Goal: Task Accomplishment & Management: Use online tool/utility

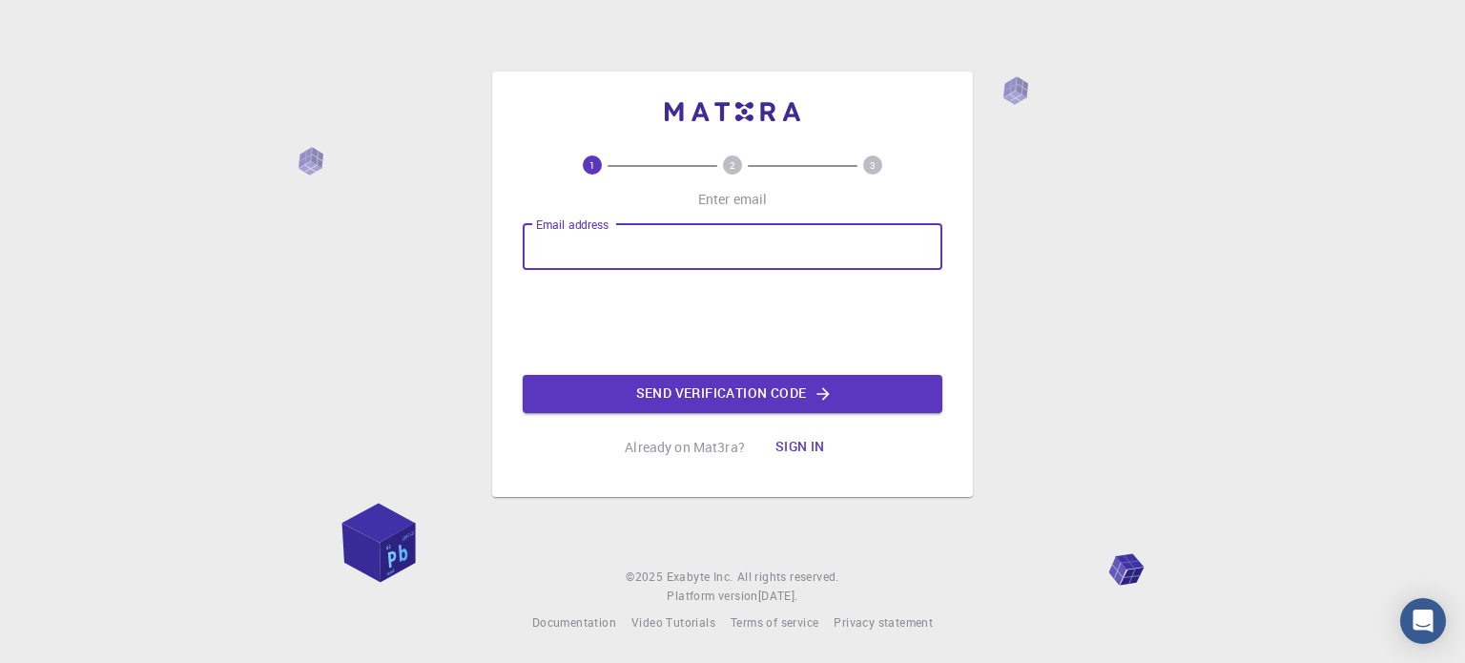
click at [652, 251] on input "Email address" at bounding box center [733, 247] width 420 height 46
type input "[EMAIL_ADDRESS][DOMAIN_NAME]"
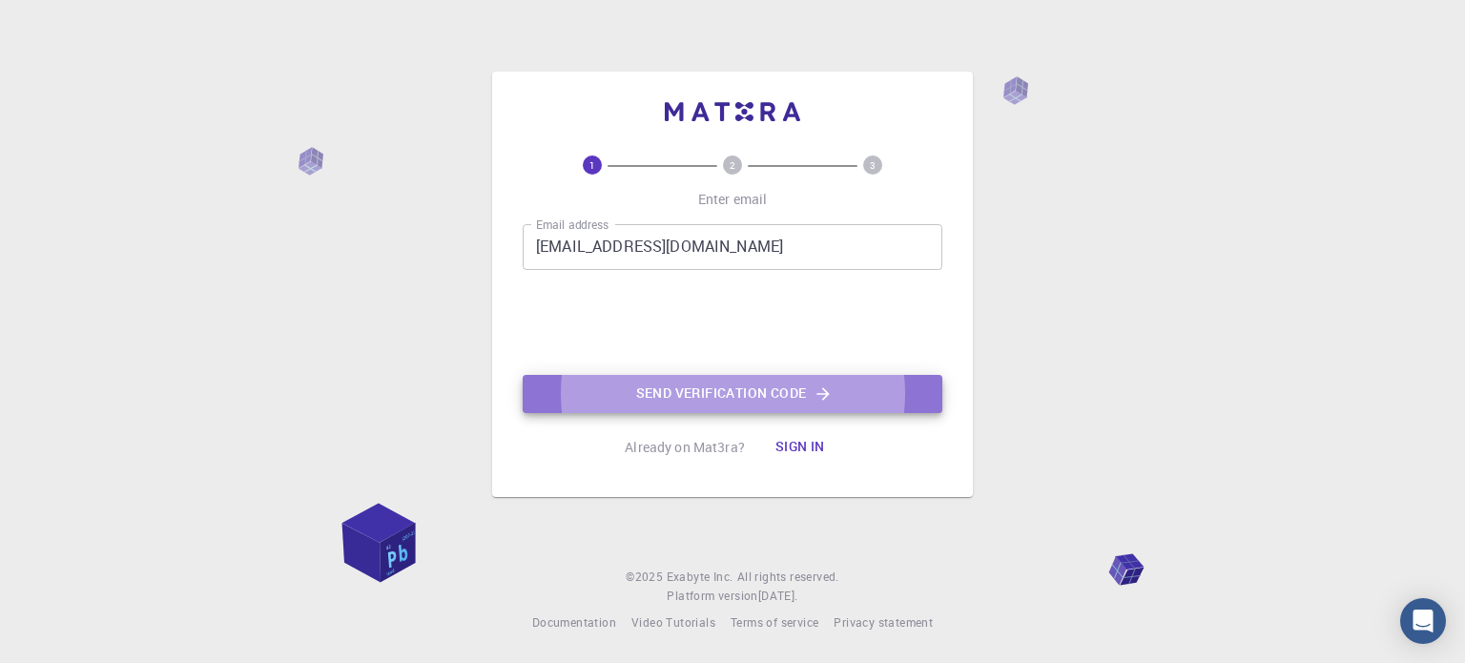
click at [733, 389] on button "Send verification code" at bounding box center [733, 394] width 420 height 38
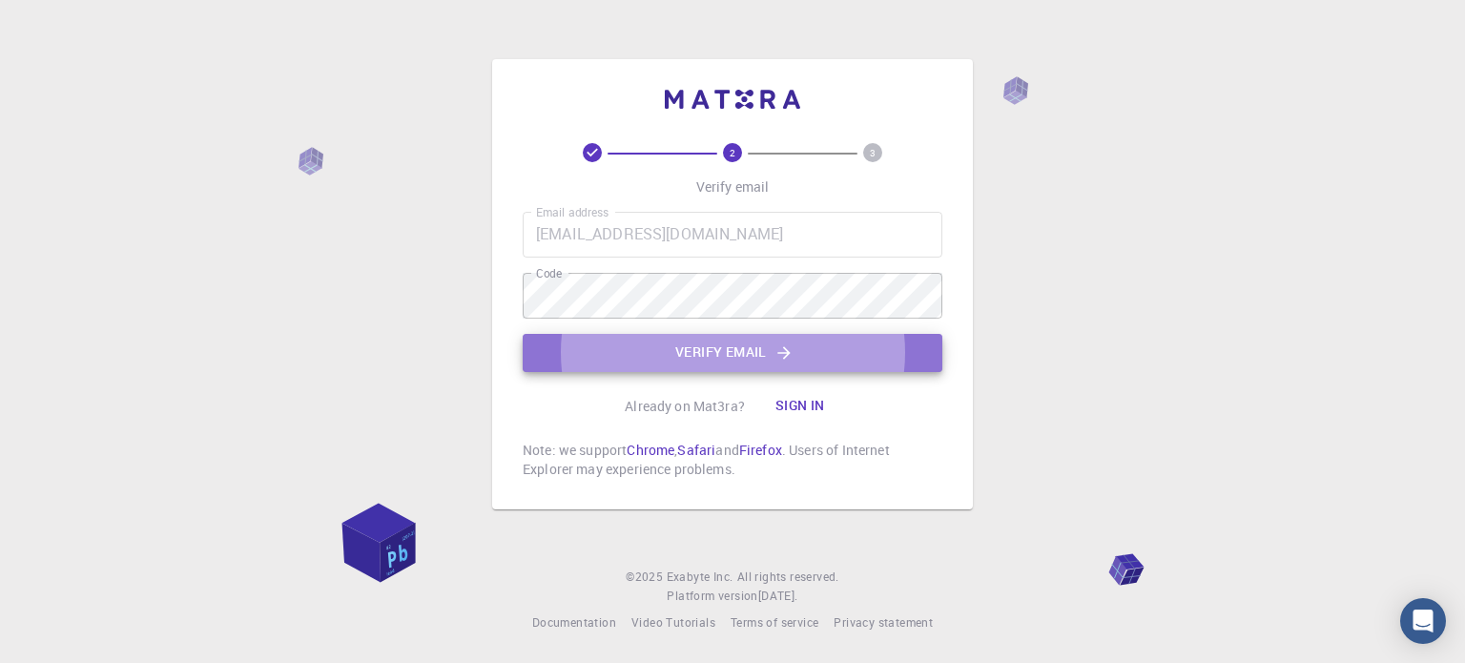
click at [733, 358] on button "Verify email" at bounding box center [733, 353] width 420 height 38
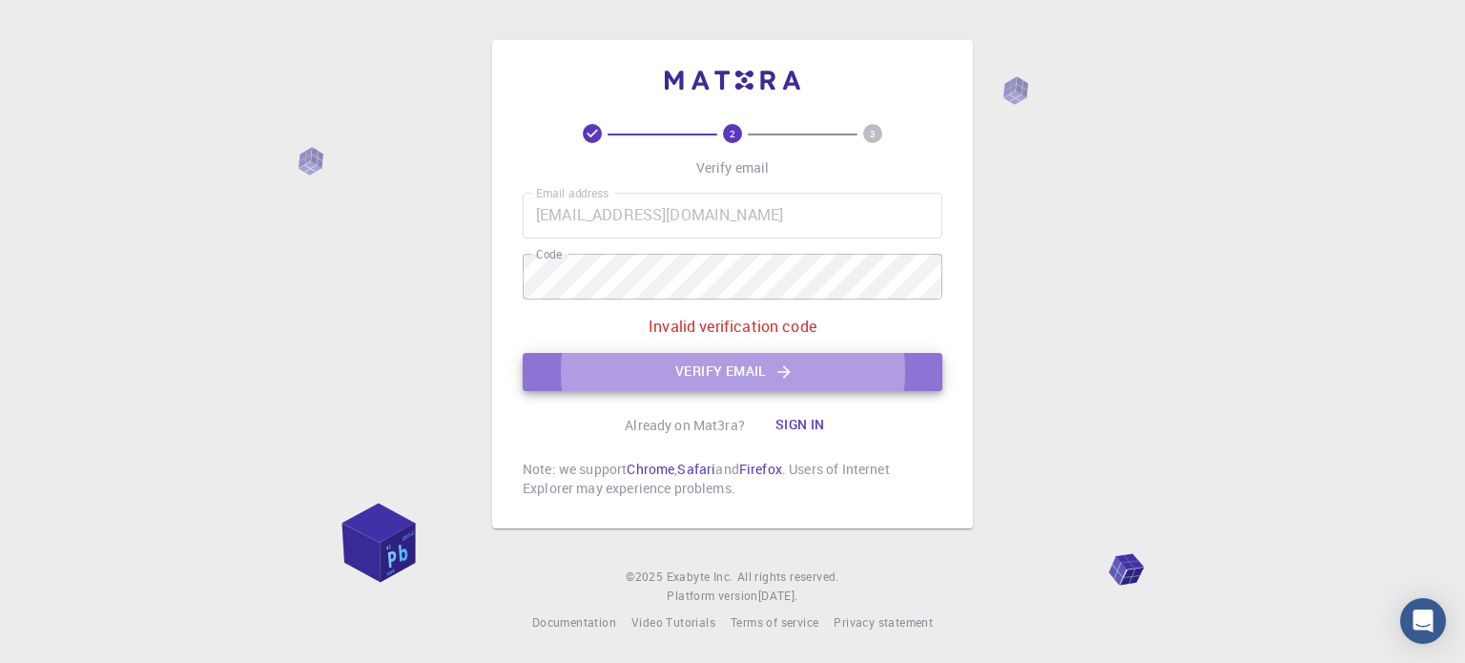
click at [814, 386] on button "Verify email" at bounding box center [733, 372] width 420 height 38
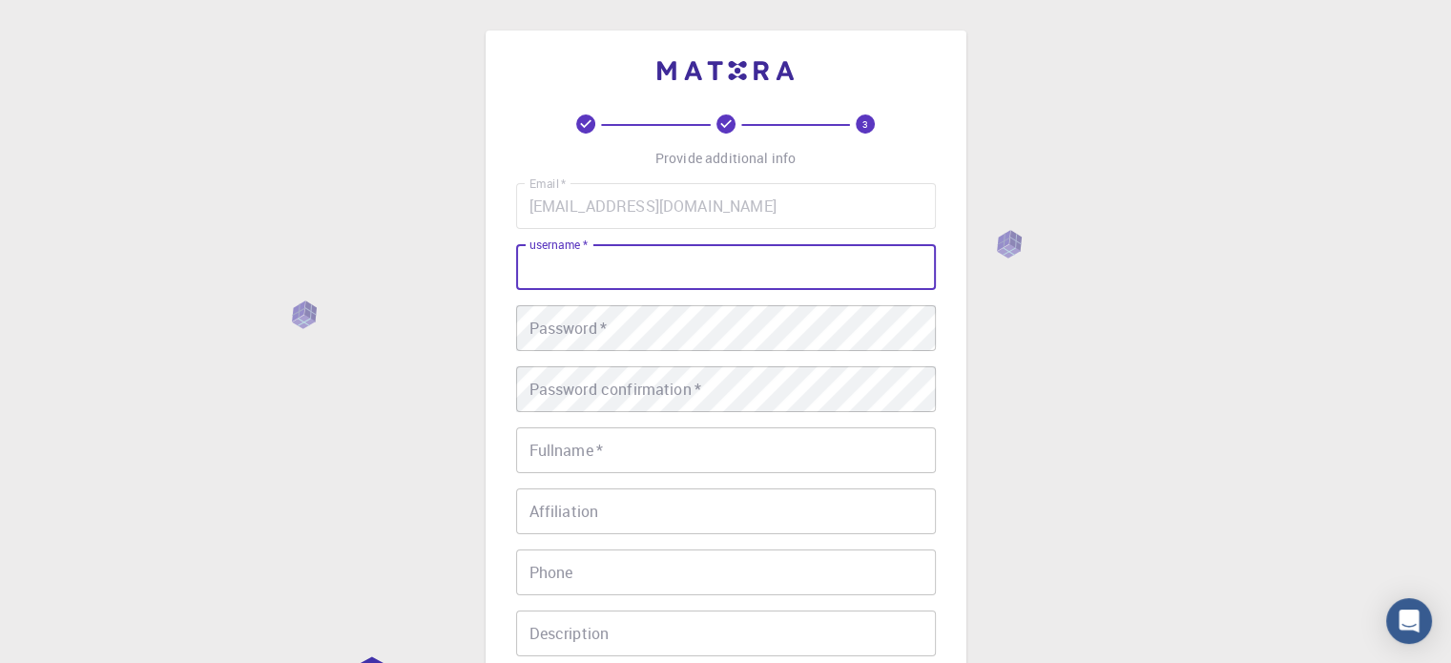
click at [639, 266] on input "username   *" at bounding box center [726, 267] width 420 height 46
type input "mfsanad"
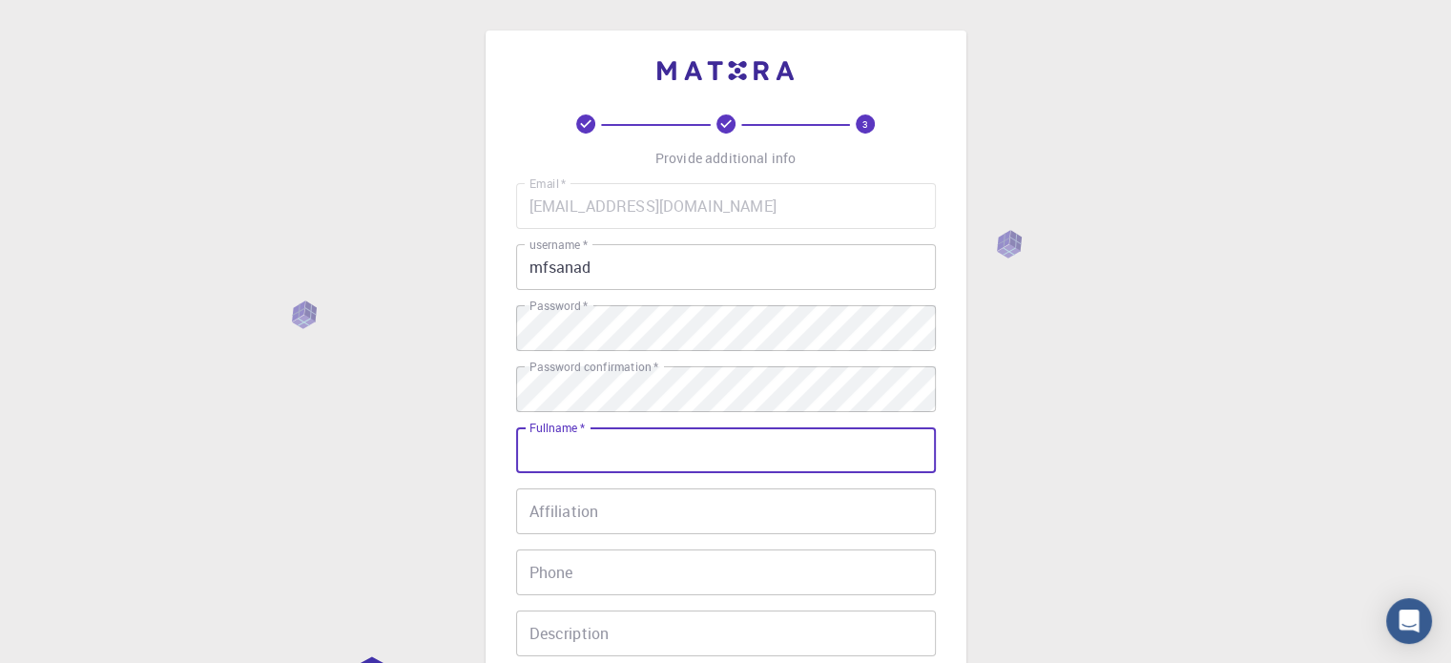
click at [656, 452] on input "Fullname   *" at bounding box center [726, 450] width 420 height 46
type input "[PERSON_NAME]"
type input "9156910666"
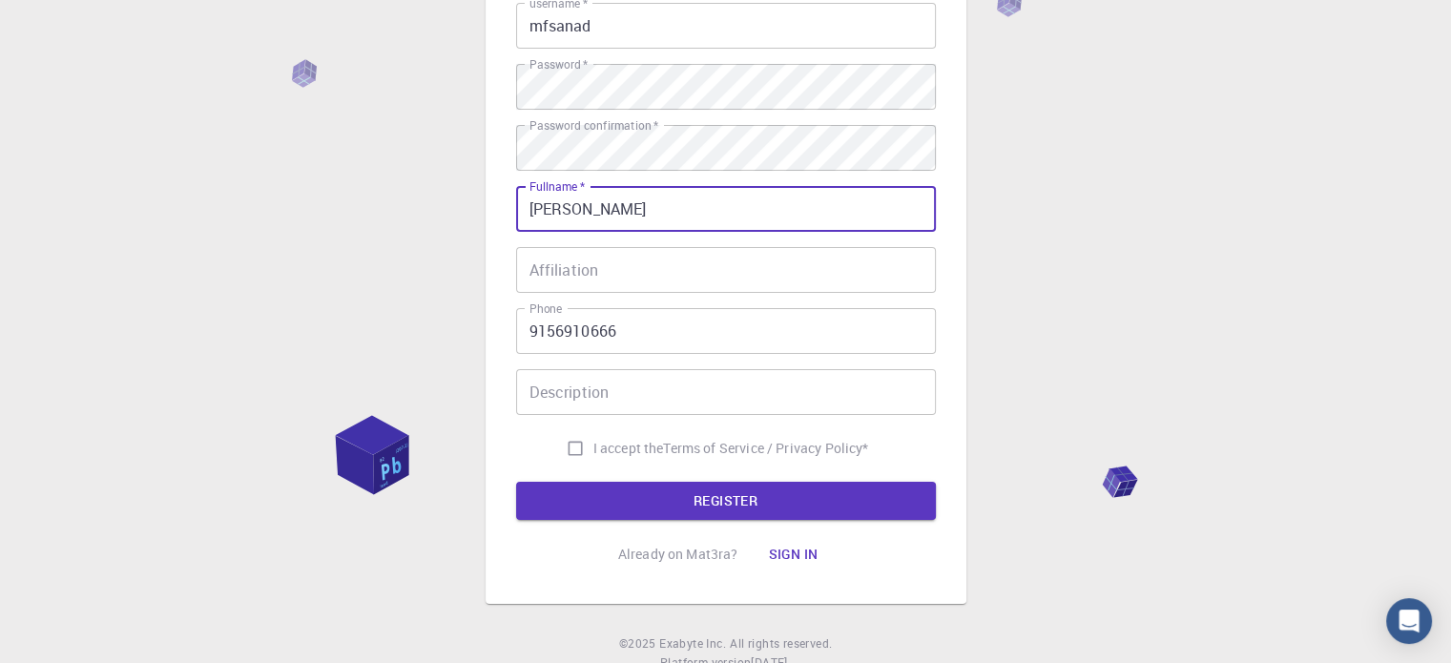
scroll to position [242, 0]
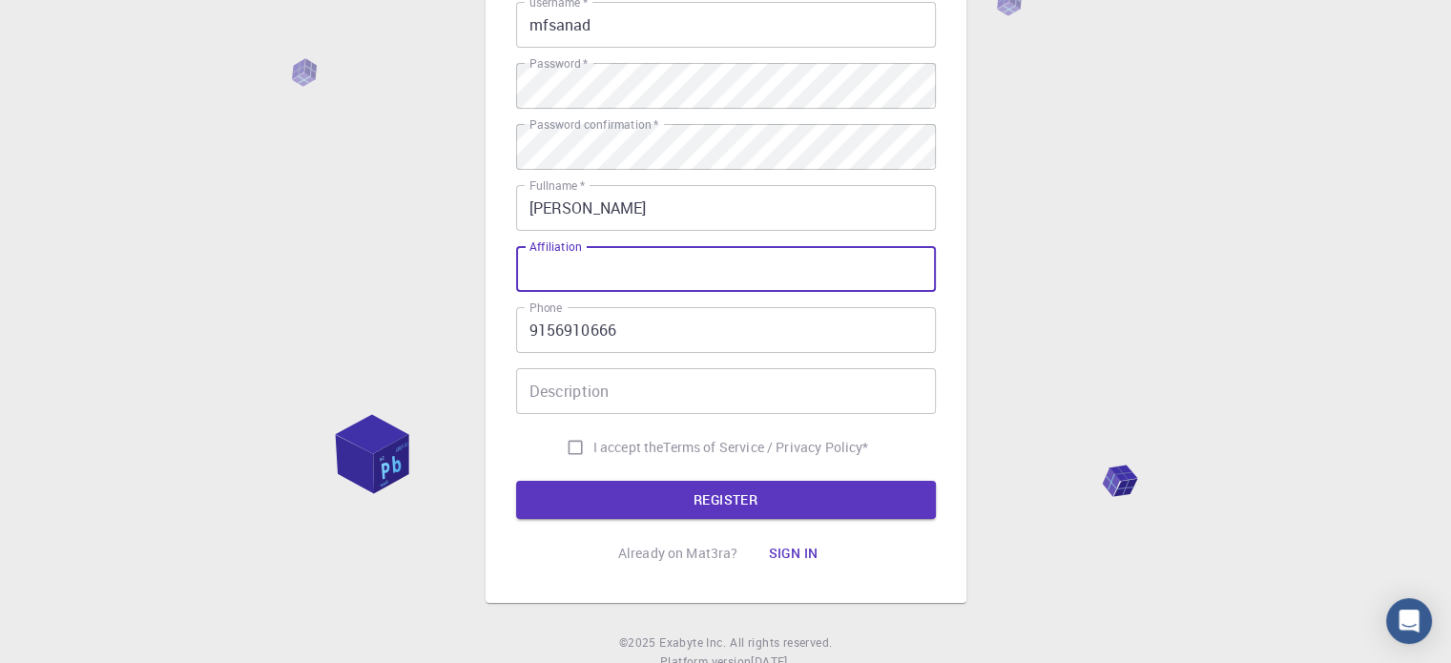
click at [625, 259] on input "Affiliation" at bounding box center [726, 269] width 420 height 46
type input "Hampton university"
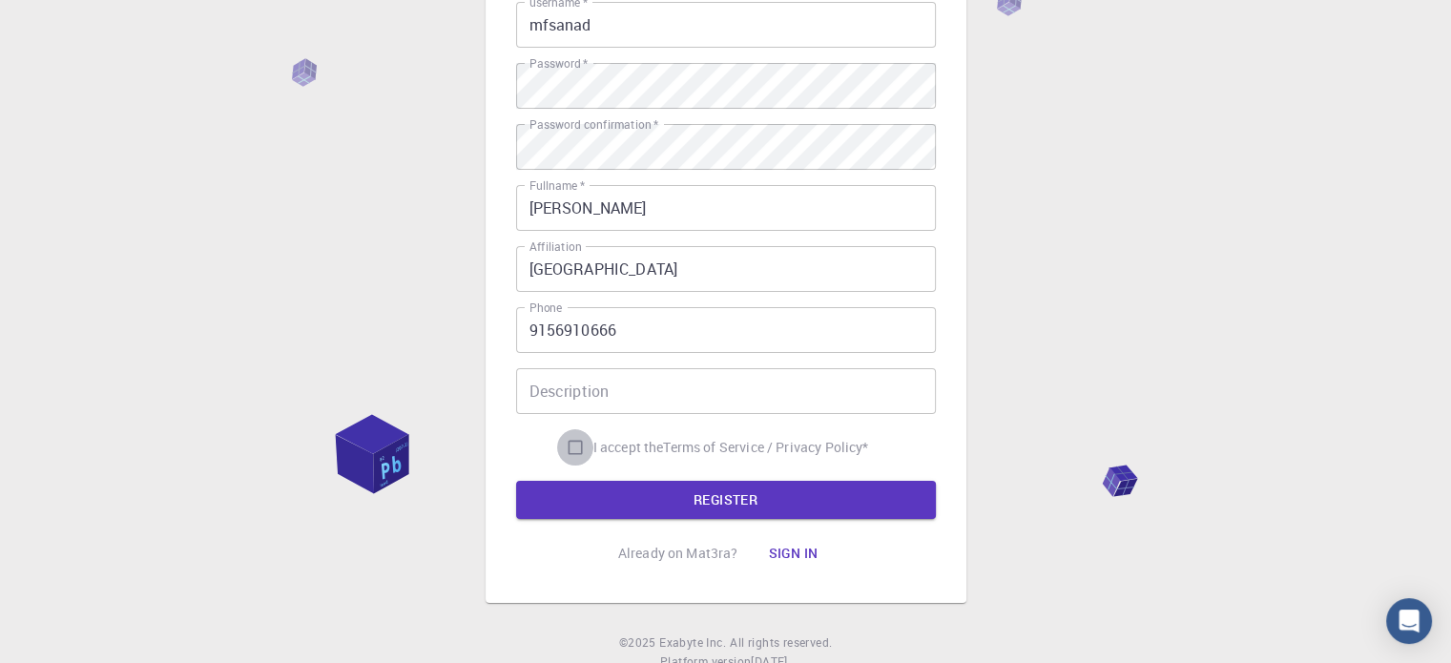
click at [565, 448] on input "I accept the Terms of Service / Privacy Policy *" at bounding box center [575, 447] width 36 height 36
checkbox input "true"
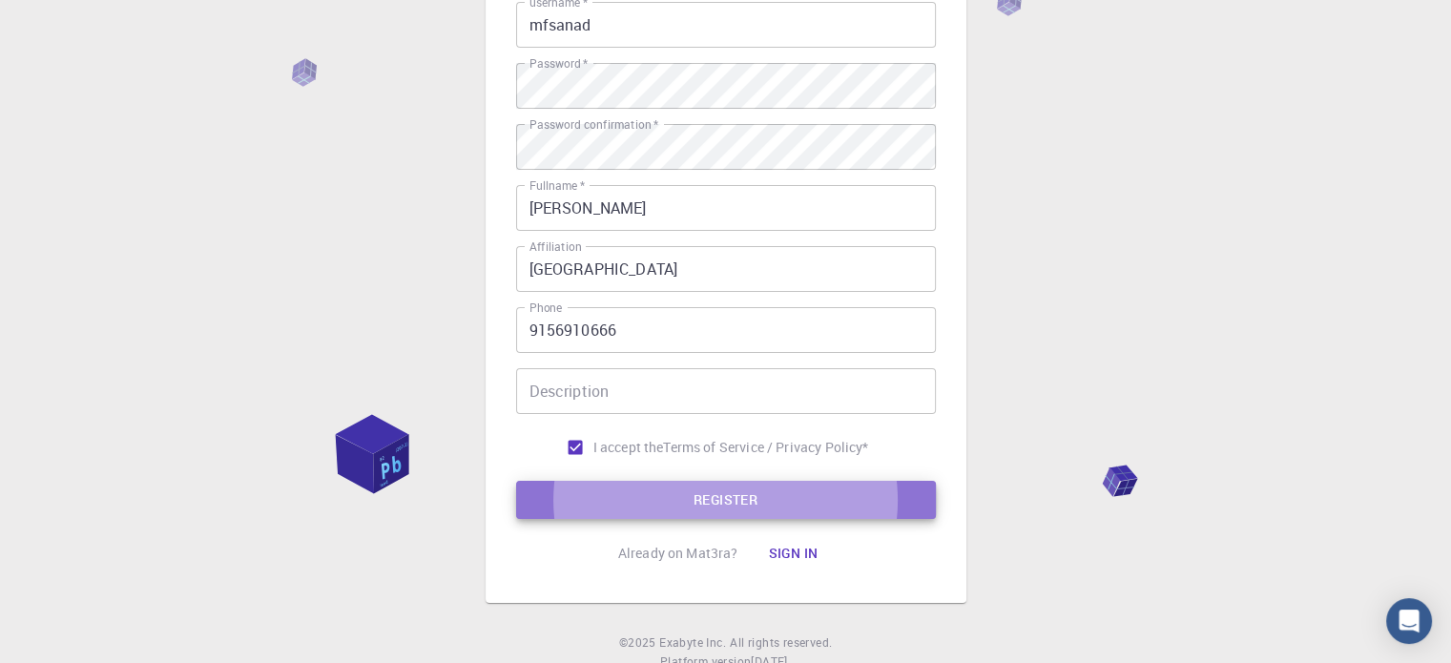
click at [710, 499] on button "REGISTER" at bounding box center [726, 500] width 420 height 38
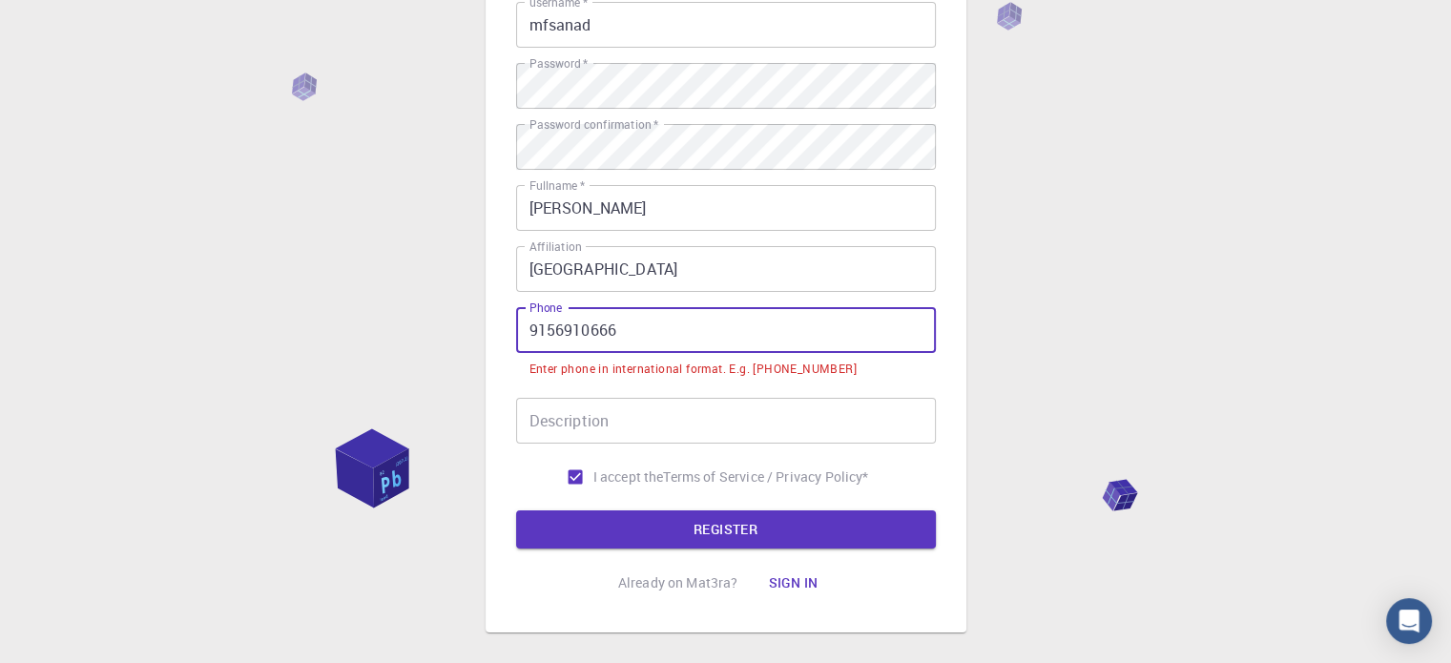
click at [530, 328] on input "9156910666" at bounding box center [726, 330] width 420 height 46
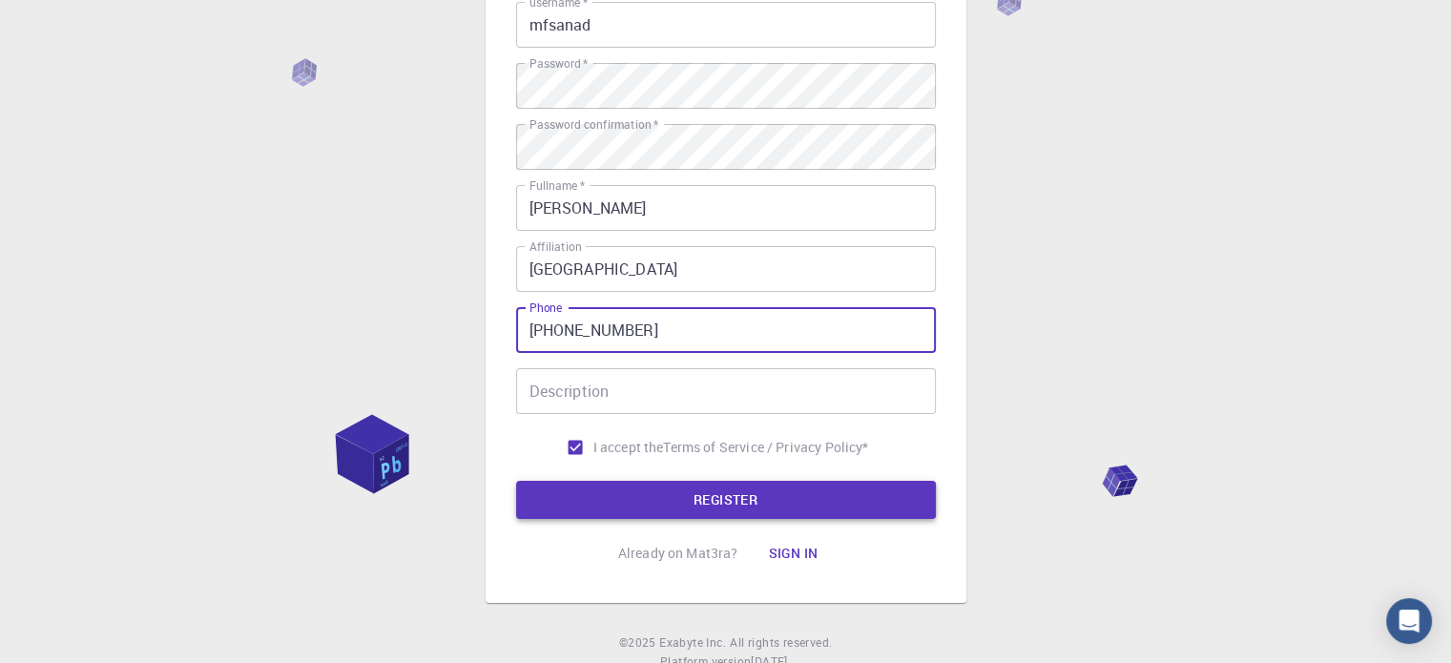
type input "+19156910666"
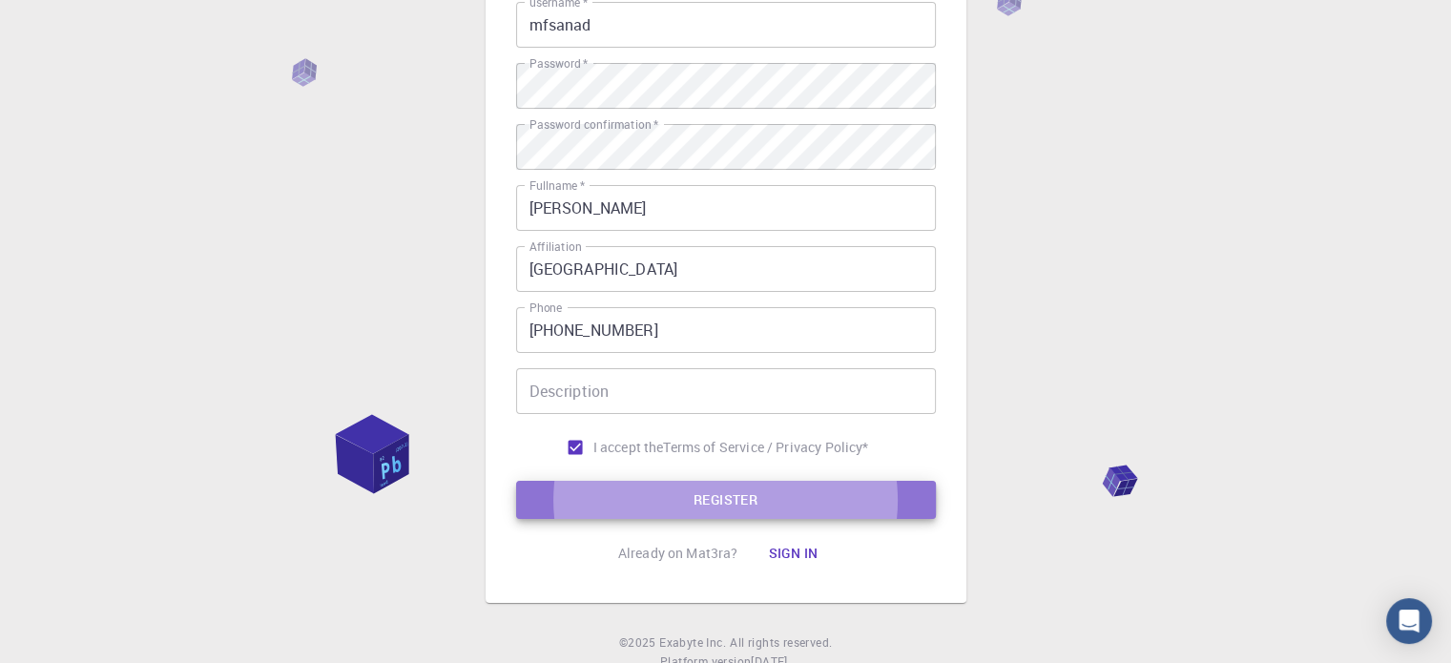
click at [699, 507] on button "REGISTER" at bounding box center [726, 500] width 420 height 38
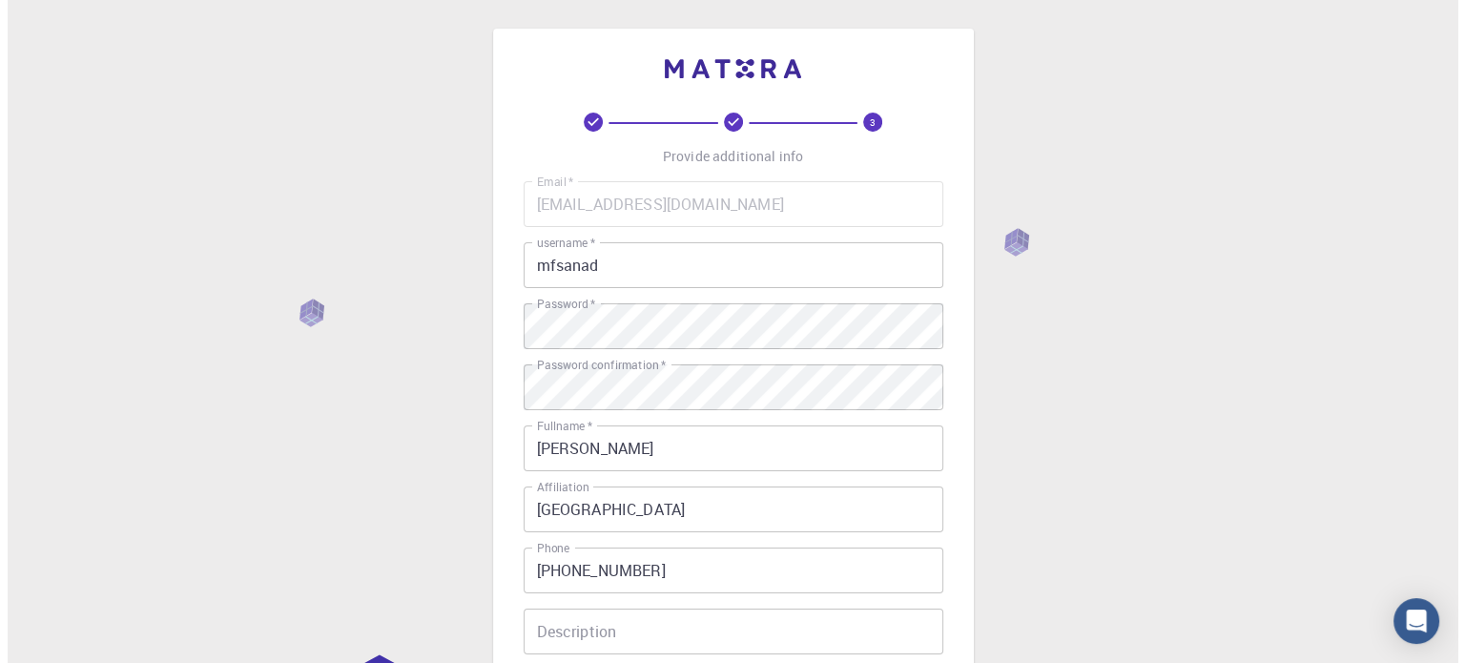
scroll to position [0, 0]
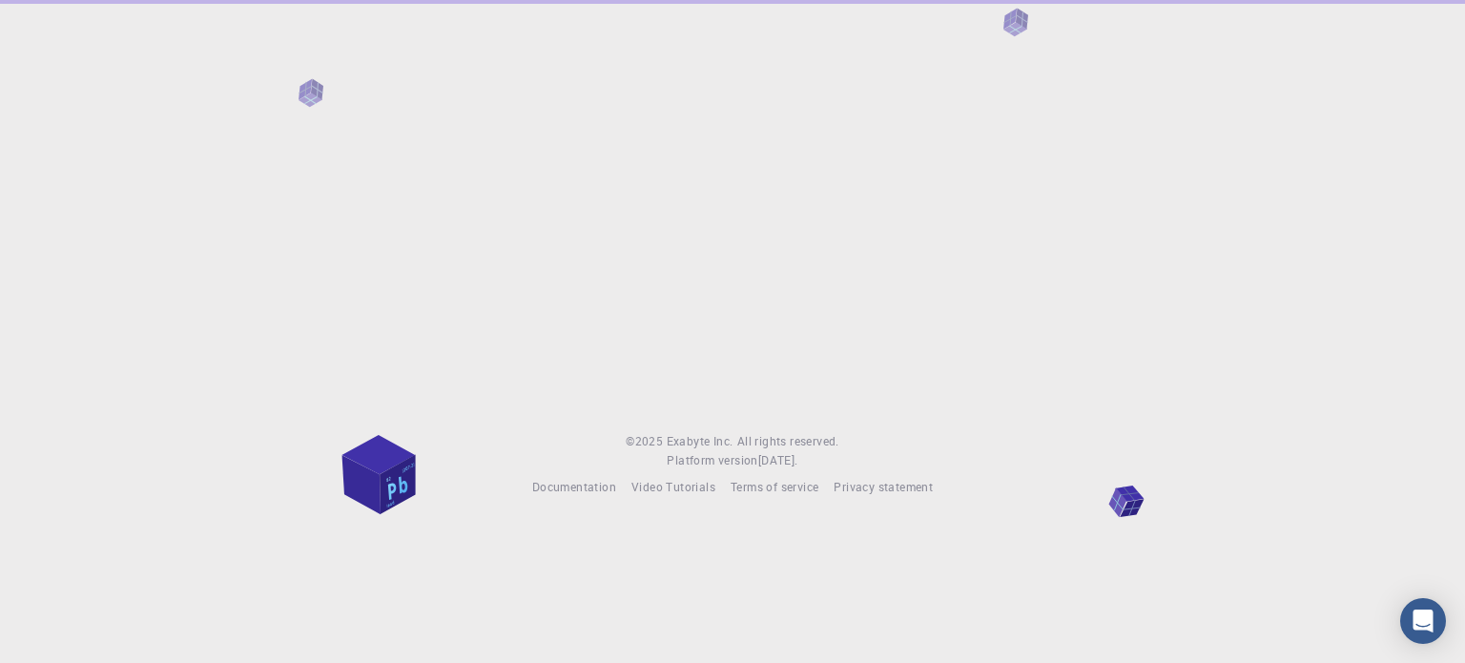
drag, startPoint x: 1464, startPoint y: 366, endPoint x: 1450, endPoint y: 179, distance: 187.5
click at [1450, 179] on html "© 2025 Exabyte Inc. All rights reserved. Platform version 2025.7.24 . Documenta…" at bounding box center [732, 331] width 1465 height 663
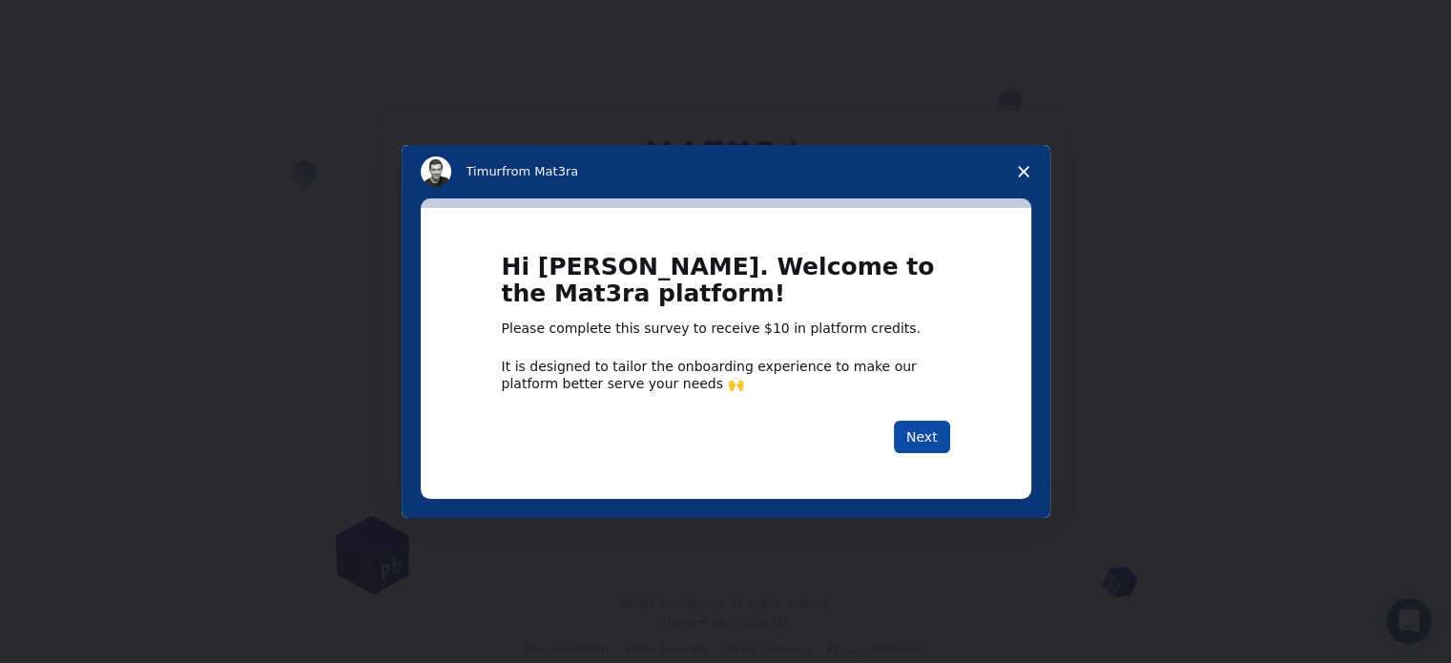
click at [942, 436] on button "Next" at bounding box center [922, 437] width 56 height 32
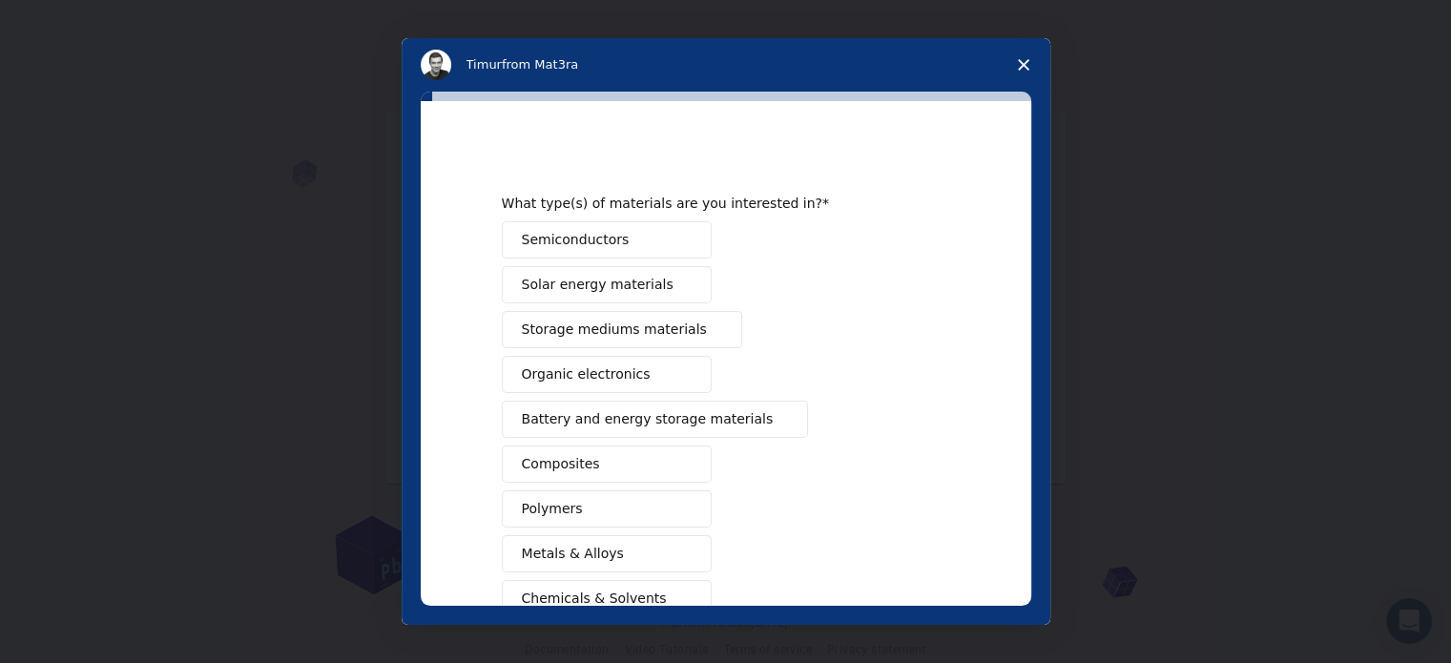
click at [656, 247] on button "Semiconductors" at bounding box center [607, 239] width 210 height 37
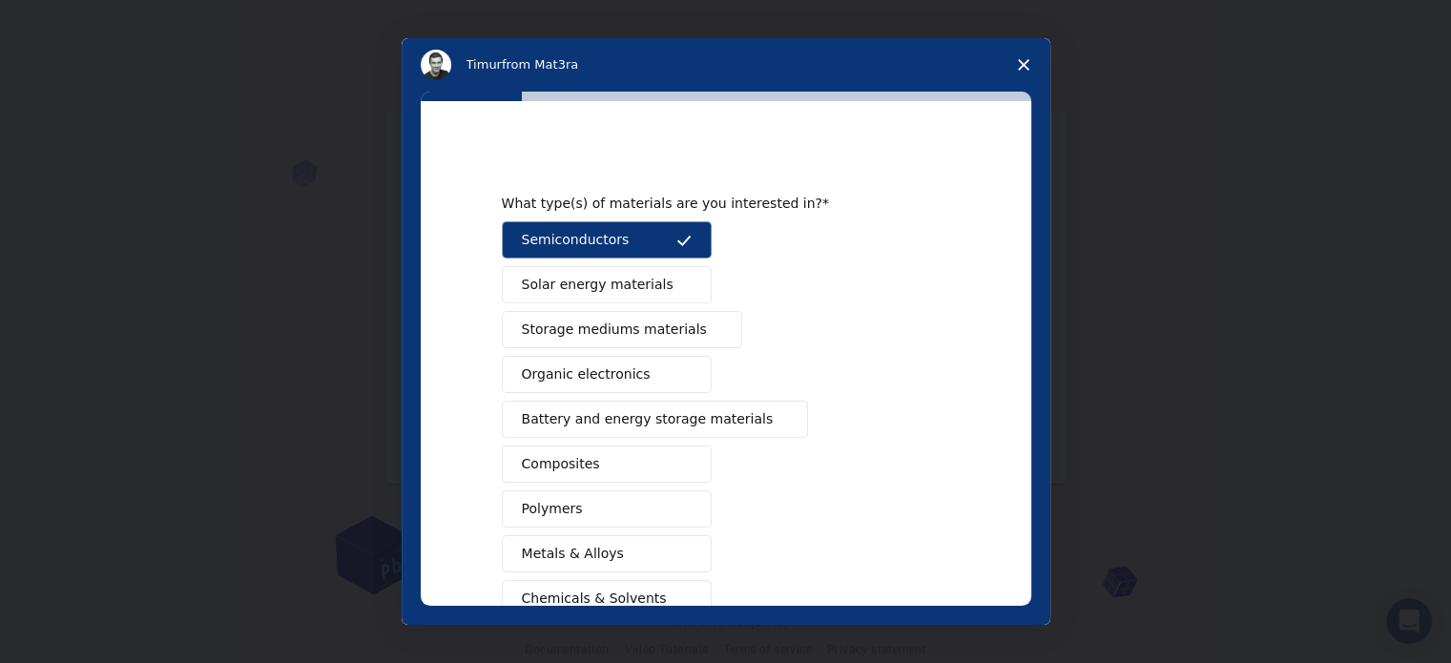
click at [635, 298] on button "Solar energy materials" at bounding box center [607, 284] width 210 height 37
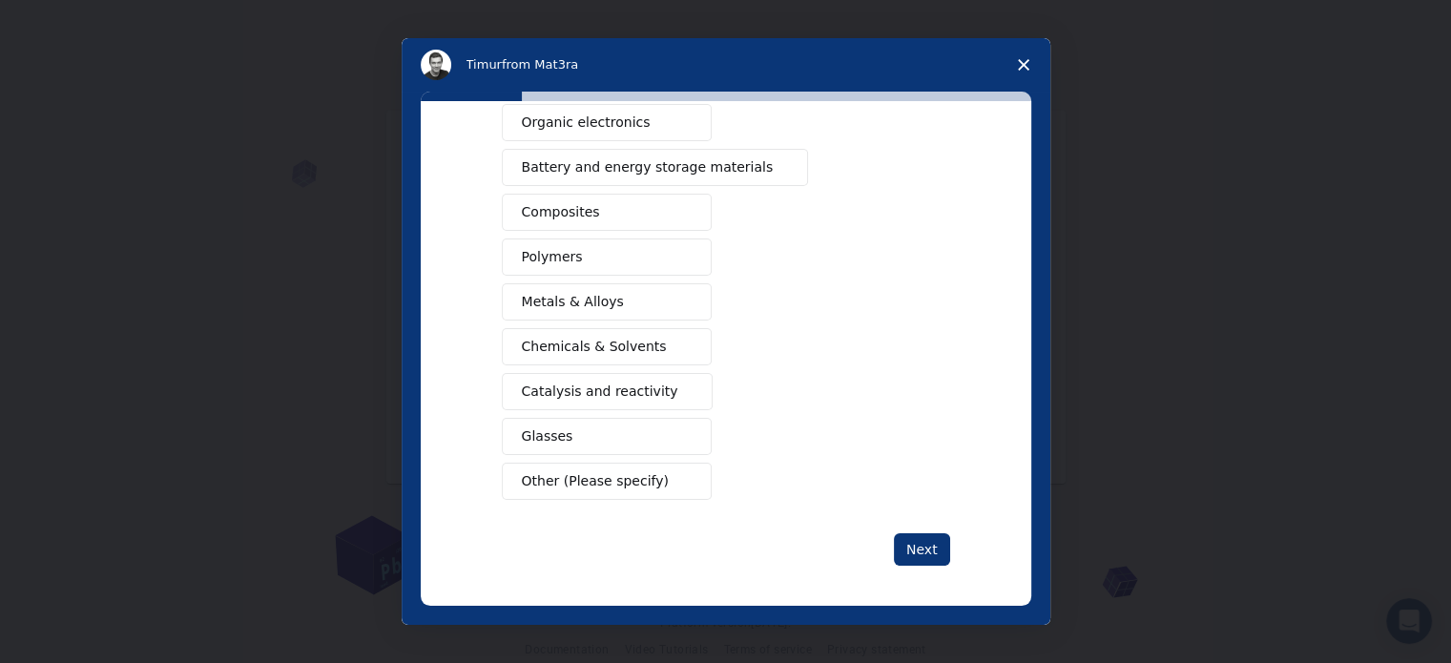
click at [625, 400] on button "Catalysis and reactivity" at bounding box center [608, 391] width 212 height 37
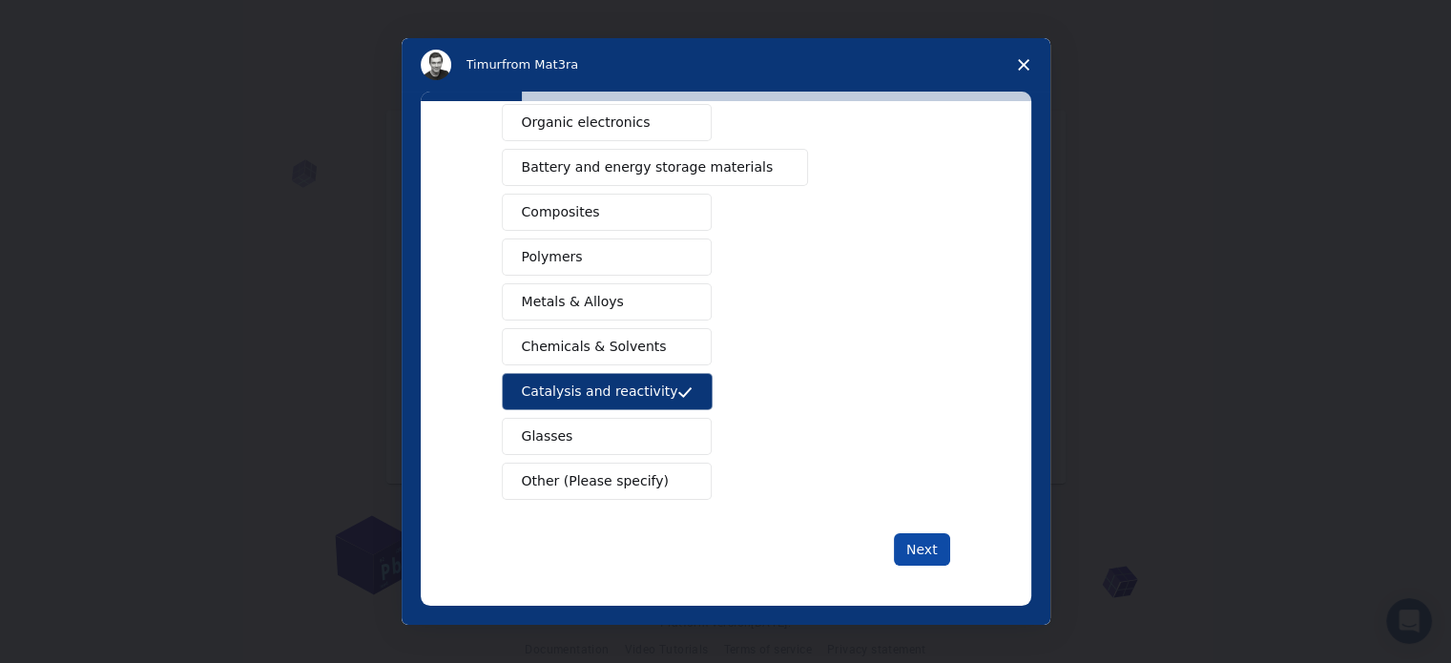
click at [920, 537] on button "Next" at bounding box center [922, 549] width 56 height 32
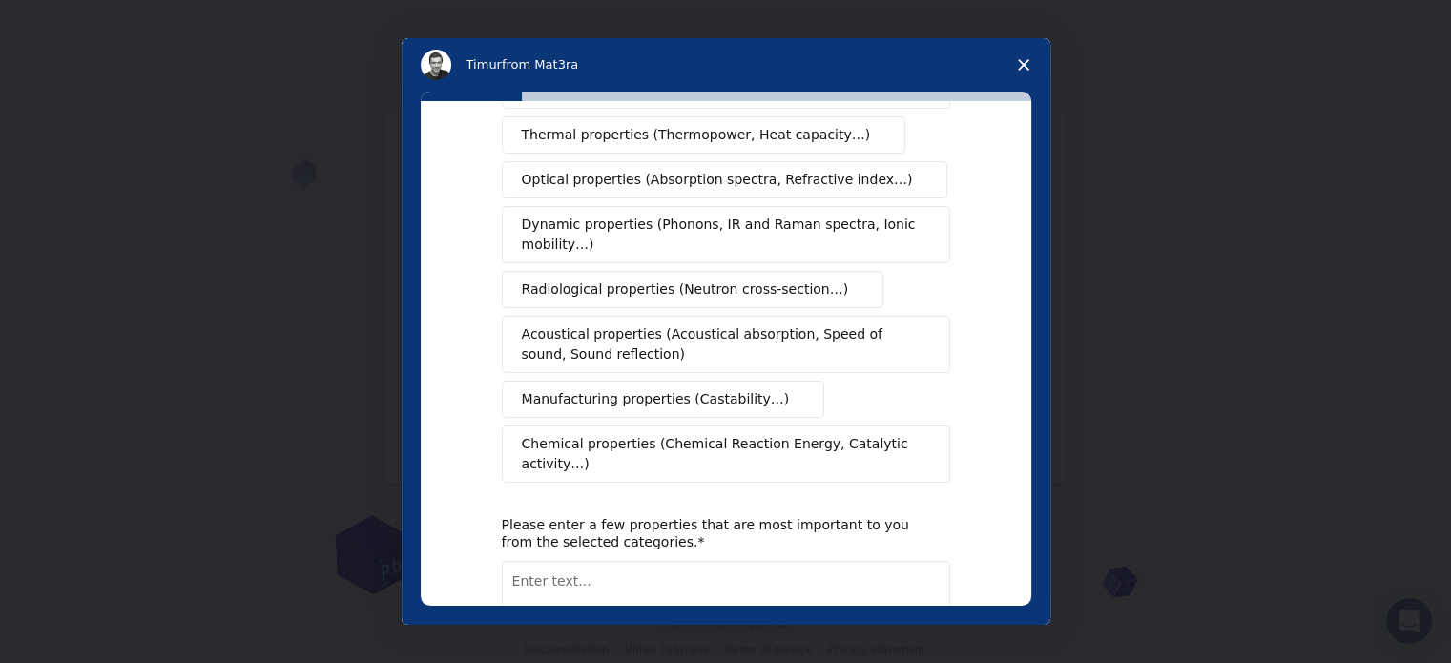
scroll to position [0, 0]
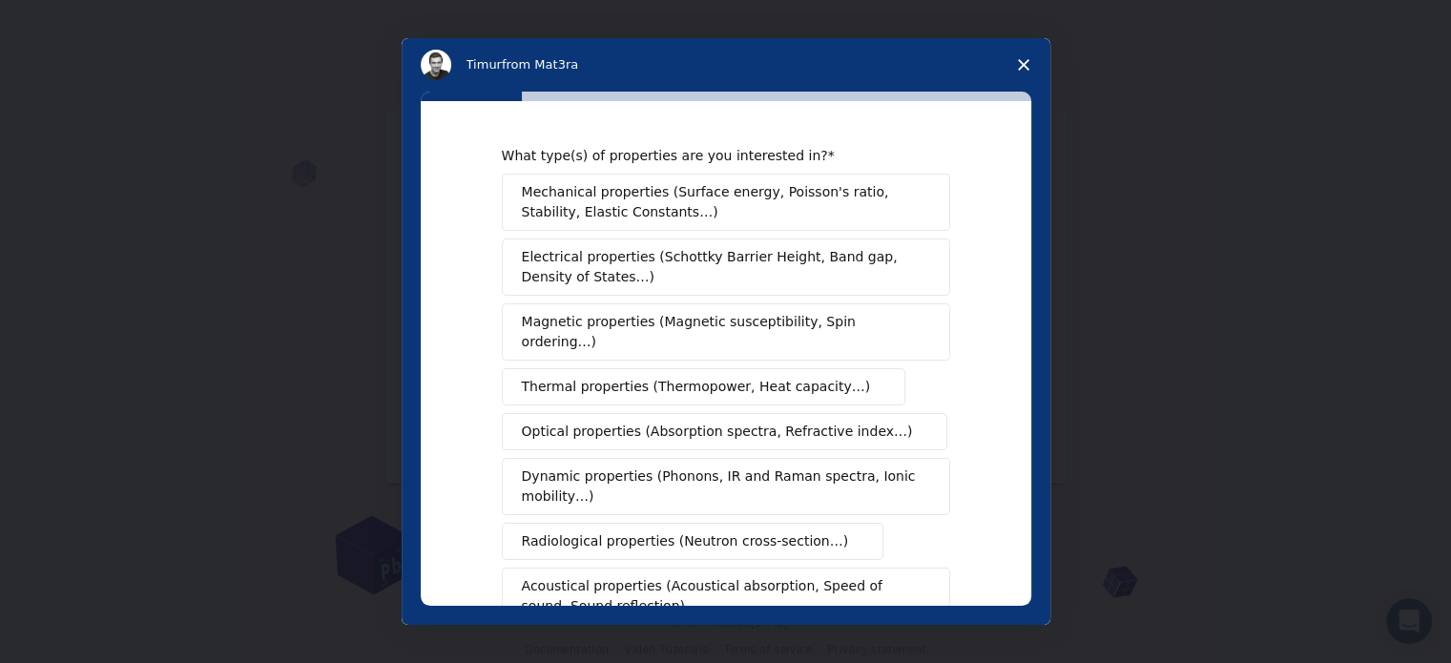
click at [687, 343] on div "Mechanical properties (Surface energy, Poisson's ratio, Stability, Elastic Cons…" at bounding box center [726, 454] width 448 height 561
click at [635, 186] on span "Mechanical properties (Surface energy, Poisson's ratio, Stability, Elastic Cons…" at bounding box center [721, 202] width 398 height 40
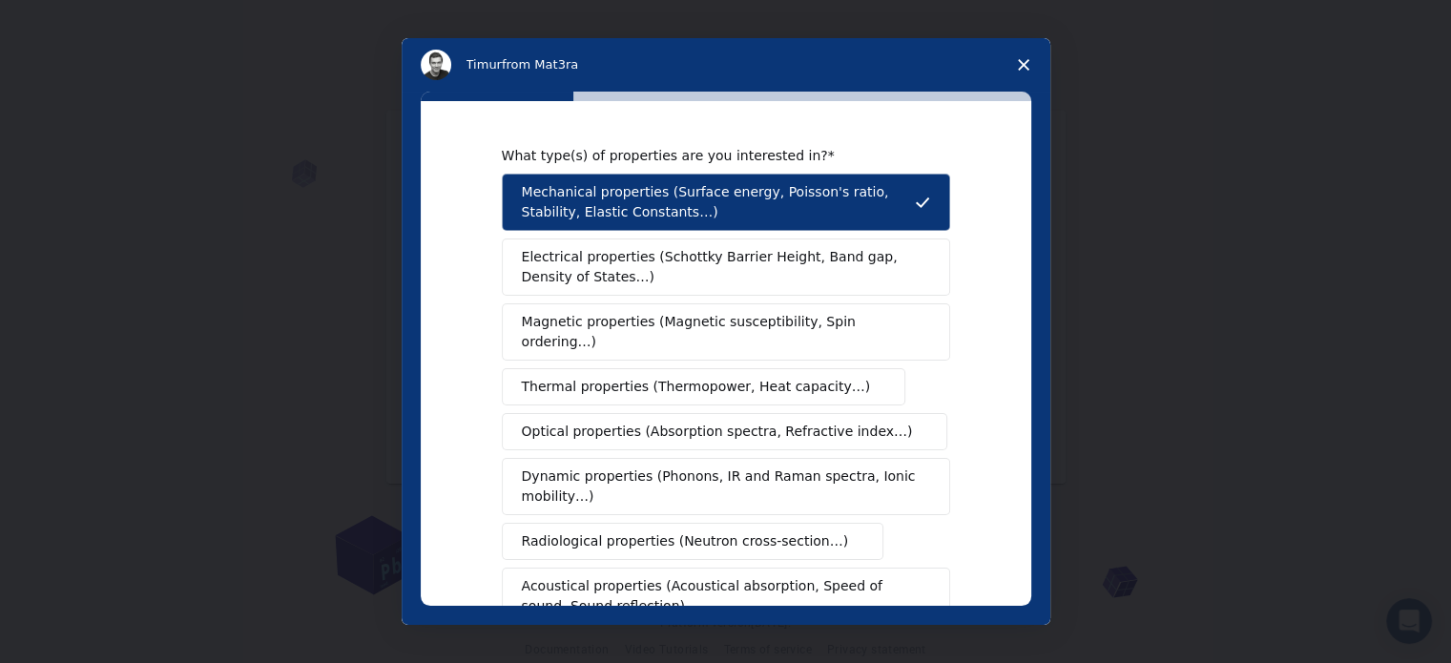
click at [639, 258] on span "Electrical properties (Schottky Barrier Height, Band gap, Density of States…)" at bounding box center [720, 267] width 397 height 40
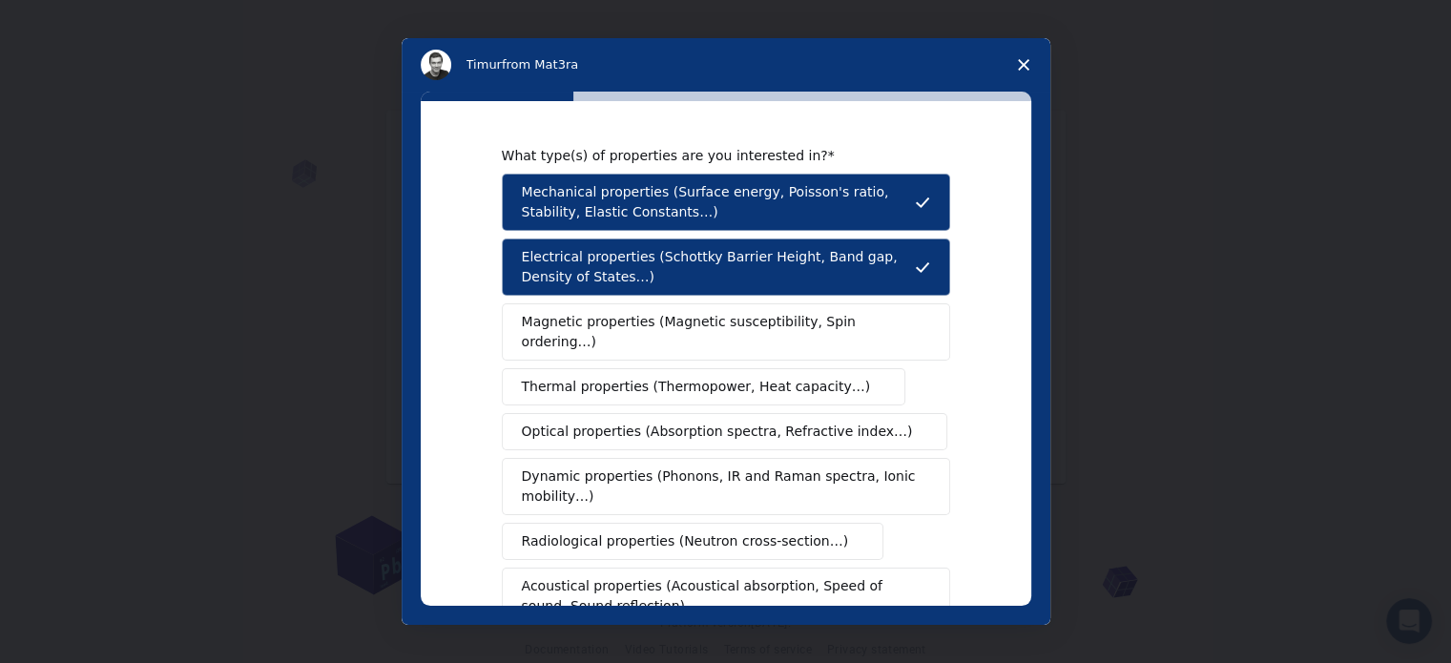
click at [644, 341] on div "Mechanical properties (Surface energy, Poisson's ratio, Stability, Elastic Cons…" at bounding box center [726, 454] width 448 height 561
click at [652, 385] on div "Mechanical properties (Surface energy, Poisson's ratio, Stability, Elastic Cons…" at bounding box center [726, 454] width 448 height 561
click at [1020, 507] on div "What type(s) of properties are you interested in? Mechanical properties (Surfac…" at bounding box center [726, 353] width 610 height 505
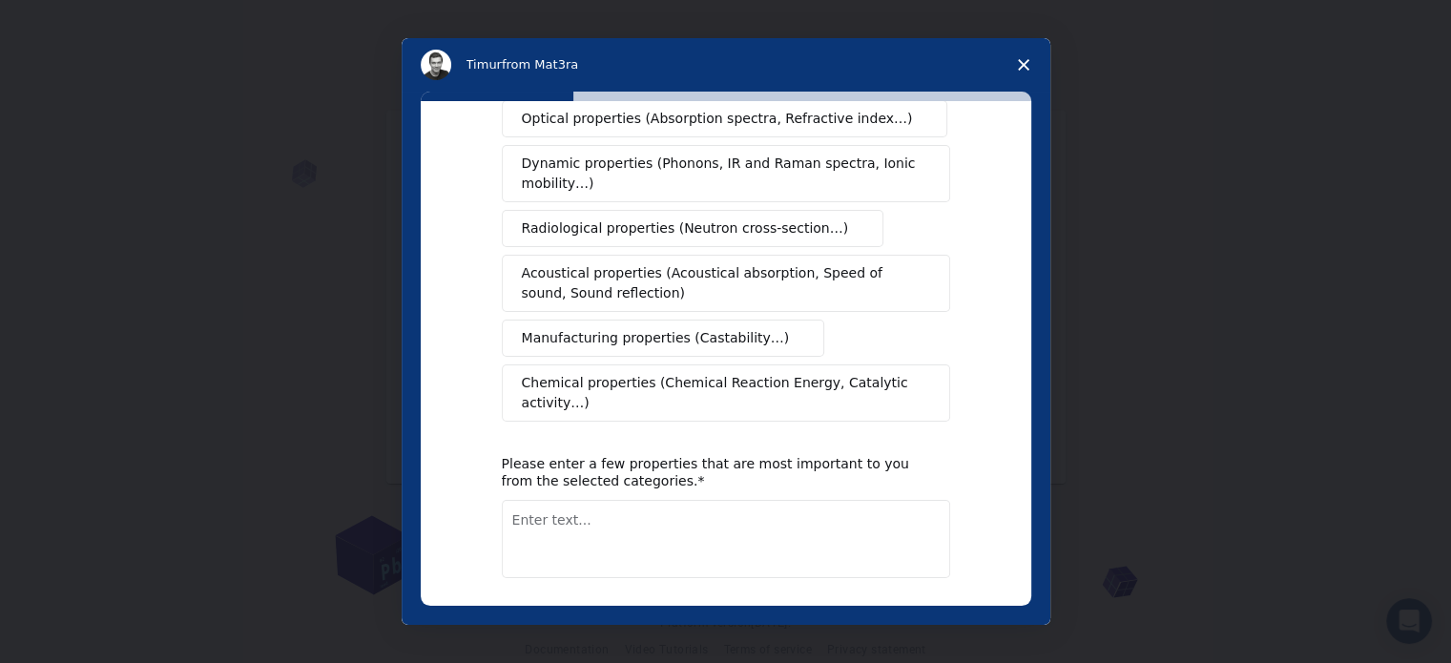
scroll to position [351, 0]
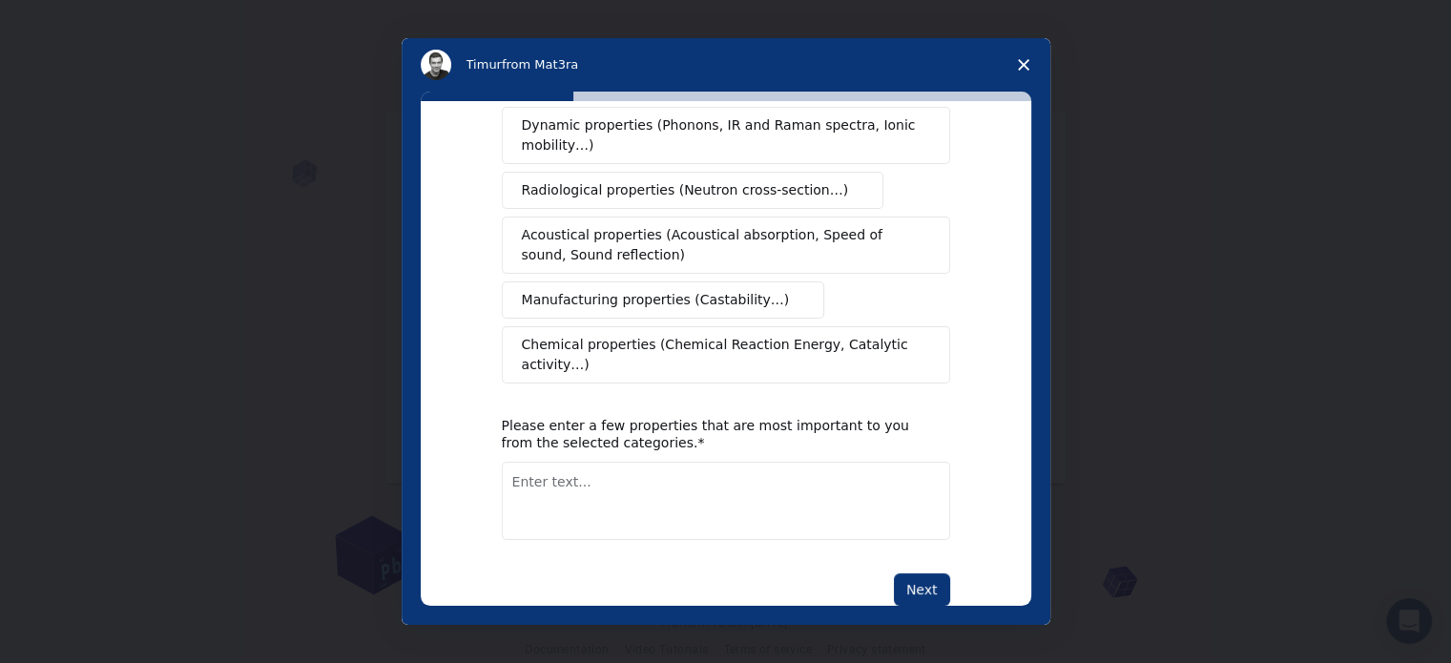
click at [763, 335] on span "Chemical properties (Chemical Reaction Energy, Catalytic activity…)" at bounding box center [719, 355] width 395 height 40
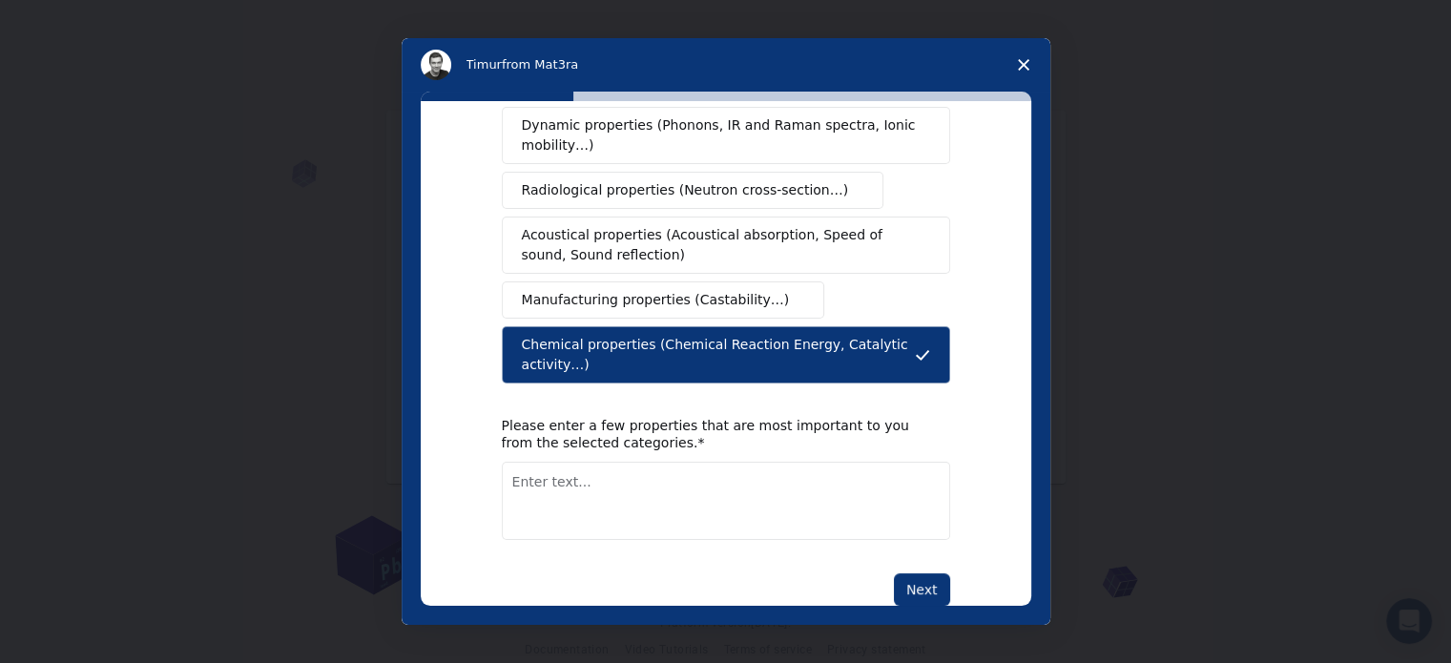
click at [902, 527] on div "What type(s) of properties are you interested in? Mechanical properties (Surfac…" at bounding box center [726, 201] width 448 height 810
click at [906, 573] on button "Next" at bounding box center [922, 589] width 56 height 32
click at [664, 483] on textarea "Enter text..." at bounding box center [726, 501] width 448 height 78
type textarea "Density of states"
click at [915, 573] on button "Next" at bounding box center [922, 589] width 56 height 32
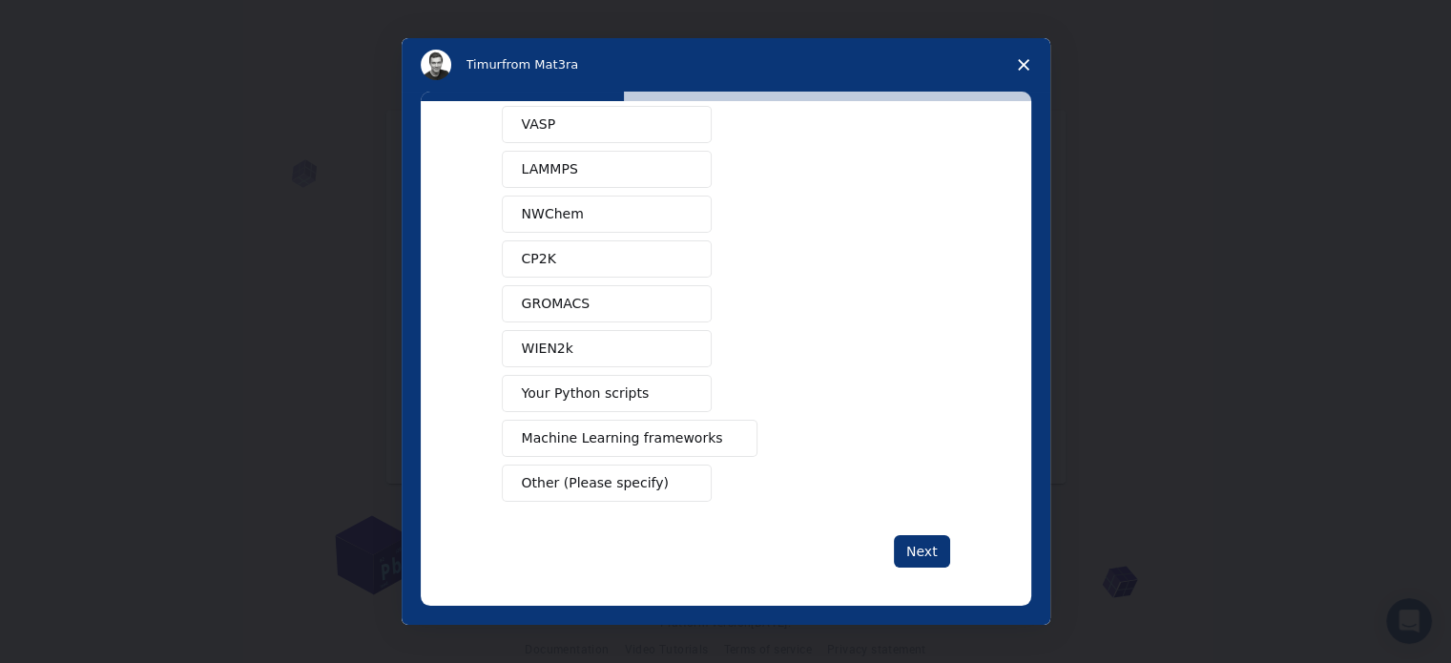
scroll to position [114, 0]
click at [920, 548] on button "Next" at bounding box center [922, 549] width 56 height 32
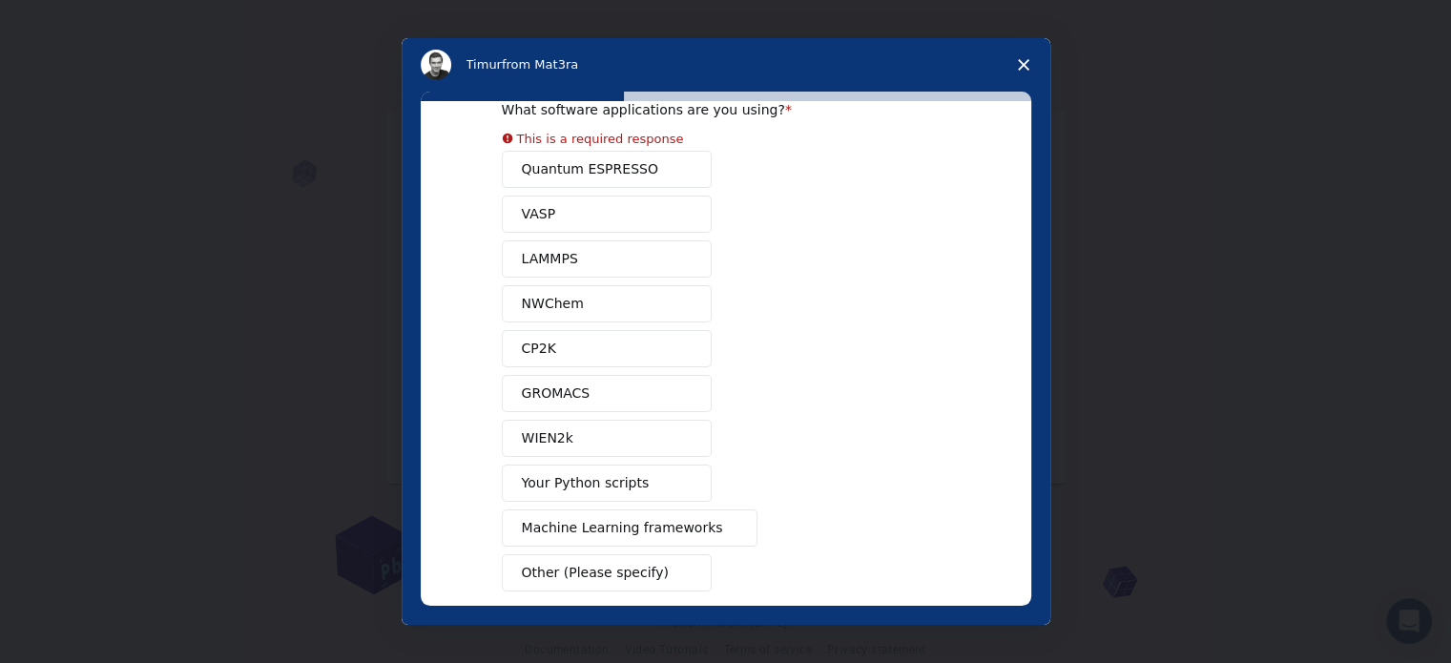
click at [624, 172] on div "Quantum ESPRESSO VASP LAMMPS NWChem CP2K GROMACS WIEN2k Your Python scripts Mac…" at bounding box center [726, 371] width 448 height 441
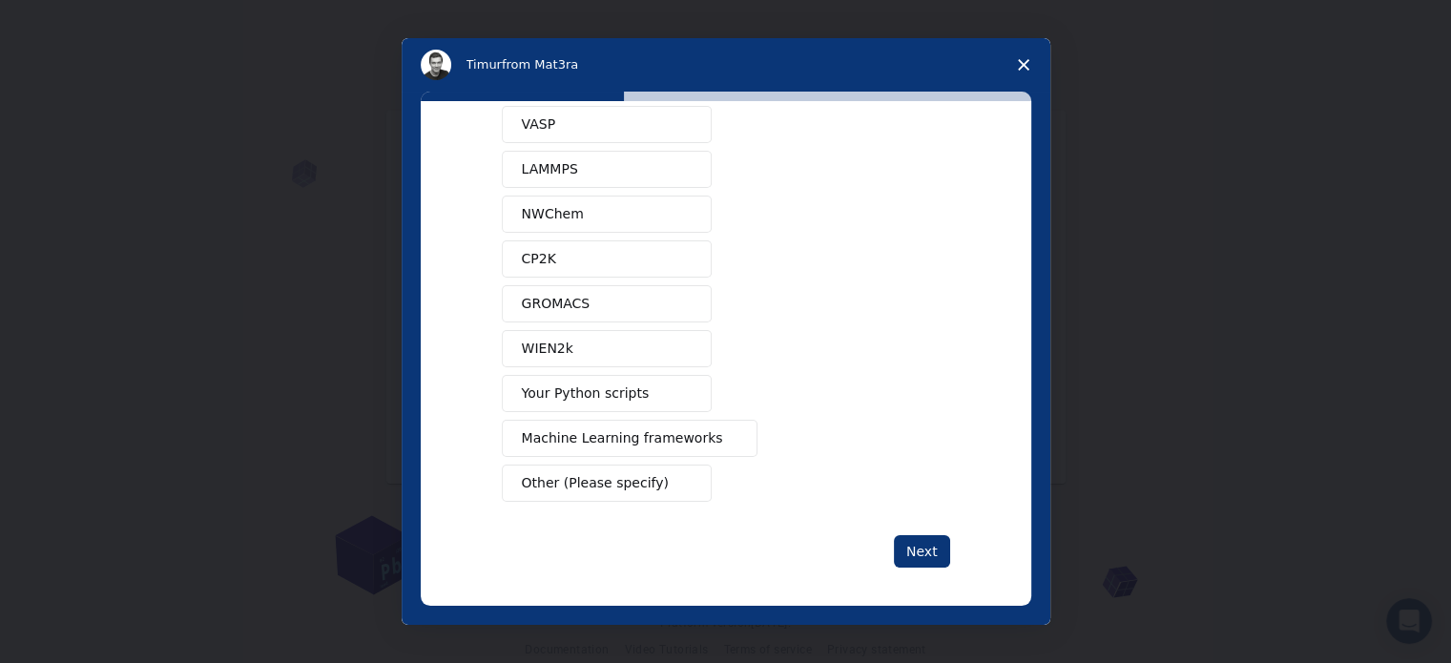
scroll to position [115, 0]
click at [921, 534] on button "Next" at bounding box center [922, 548] width 56 height 32
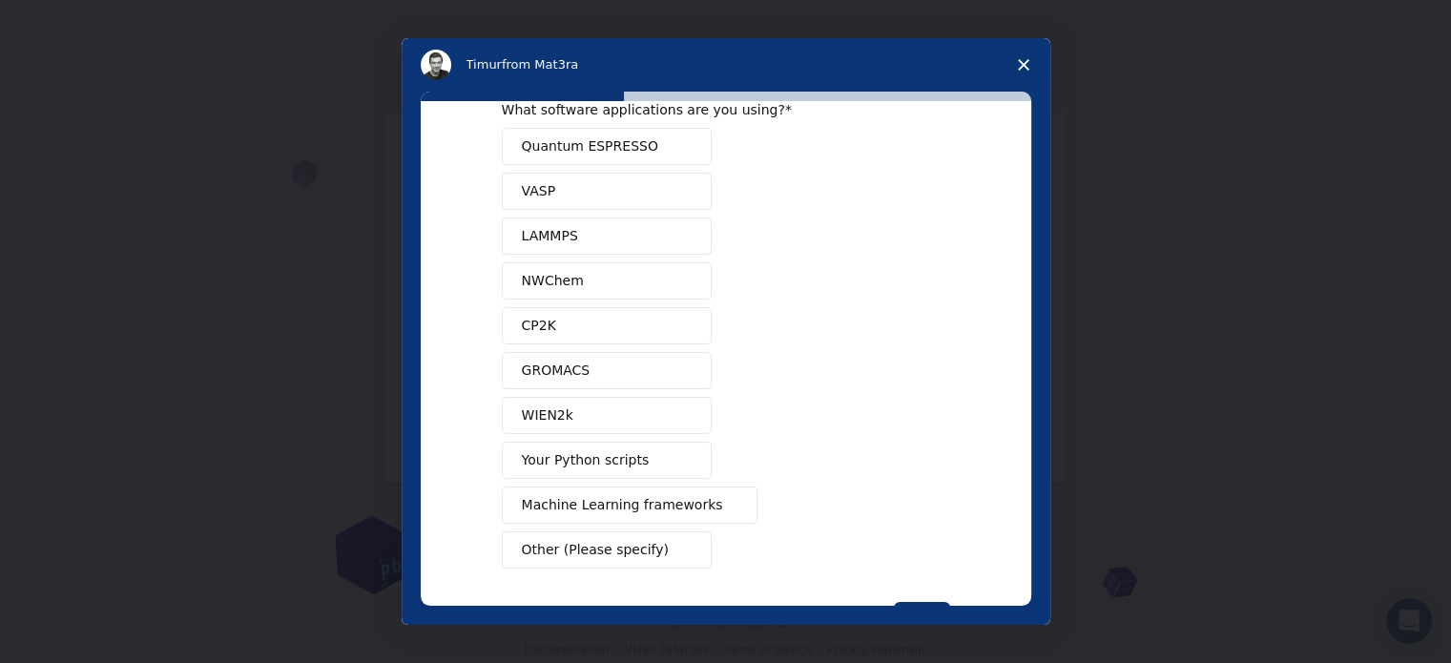
click at [598, 179] on div "Quantum ESPRESSO VASP LAMMPS NWChem CP2K GROMACS WIEN2k Your Python scripts Mac…" at bounding box center [726, 348] width 448 height 441
click at [920, 602] on button "Next" at bounding box center [922, 618] width 56 height 32
click at [610, 163] on button "Quantum ESPRESSO" at bounding box center [607, 146] width 210 height 37
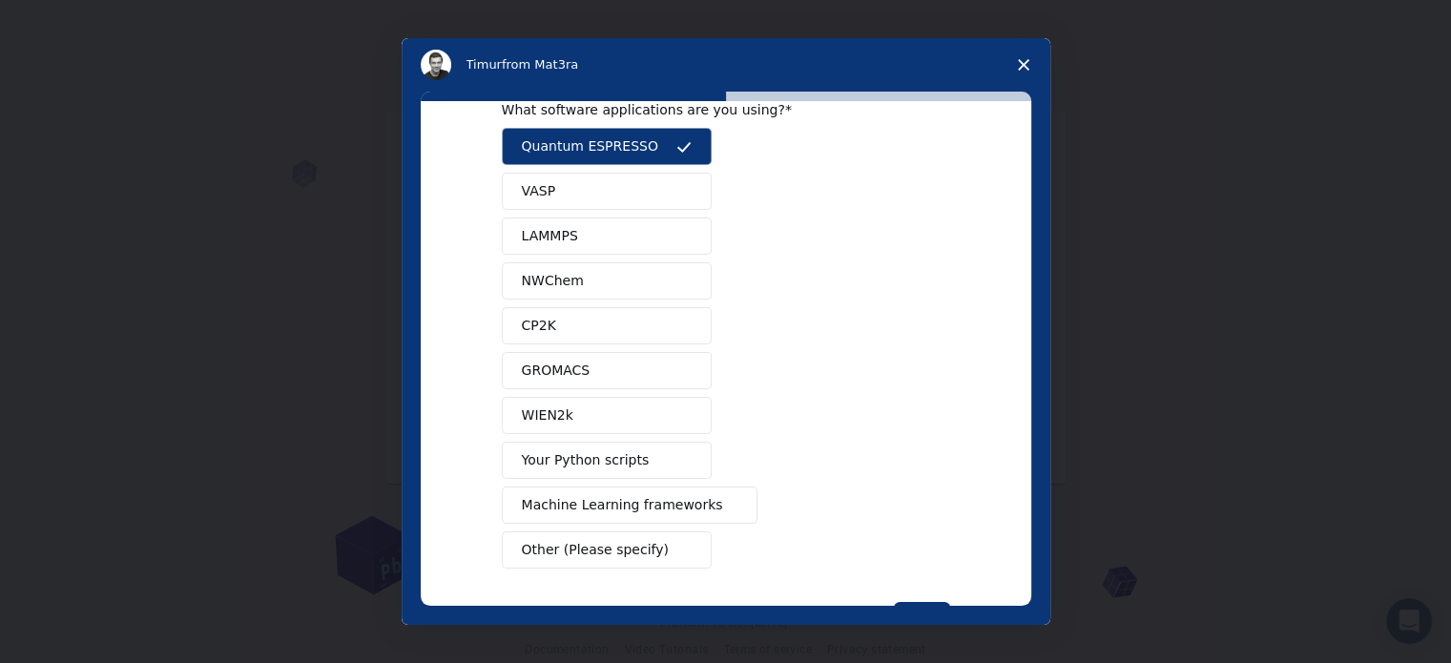
click at [591, 198] on button "VASP" at bounding box center [607, 191] width 210 height 37
click at [931, 602] on button "Next" at bounding box center [922, 618] width 56 height 32
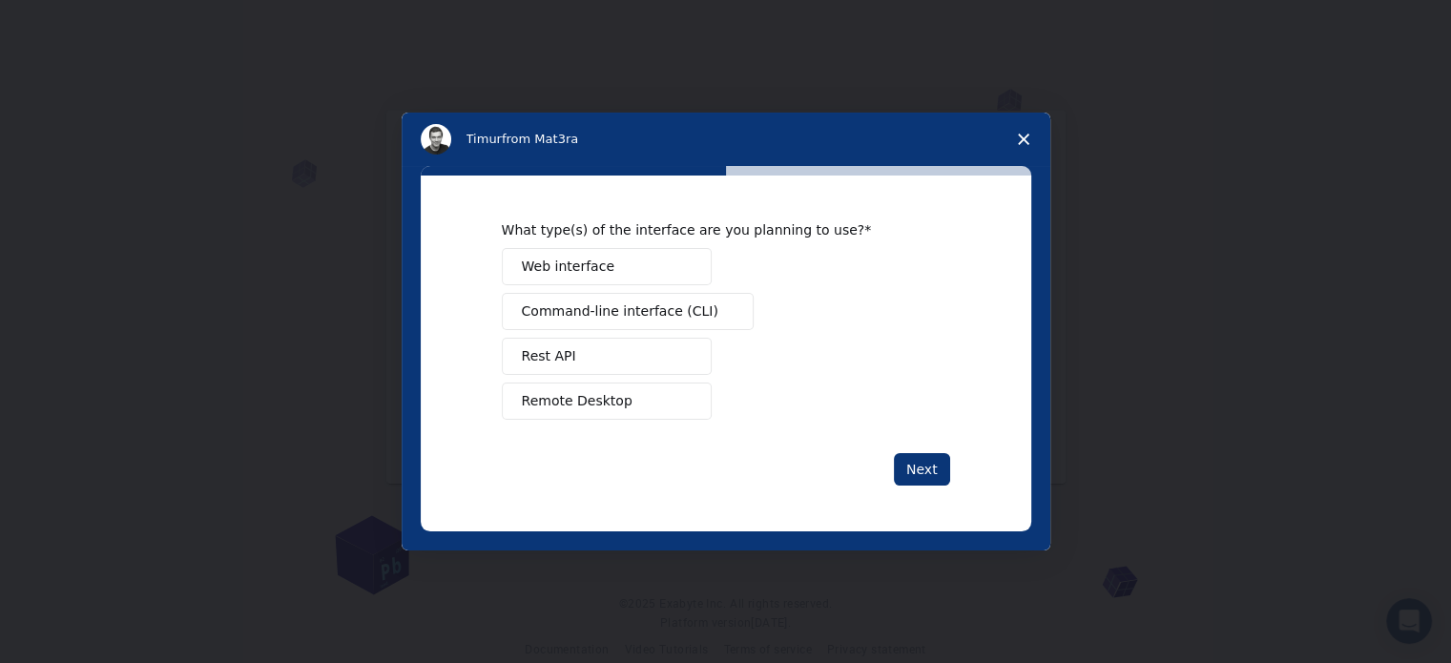
click at [624, 262] on button "Web interface" at bounding box center [607, 266] width 210 height 37
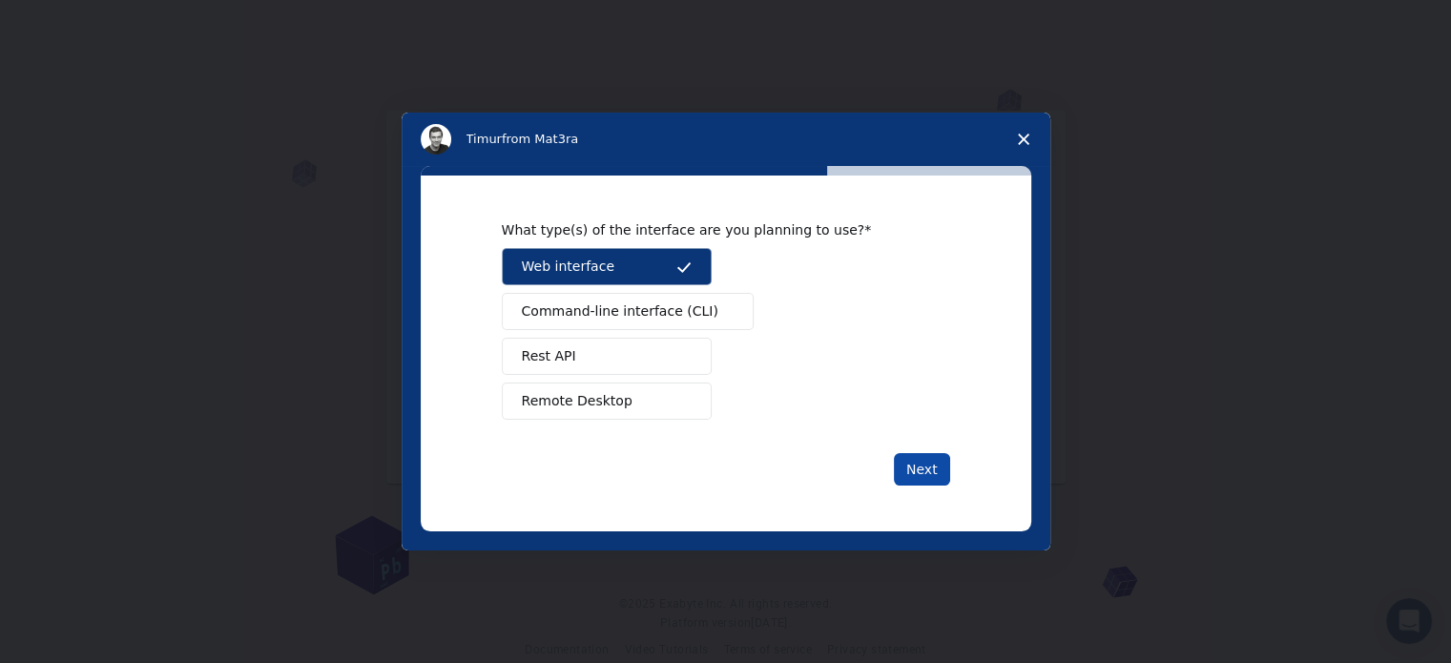
click at [905, 468] on button "Next" at bounding box center [922, 469] width 56 height 32
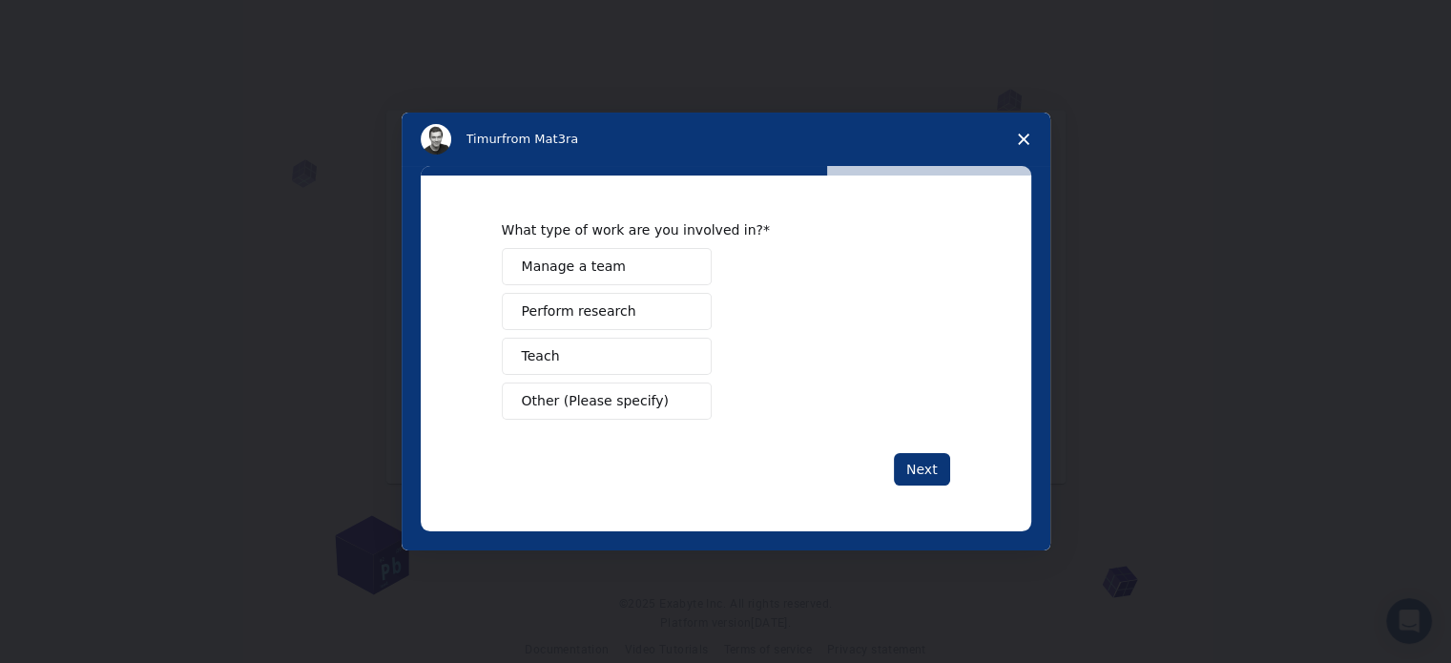
click at [631, 320] on button "Perform research" at bounding box center [607, 311] width 210 height 37
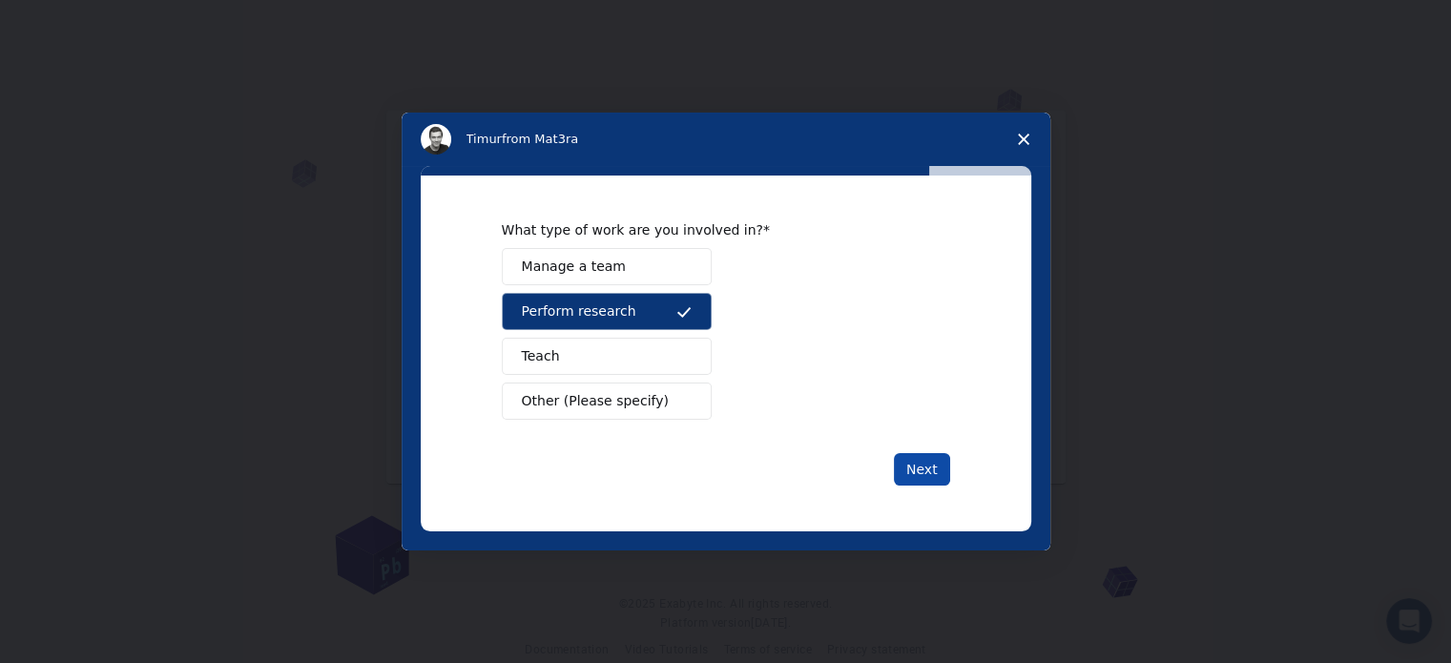
click at [915, 462] on button "Next" at bounding box center [922, 469] width 56 height 32
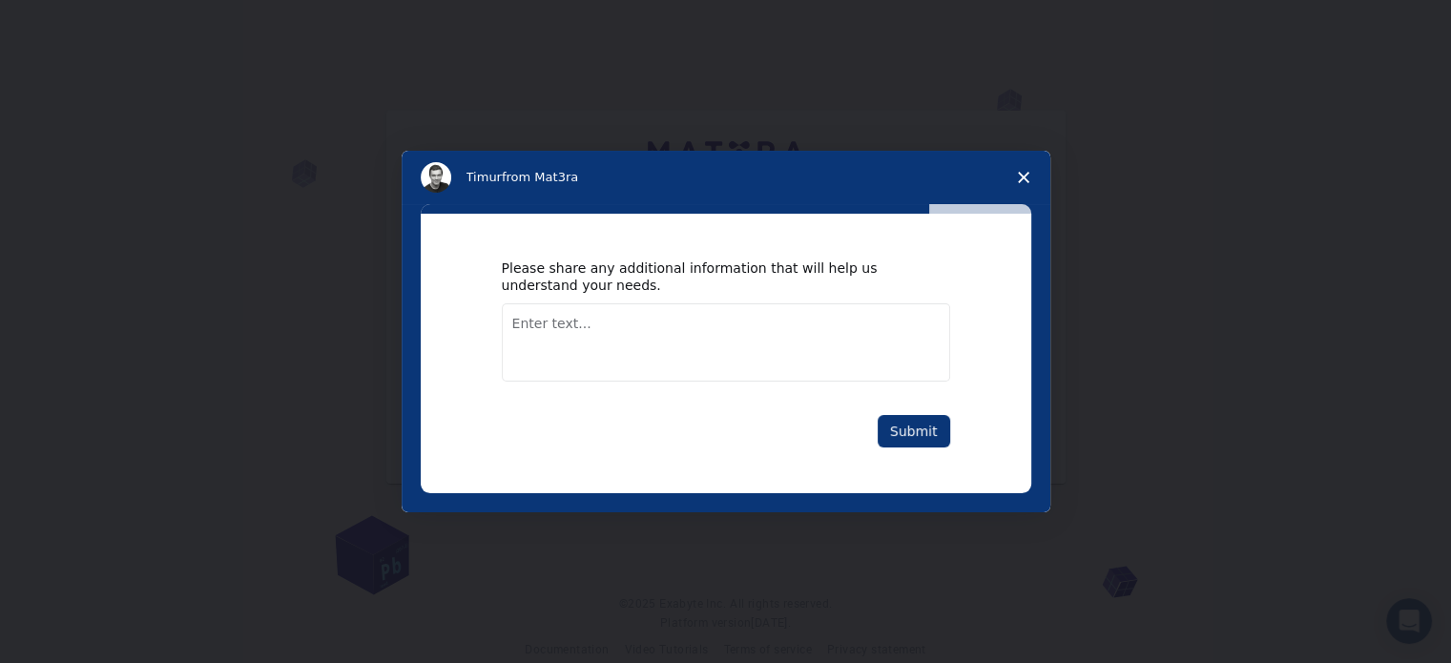
click at [915, 462] on div "Please share any additional information that will help us understand your needs…" at bounding box center [726, 353] width 610 height 279
click at [908, 422] on button "Submit" at bounding box center [914, 431] width 72 height 32
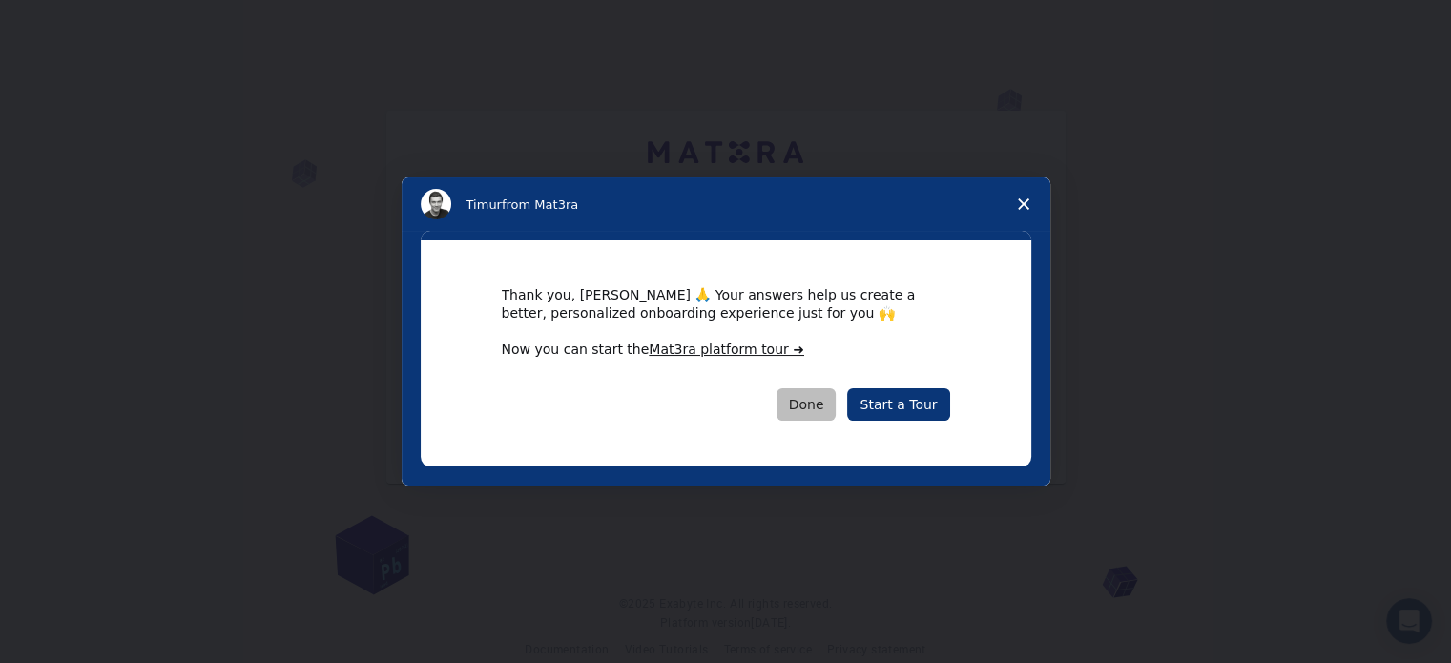
click at [822, 403] on button "Done" at bounding box center [806, 404] width 60 height 32
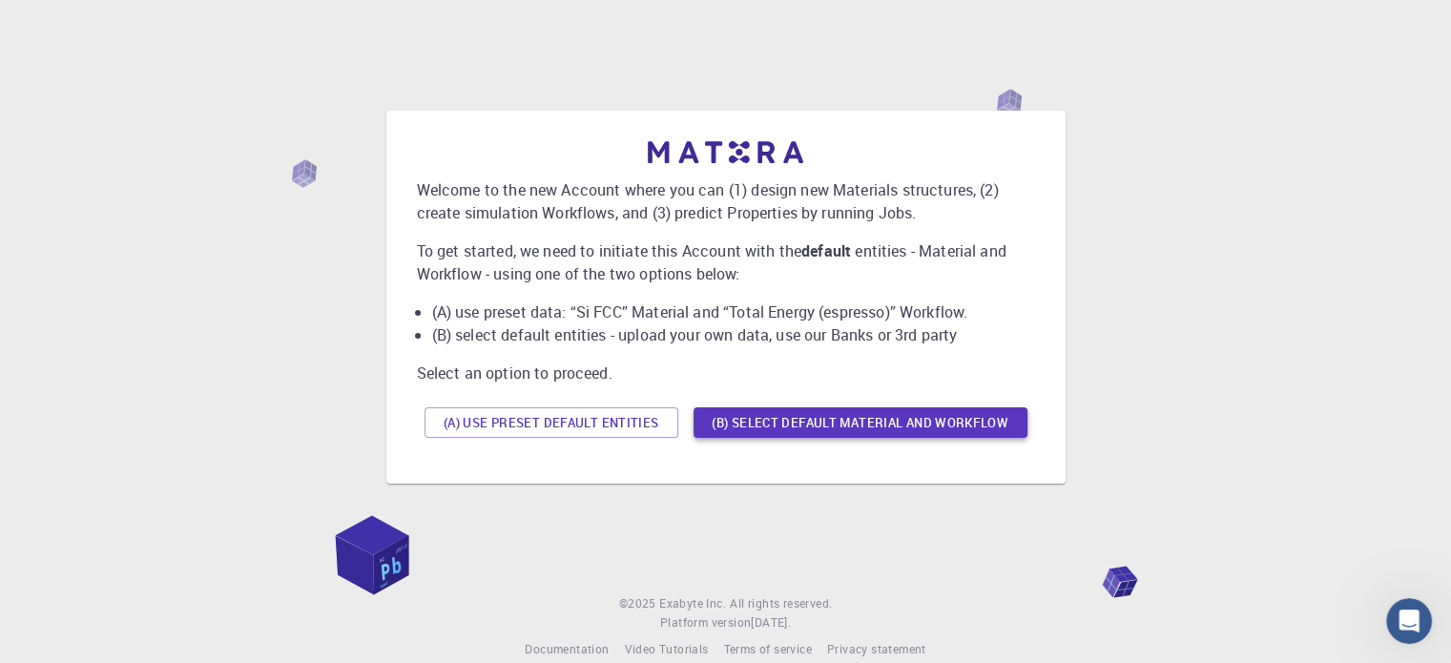
click at [792, 434] on button "(B) Select default material and workflow" at bounding box center [860, 422] width 334 height 31
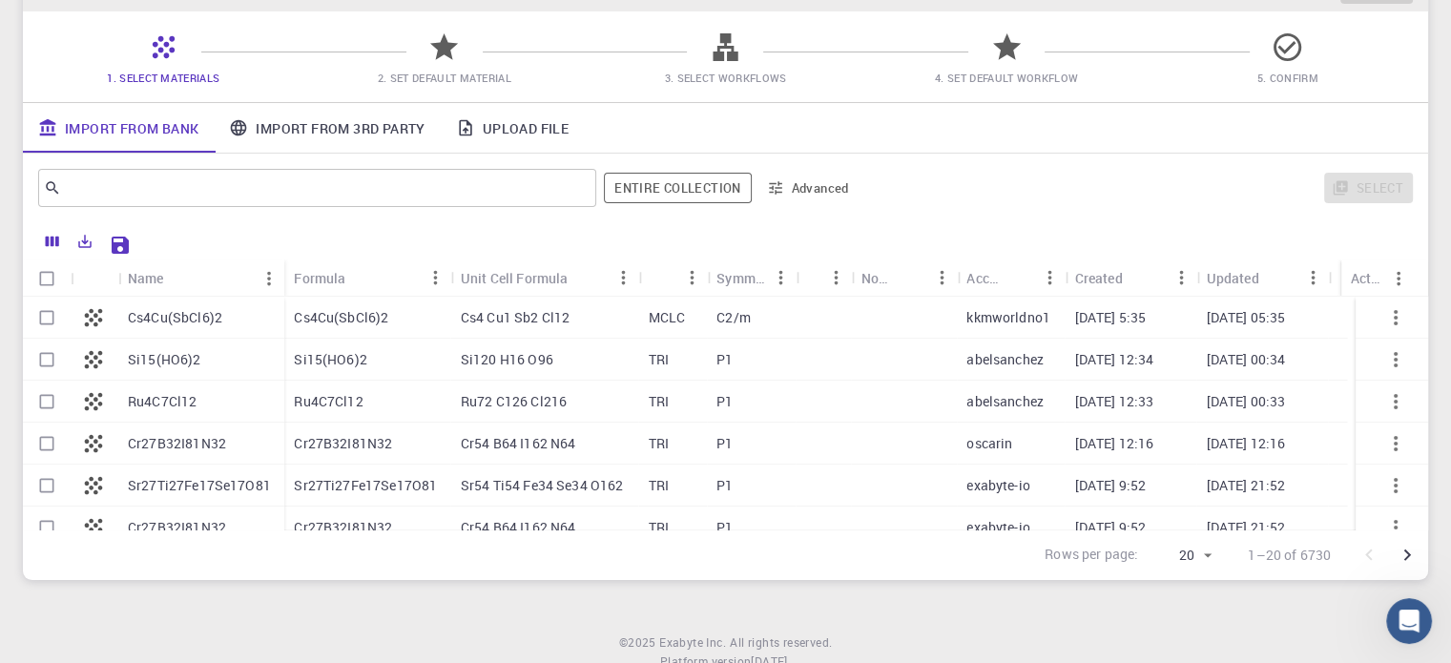
scroll to position [137, 0]
click at [518, 134] on link "Upload File" at bounding box center [512, 128] width 143 height 50
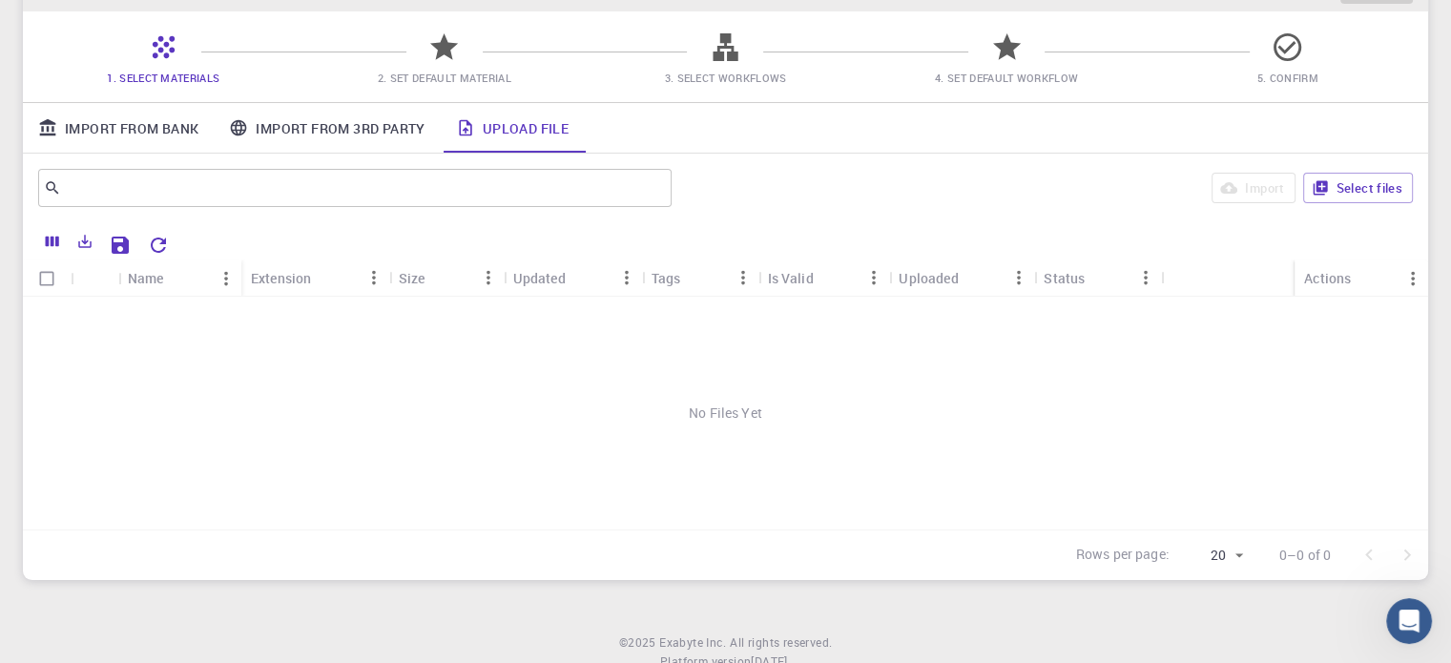
click at [184, 352] on div "No Files Yet" at bounding box center [725, 413] width 1405 height 233
click at [542, 119] on link "Upload File" at bounding box center [512, 128] width 143 height 50
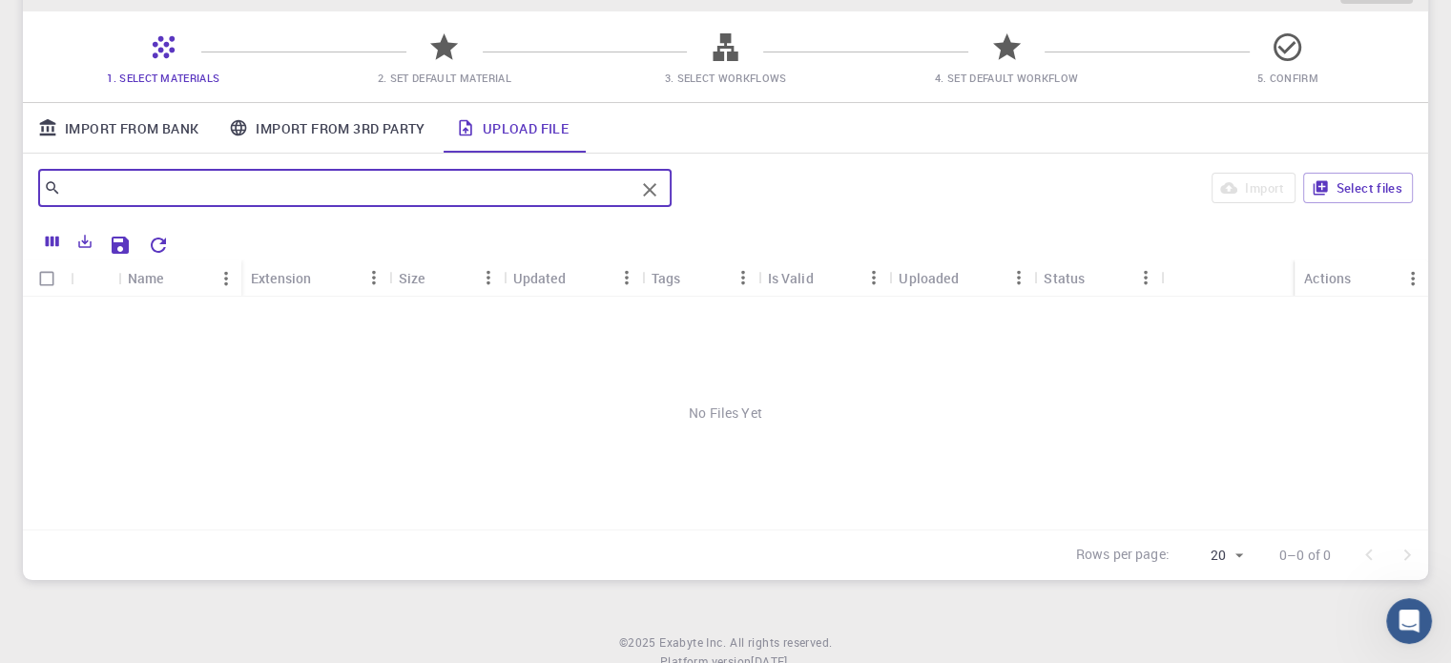
click at [382, 181] on input "text" at bounding box center [347, 188] width 573 height 27
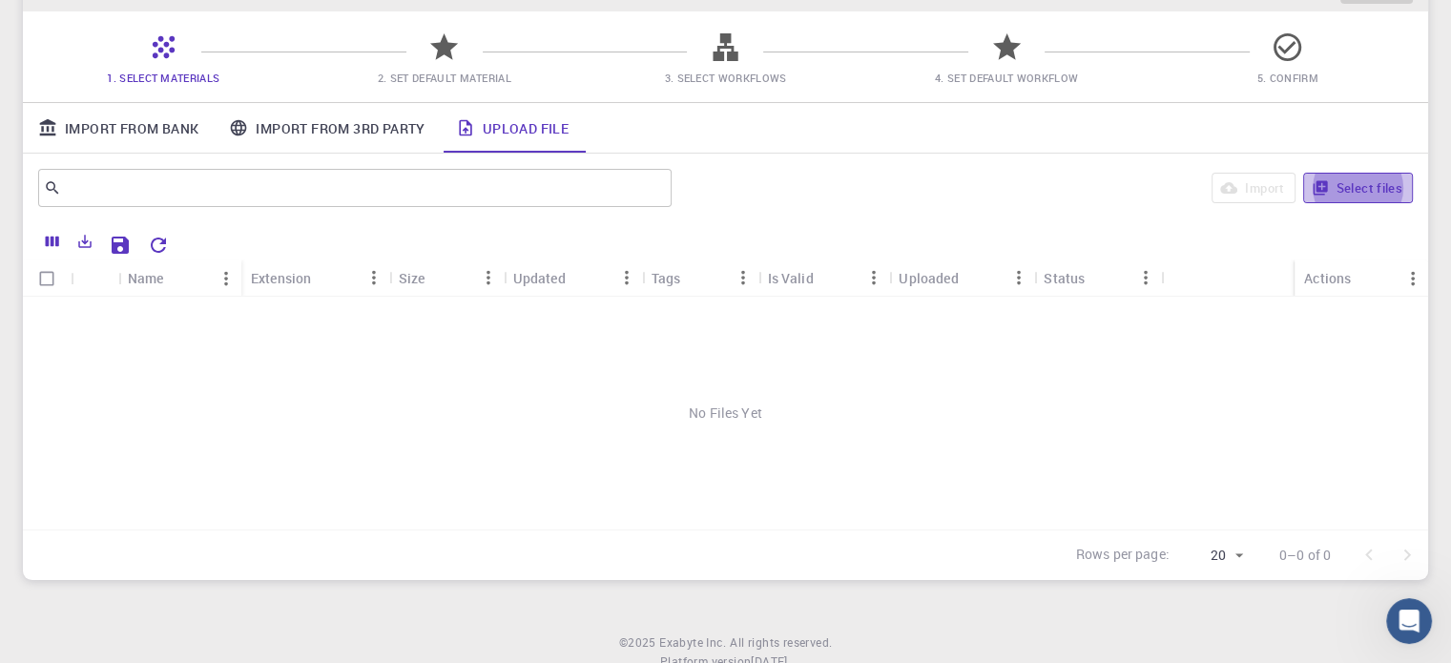
click at [1339, 194] on button "Select files" at bounding box center [1358, 188] width 110 height 31
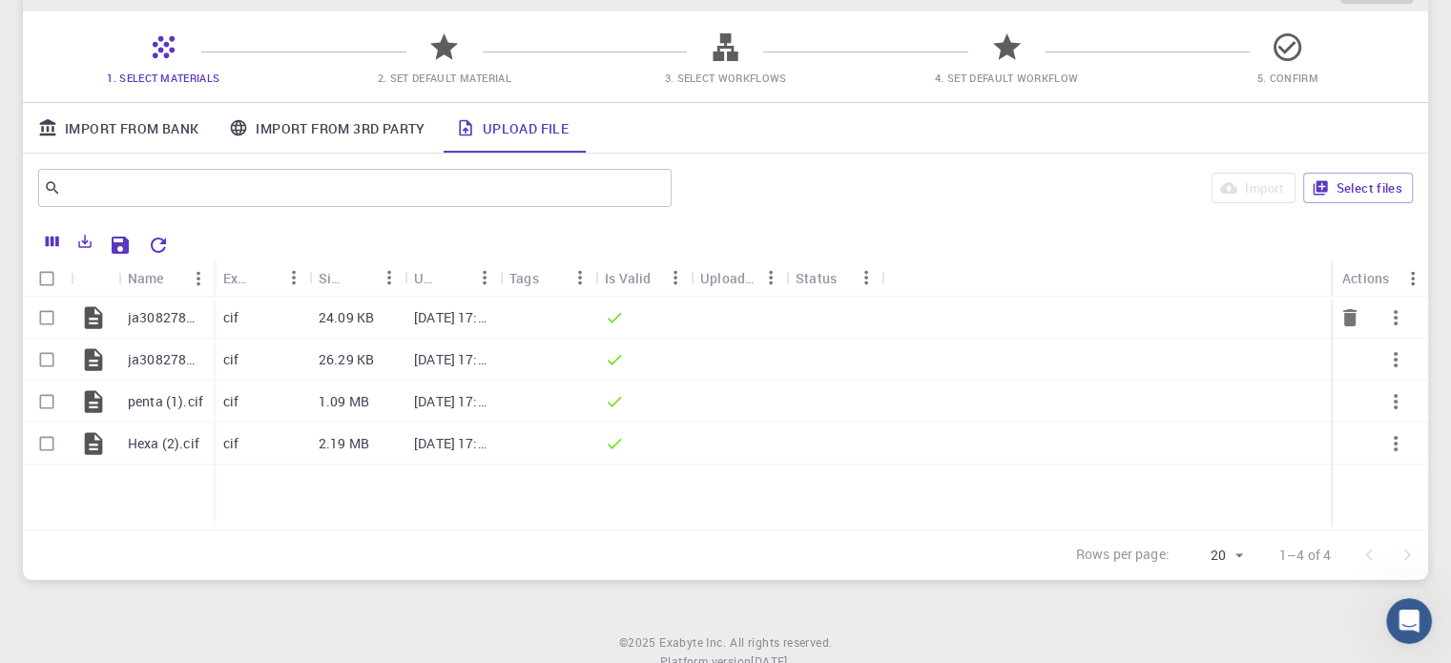
click at [173, 323] on p "ja308278w_si_002.cif" at bounding box center [166, 317] width 76 height 19
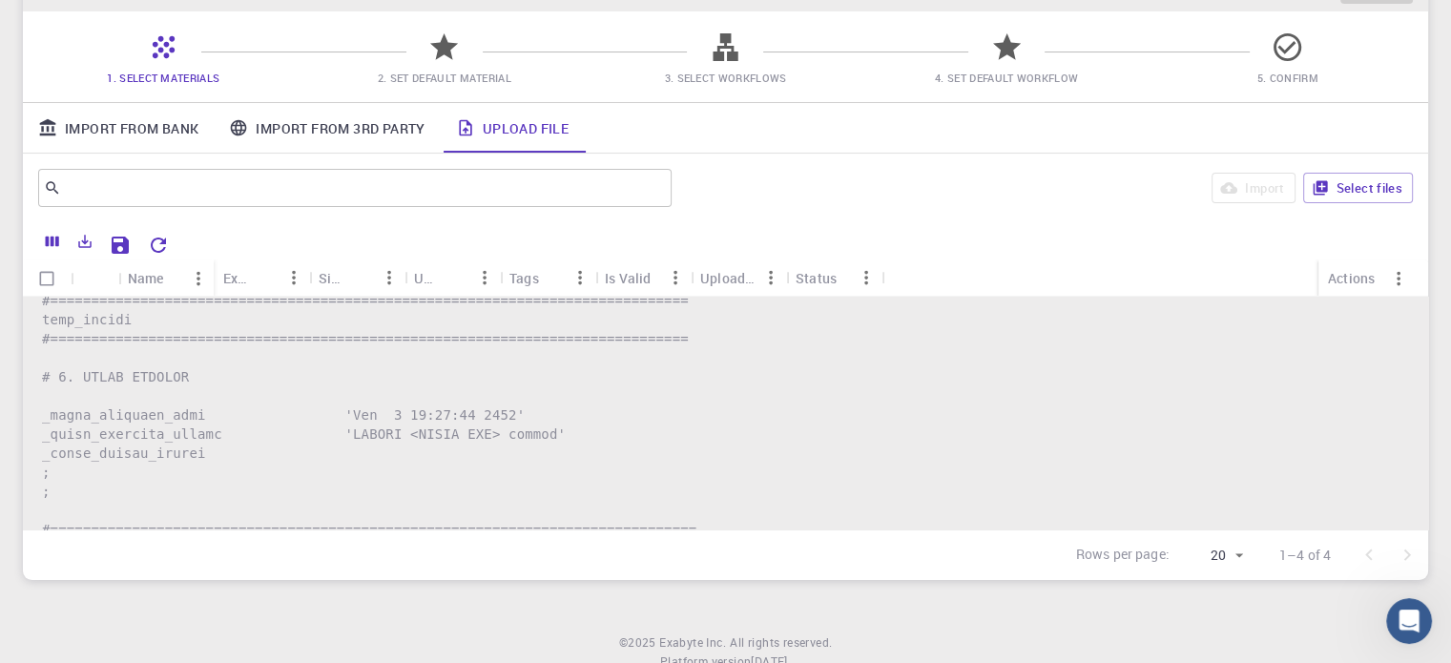
scroll to position [0, 0]
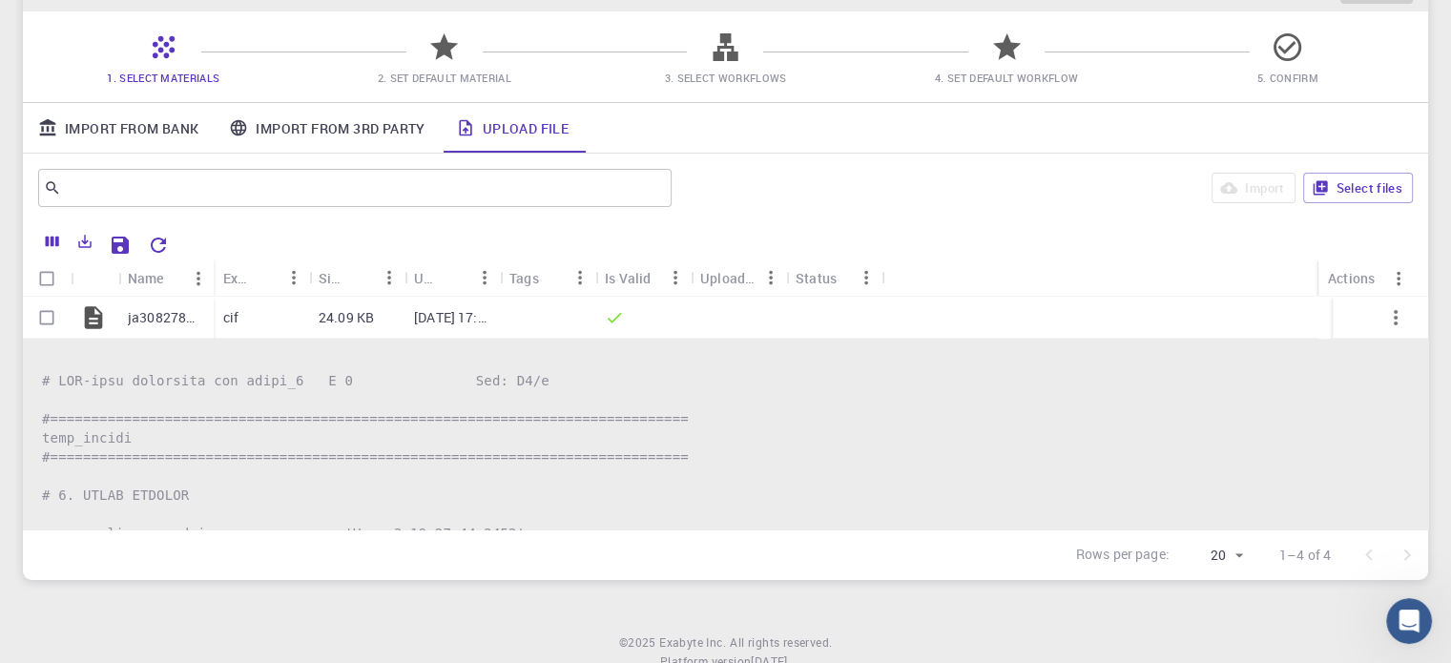
click at [41, 278] on input "Select all rows" at bounding box center [47, 278] width 36 height 36
checkbox input "true"
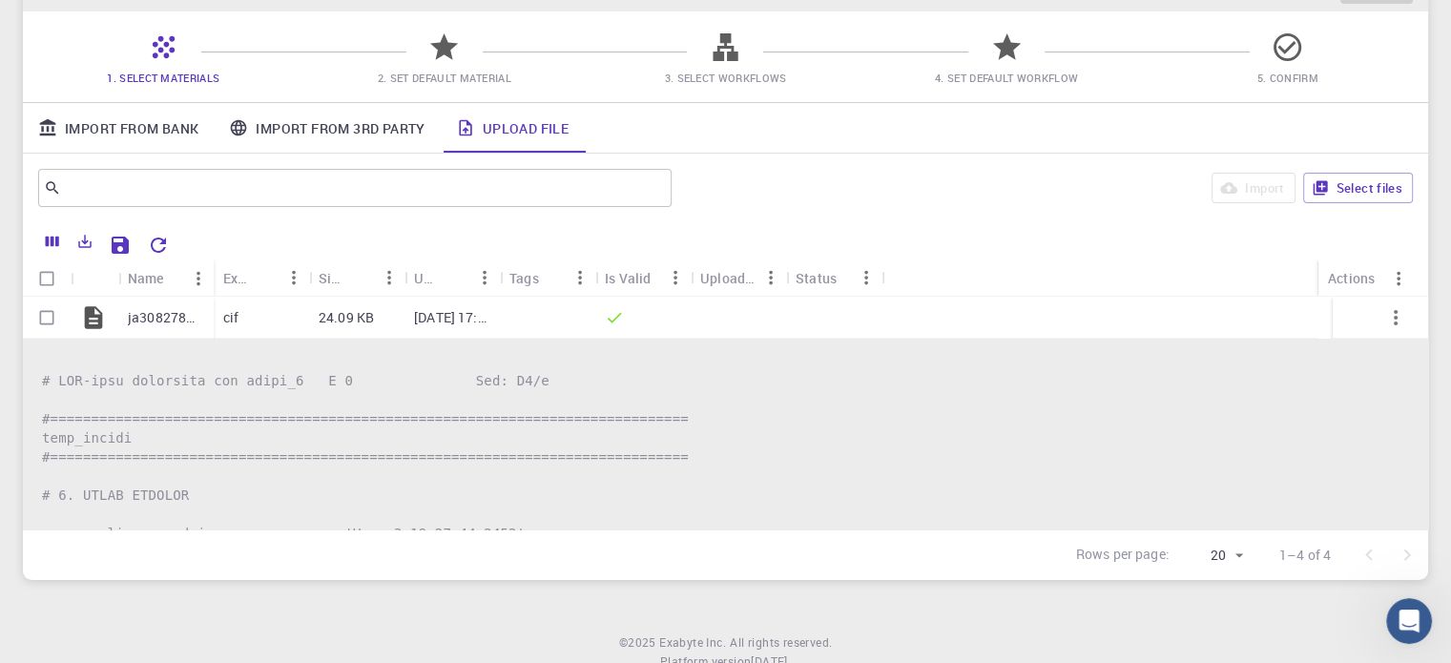
checkbox input "true"
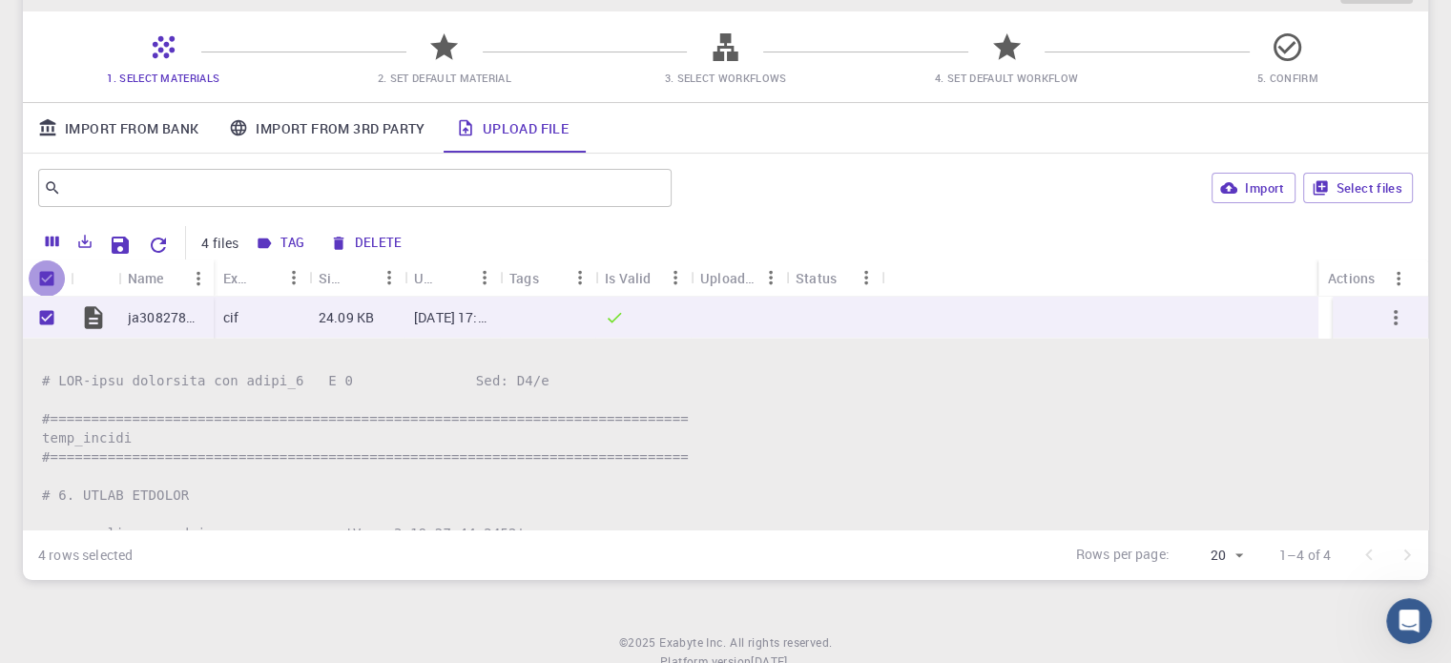
click at [41, 278] on input "Unselect all rows" at bounding box center [47, 278] width 36 height 36
checkbox input "false"
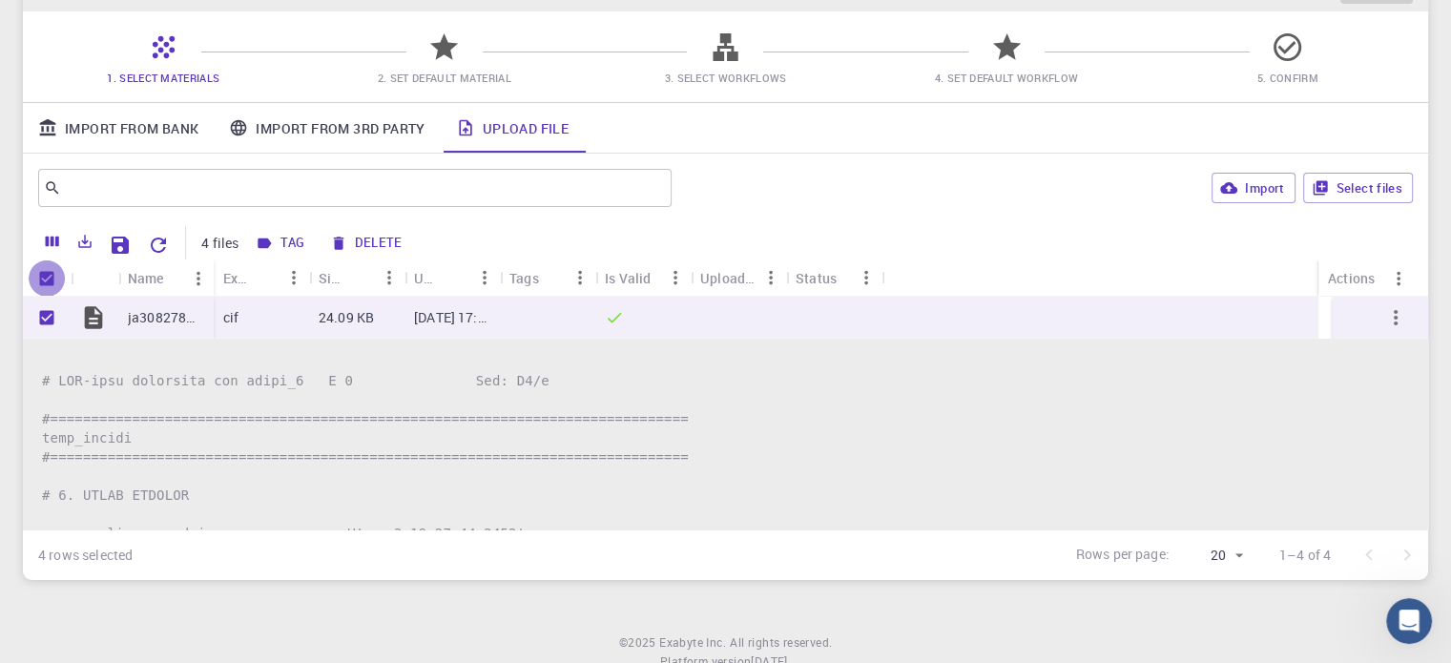
checkbox input "false"
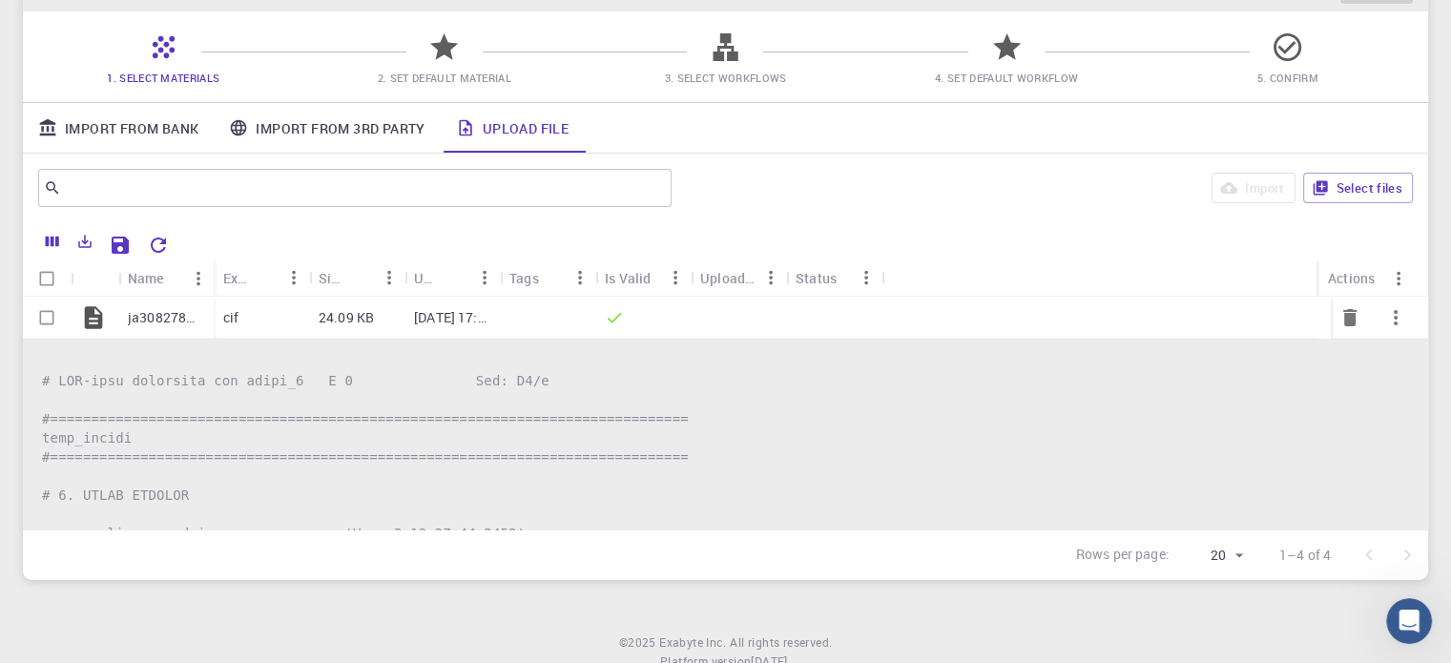
click at [159, 312] on p "ja308278w_si_002.cif" at bounding box center [166, 317] width 76 height 19
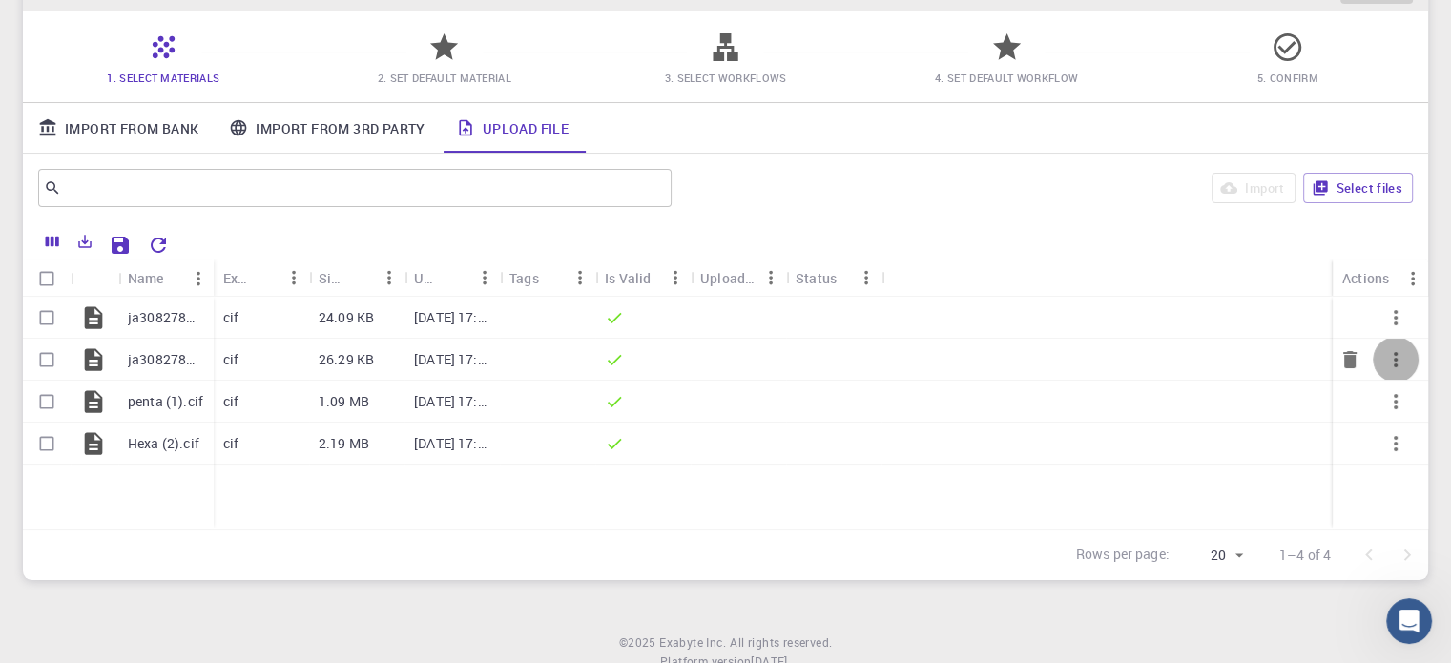
click at [1391, 362] on icon "button" at bounding box center [1395, 359] width 23 height 23
click at [1408, 415] on span "Expand" at bounding box center [1407, 411] width 41 height 19
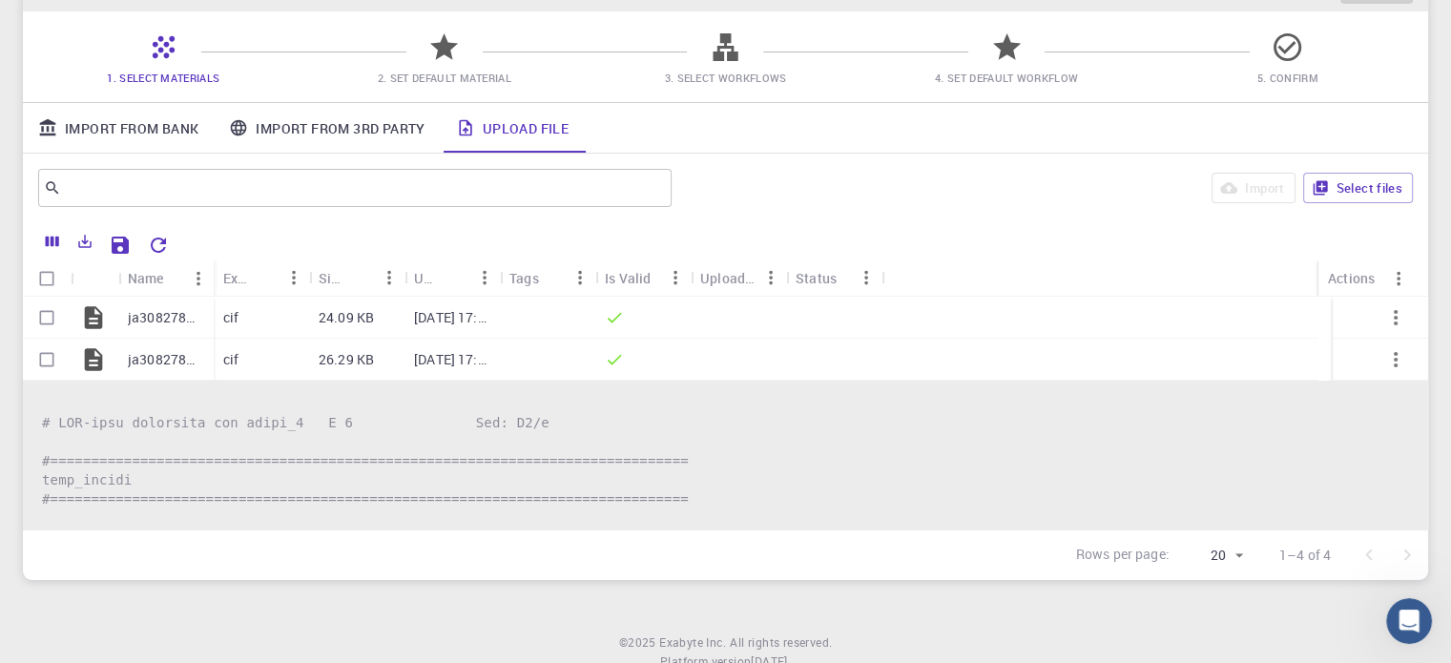
click at [436, 87] on span "2. Set Default Material" at bounding box center [445, 77] width 266 height 19
click at [733, 80] on span "3. Select Workflows" at bounding box center [725, 78] width 122 height 14
click at [820, 213] on div "​ Import Select files" at bounding box center [725, 188] width 1405 height 69
click at [130, 312] on p "ja308278w_si_002.cif" at bounding box center [166, 317] width 76 height 19
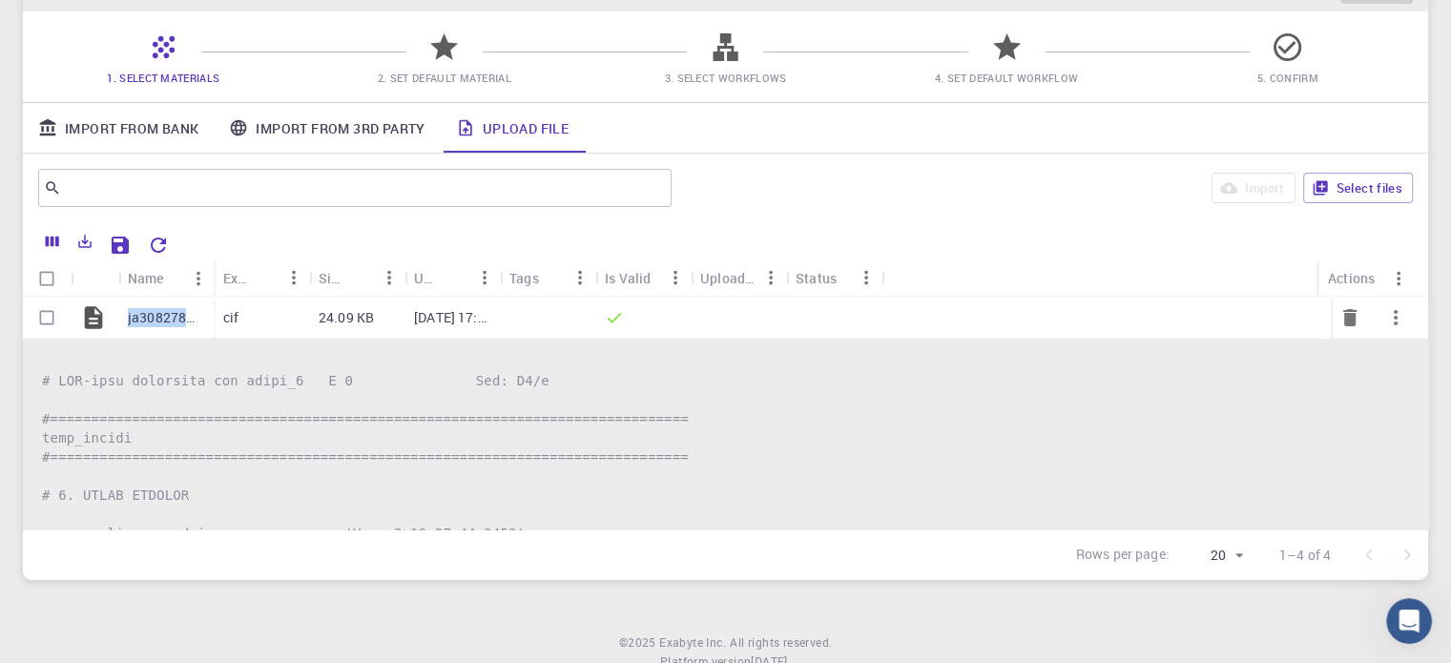
click at [130, 312] on p "ja308278w_si_002.cif" at bounding box center [166, 317] width 76 height 19
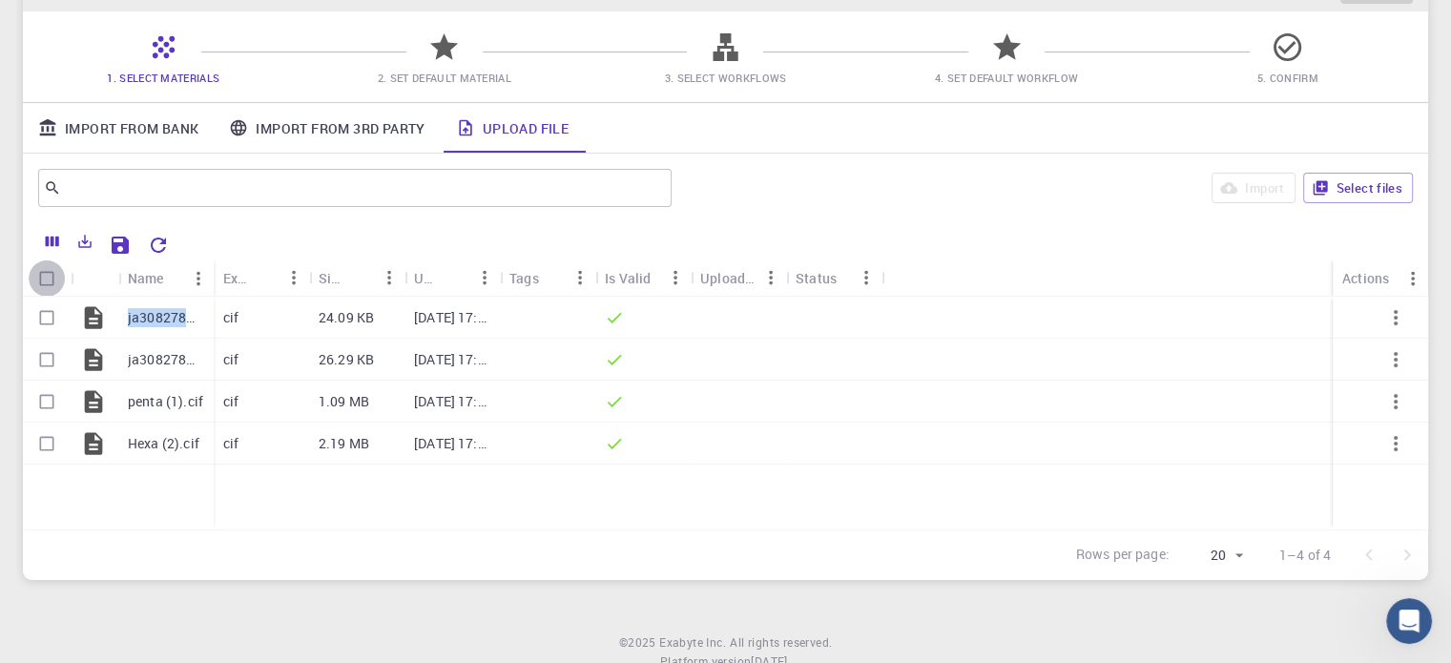
click at [49, 275] on input "Select all rows" at bounding box center [47, 278] width 36 height 36
checkbox input "true"
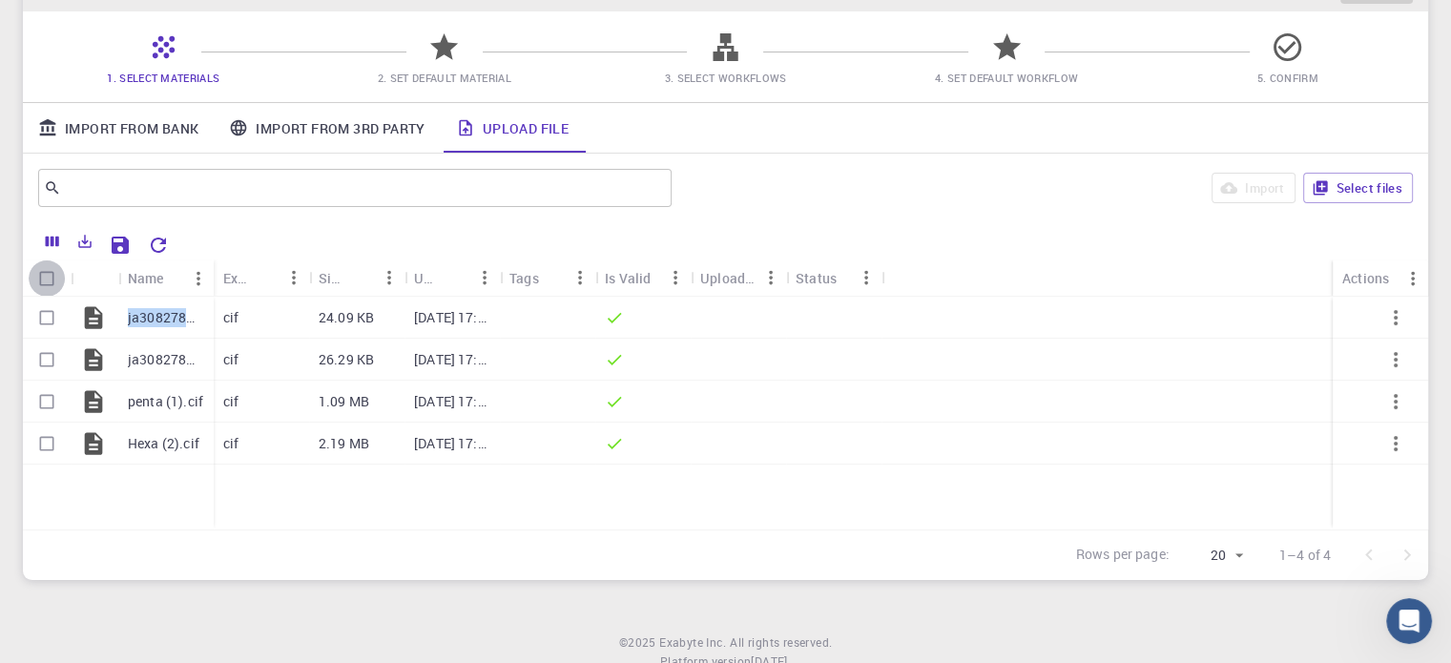
checkbox input "true"
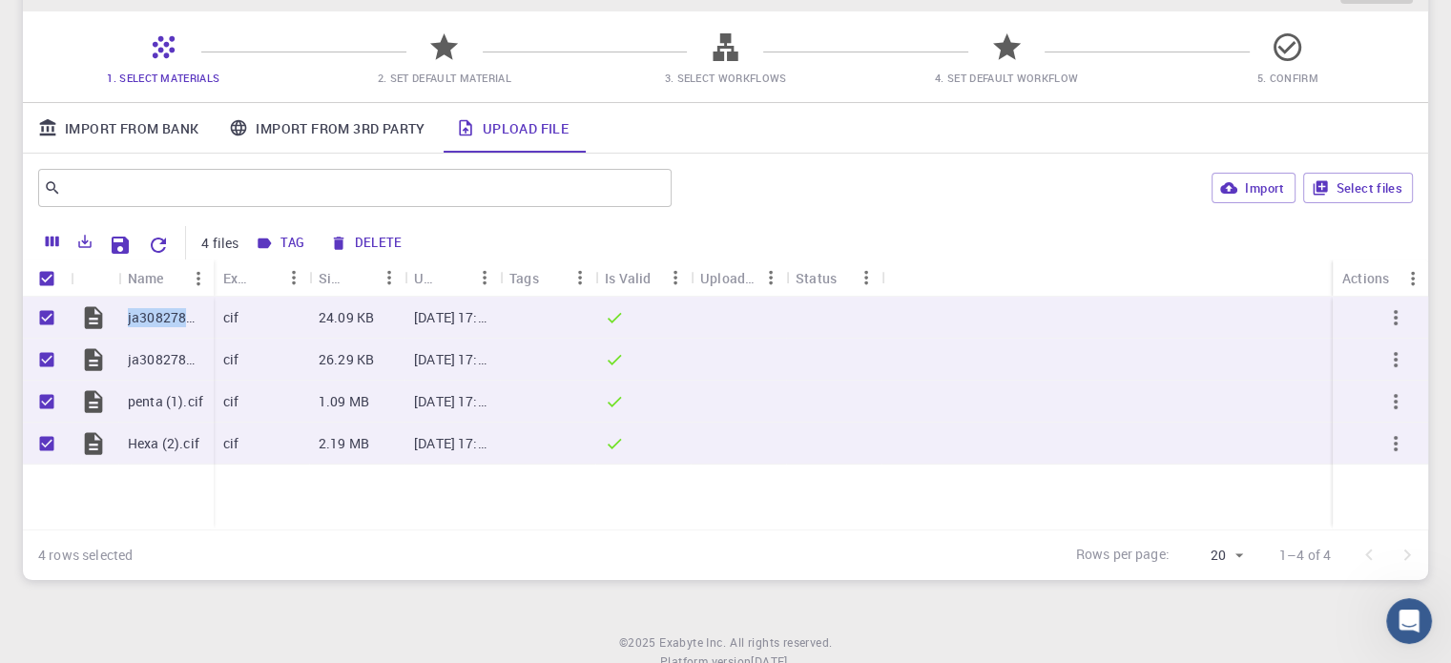
click at [434, 43] on icon at bounding box center [444, 46] width 28 height 27
click at [652, 37] on div "1. Select Materials 2. Set Default Material 3. Select Workflows 4. Set Default …" at bounding box center [725, 56] width 1405 height 91
click at [725, 37] on icon at bounding box center [725, 47] width 25 height 28
click at [1322, 64] on span "5. Confirm" at bounding box center [1287, 64] width 266 height 45
click at [1373, 194] on button "Select files" at bounding box center [1358, 188] width 110 height 31
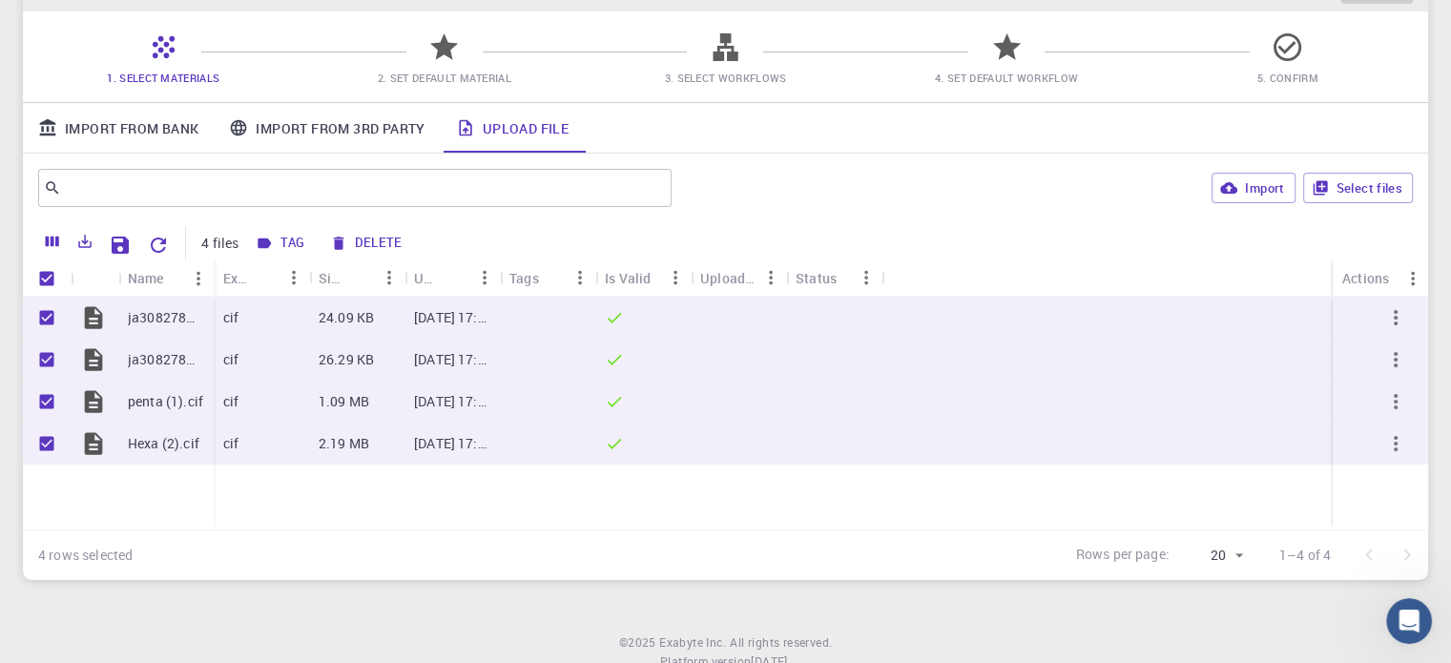
click at [976, 86] on span "4. Set Default Workflow" at bounding box center [1007, 77] width 266 height 19
click at [1451, 604] on html "Initial Account Setup for mohamed noufal Select Materials, Workflows and assign…" at bounding box center [725, 296] width 1451 height 866
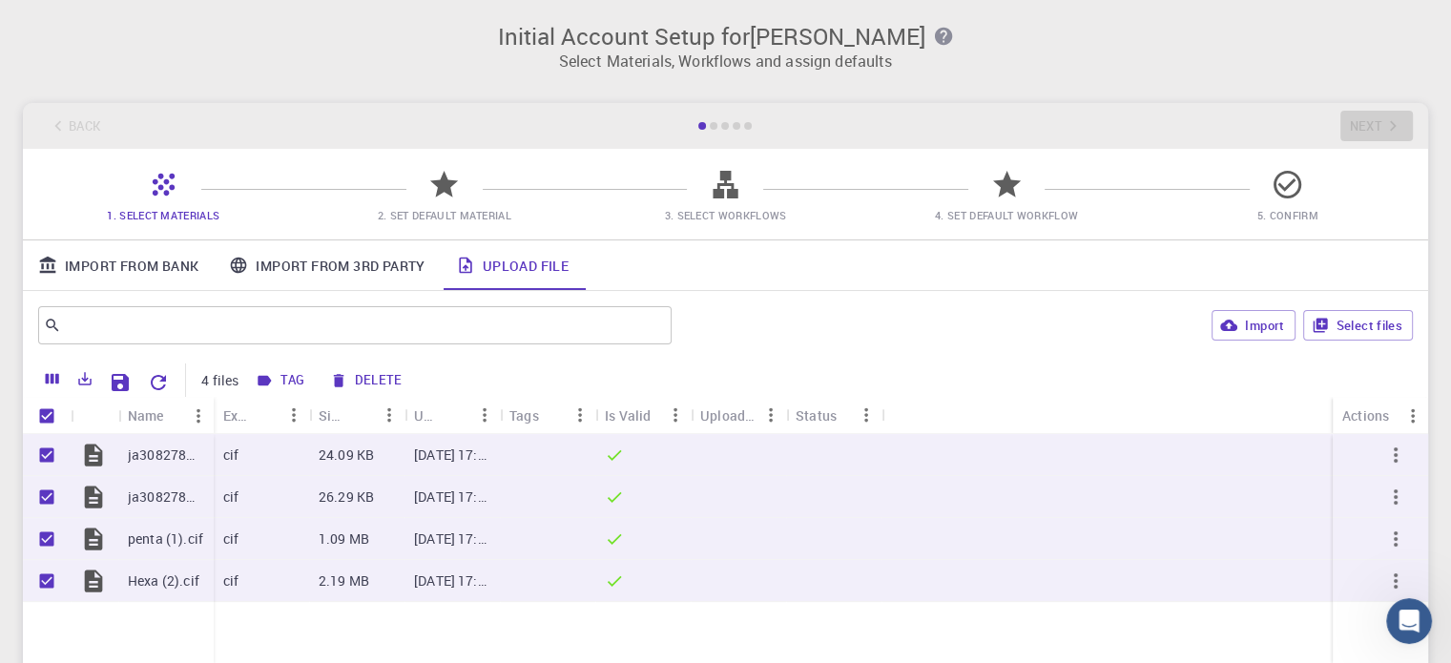
click at [725, 182] on icon at bounding box center [725, 185] width 25 height 28
click at [711, 128] on div at bounding box center [714, 126] width 8 height 8
click at [714, 125] on div at bounding box center [714, 126] width 8 height 8
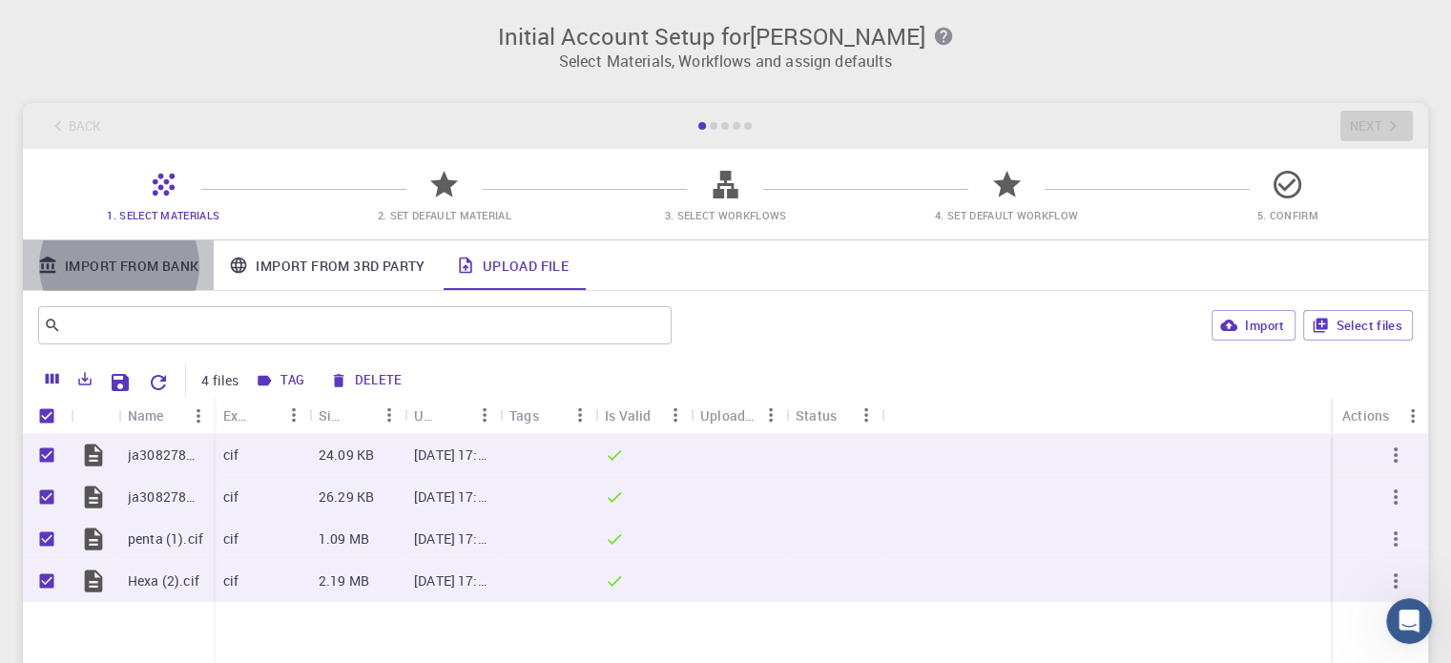
click at [118, 263] on link "Import From Bank" at bounding box center [118, 265] width 191 height 50
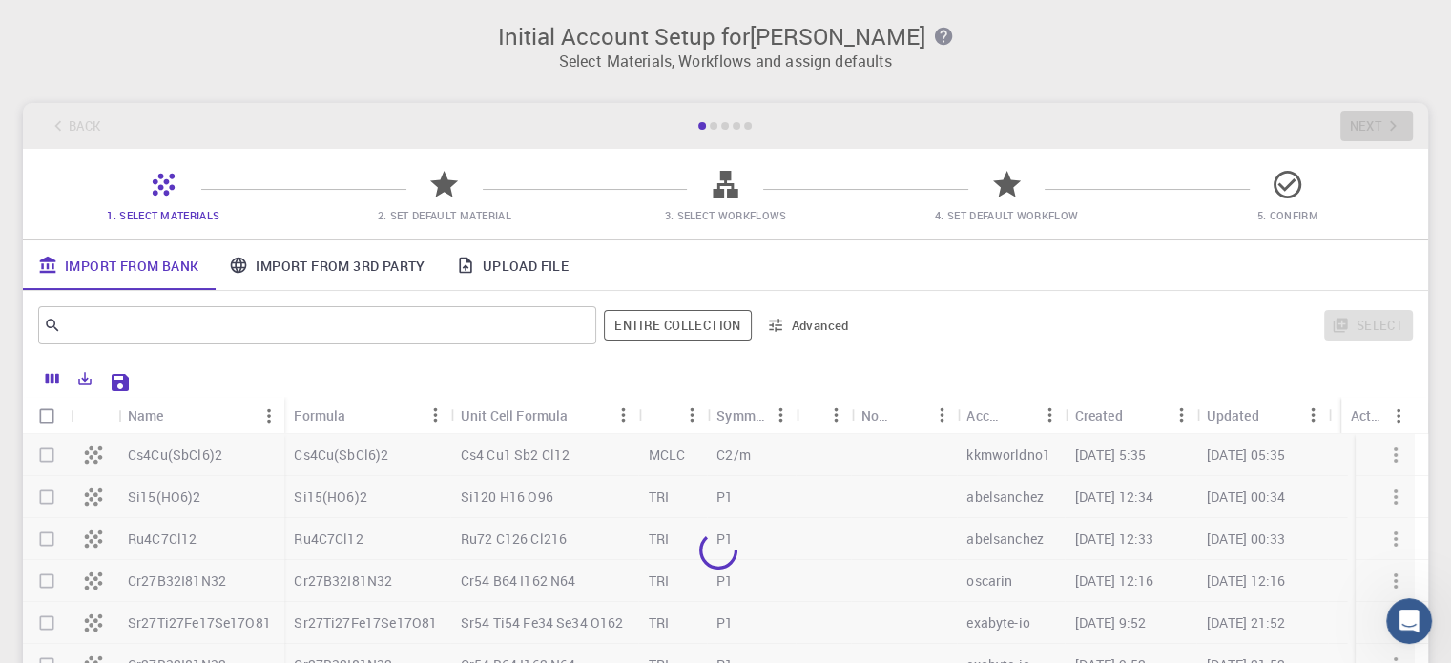
click at [140, 433] on div "Name" at bounding box center [146, 415] width 36 height 37
click at [142, 447] on div at bounding box center [718, 550] width 1391 height 233
click at [92, 459] on icon at bounding box center [94, 454] width 18 height 18
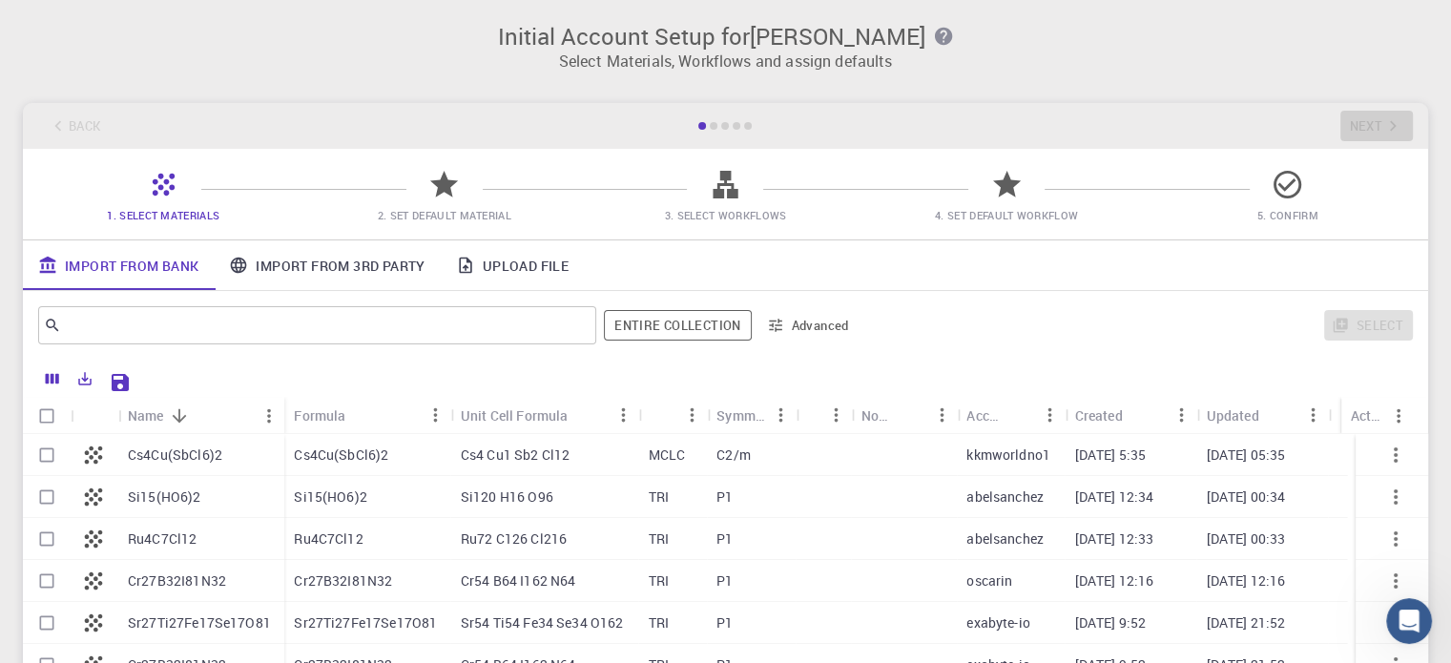
checkbox input "true"
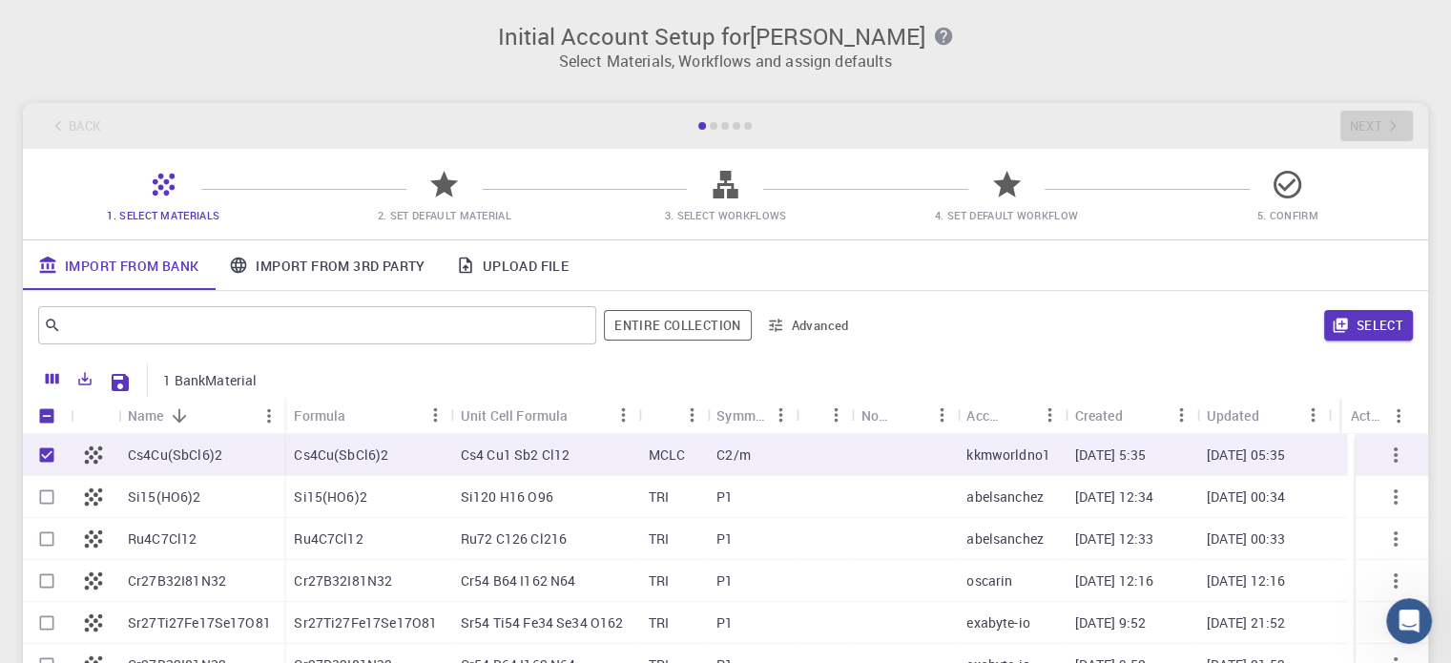
click at [92, 459] on icon at bounding box center [94, 454] width 18 height 18
checkbox input "false"
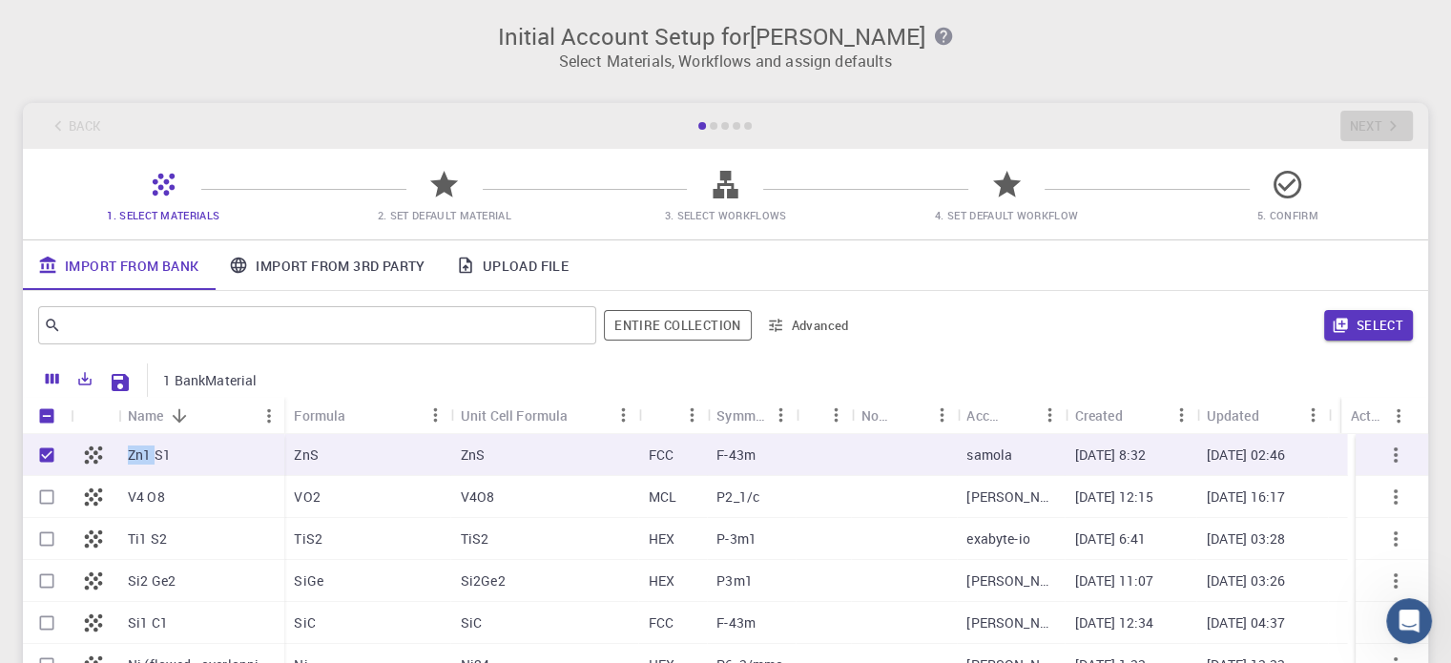
click at [143, 457] on p "Zn1 S1" at bounding box center [149, 454] width 43 height 19
checkbox input "false"
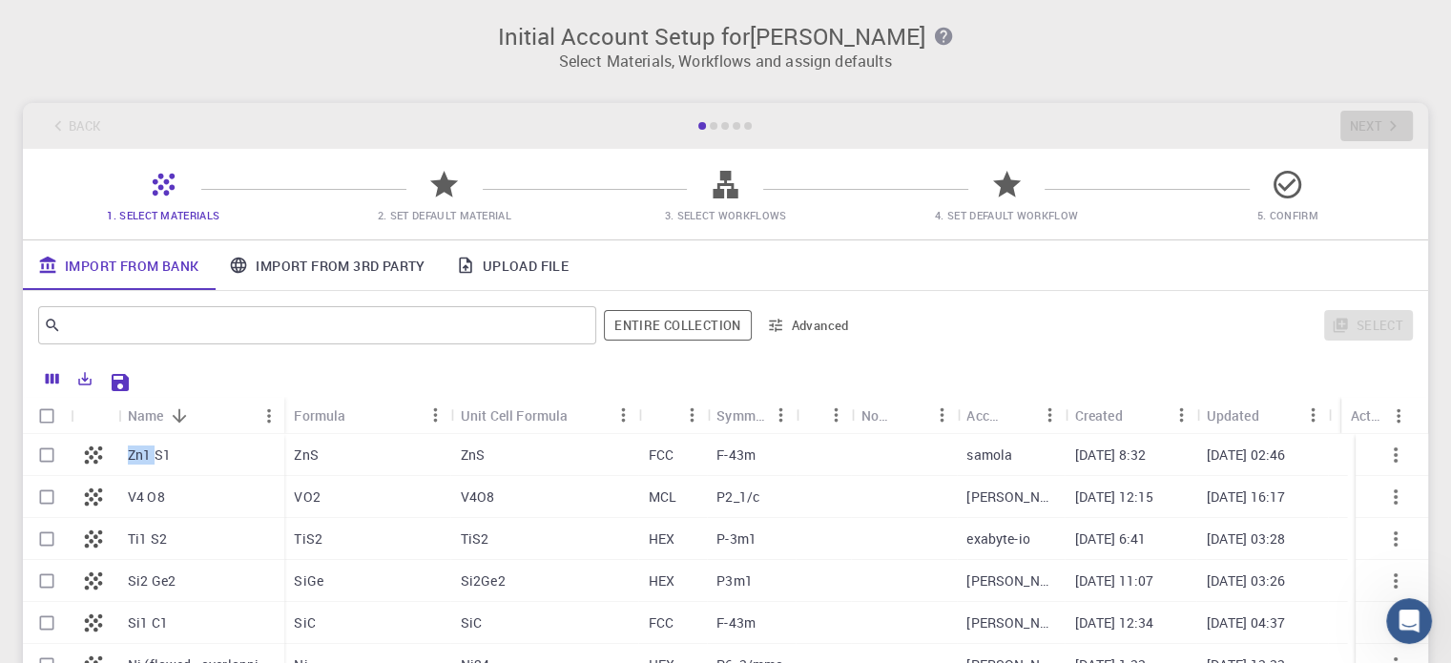
click at [143, 457] on p "Zn1 S1" at bounding box center [149, 454] width 43 height 19
checkbox input "true"
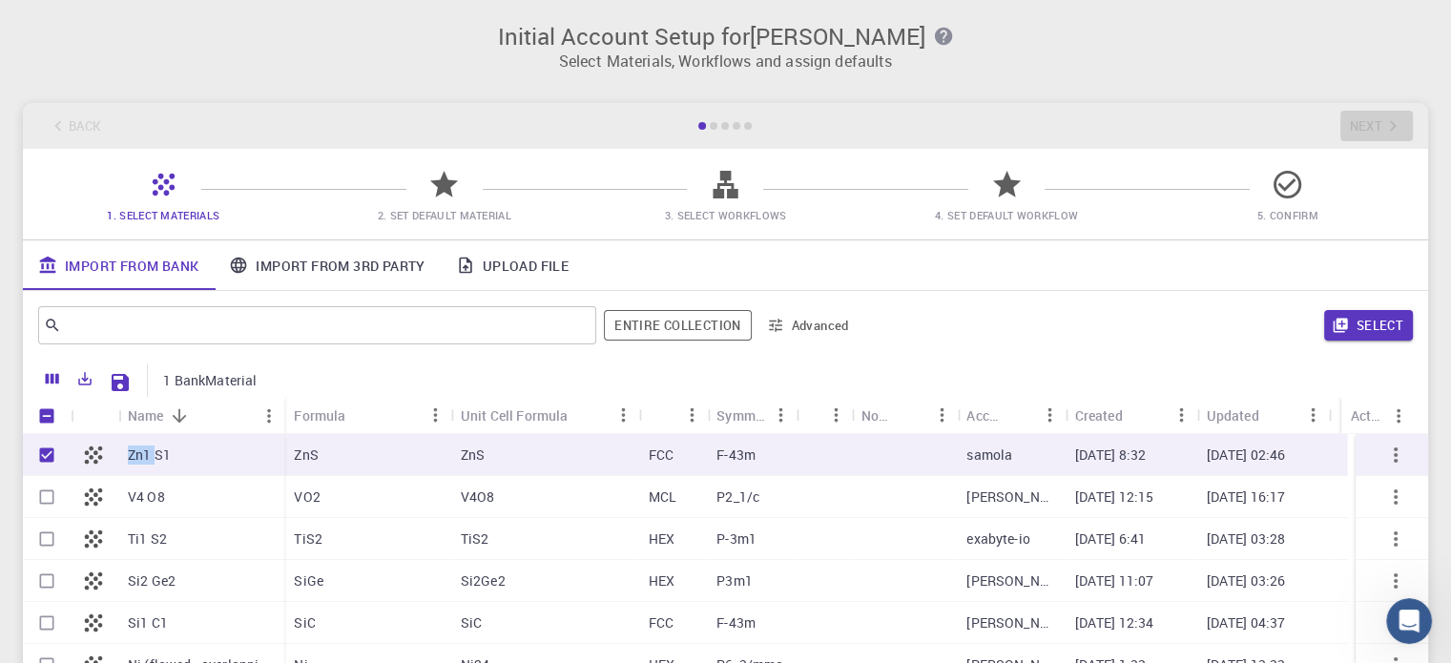
click at [143, 457] on p "Zn1 S1" at bounding box center [149, 454] width 43 height 19
checkbox input "false"
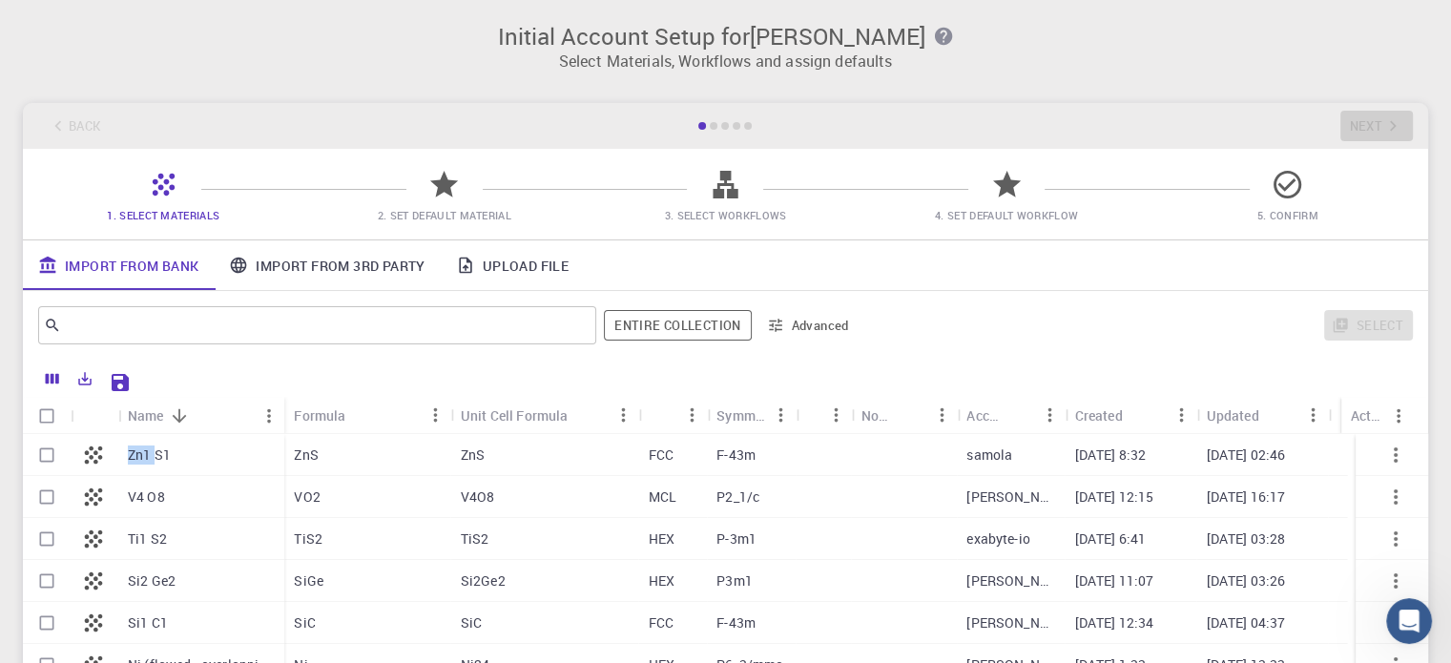
click at [143, 457] on p "Zn1 S1" at bounding box center [149, 454] width 43 height 19
checkbox input "true"
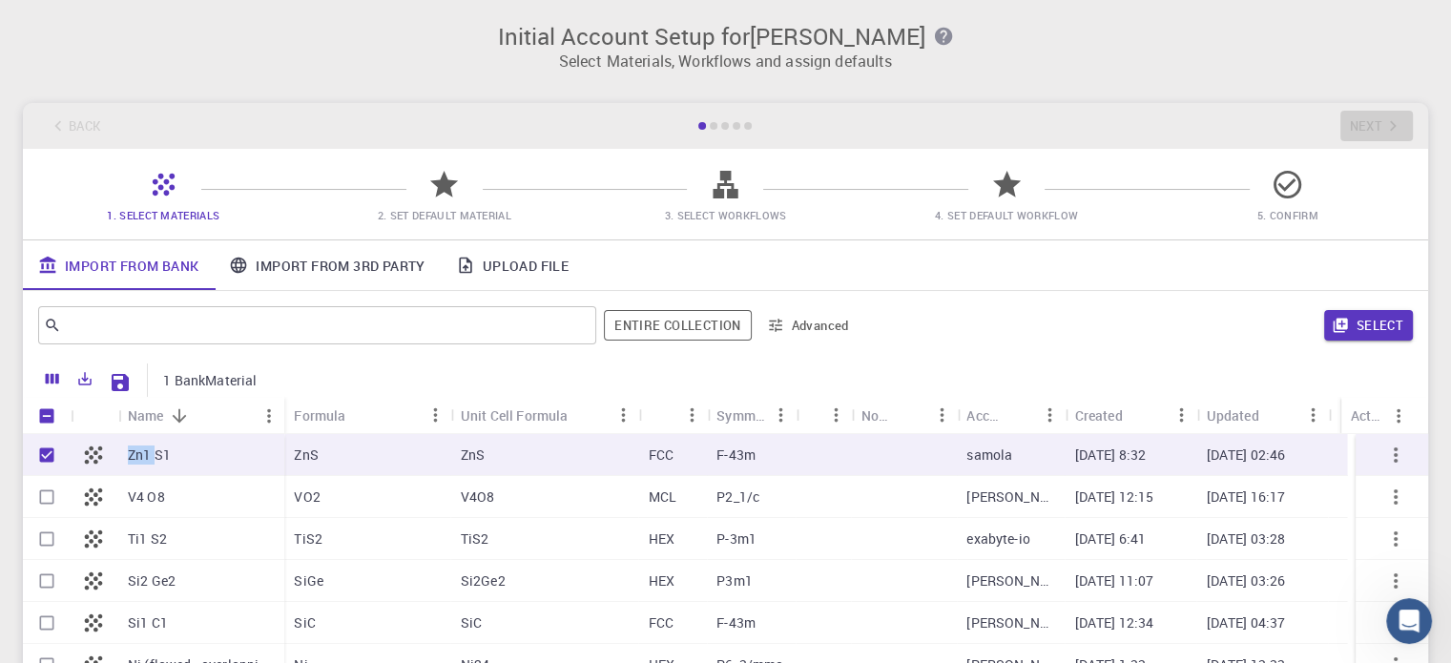
click at [143, 457] on p "Zn1 S1" at bounding box center [149, 454] width 43 height 19
checkbox input "false"
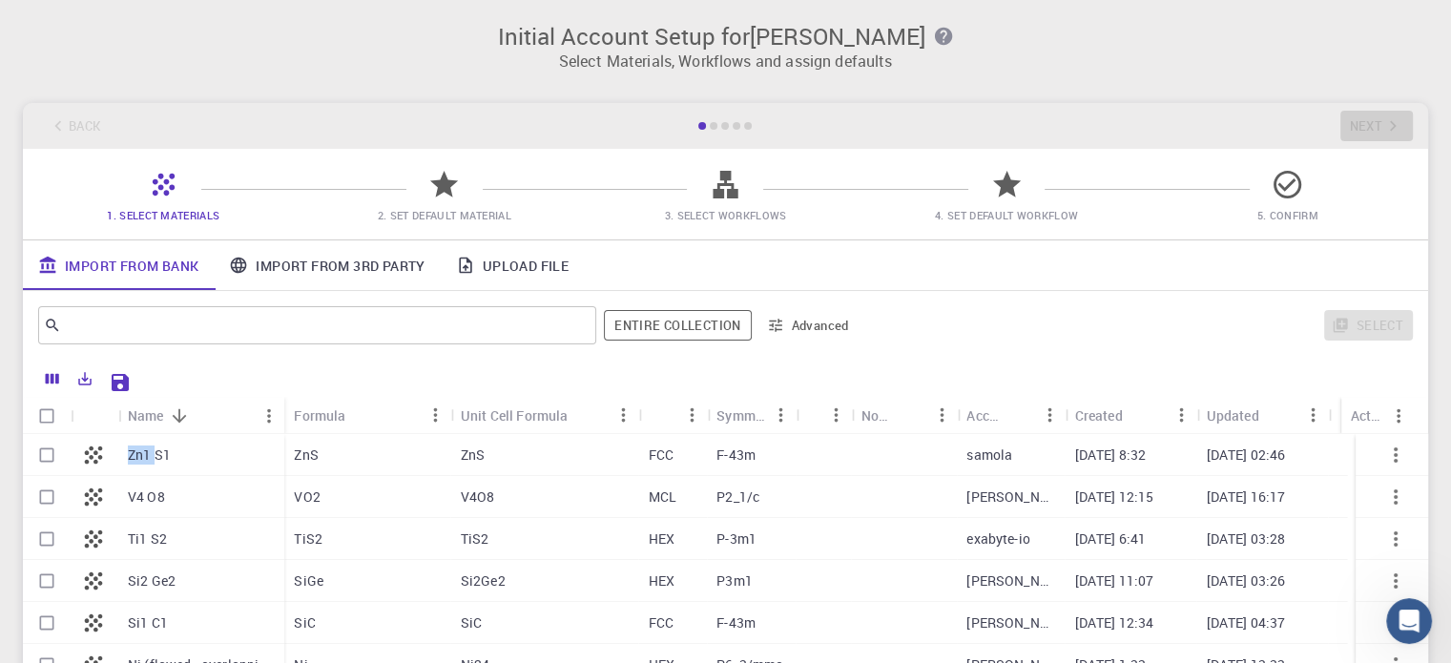
click at [143, 457] on p "Zn1 S1" at bounding box center [149, 454] width 43 height 19
checkbox input "true"
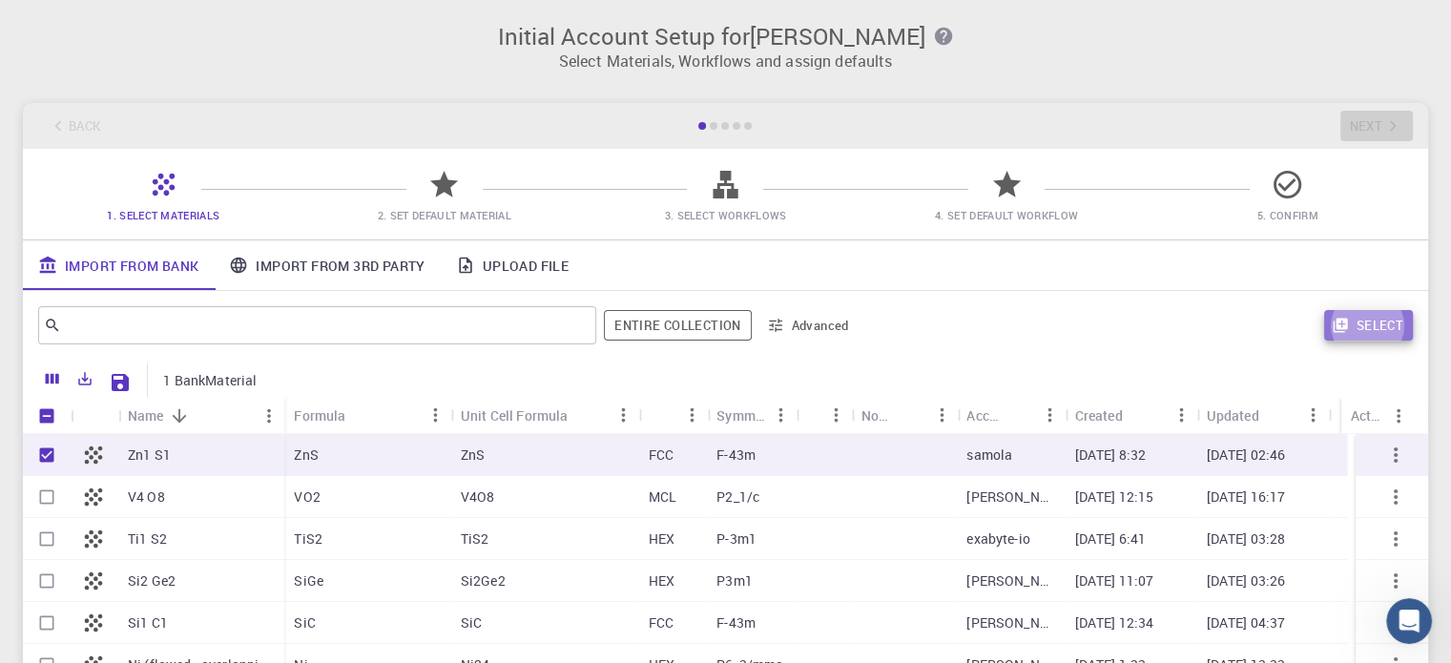
click at [1381, 316] on button "Select" at bounding box center [1368, 325] width 89 height 31
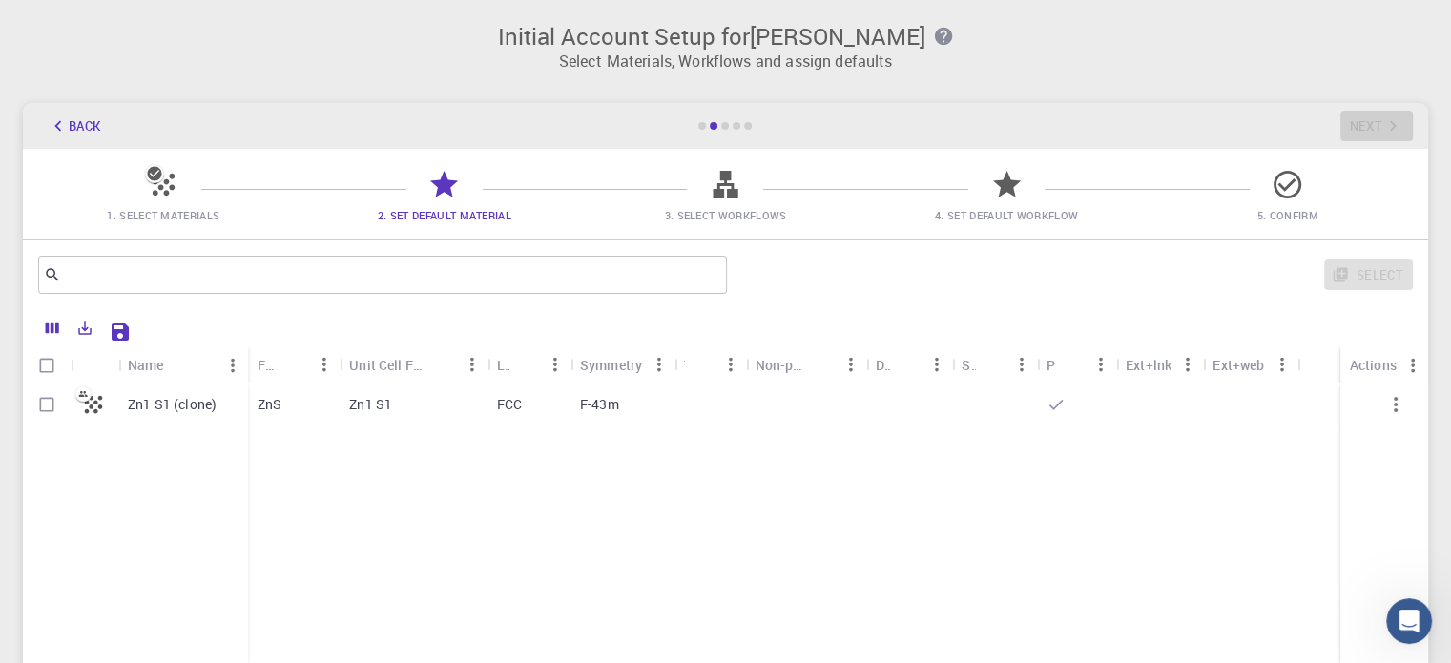
click at [186, 403] on p "Zn1 S1 (clone)" at bounding box center [172, 404] width 89 height 19
checkbox input "true"
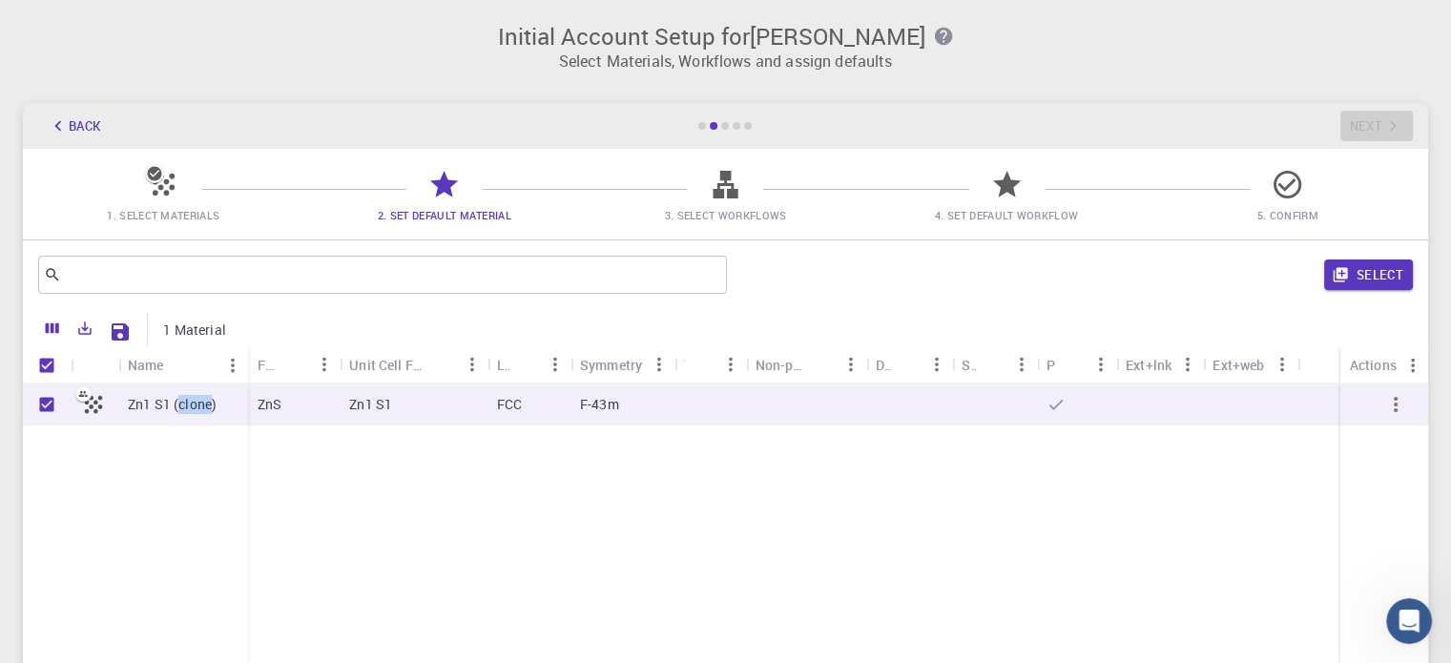
click at [186, 403] on p "Zn1 S1 (clone)" at bounding box center [172, 404] width 89 height 19
checkbox input "false"
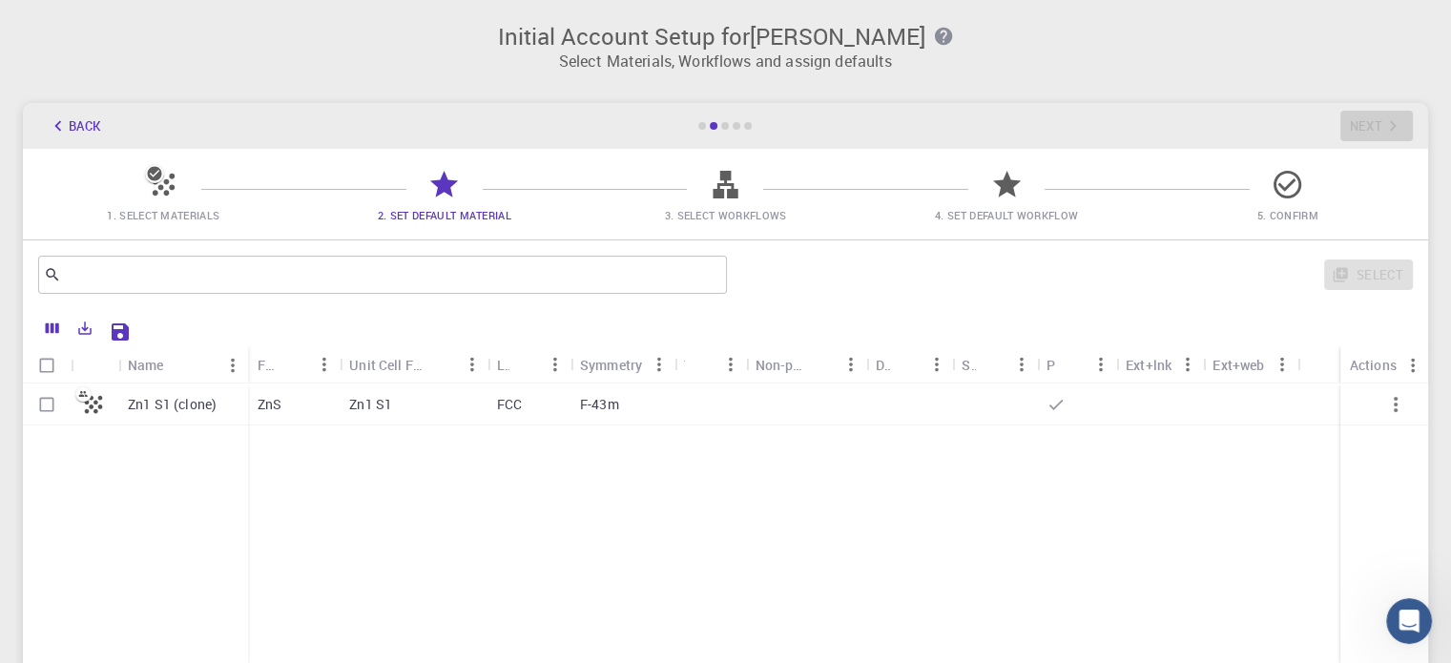
click at [145, 398] on p "Zn1 S1 (clone)" at bounding box center [172, 404] width 89 height 19
checkbox input "true"
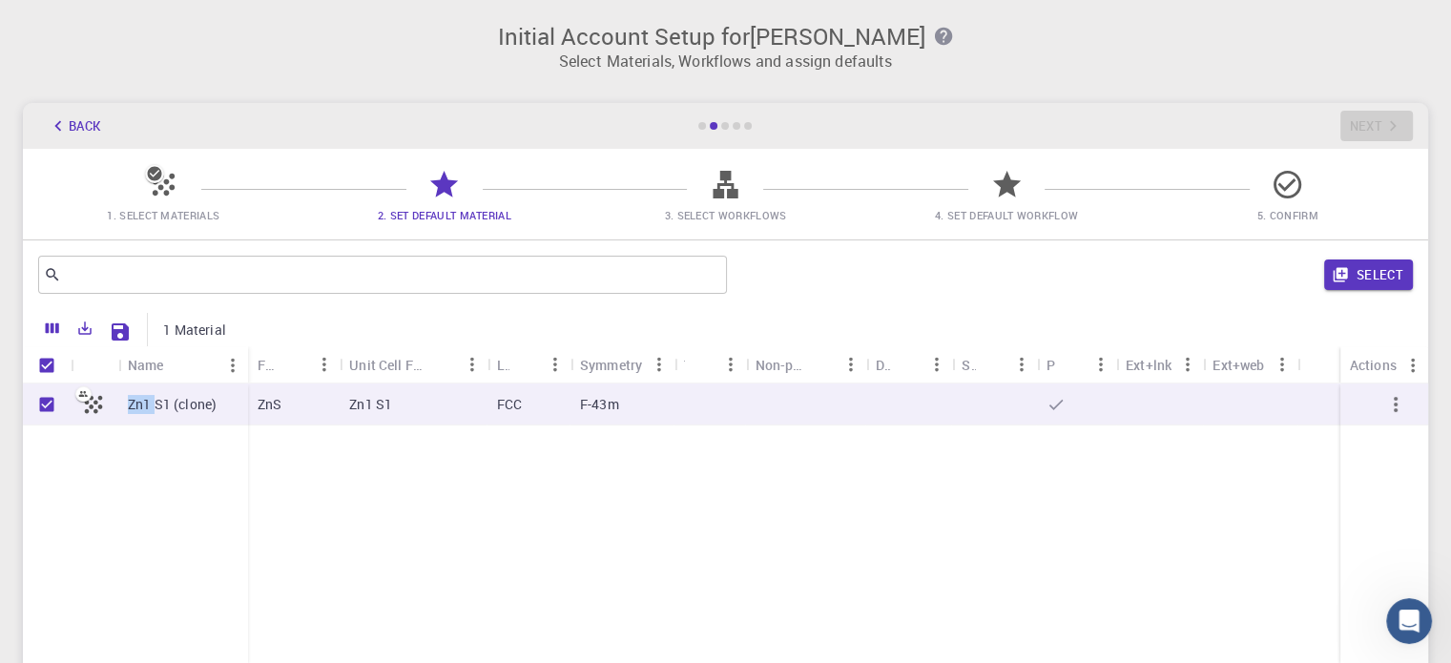
click at [145, 398] on p "Zn1 S1 (clone)" at bounding box center [172, 404] width 89 height 19
checkbox input "false"
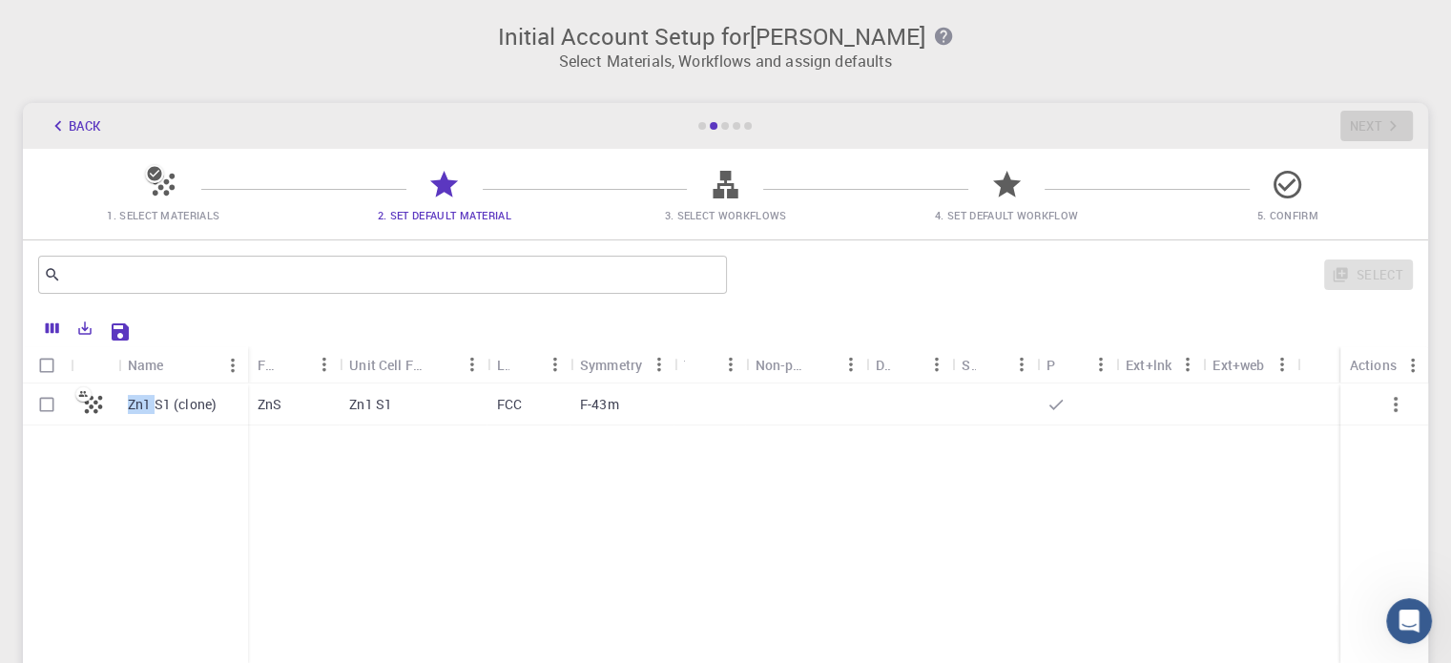
click at [145, 398] on p "Zn1 S1 (clone)" at bounding box center [172, 404] width 89 height 19
checkbox input "true"
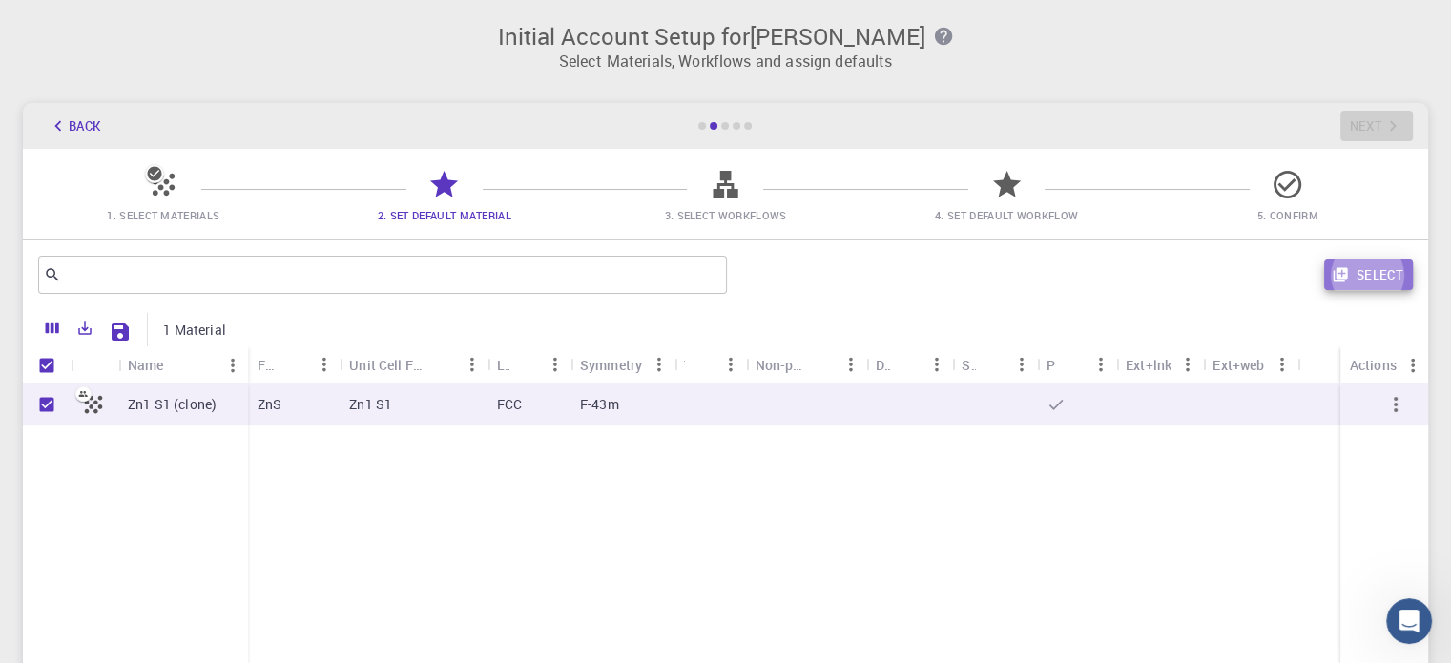
click at [1388, 280] on button "Select" at bounding box center [1368, 274] width 89 height 31
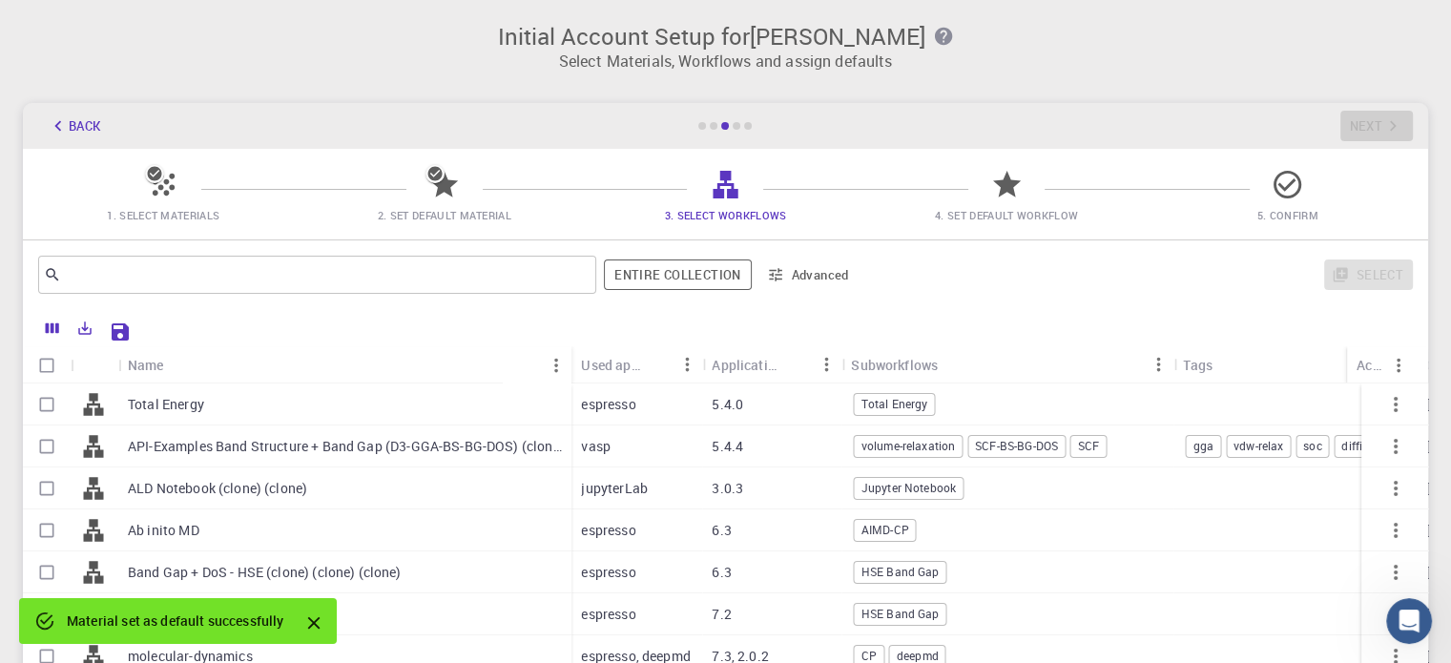
scroll to position [152, 0]
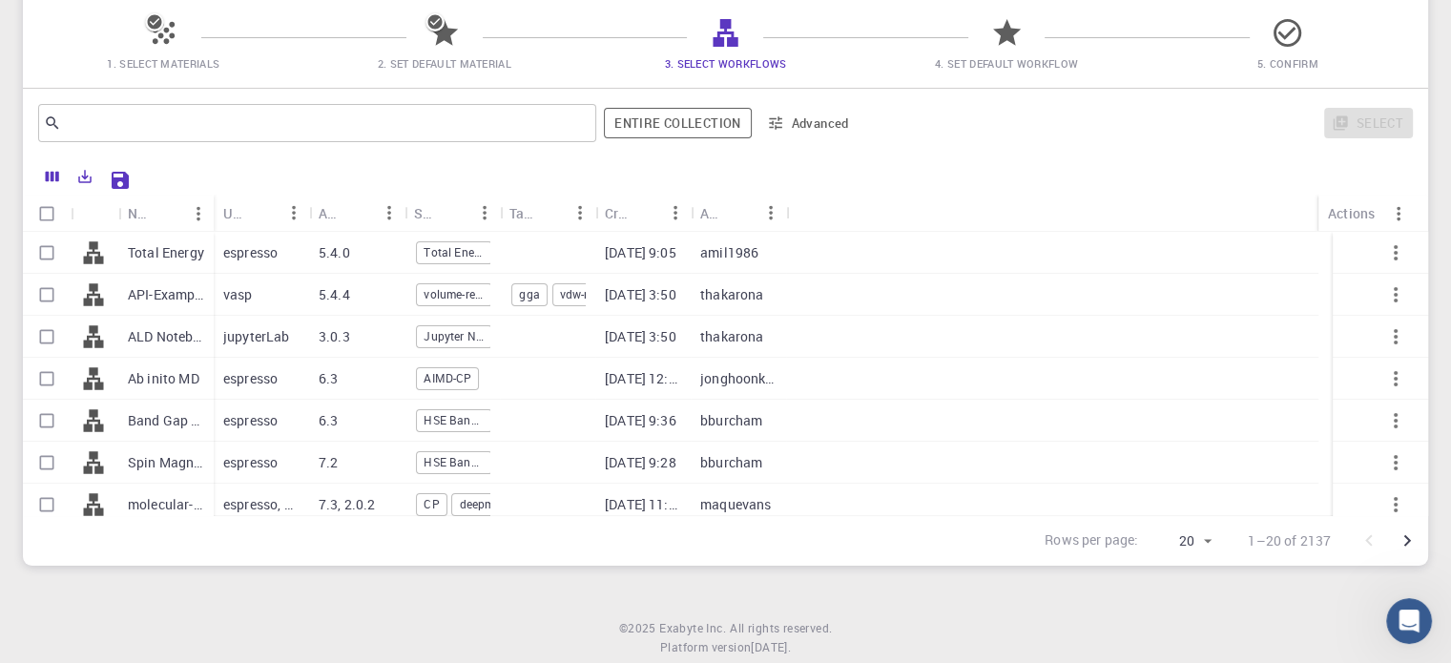
click at [146, 251] on p "Total Energy" at bounding box center [166, 252] width 76 height 19
checkbox input "true"
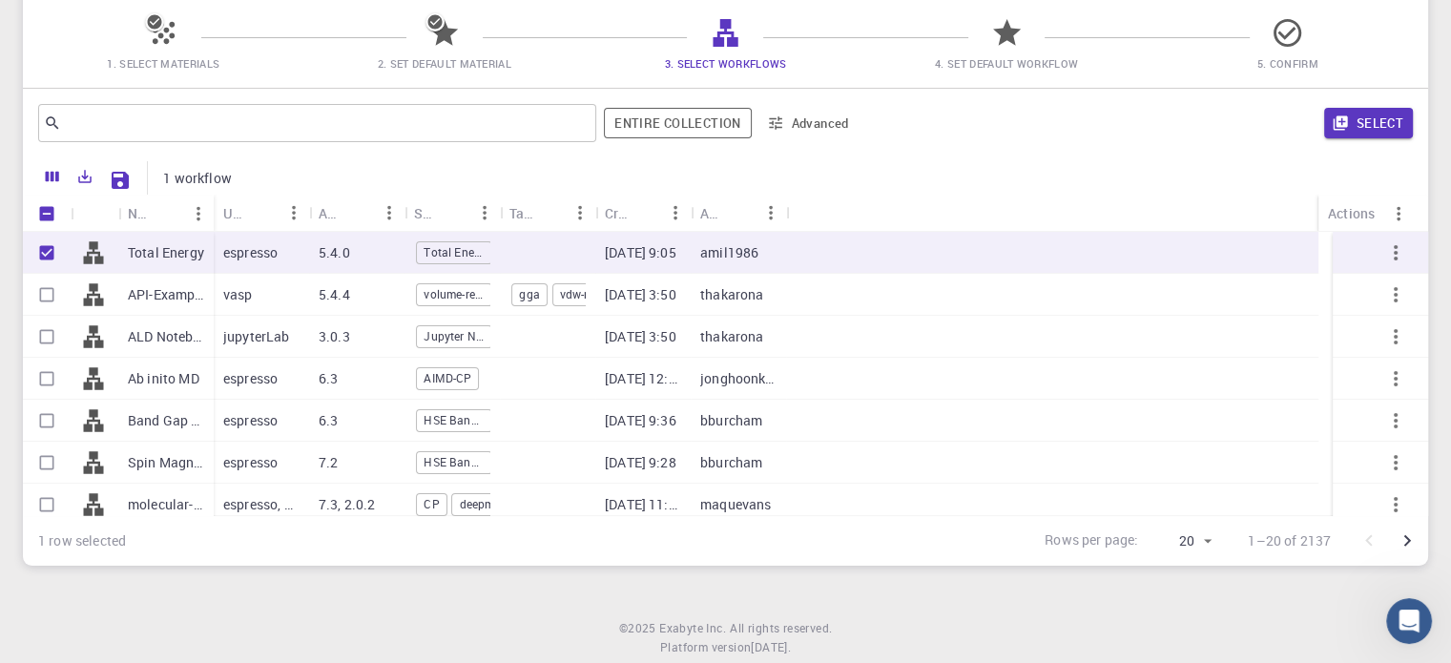
click at [146, 251] on p "Total Energy" at bounding box center [166, 252] width 76 height 19
checkbox input "false"
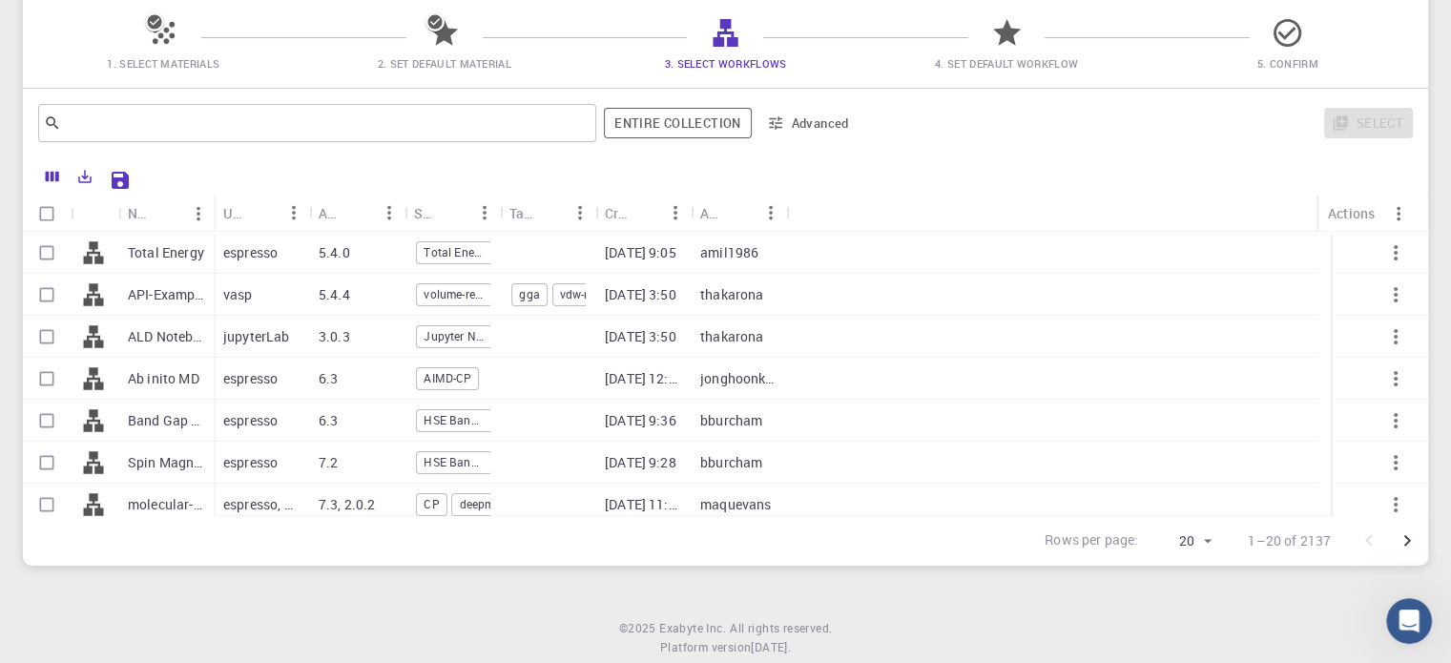
click at [146, 251] on p "Total Energy" at bounding box center [166, 252] width 76 height 19
checkbox input "true"
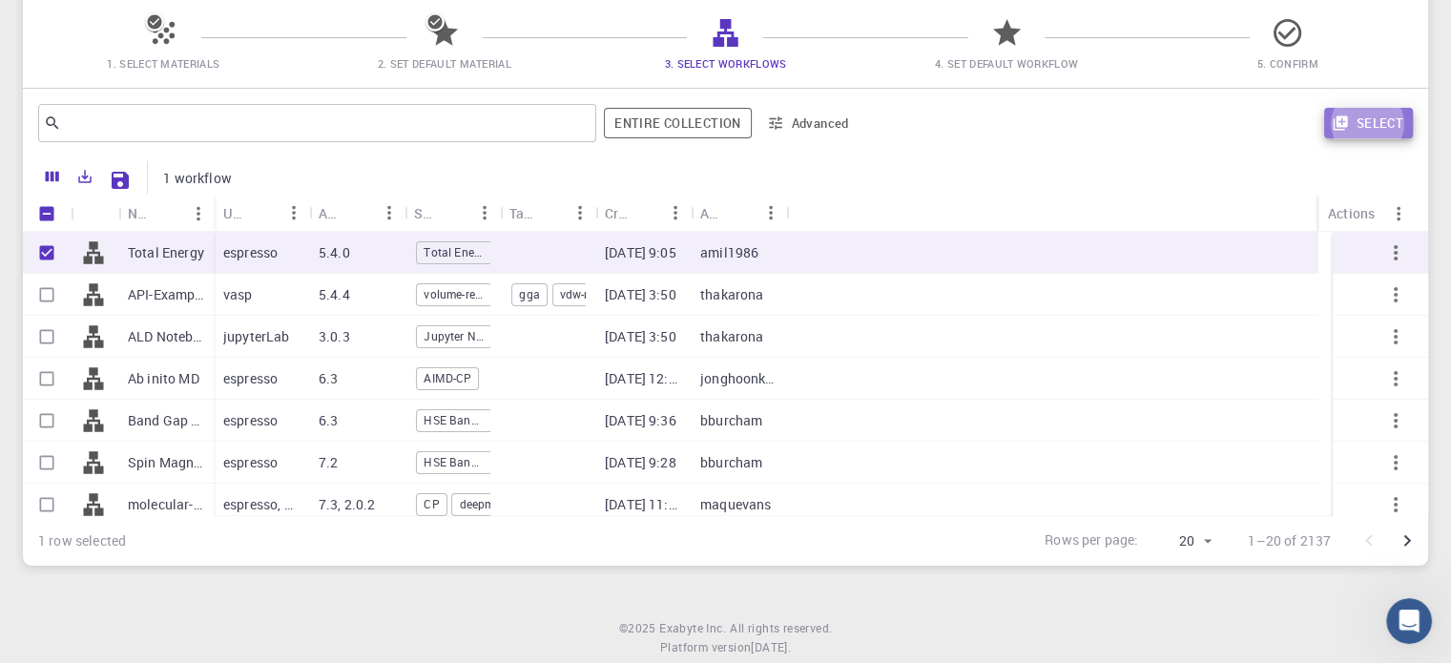
click at [1355, 130] on button "Select" at bounding box center [1368, 123] width 89 height 31
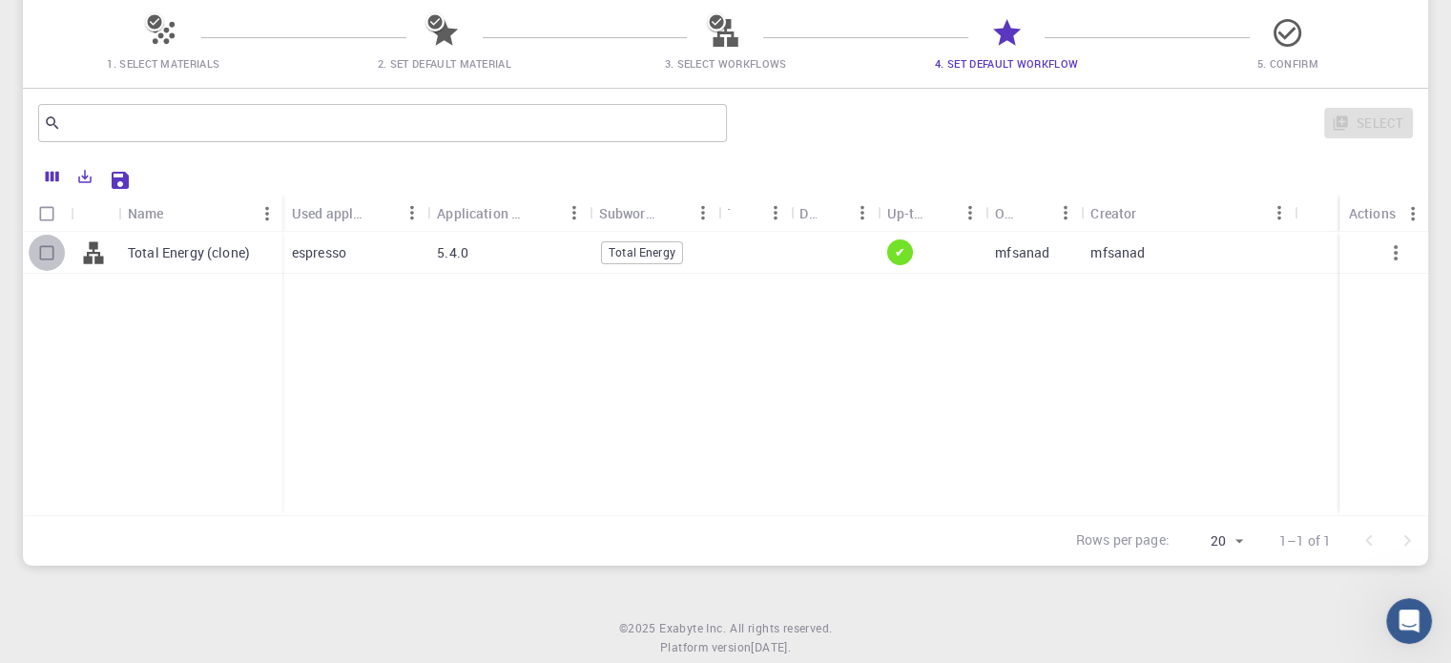
click at [47, 250] on input "Select row" at bounding box center [47, 253] width 36 height 36
checkbox input "true"
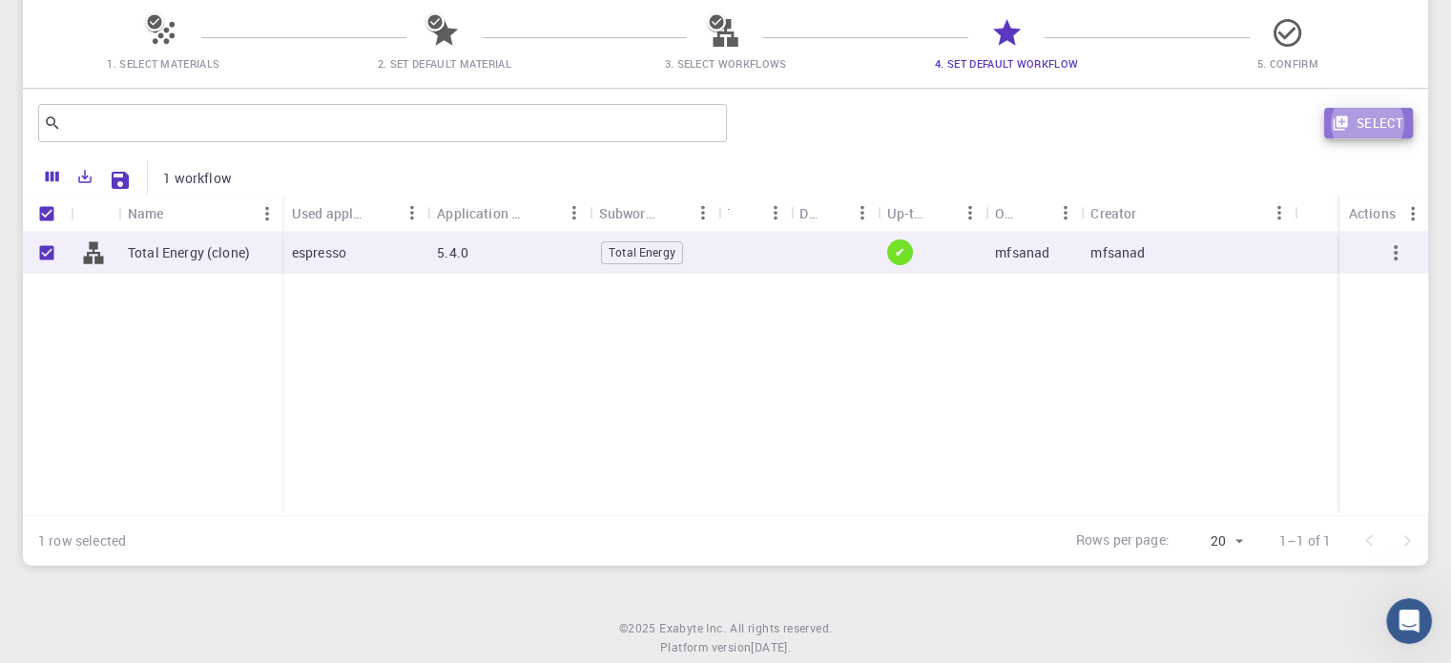
click at [1361, 110] on button "Select" at bounding box center [1368, 123] width 89 height 31
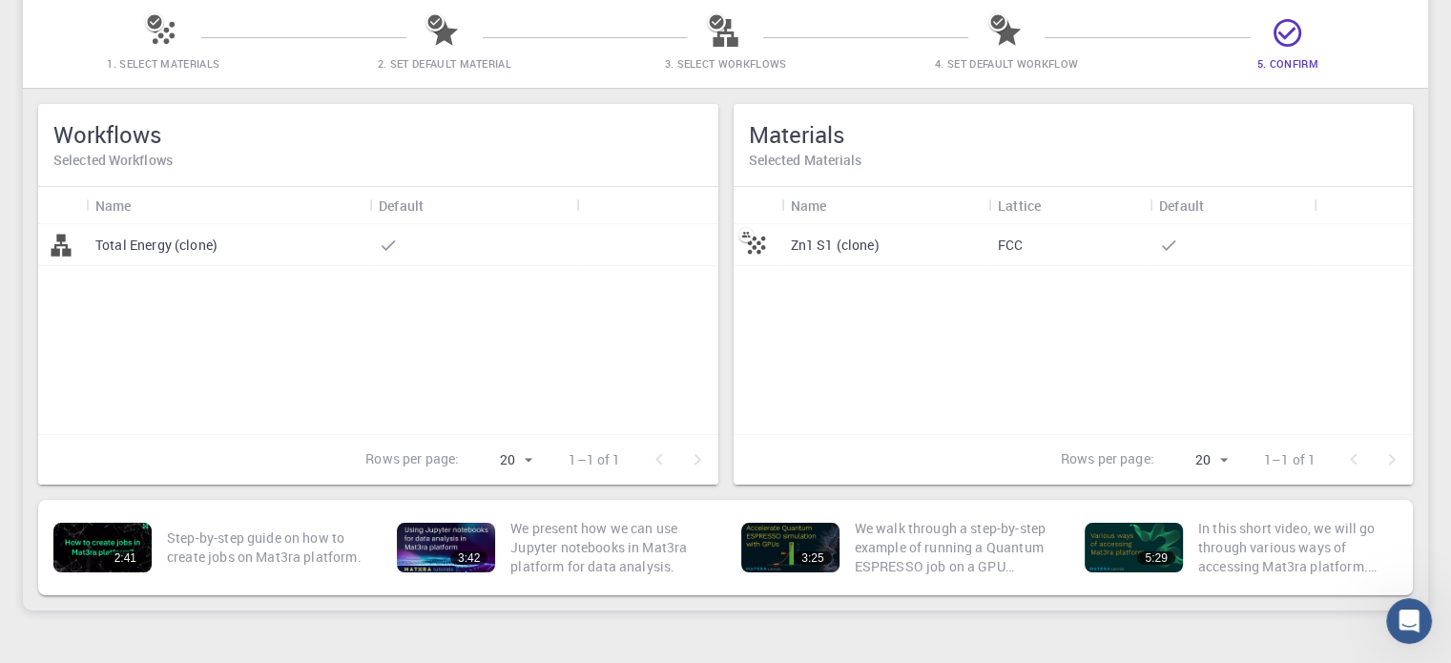
click at [824, 262] on div "Zn1 S1 (clone)" at bounding box center [884, 245] width 207 height 42
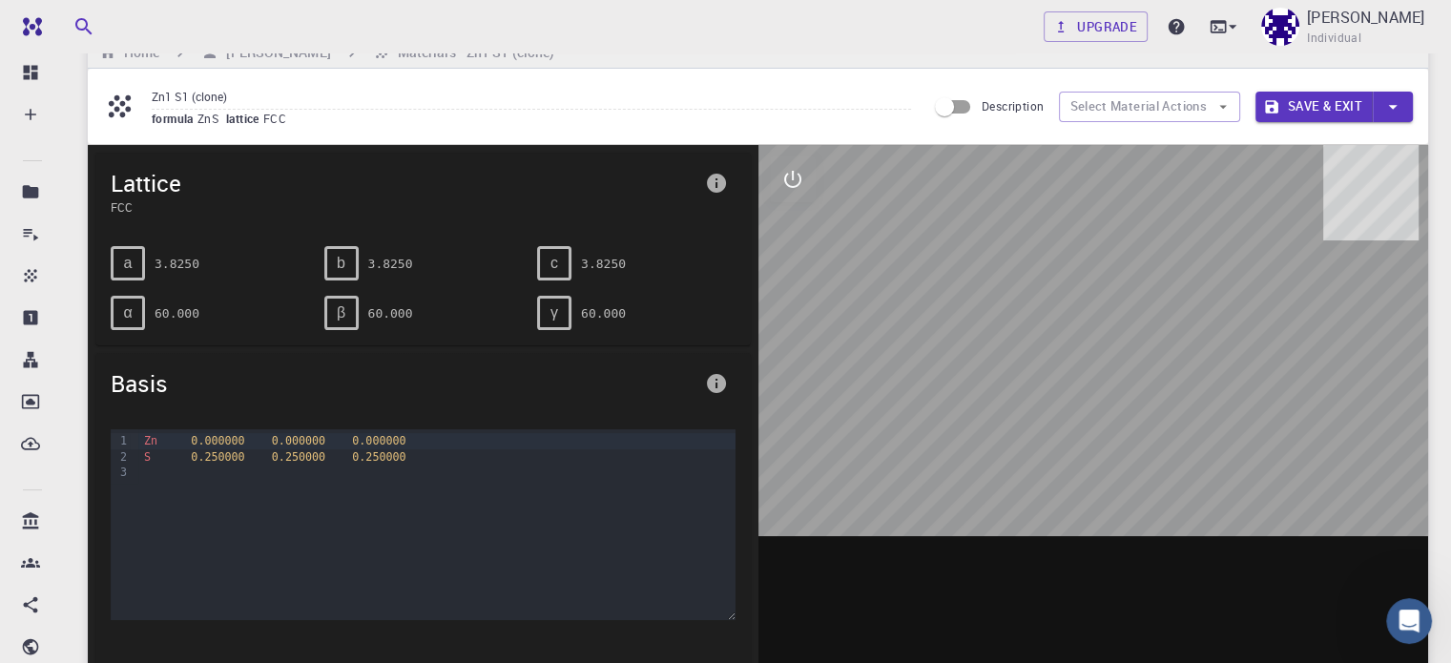
scroll to position [38, 0]
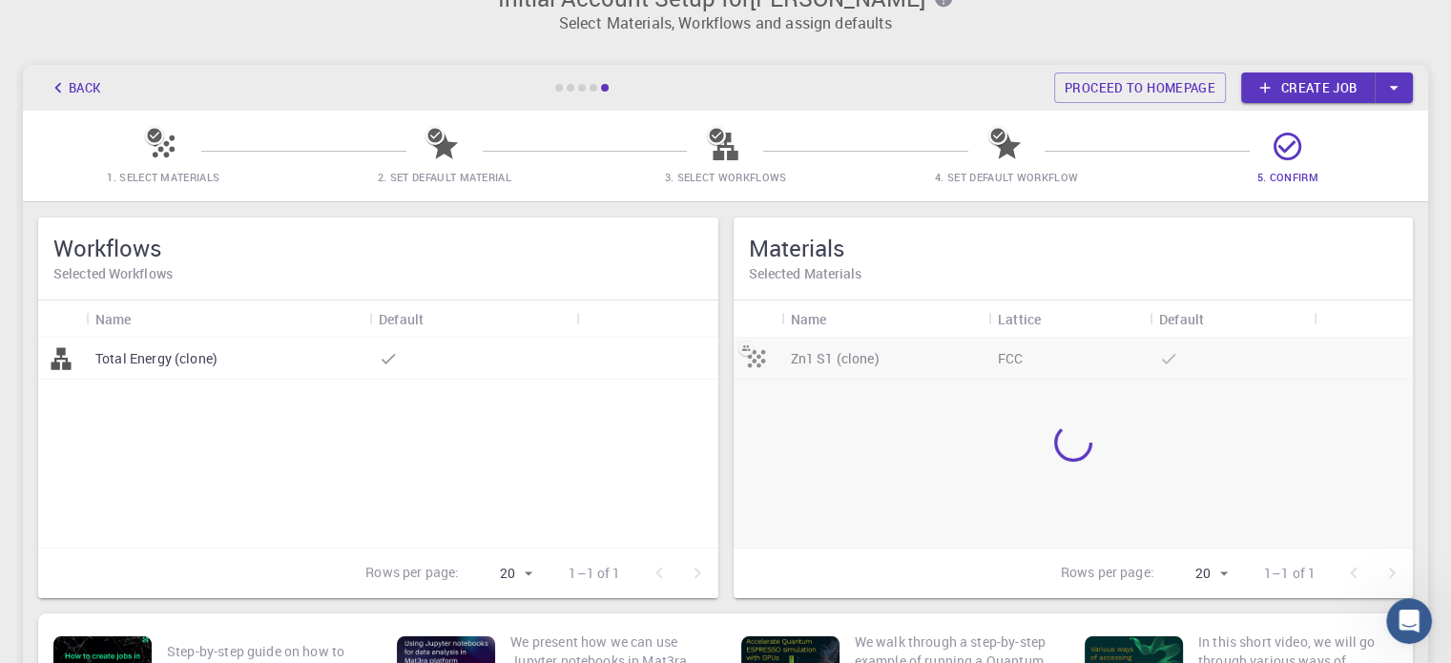
scroll to position [152, 0]
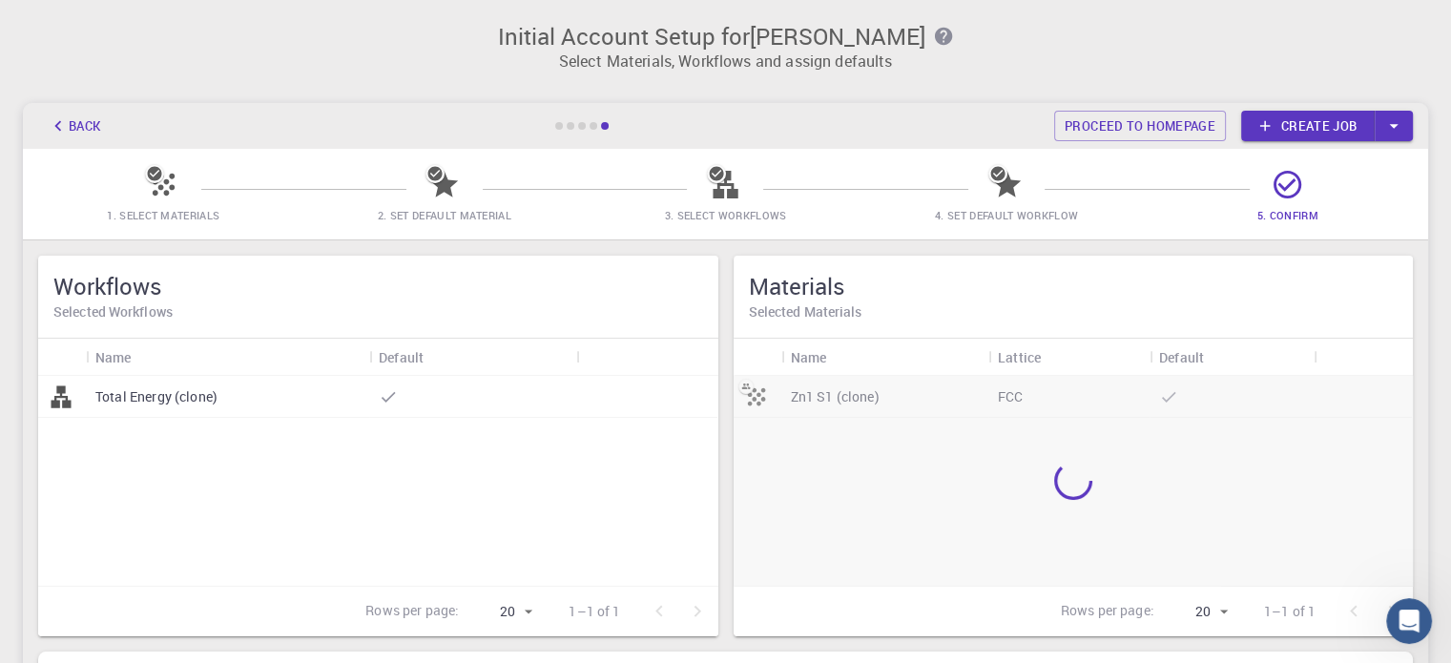
scroll to position [152, 0]
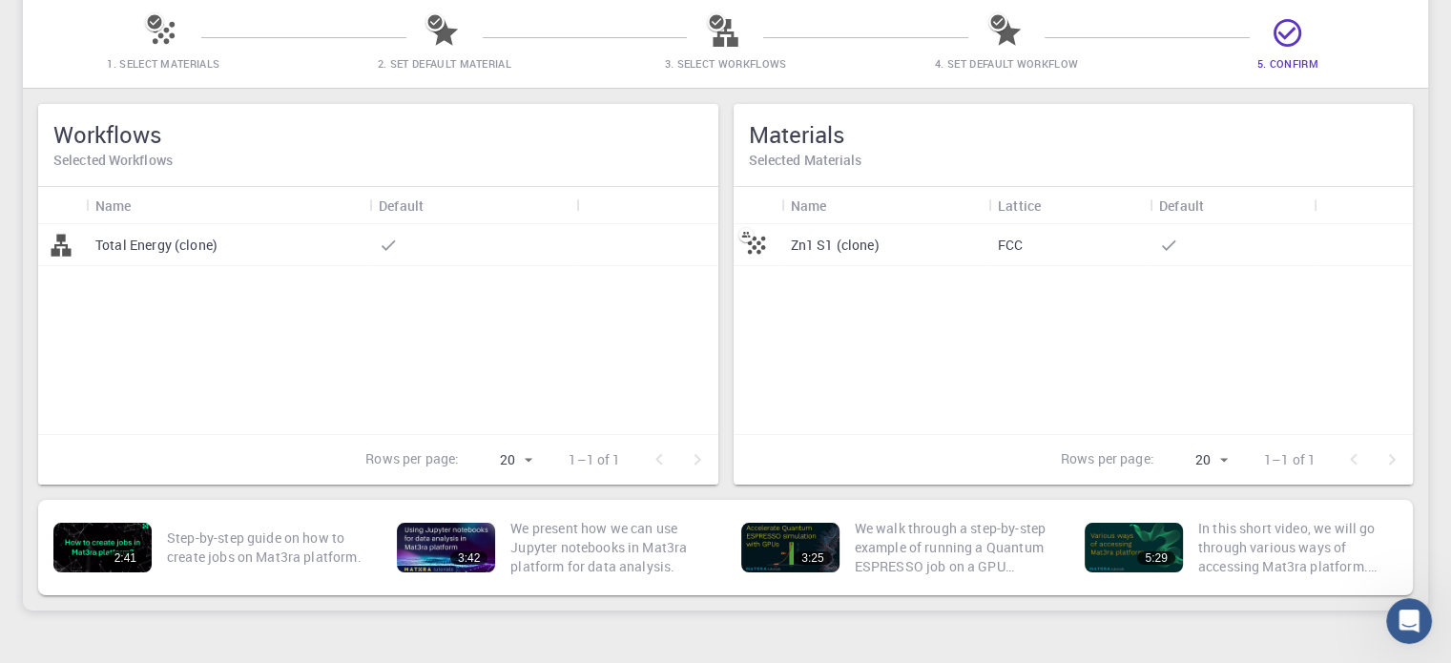
click at [142, 70] on span "1. Select Materials" at bounding box center [163, 63] width 113 height 14
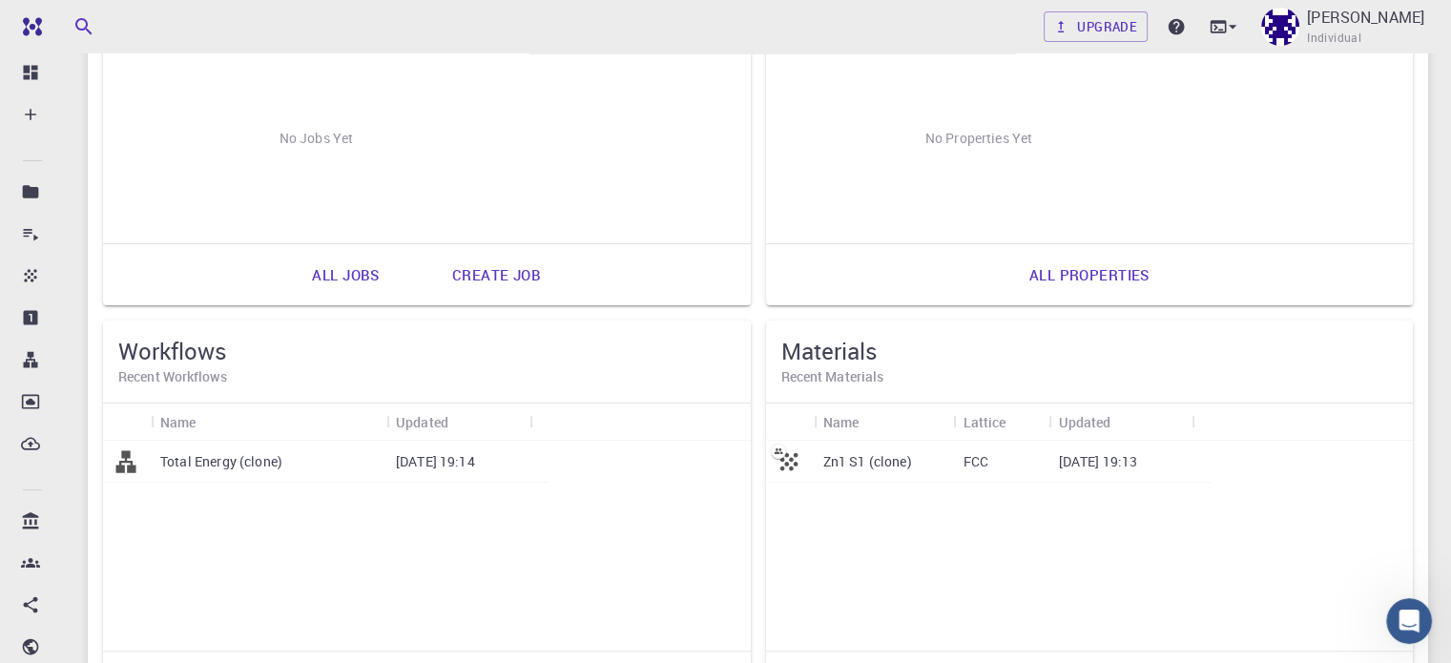
scroll to position [307, 0]
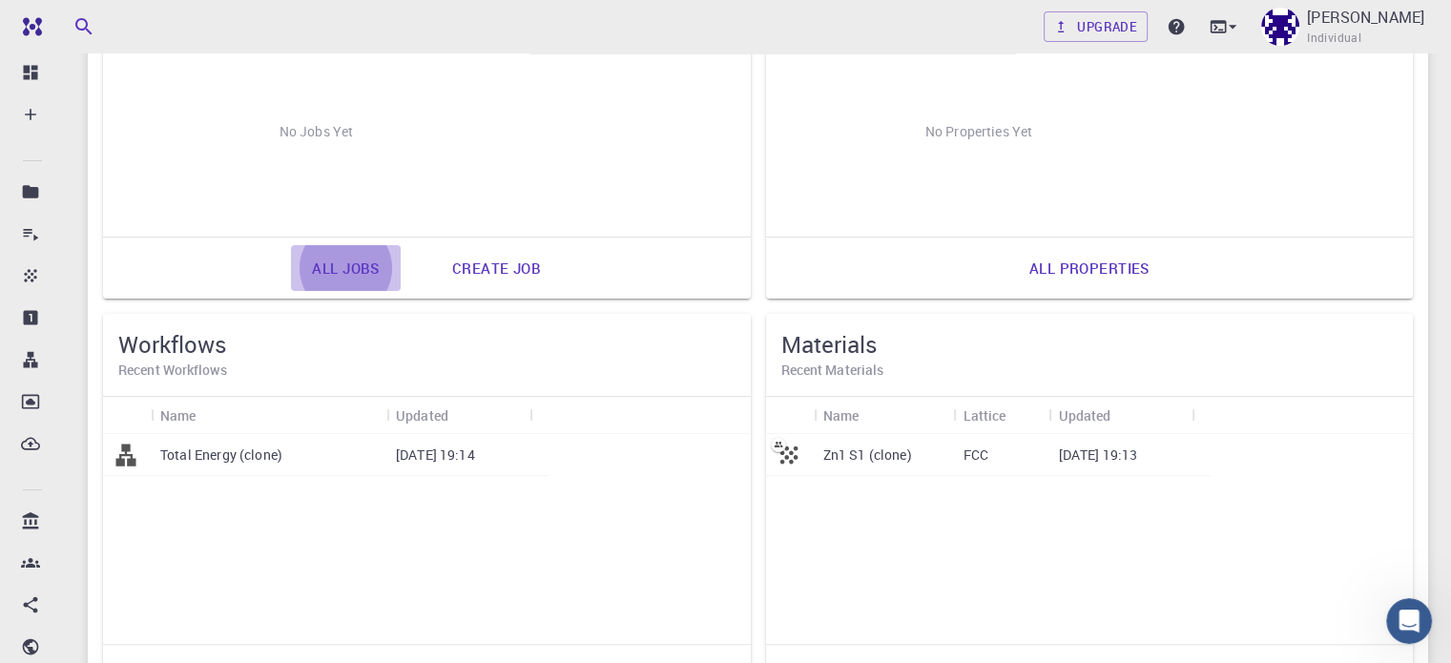
click at [291, 279] on link "All jobs" at bounding box center [345, 268] width 109 height 46
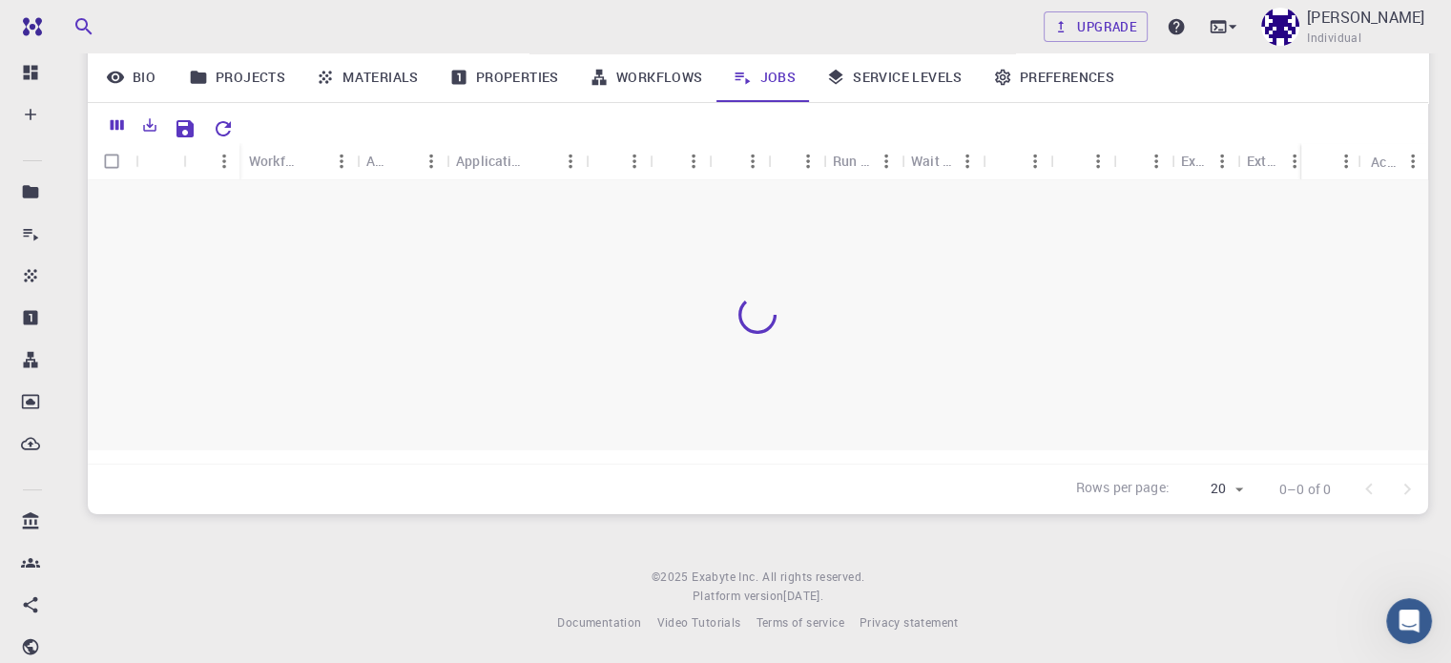
scroll to position [212, 0]
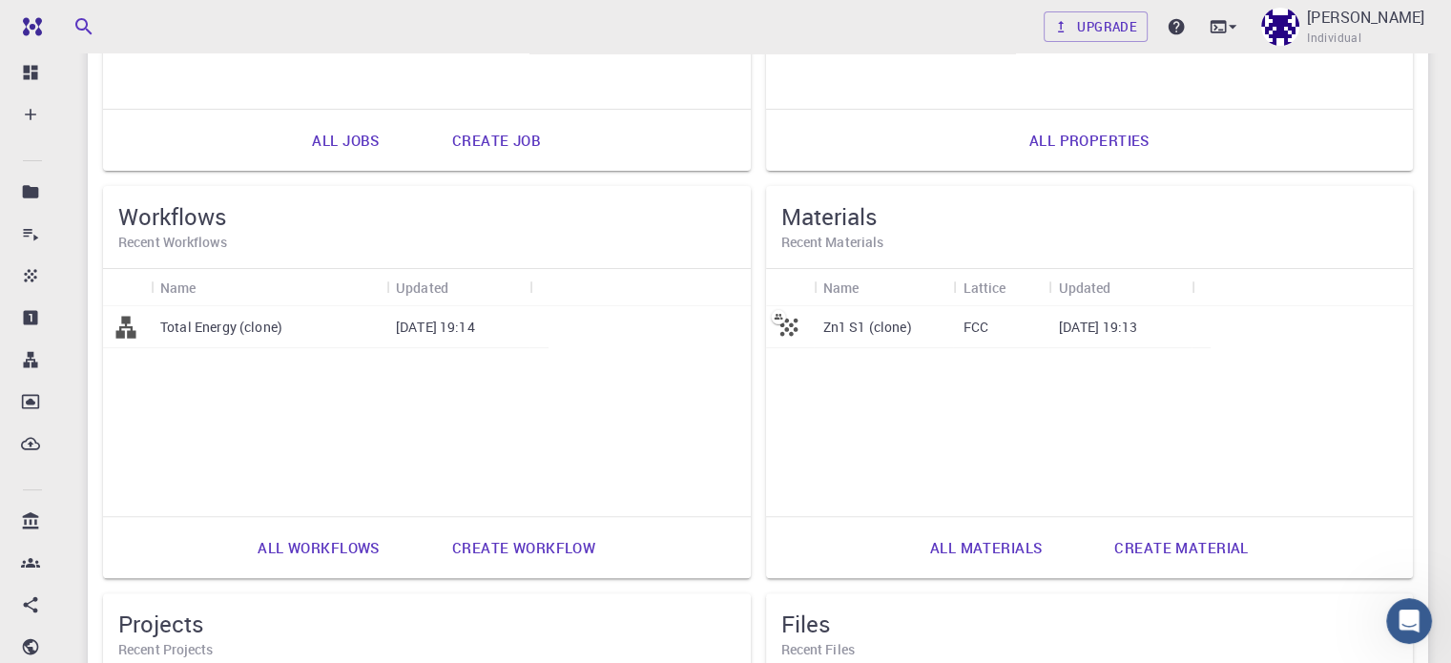
scroll to position [432, 0]
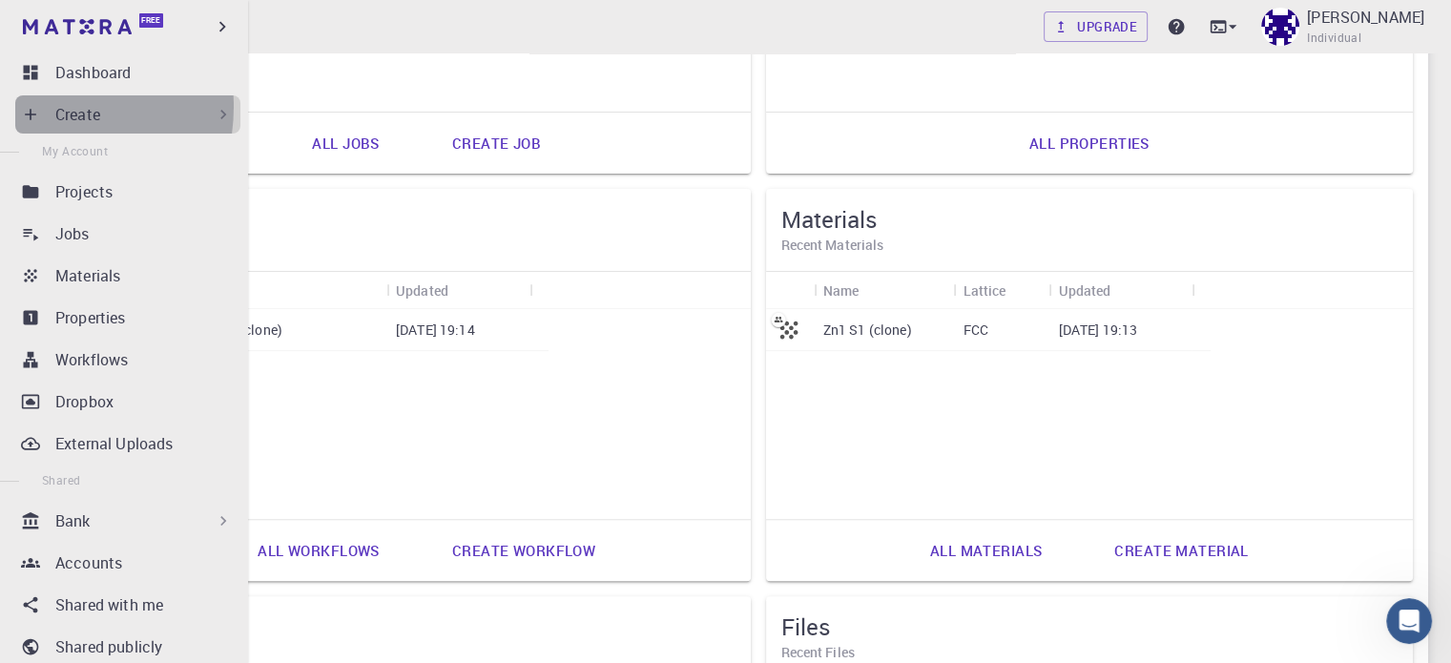
click at [39, 107] on icon at bounding box center [30, 114] width 19 height 19
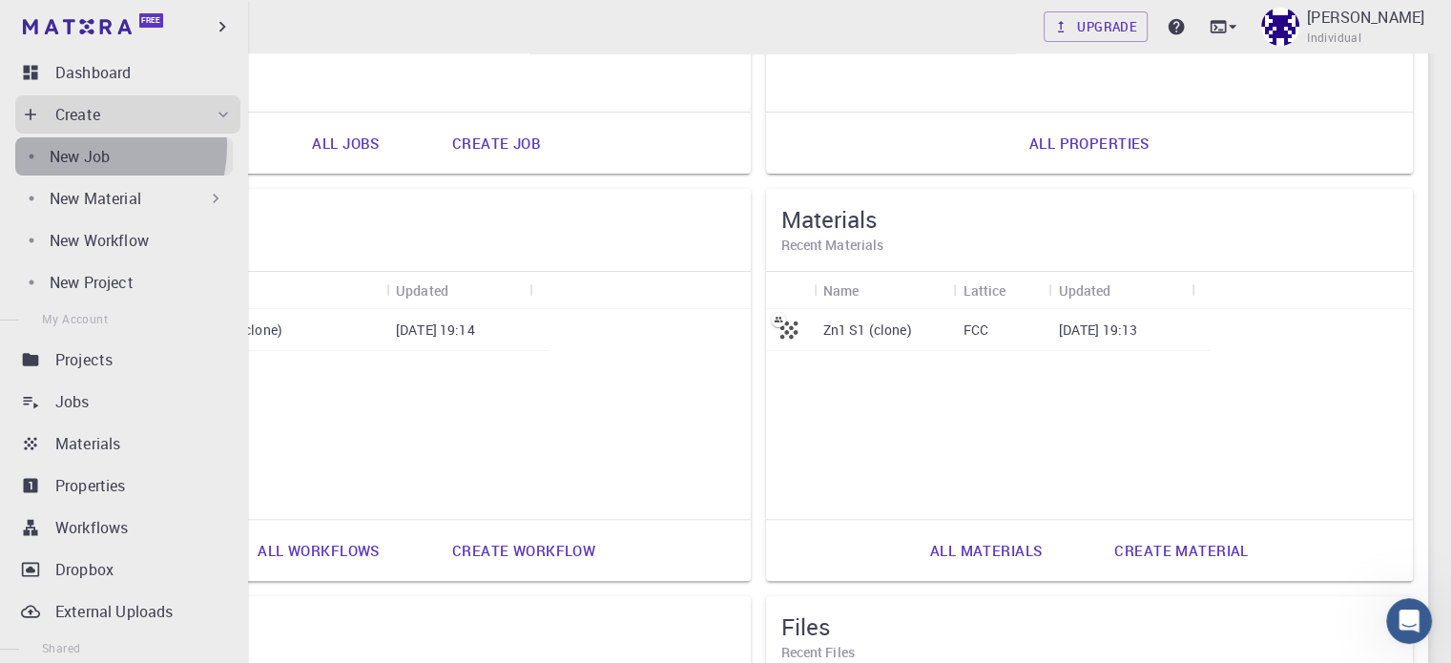
click at [88, 147] on p "New Job" at bounding box center [80, 156] width 60 height 23
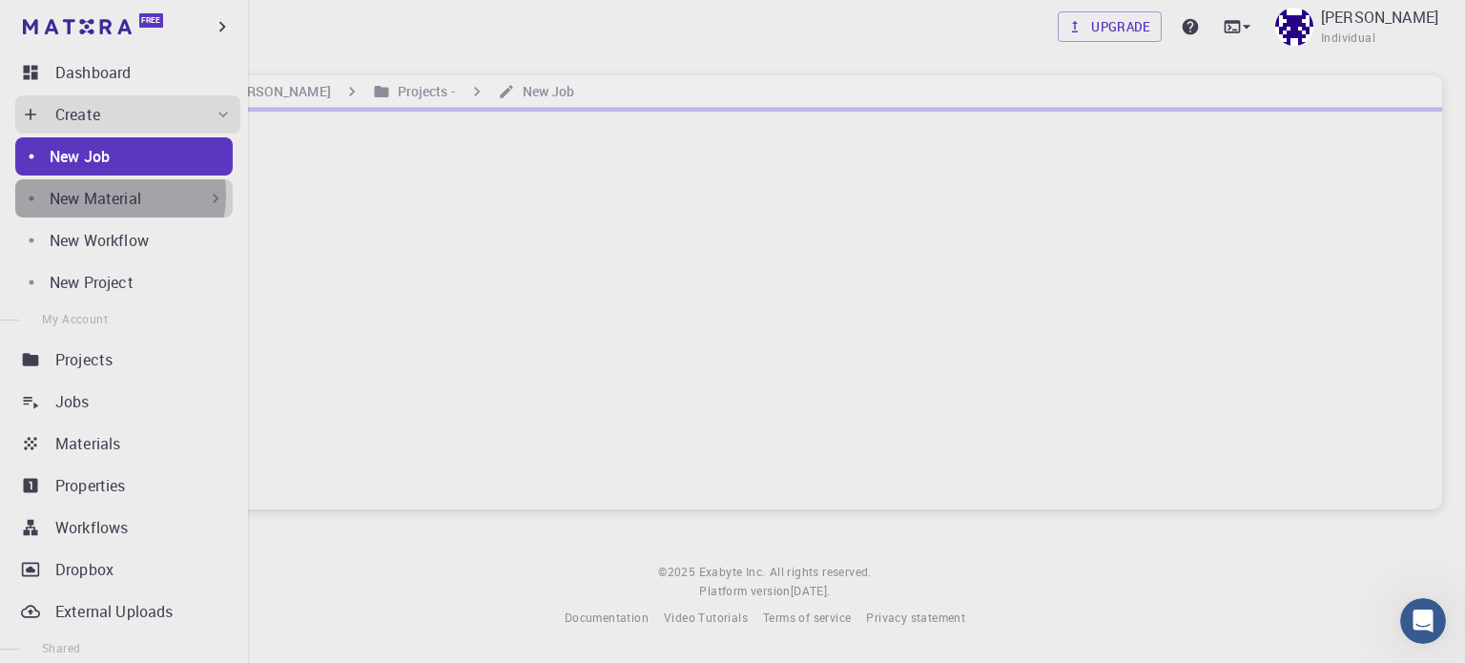
click at [102, 195] on p "New Material" at bounding box center [96, 198] width 92 height 23
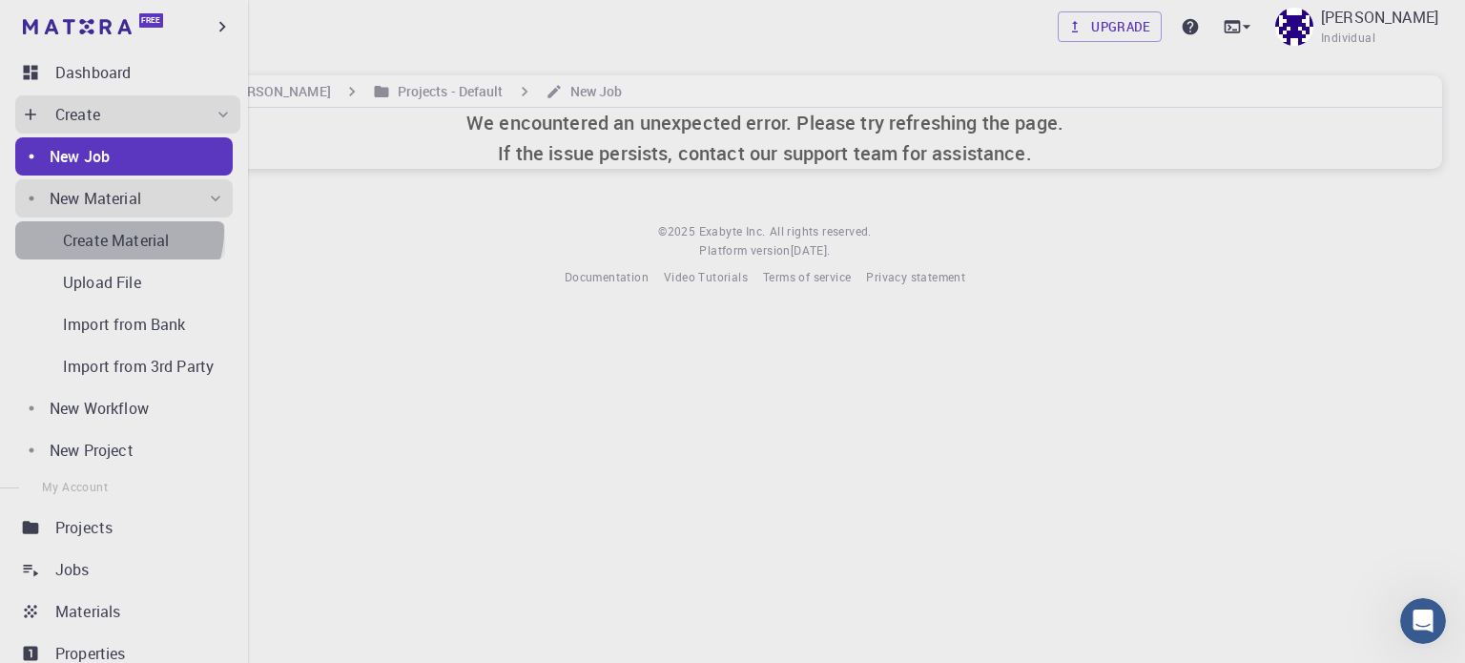
click at [117, 231] on p "Create Material" at bounding box center [116, 240] width 106 height 23
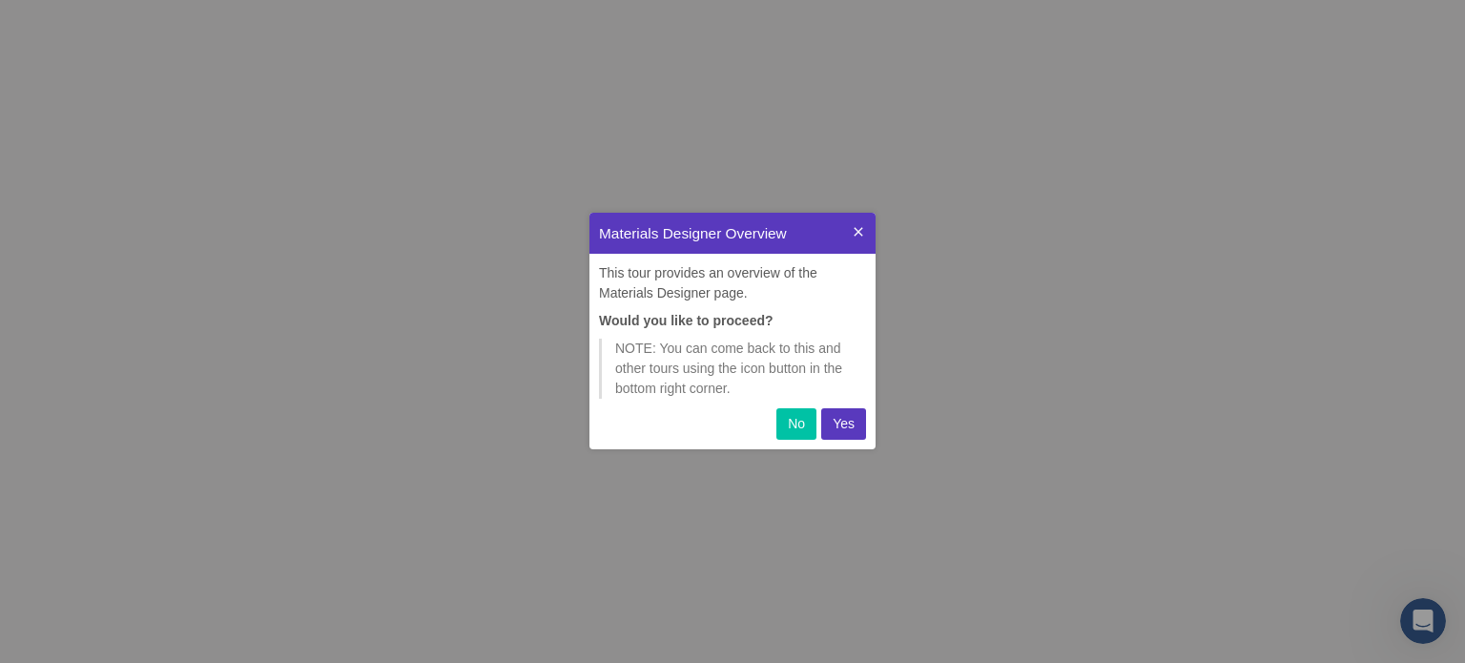
scroll to position [221, 271]
click at [833, 424] on p "Yes" at bounding box center [844, 424] width 22 height 20
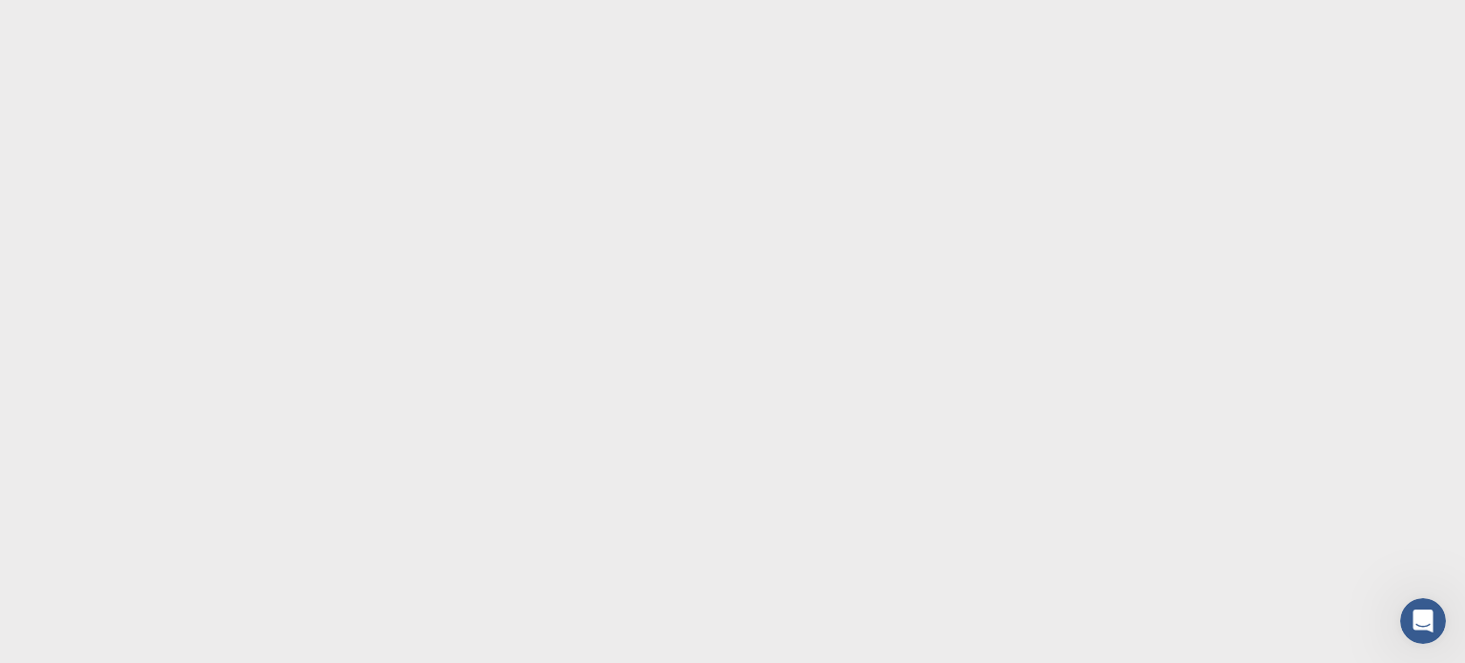
click at [1452, 435] on body at bounding box center [732, 331] width 1465 height 663
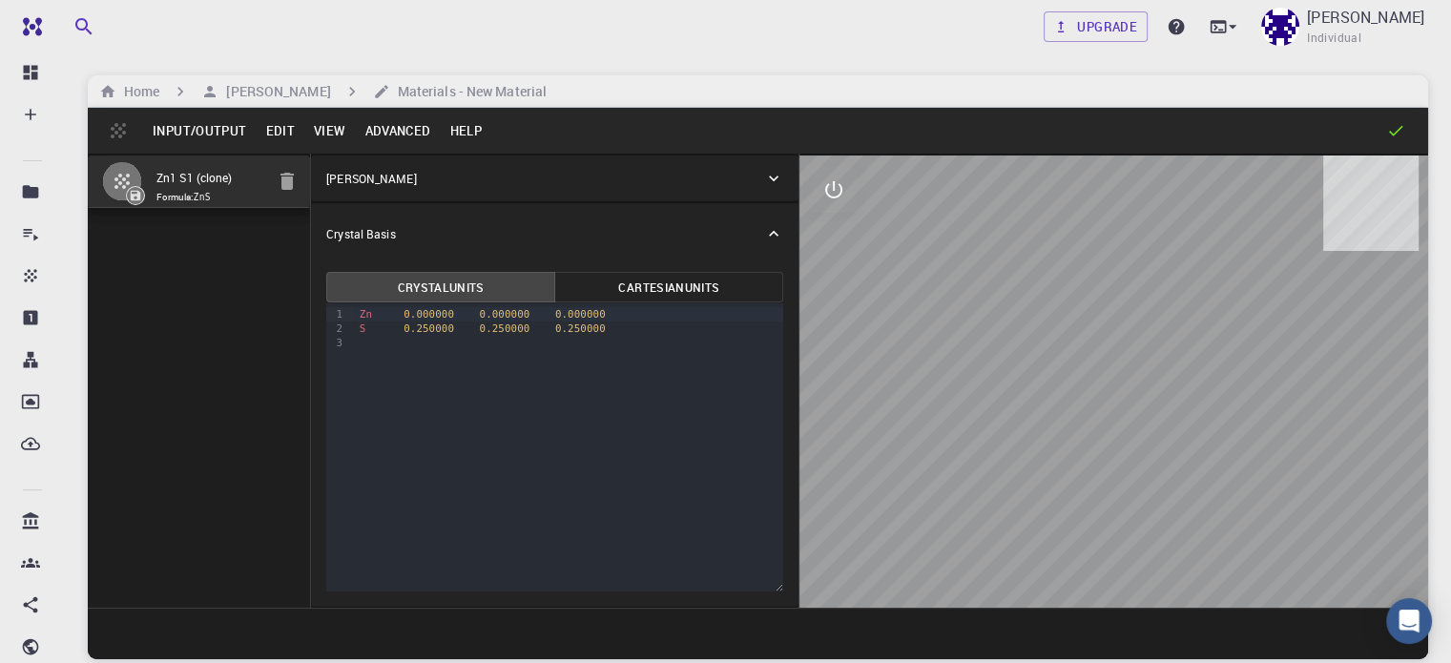
click at [201, 123] on button "Input/Output" at bounding box center [199, 130] width 113 height 31
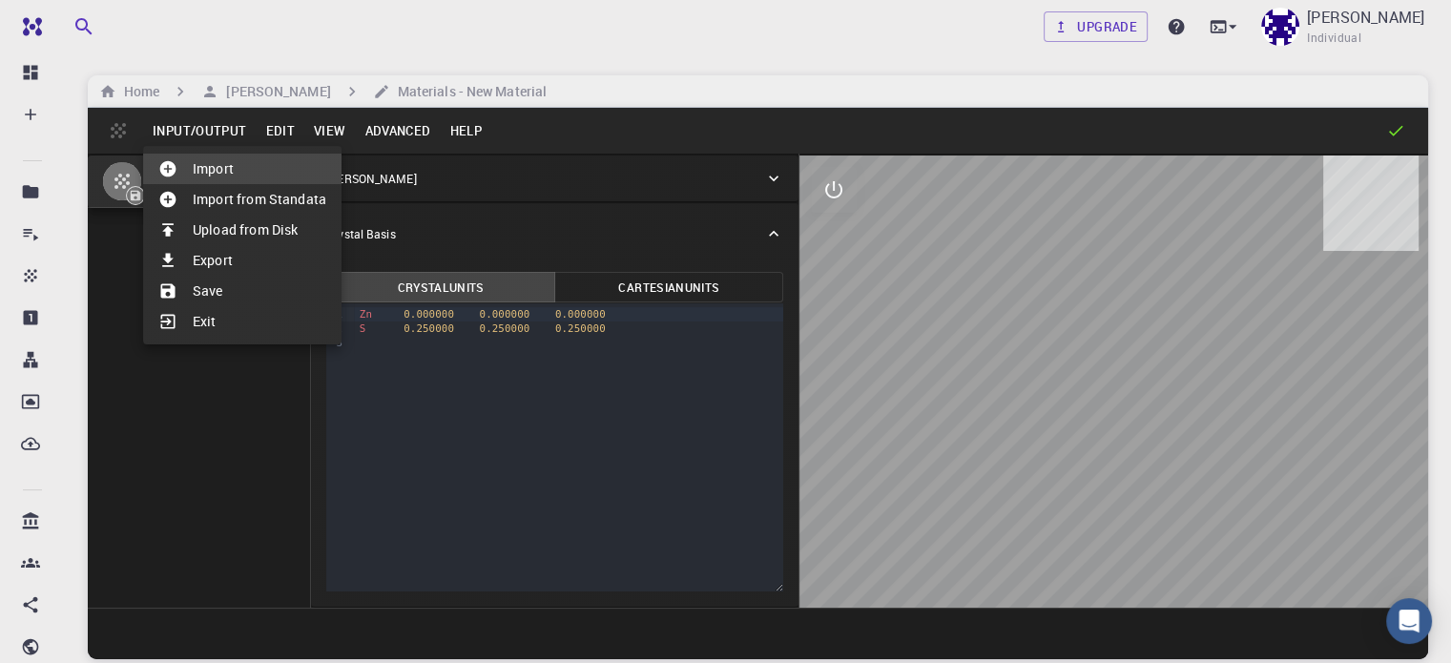
click at [209, 166] on li "Import" at bounding box center [242, 169] width 198 height 31
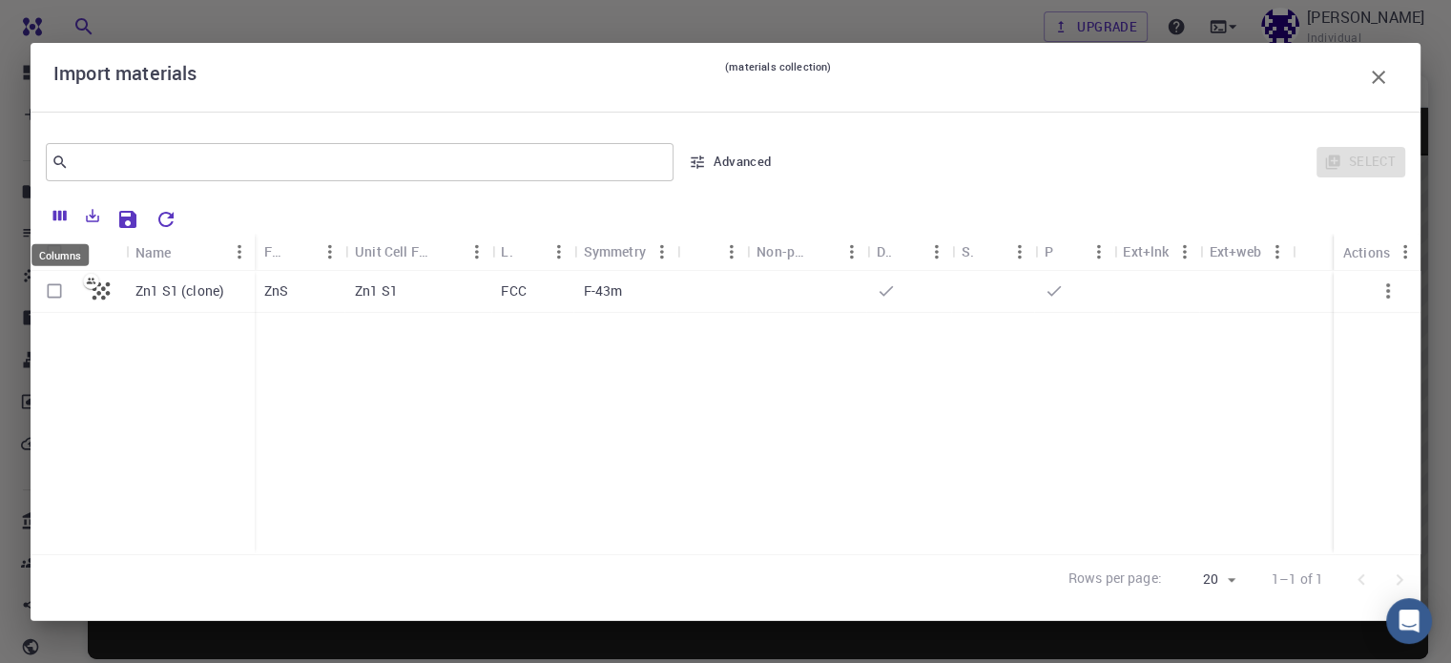
click at [57, 209] on icon "Columns" at bounding box center [60, 215] width 17 height 17
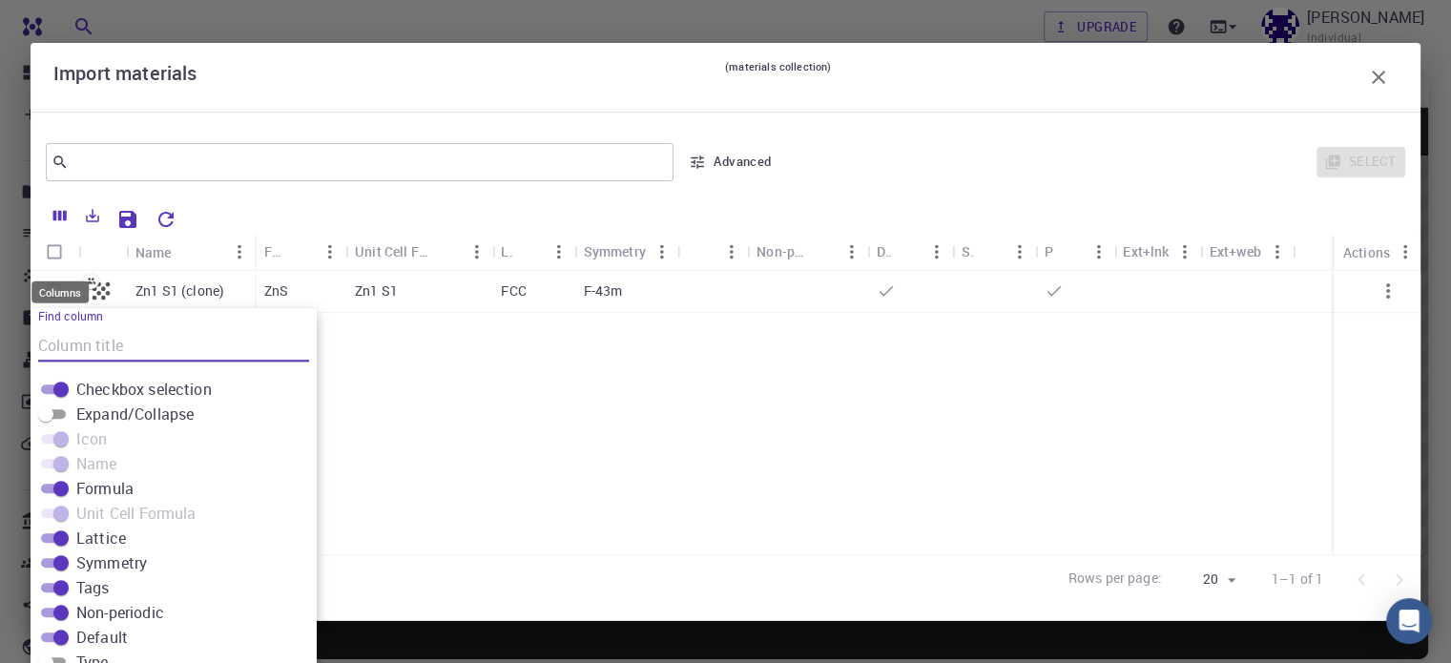
scroll to position [37, 0]
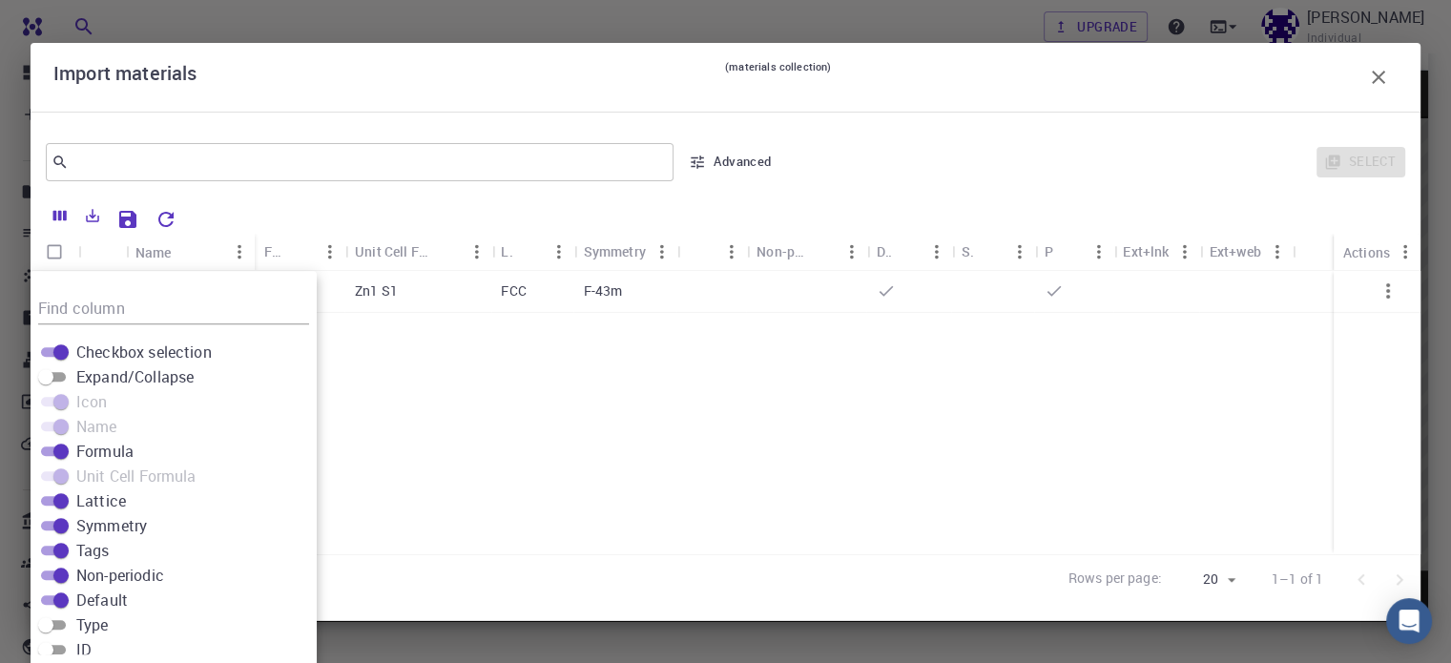
click at [863, 430] on div "Zn1 S1 (clone) ZnS Zn1 S1 FCC F-43m" at bounding box center [726, 412] width 1390 height 283
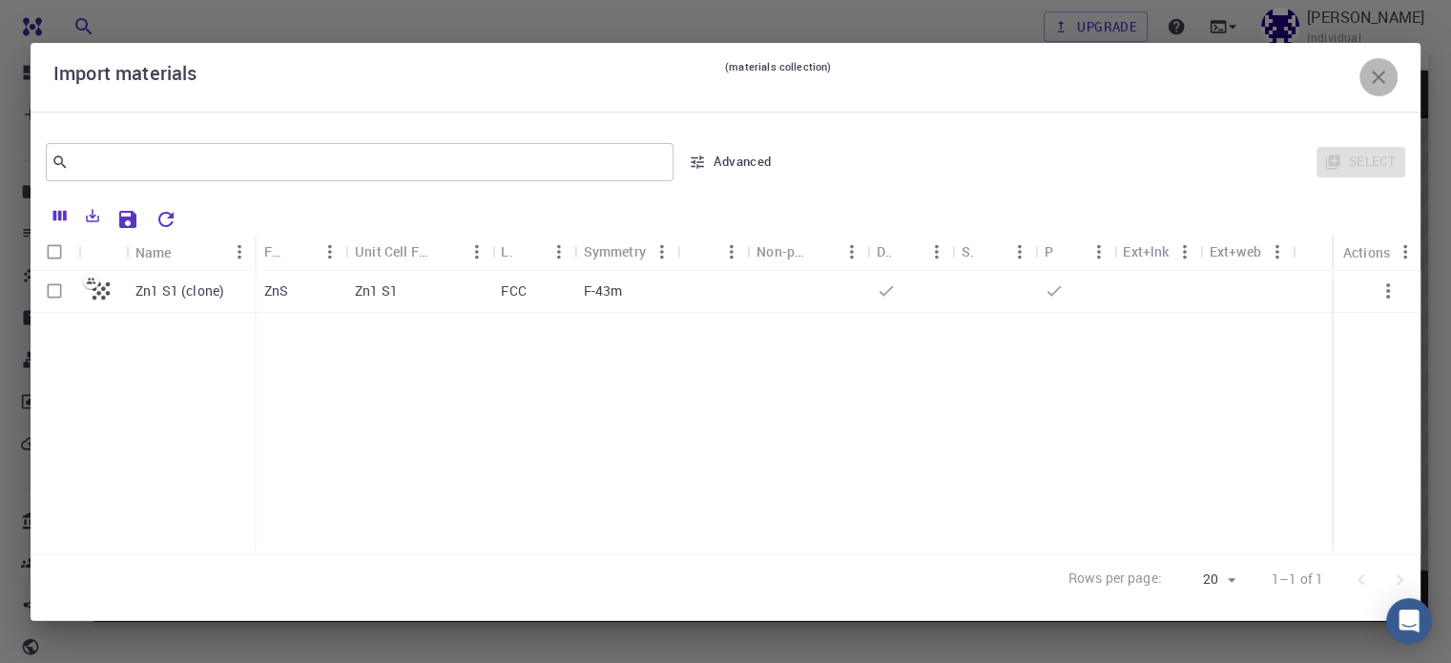
click at [1376, 79] on icon "button" at bounding box center [1378, 77] width 23 height 23
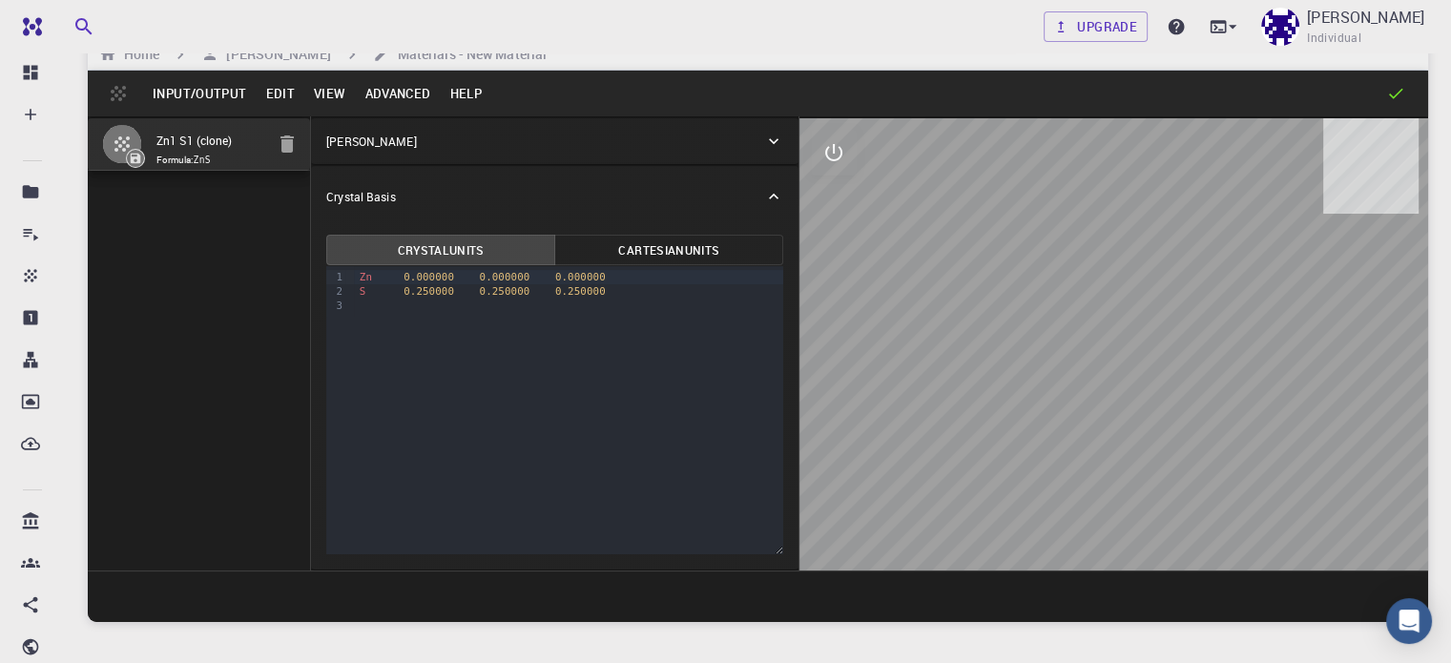
drag, startPoint x: 1023, startPoint y: 224, endPoint x: 725, endPoint y: 289, distance: 304.6
click at [799, 289] on div at bounding box center [1113, 344] width 629 height 452
click at [373, 92] on button "Advanced" at bounding box center [397, 93] width 85 height 31
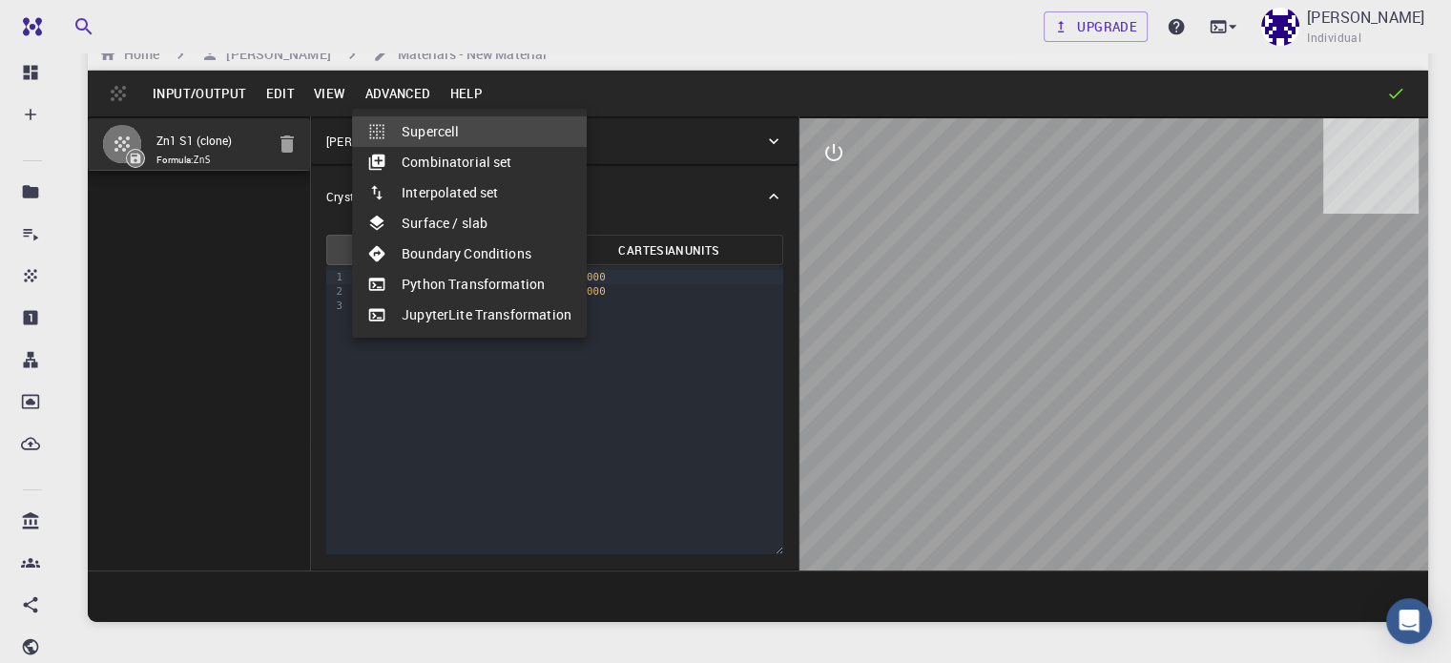
click at [442, 283] on li "Python Transformation" at bounding box center [469, 284] width 235 height 31
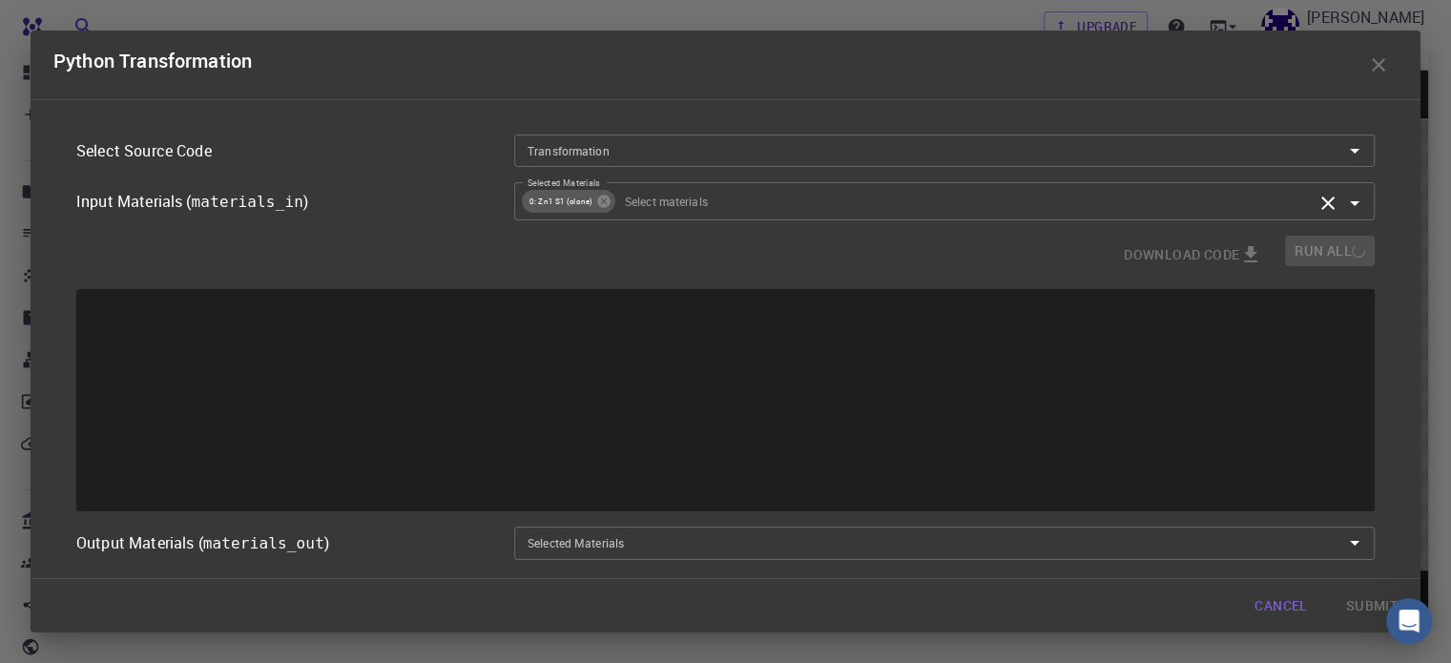
type input "Place a 2D material Layer on a Surface."
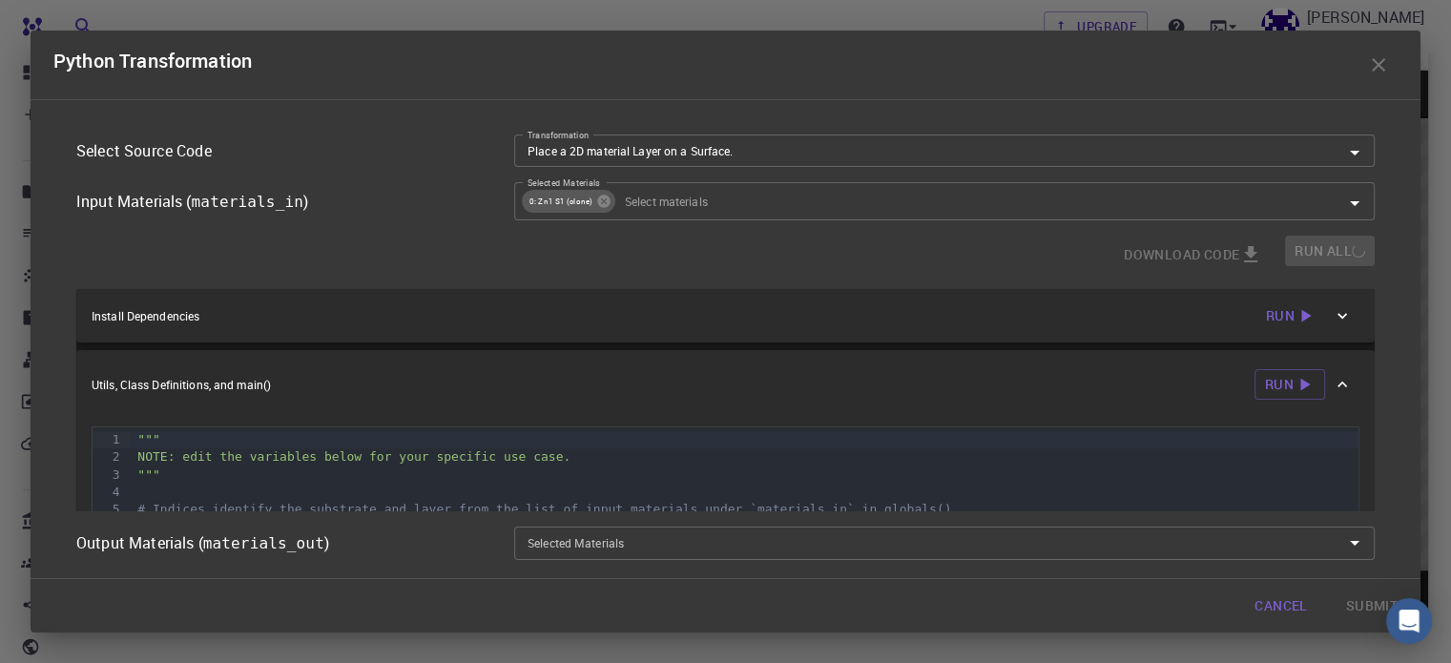
click at [1376, 64] on icon "button" at bounding box center [1378, 64] width 13 height 13
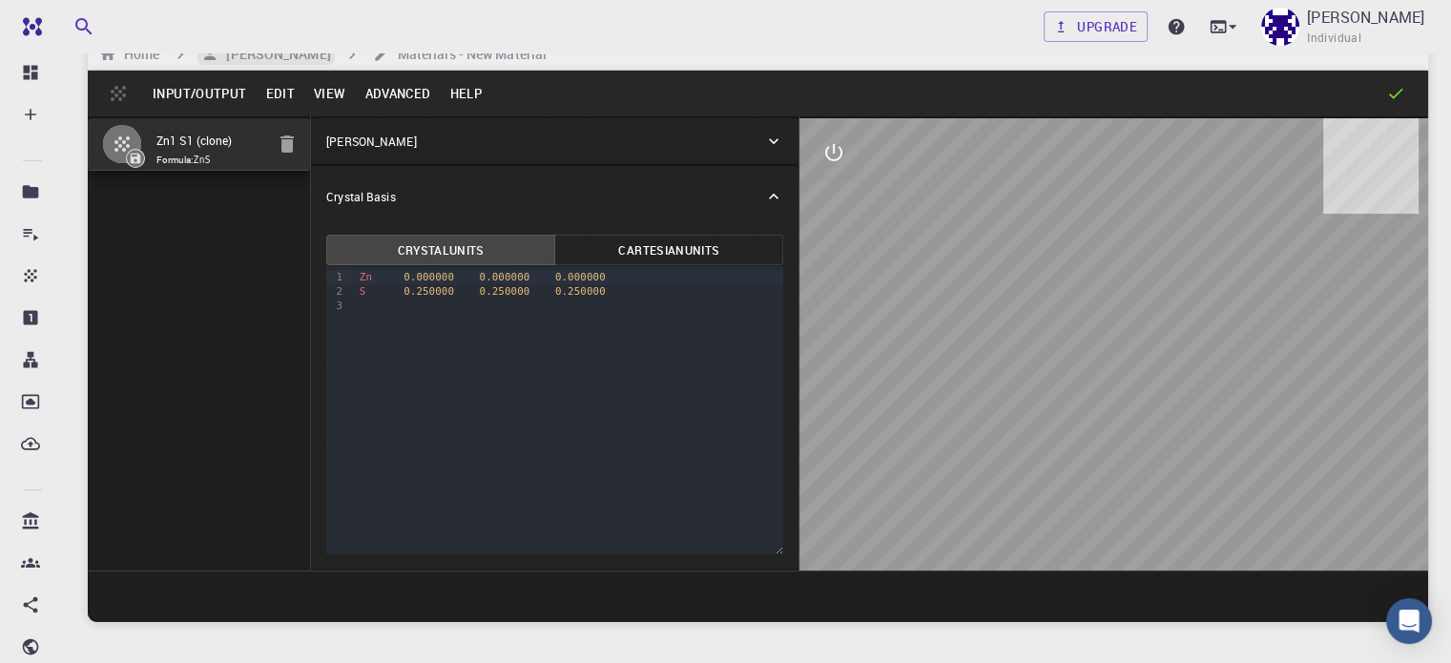
click at [300, 56] on h6 "[PERSON_NAME]" at bounding box center [274, 54] width 112 height 21
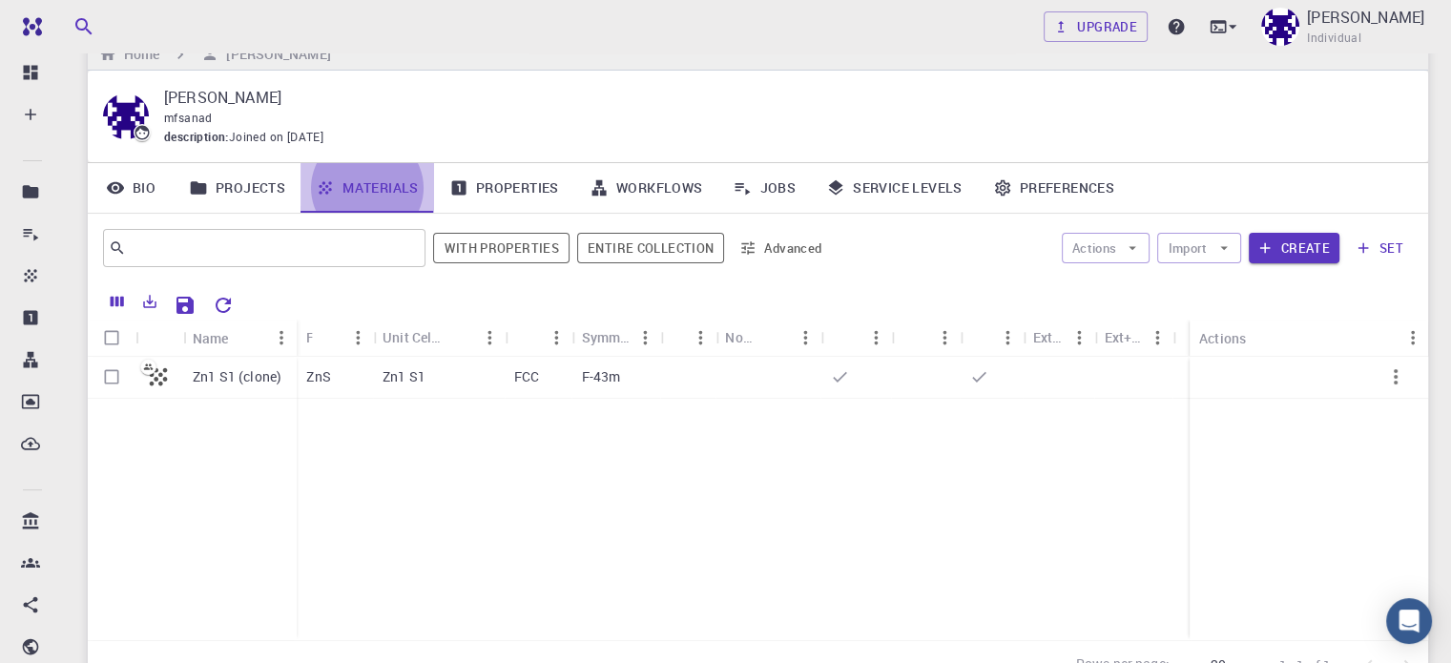
click at [353, 191] on link "Materials" at bounding box center [367, 188] width 134 height 50
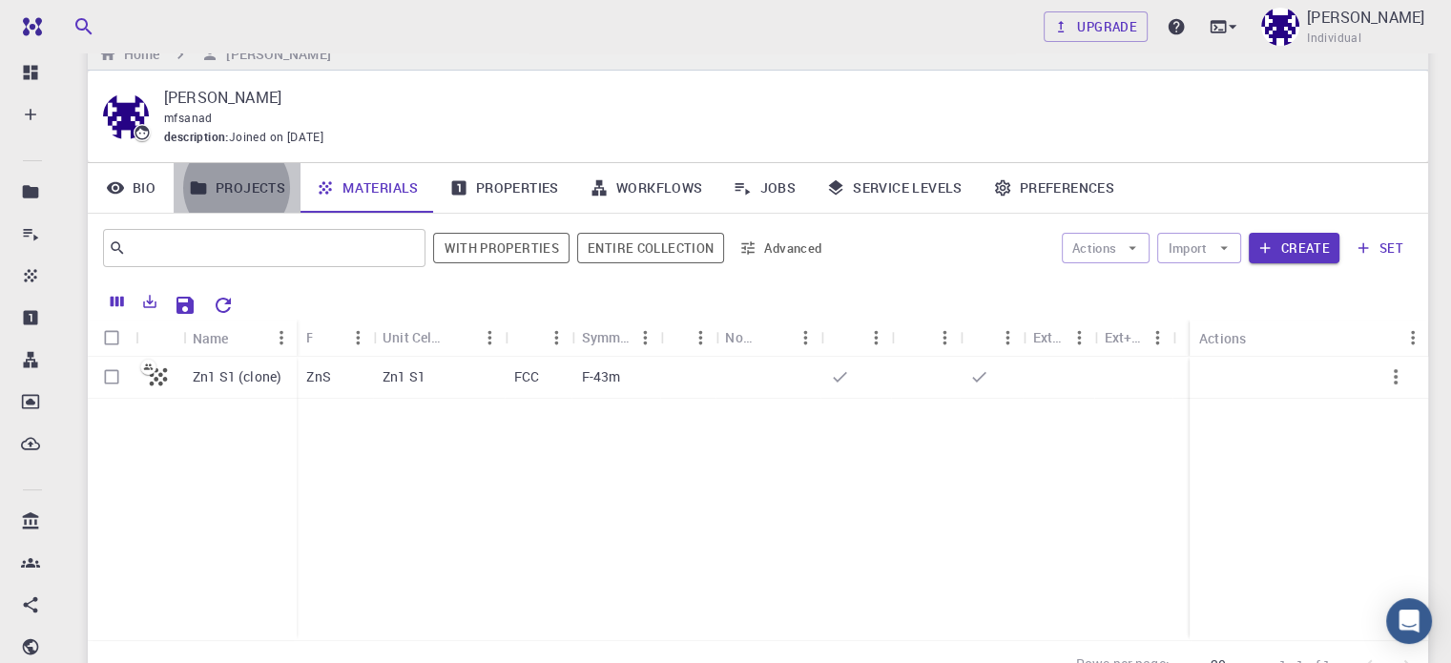
click at [263, 190] on link "Projects" at bounding box center [237, 188] width 127 height 50
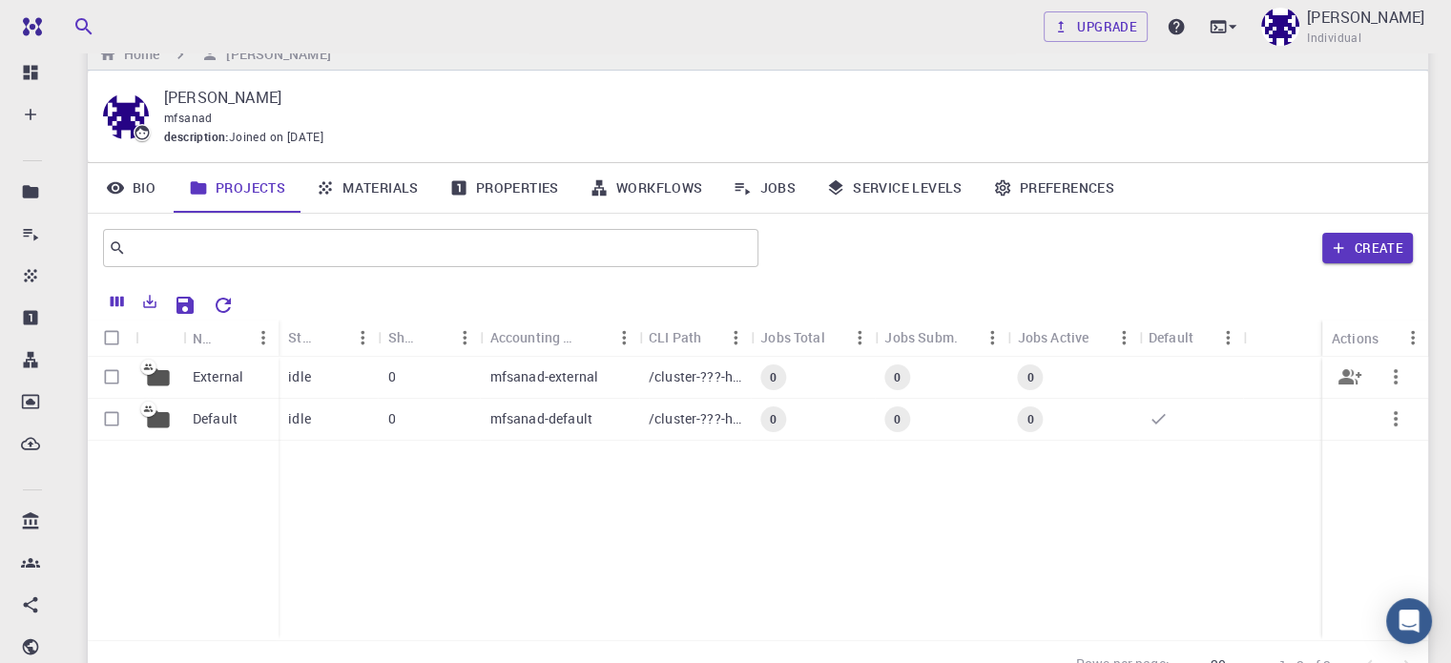
click at [193, 377] on p "External" at bounding box center [218, 376] width 51 height 19
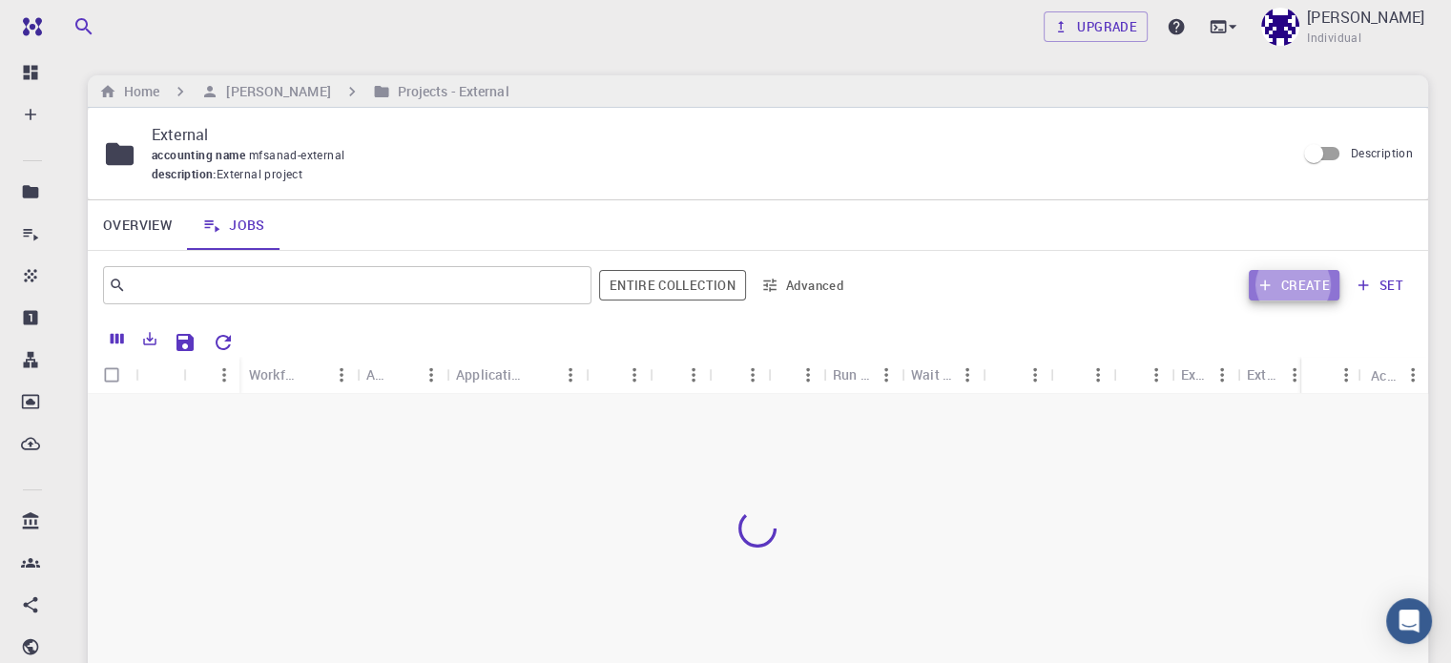
click at [1309, 296] on button "Create" at bounding box center [1294, 285] width 91 height 31
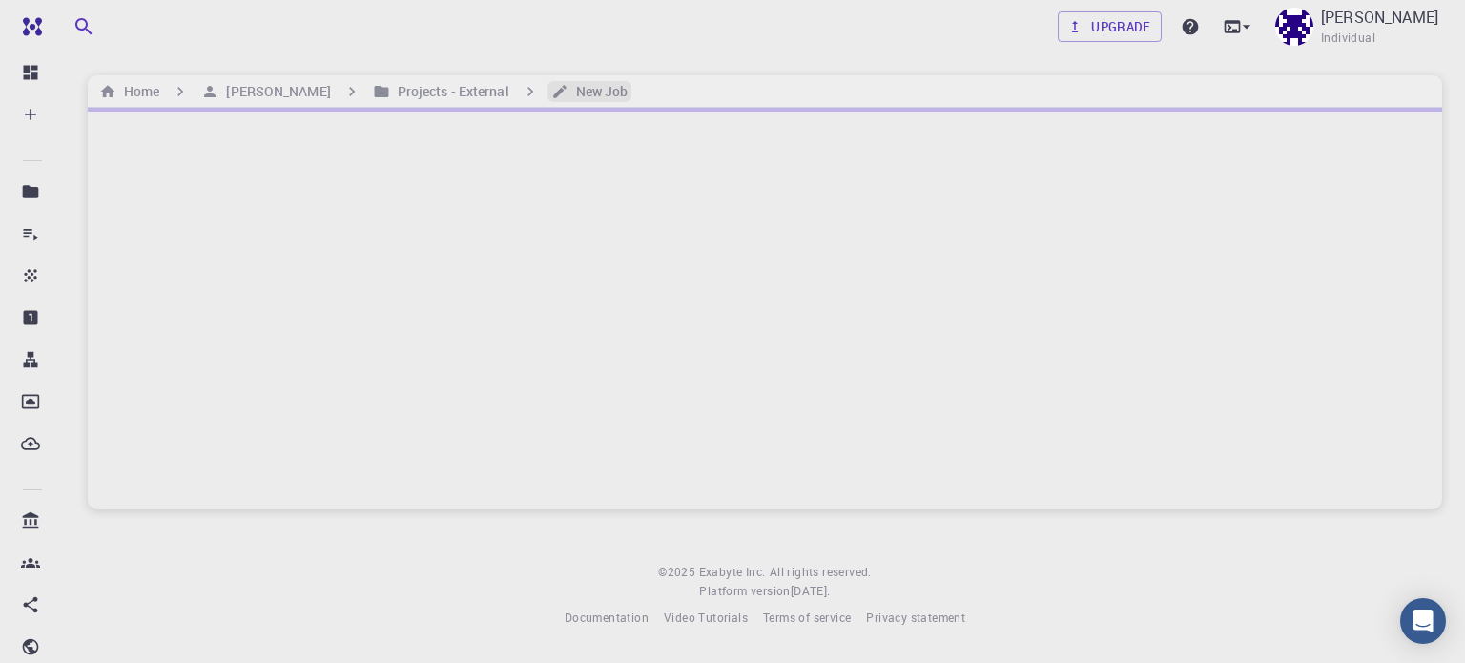
click at [599, 94] on h6 "New Job" at bounding box center [599, 91] width 60 height 21
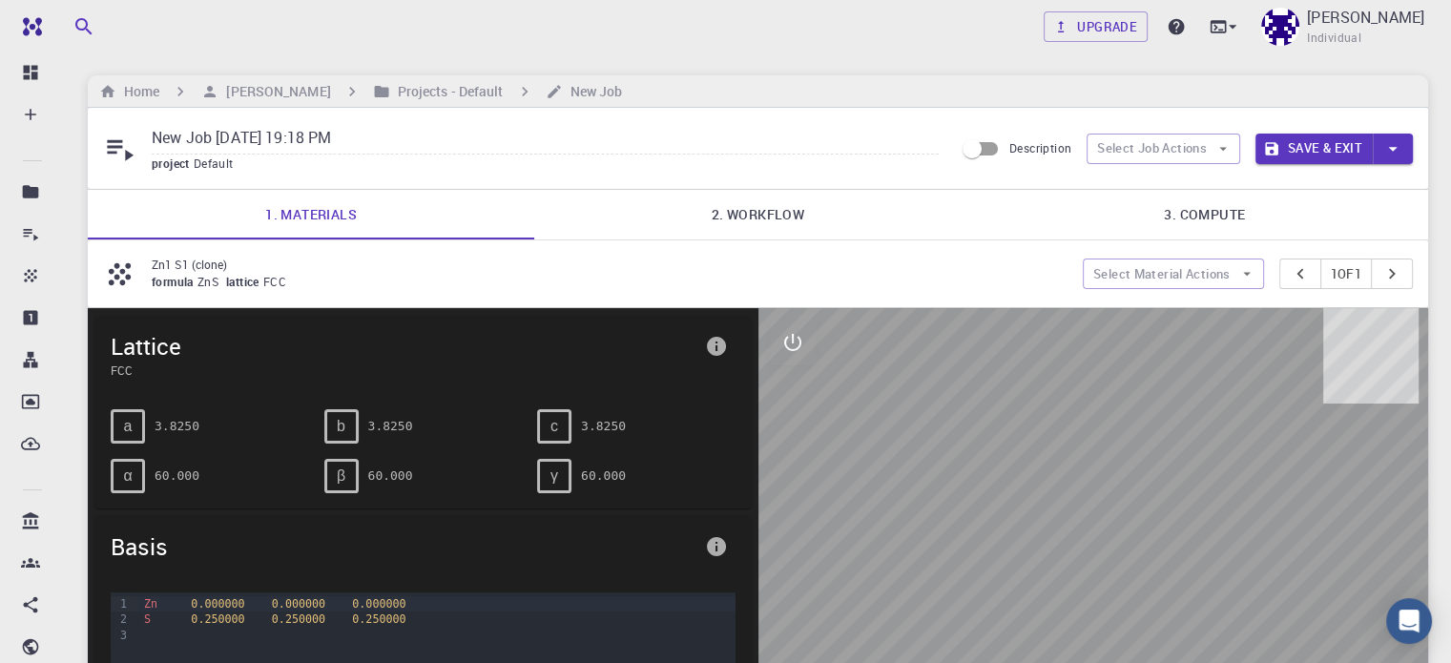
click at [725, 228] on link "2. Workflow" at bounding box center [757, 215] width 446 height 50
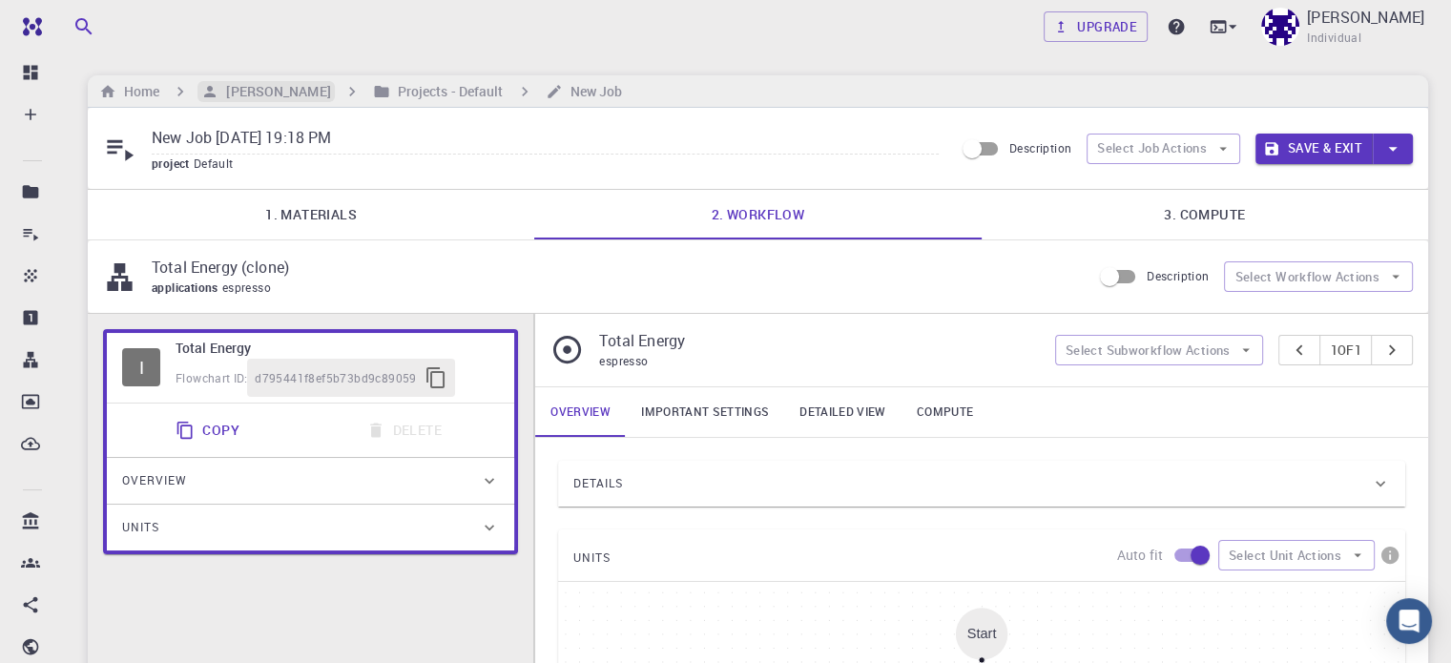
click at [297, 87] on h6 "[PERSON_NAME]" at bounding box center [274, 91] width 112 height 21
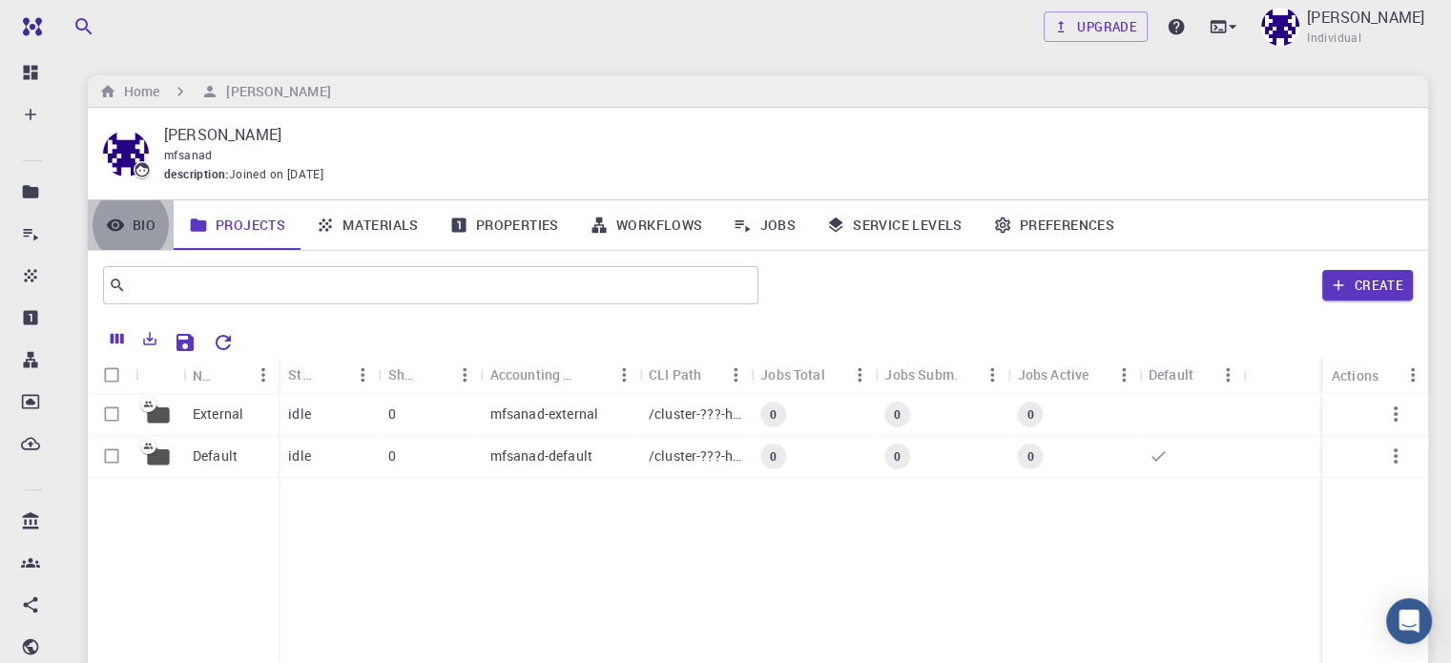
click at [145, 226] on link "Bio" at bounding box center [131, 225] width 86 height 50
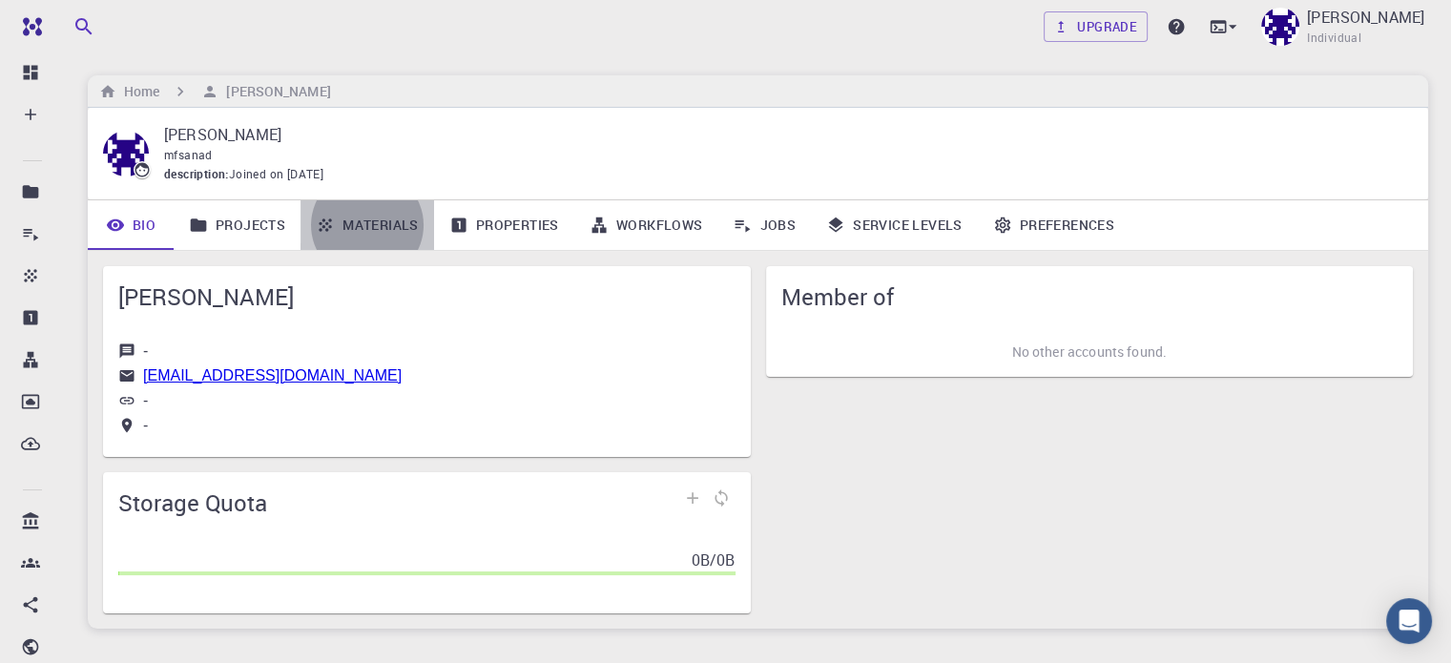
click at [355, 217] on link "Materials" at bounding box center [367, 225] width 134 height 50
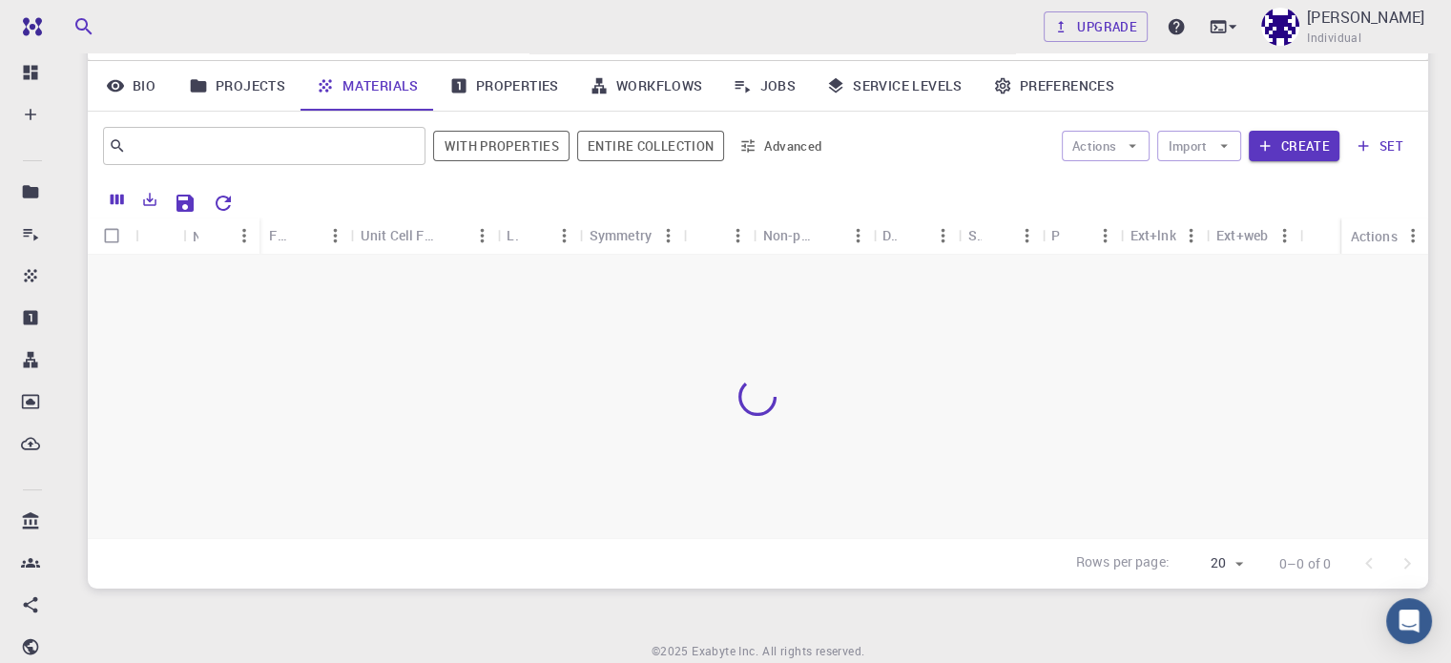
scroll to position [138, 0]
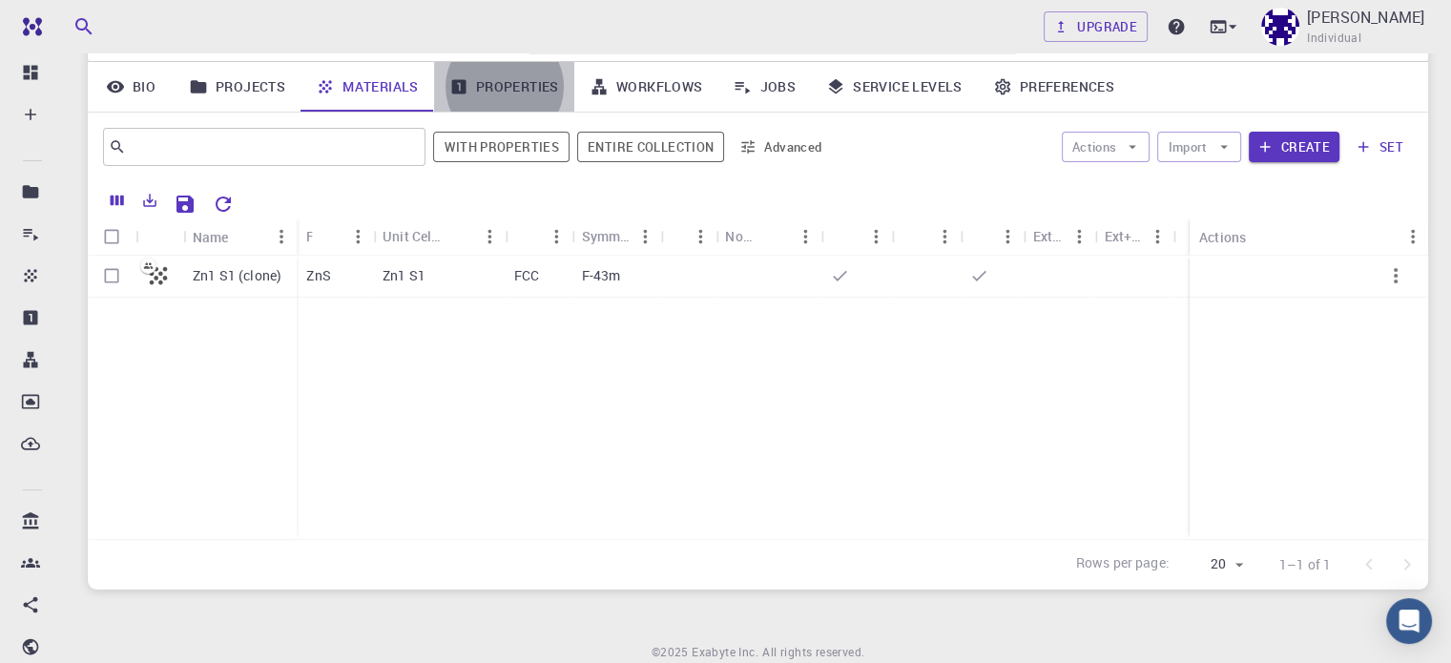
click at [469, 84] on link "Properties" at bounding box center [504, 87] width 140 height 50
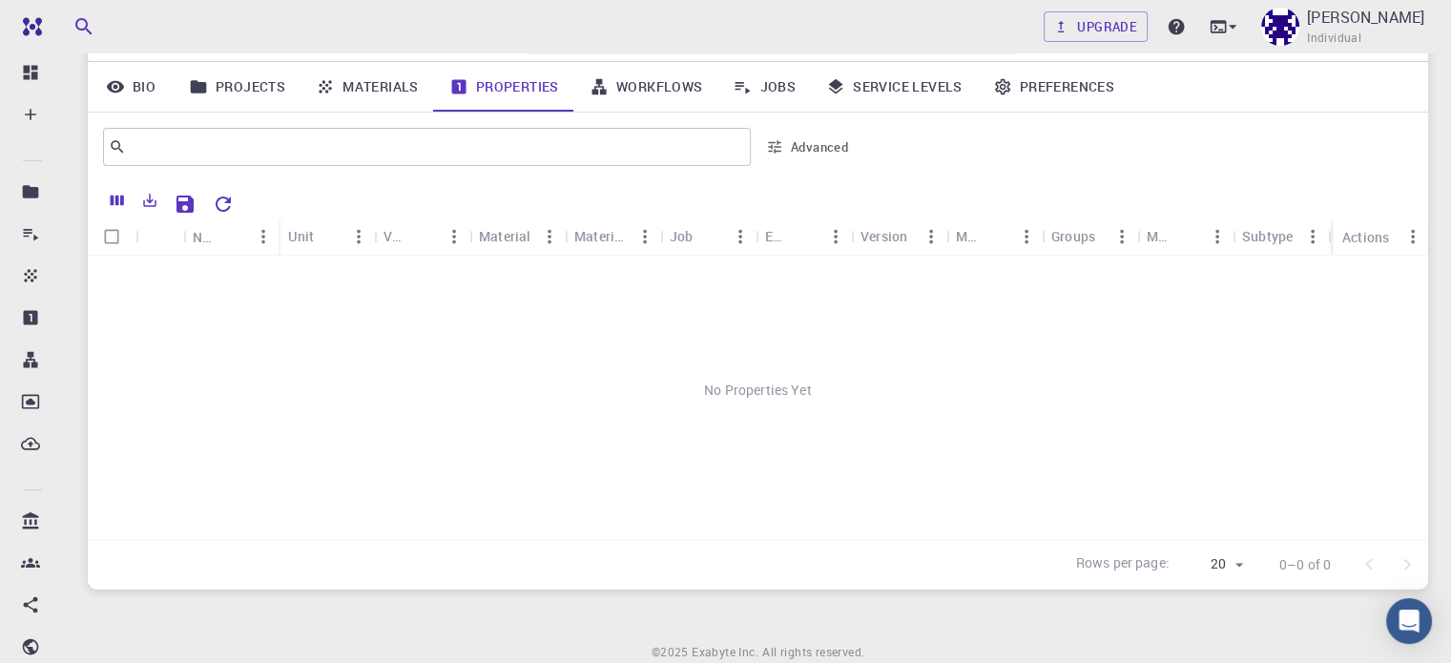
click at [634, 90] on link "Workflows" at bounding box center [646, 87] width 144 height 50
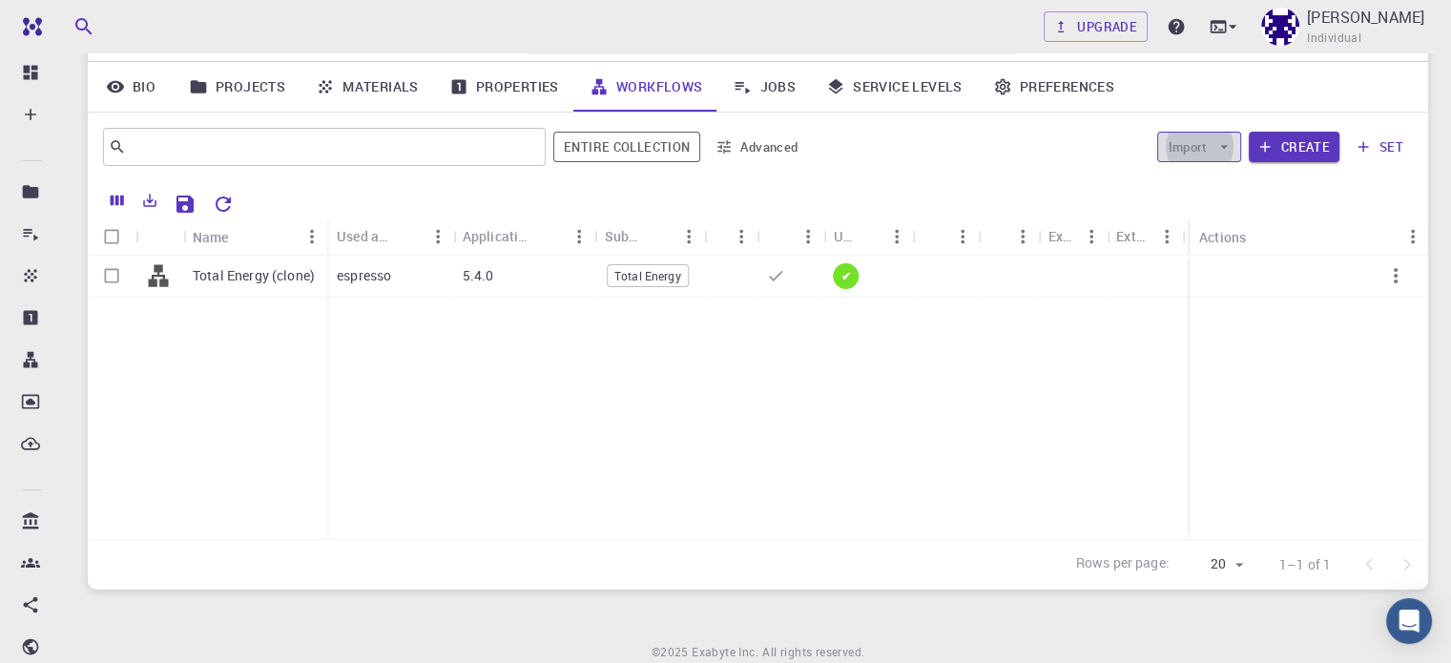
click at [1204, 140] on button "Import" at bounding box center [1198, 147] width 83 height 31
click at [1210, 185] on span "Import From Bank" at bounding box center [1258, 184] width 98 height 19
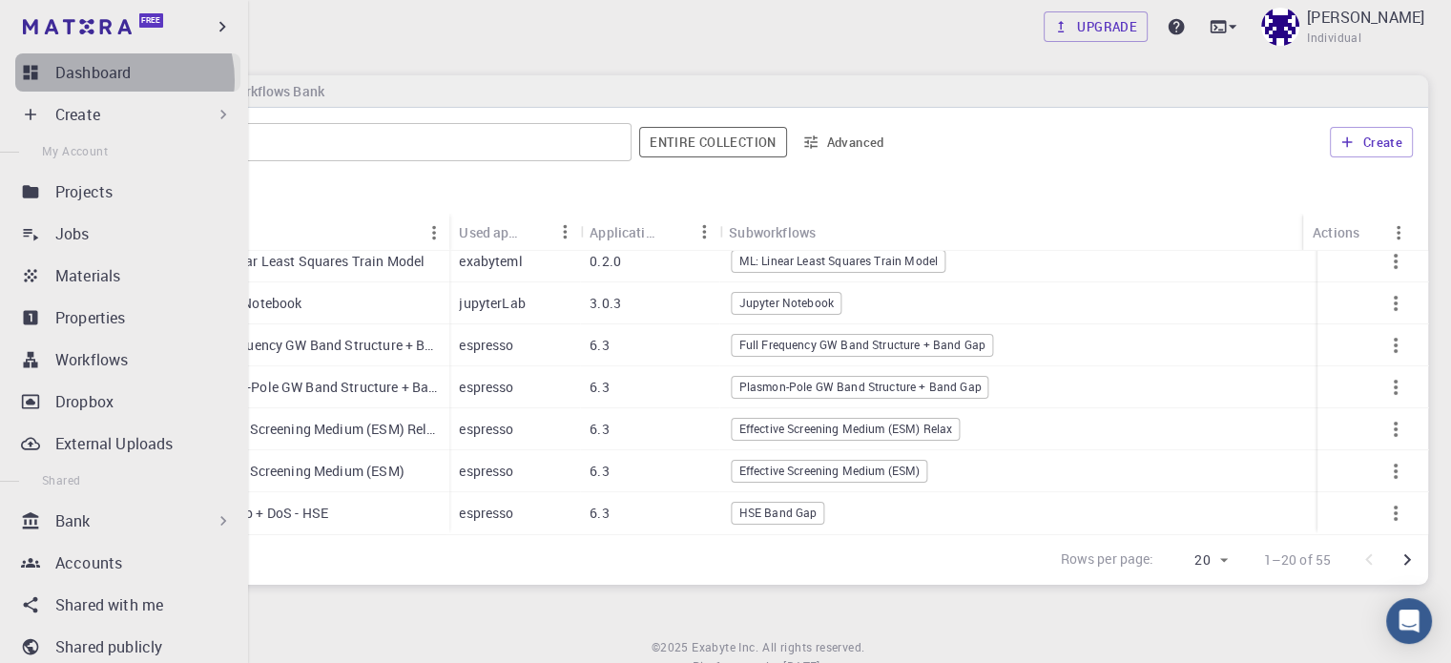
click at [117, 80] on p "Dashboard" at bounding box center [92, 72] width 75 height 23
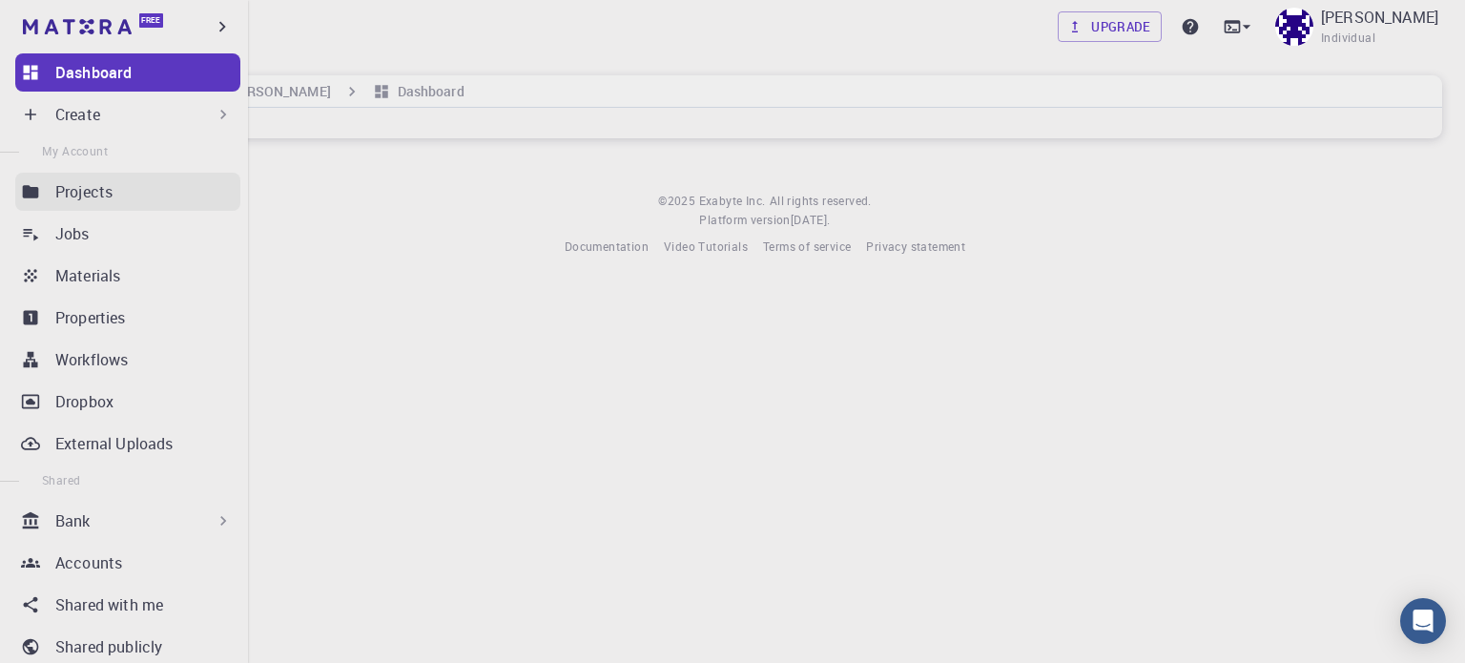
click at [105, 197] on p "Projects" at bounding box center [83, 191] width 57 height 23
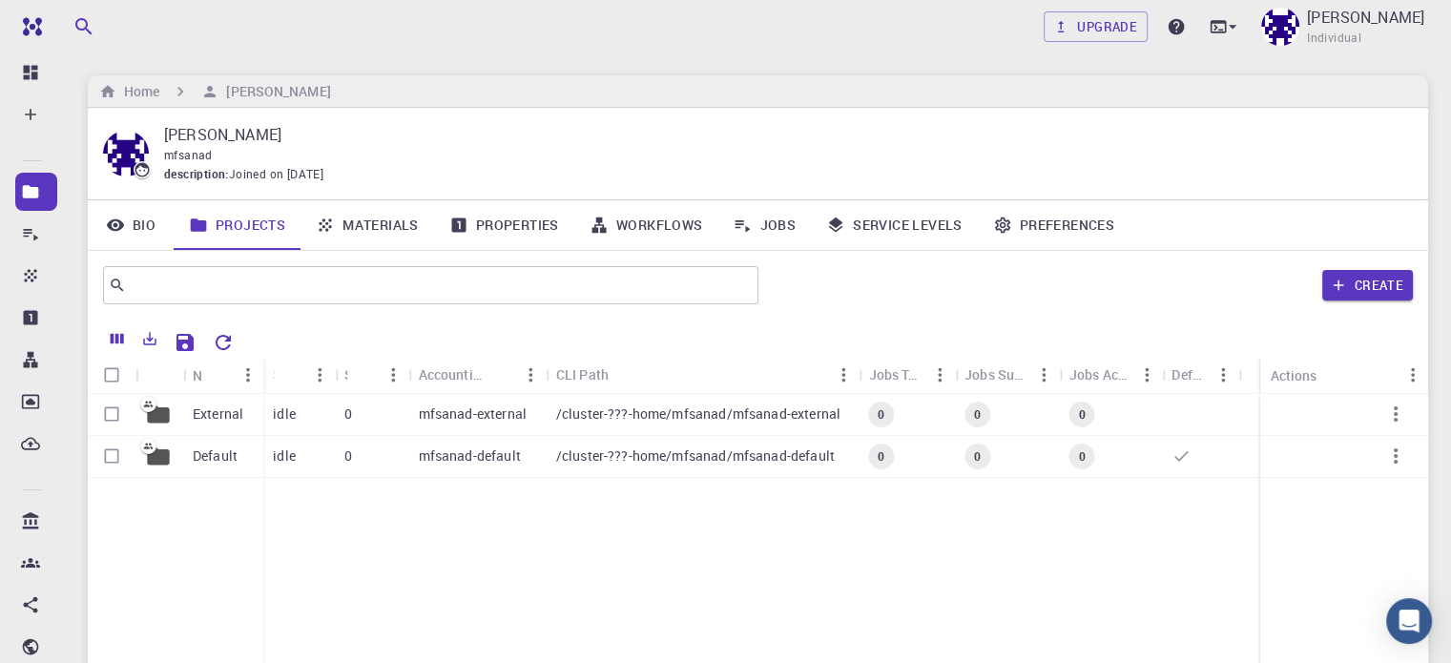
drag, startPoint x: 544, startPoint y: 679, endPoint x: 565, endPoint y: 649, distance: 37.0
click at [546, 662] on html "Free Dashboard Create New Job New Material Create Material Upload File Import f…" at bounding box center [725, 438] width 1451 height 877
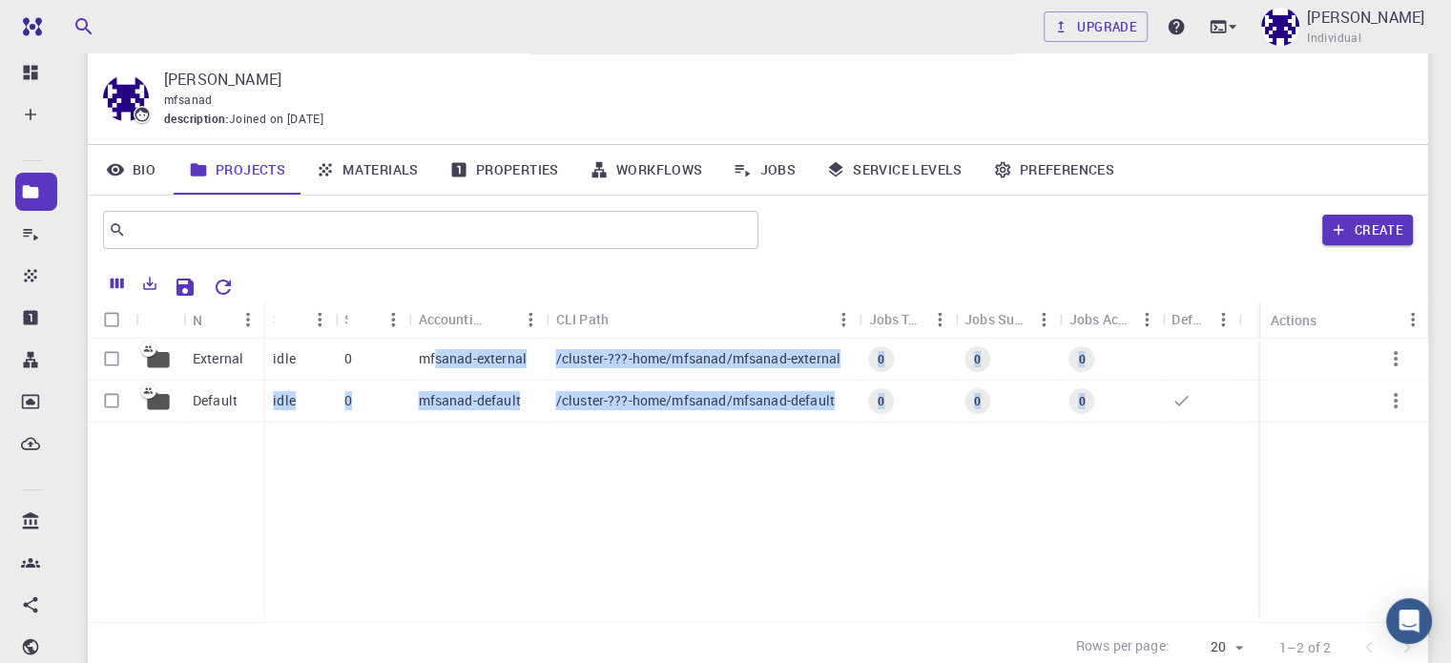
click at [396, 173] on link "Materials" at bounding box center [367, 170] width 134 height 50
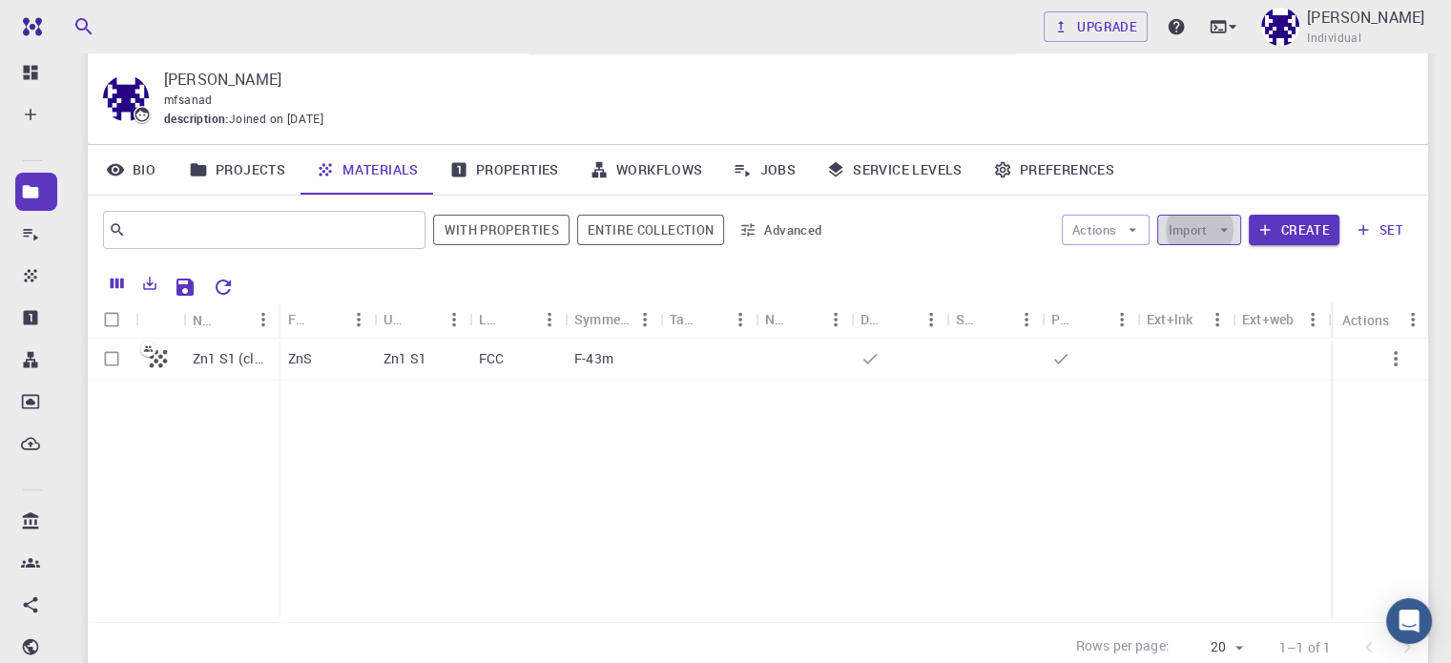
click at [1192, 223] on button "Import" at bounding box center [1198, 230] width 83 height 31
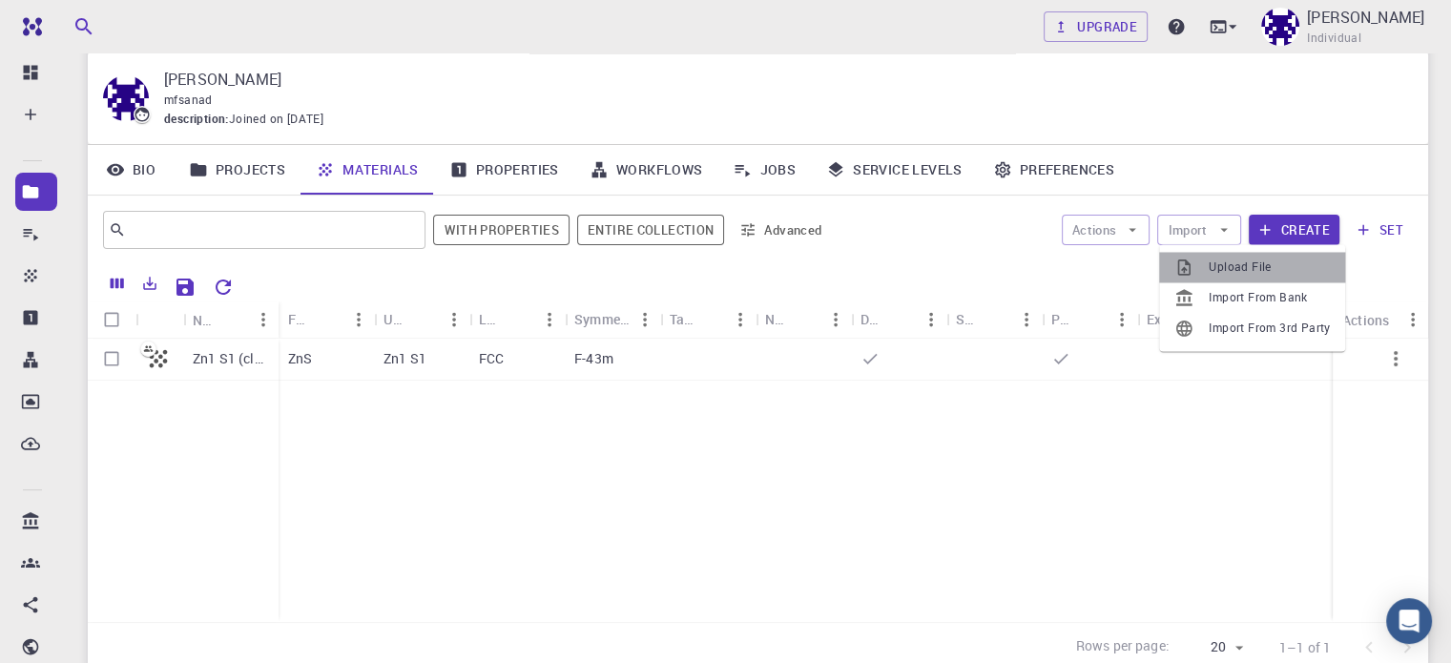
click at [1250, 266] on span "Upload File" at bounding box center [1269, 267] width 121 height 19
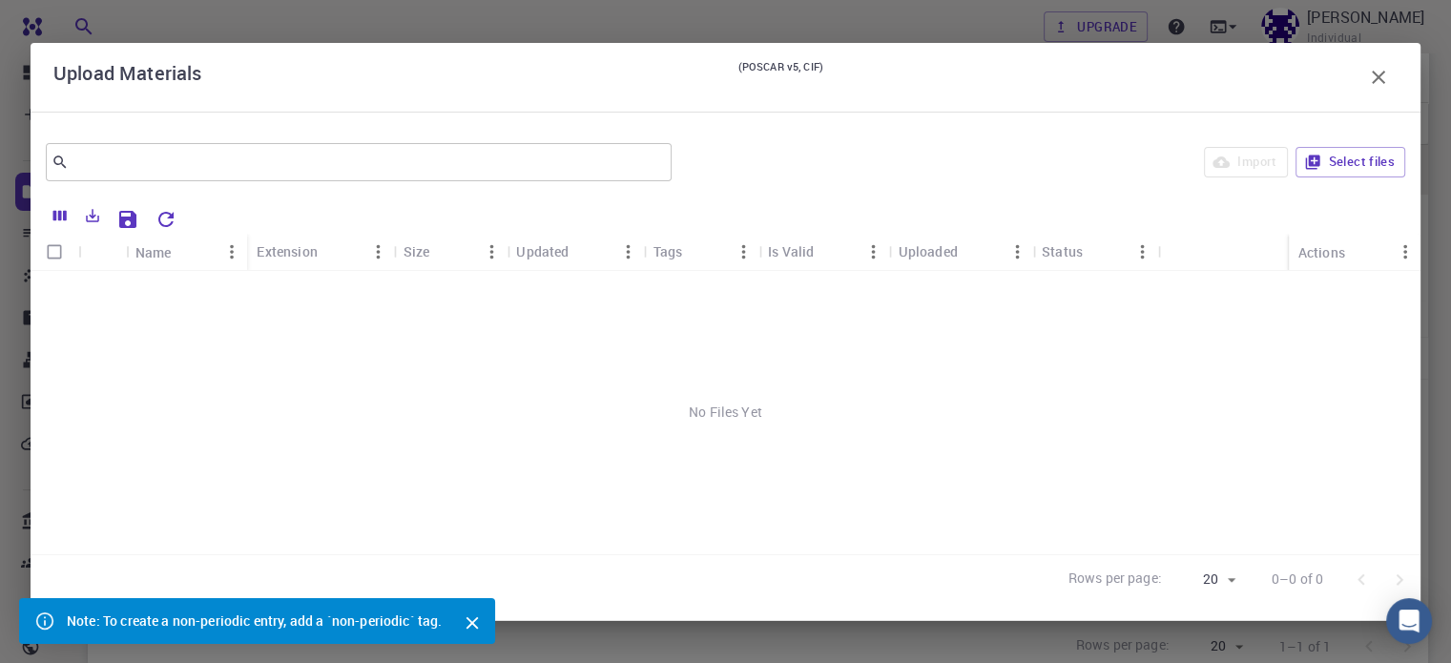
scroll to position [212, 0]
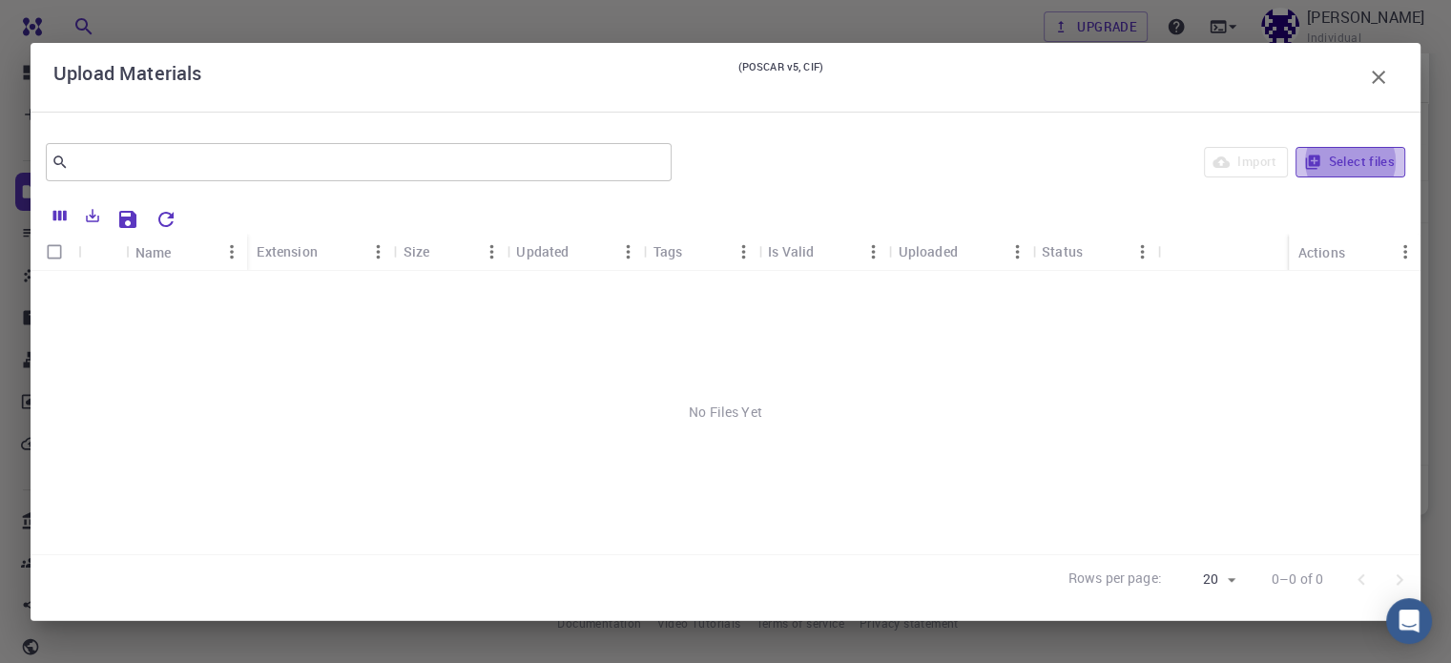
click at [1334, 167] on button "Select files" at bounding box center [1350, 162] width 110 height 31
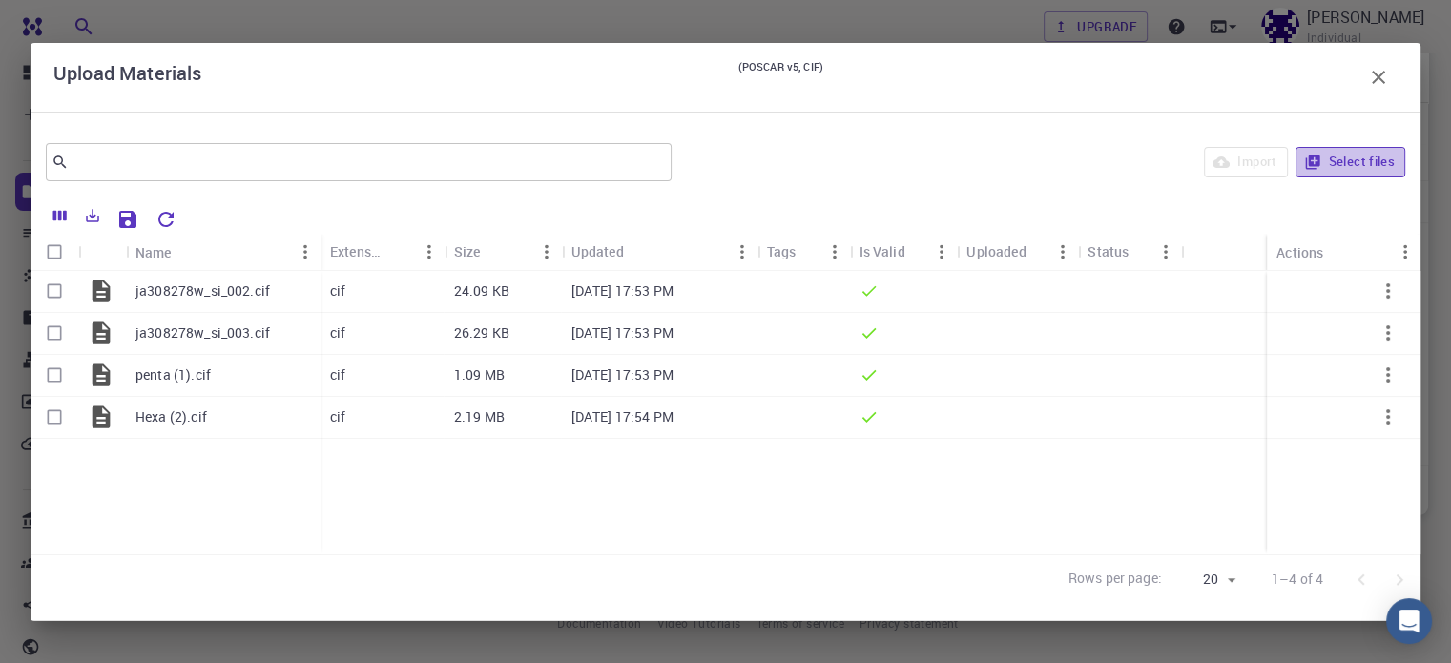
click at [1362, 152] on button "Select files" at bounding box center [1350, 162] width 110 height 31
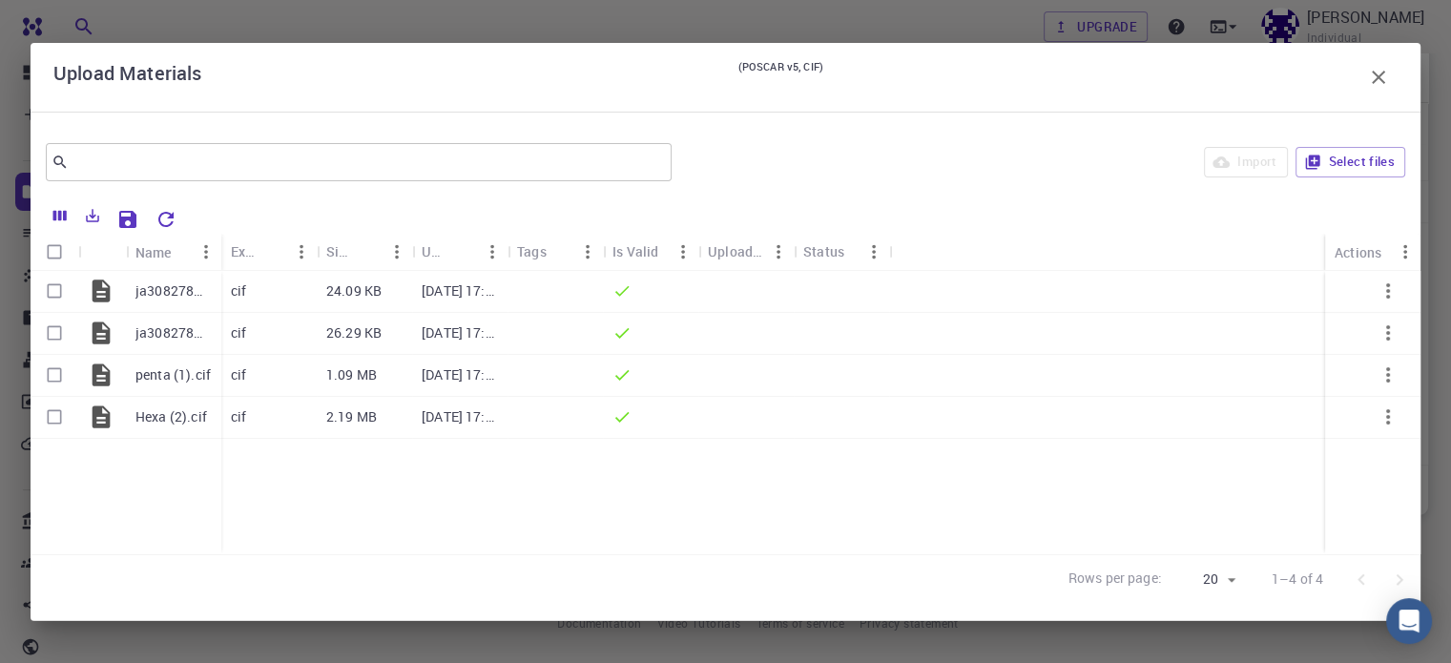
click at [62, 212] on icon "Columns" at bounding box center [60, 215] width 17 height 17
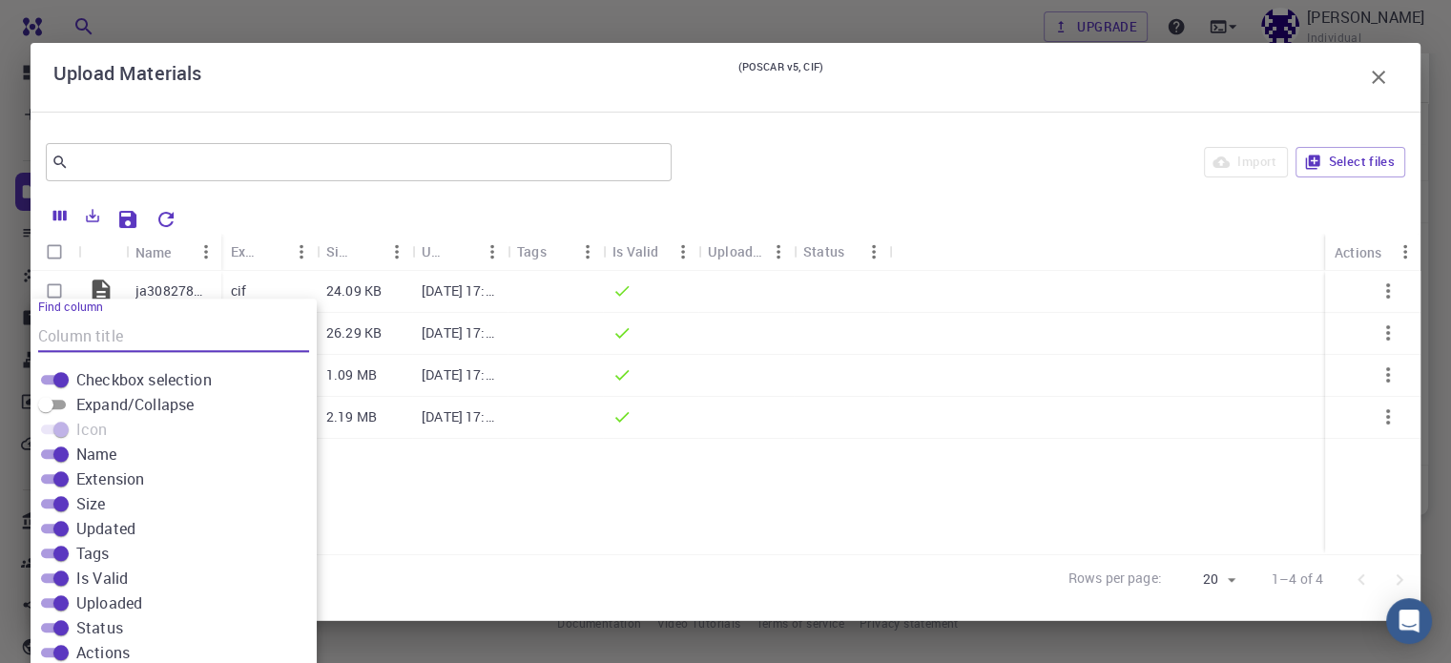
scroll to position [27, 0]
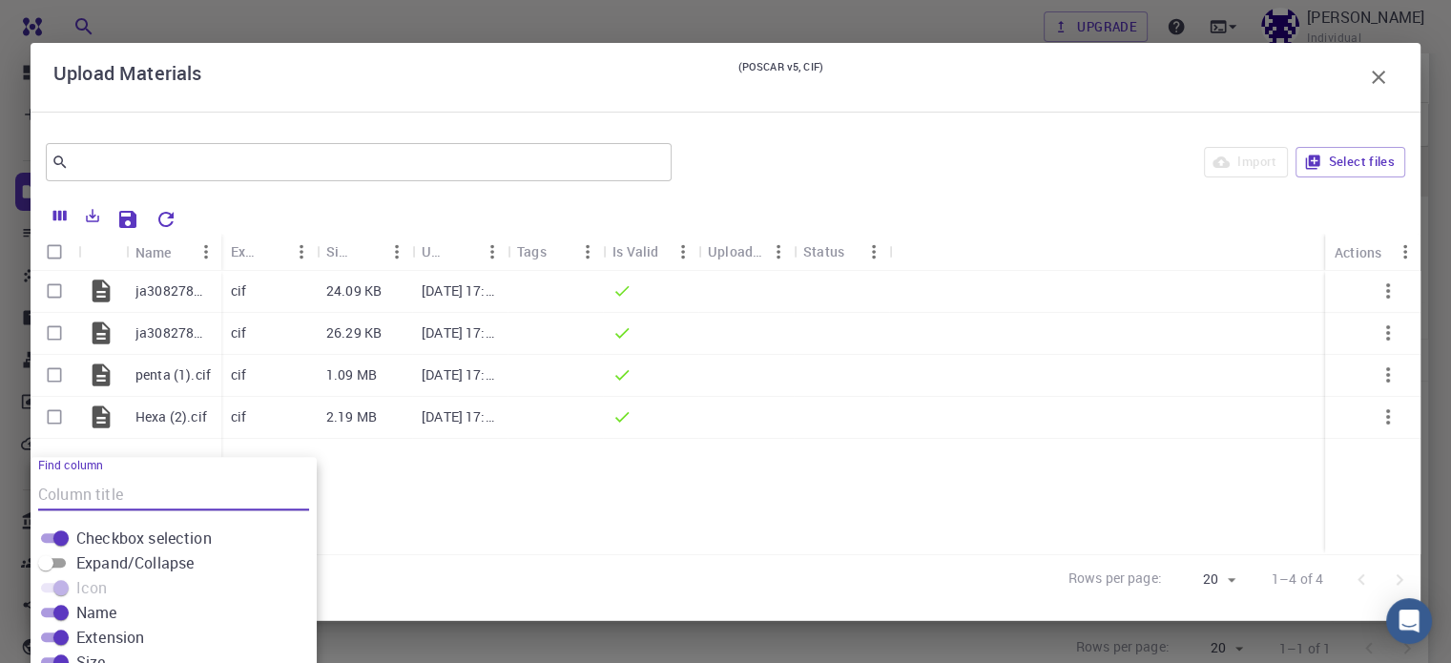
click at [701, 610] on div "​ Import Select files Name Extension Size Updated Tags Is Valid Uploaded Status…" at bounding box center [726, 366] width 1390 height 509
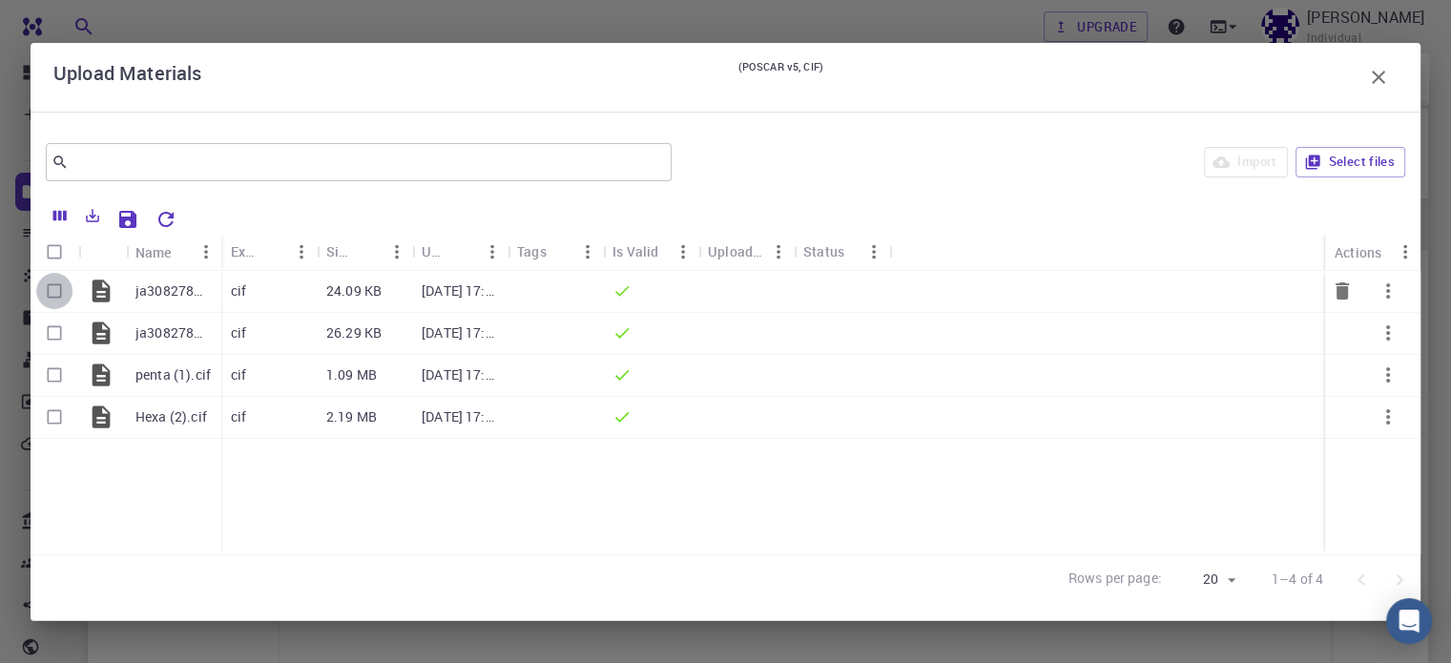
click at [55, 289] on input "Select row" at bounding box center [54, 291] width 36 height 36
checkbox input "true"
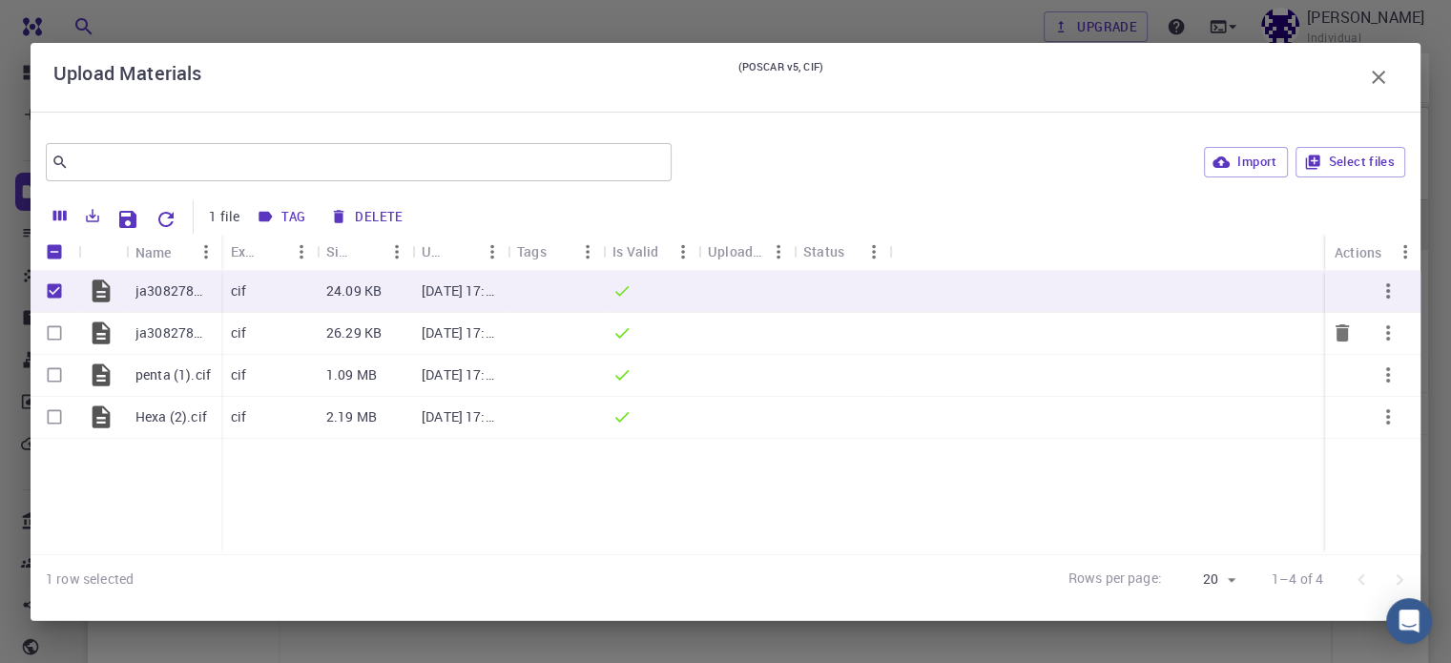
click at [55, 327] on input "Select row" at bounding box center [54, 333] width 36 height 36
checkbox input "true"
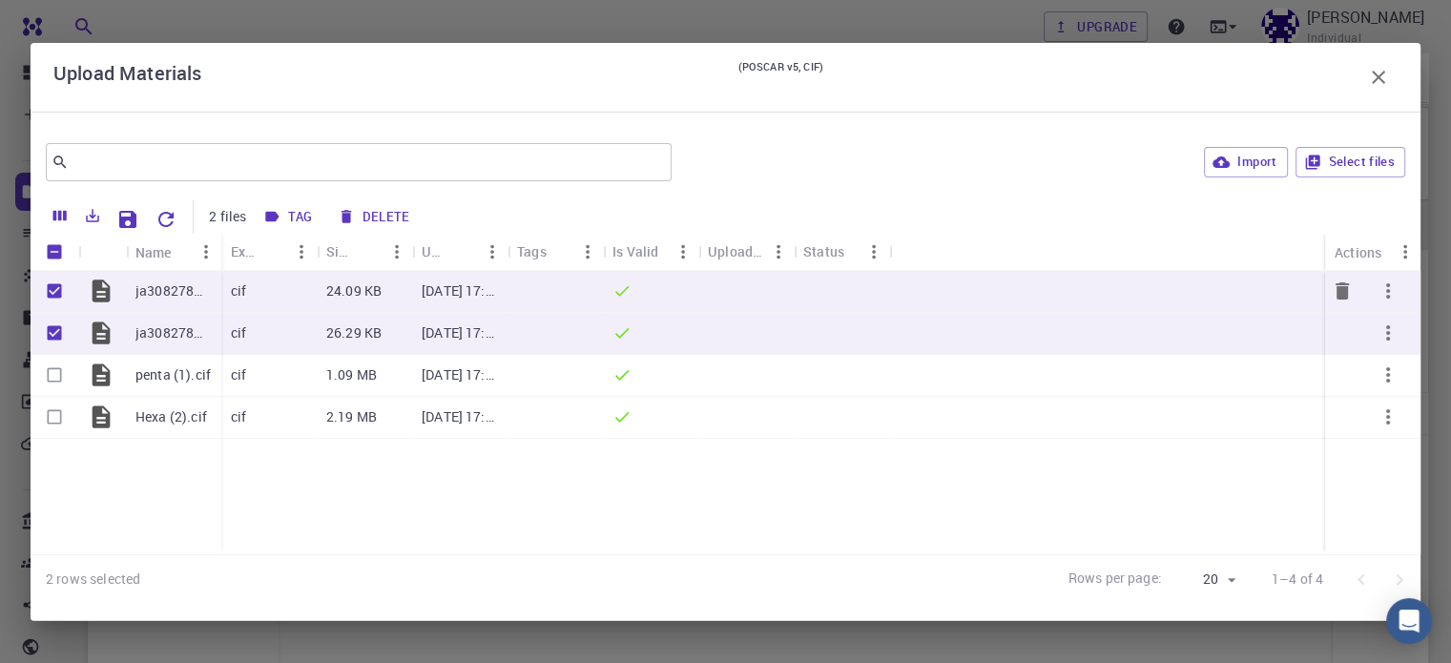
click at [56, 297] on input "Unselect row" at bounding box center [54, 291] width 36 height 36
checkbox input "false"
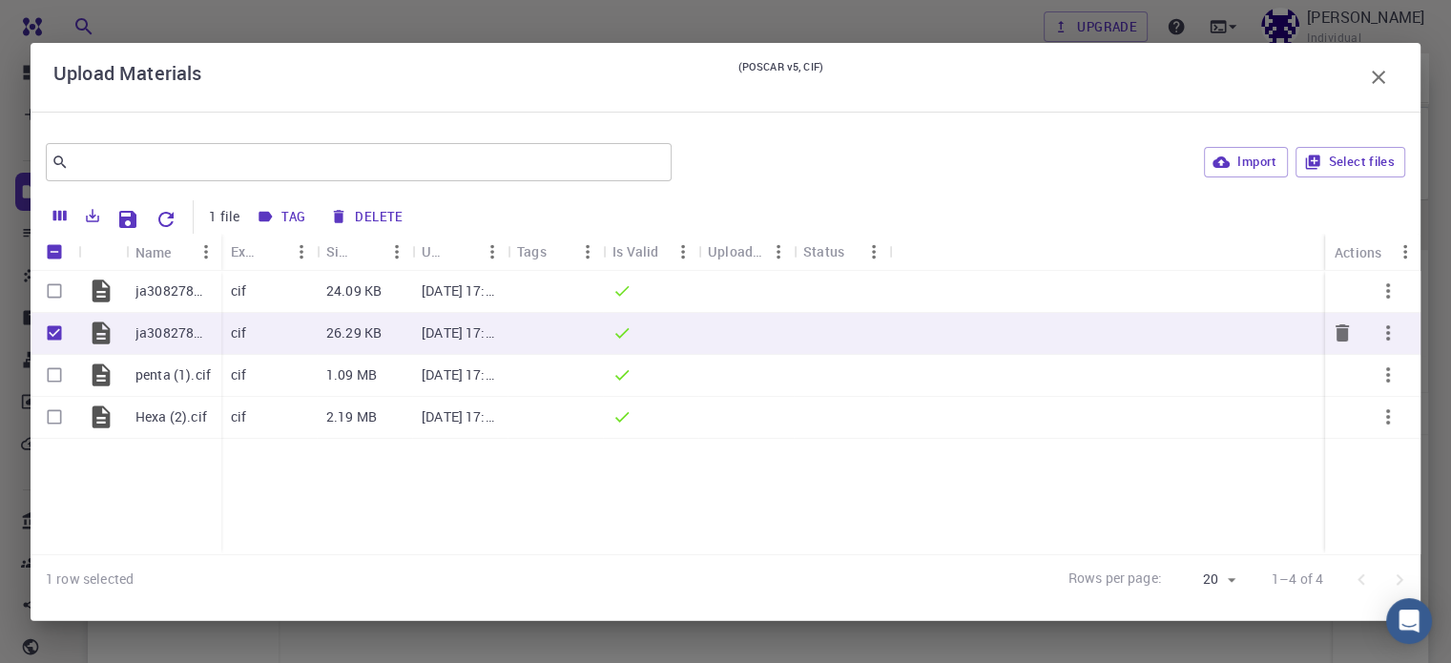
click at [51, 324] on input "Unselect row" at bounding box center [54, 333] width 36 height 36
checkbox input "false"
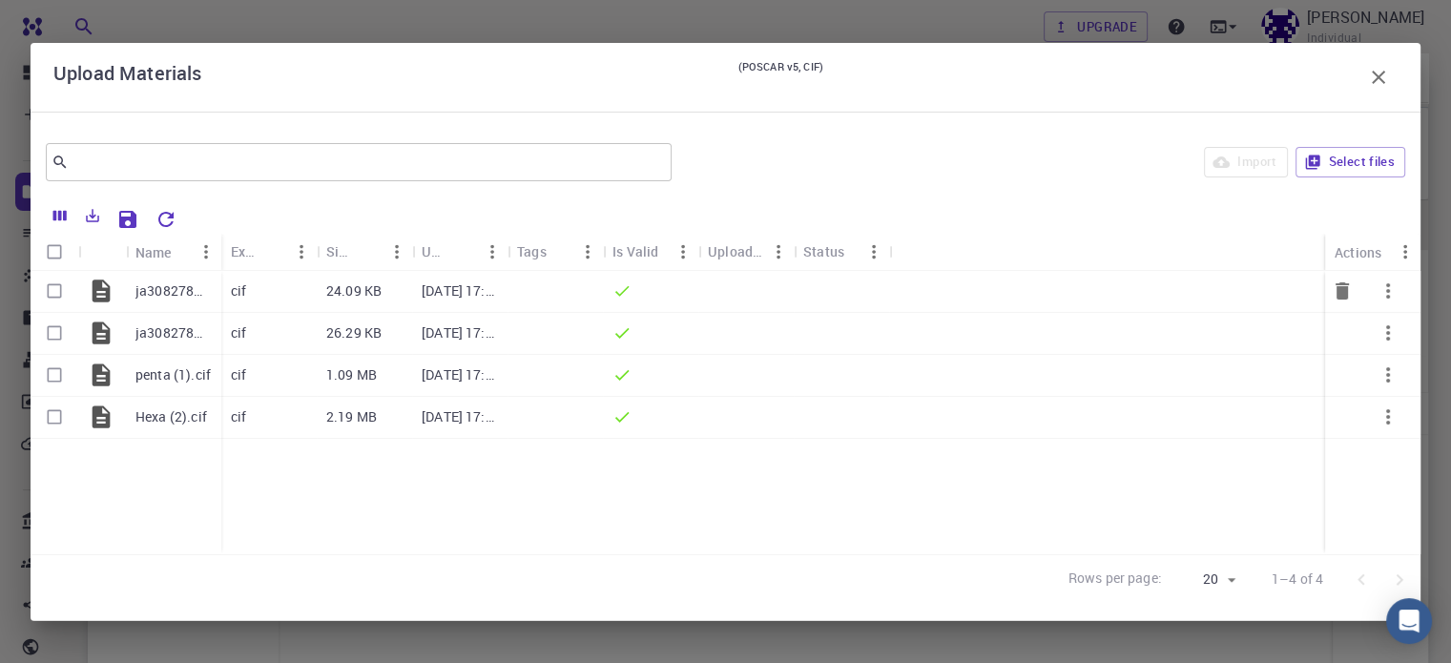
click at [147, 293] on p "ja308278w_si_002.cif" at bounding box center [173, 290] width 76 height 19
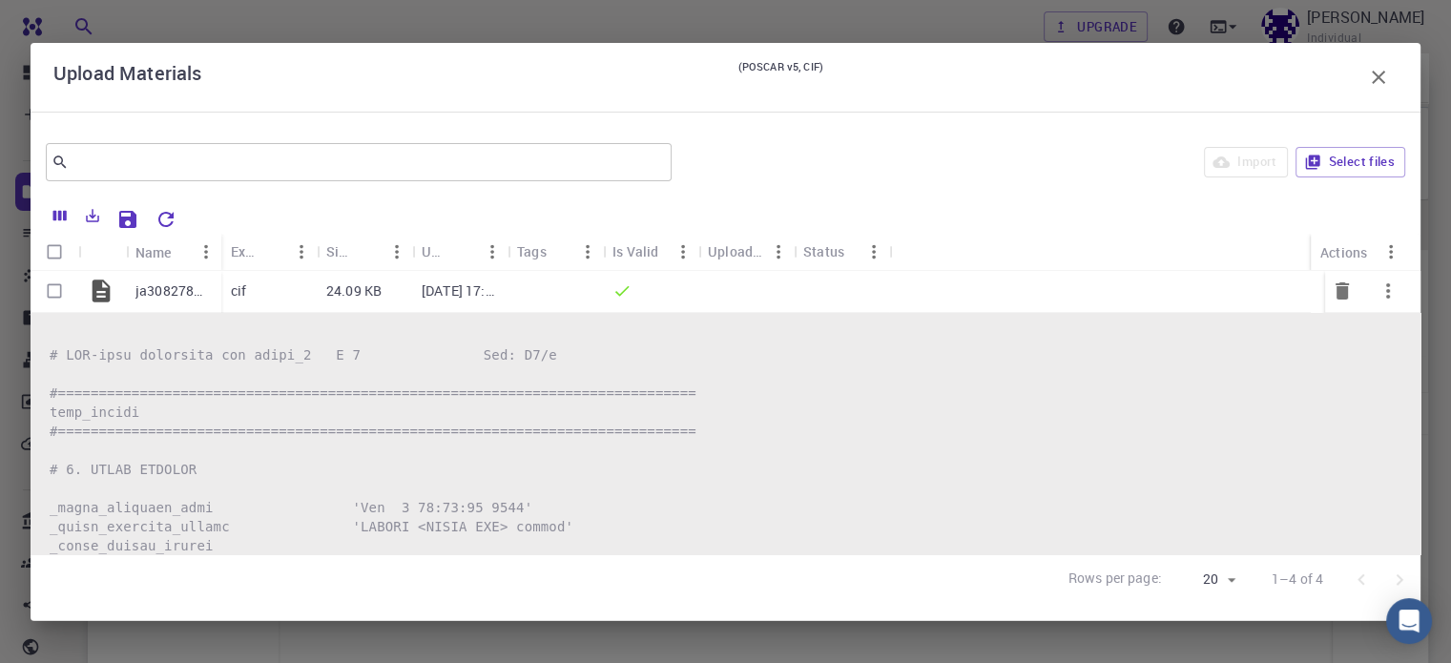
click at [105, 289] on icon at bounding box center [102, 290] width 18 height 22
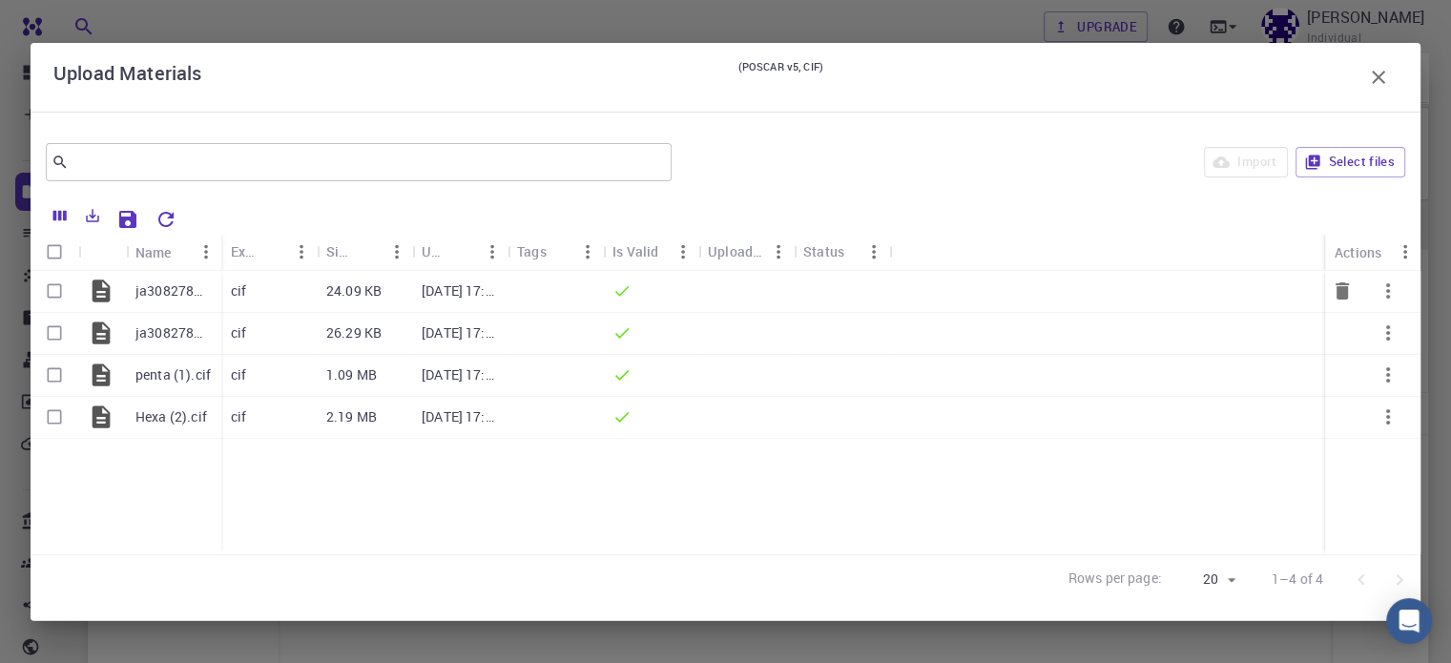
click at [105, 289] on icon at bounding box center [102, 290] width 18 height 22
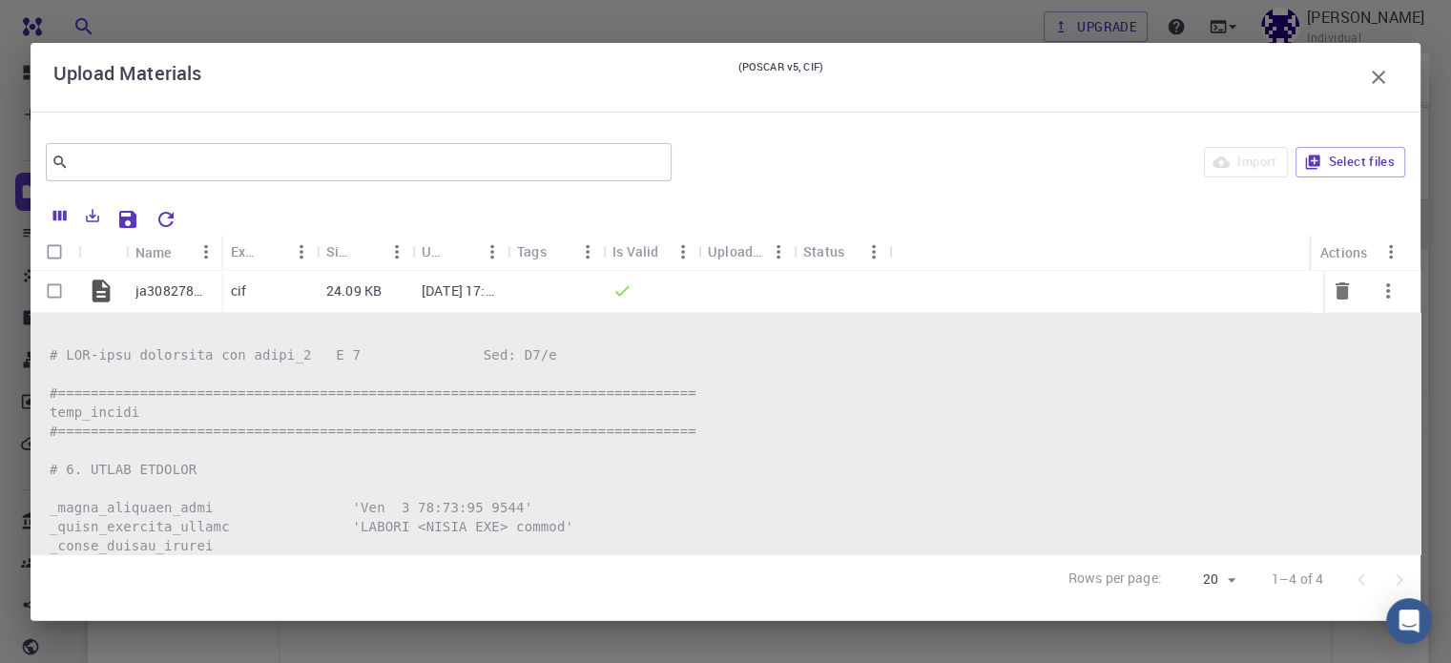
click at [105, 289] on icon at bounding box center [102, 290] width 18 height 22
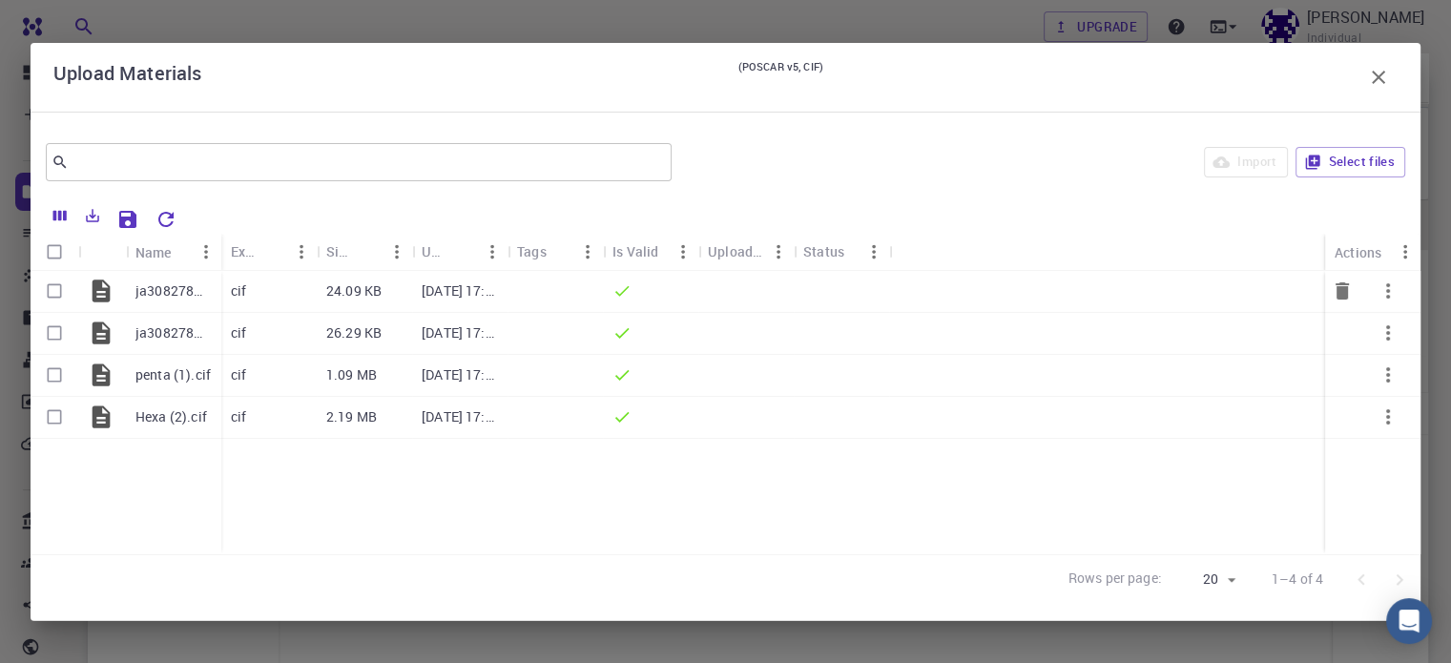
click at [254, 286] on div "cif" at bounding box center [268, 292] width 95 height 42
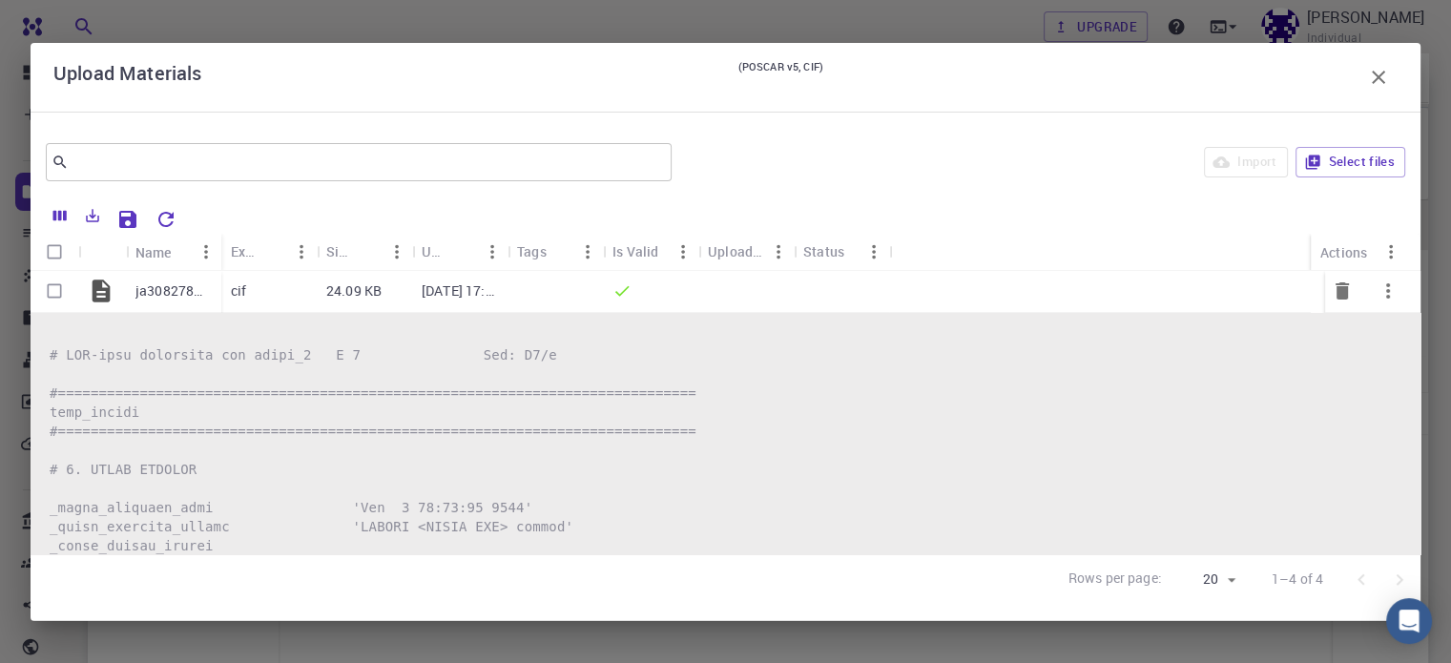
click at [254, 286] on div "cif" at bounding box center [268, 292] width 95 height 42
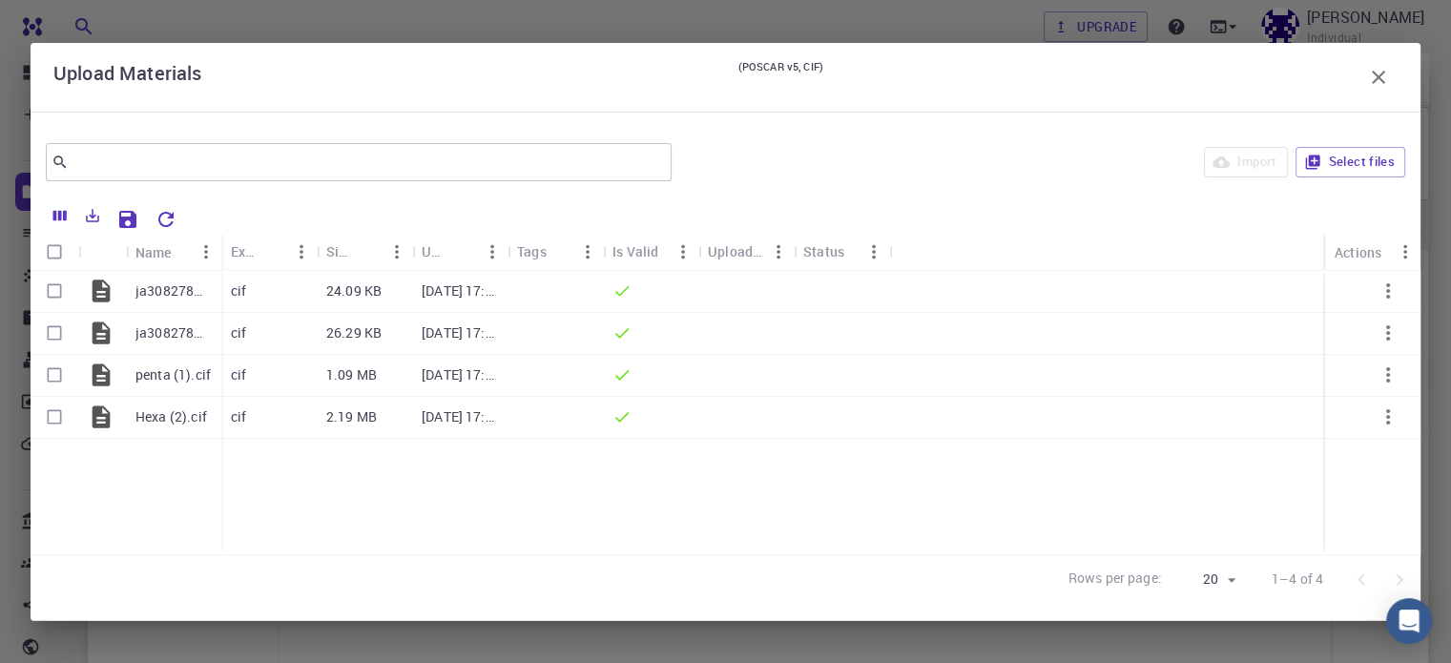
click at [1389, 74] on button "button" at bounding box center [1378, 77] width 38 height 38
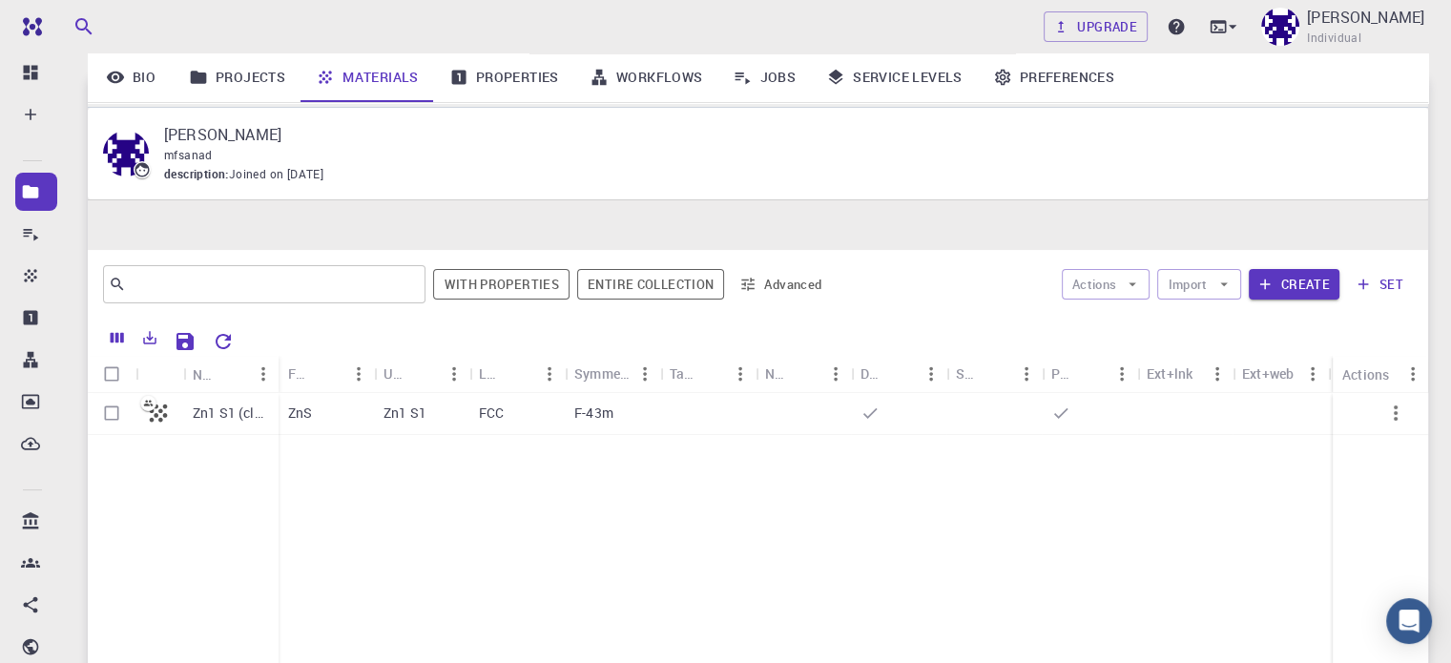
click at [473, 75] on link "Properties" at bounding box center [504, 77] width 140 height 50
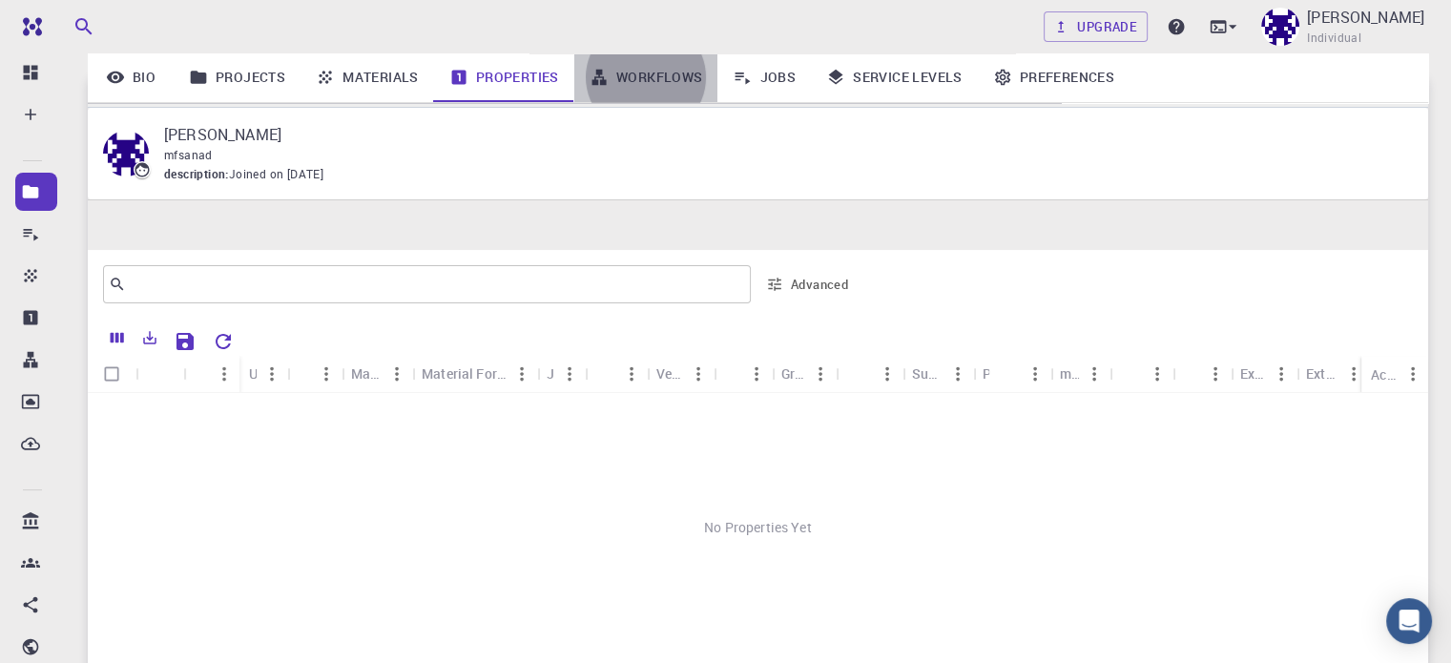
click at [660, 73] on link "Workflows" at bounding box center [646, 77] width 144 height 50
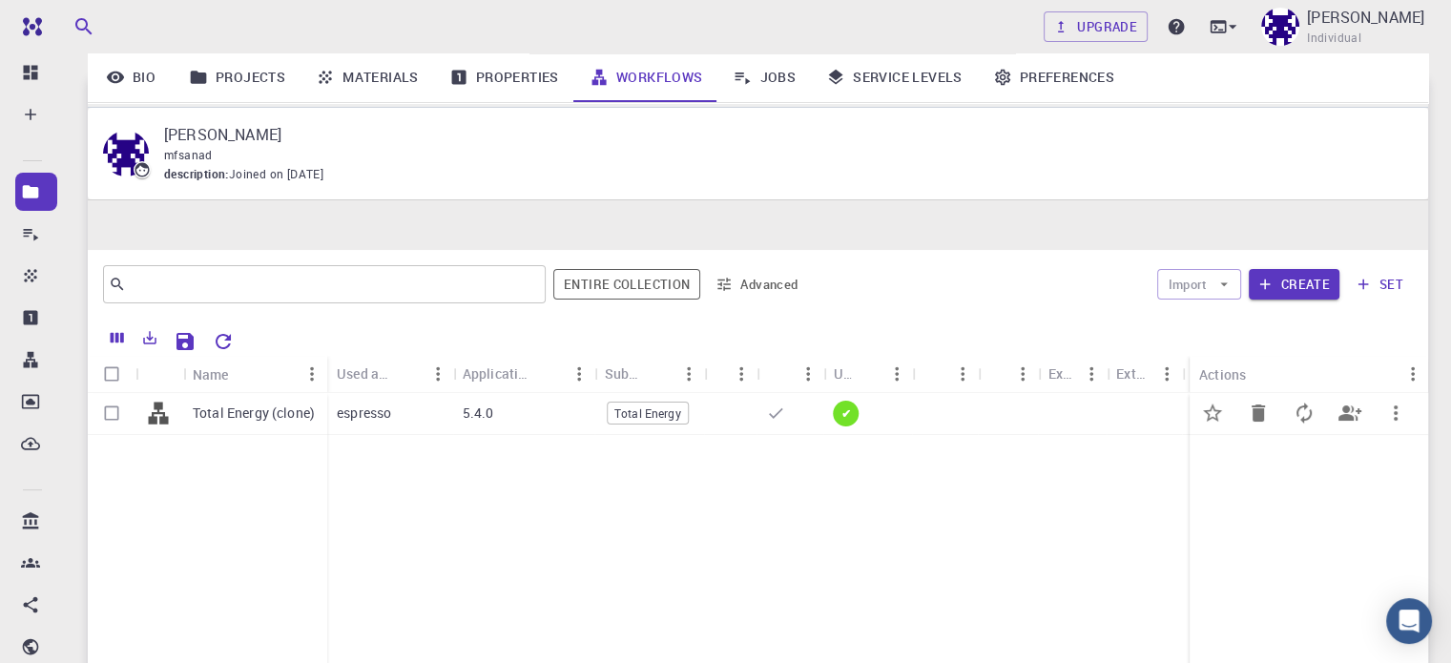
click at [263, 403] on p "Total Energy (clone)" at bounding box center [254, 412] width 122 height 19
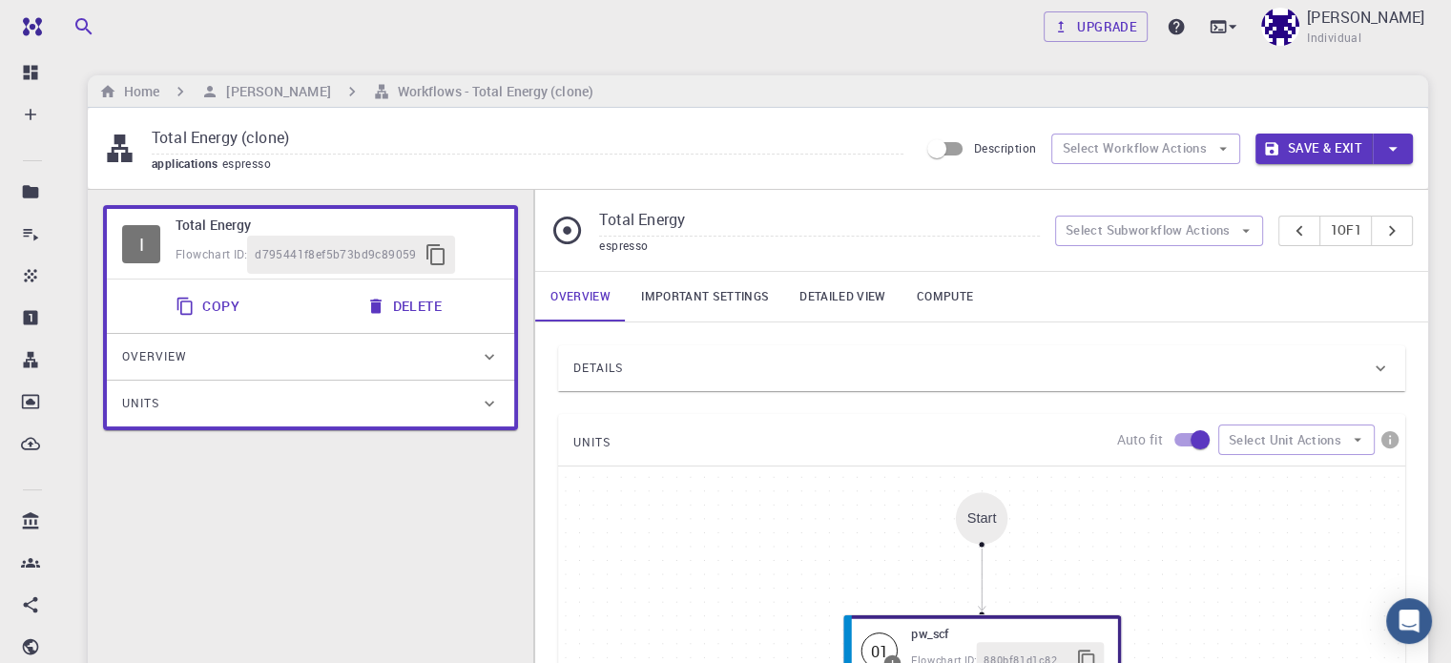
scroll to position [382, 0]
click at [979, 510] on div "Start" at bounding box center [982, 517] width 30 height 15
click at [980, 510] on div "Start" at bounding box center [982, 517] width 30 height 15
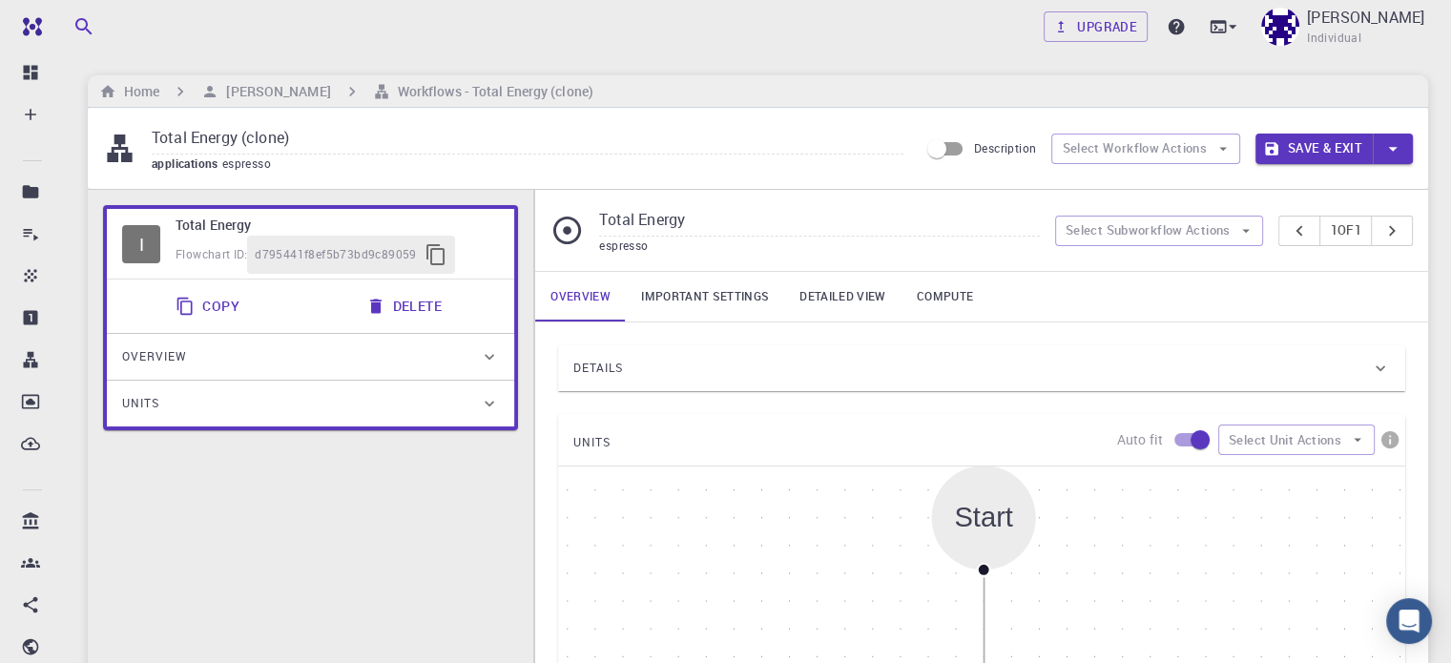
click at [980, 502] on div "Start" at bounding box center [984, 517] width 58 height 31
